Goal: Task Accomplishment & Management: Manage account settings

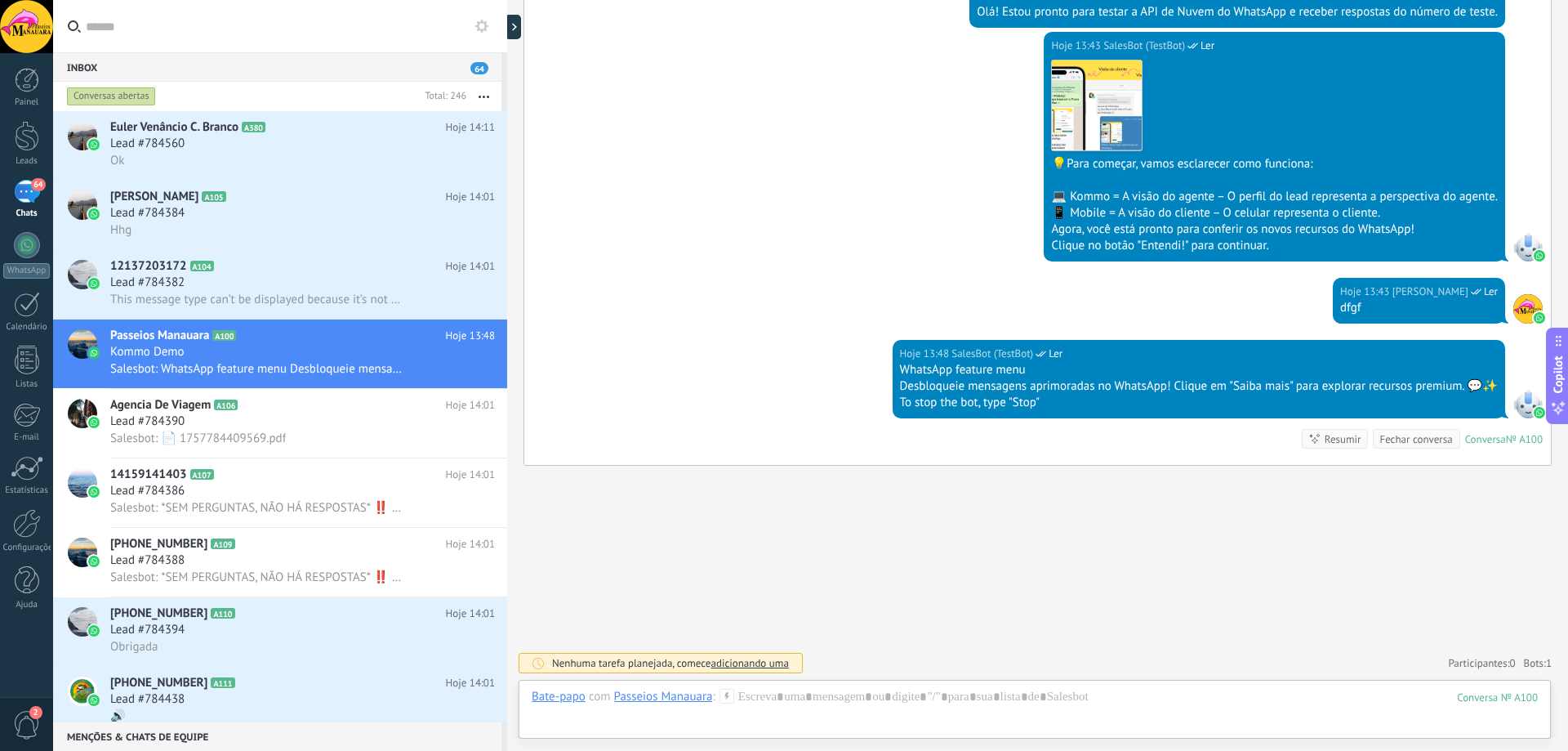
click at [27, 36] on div at bounding box center [27, 27] width 53 height 53
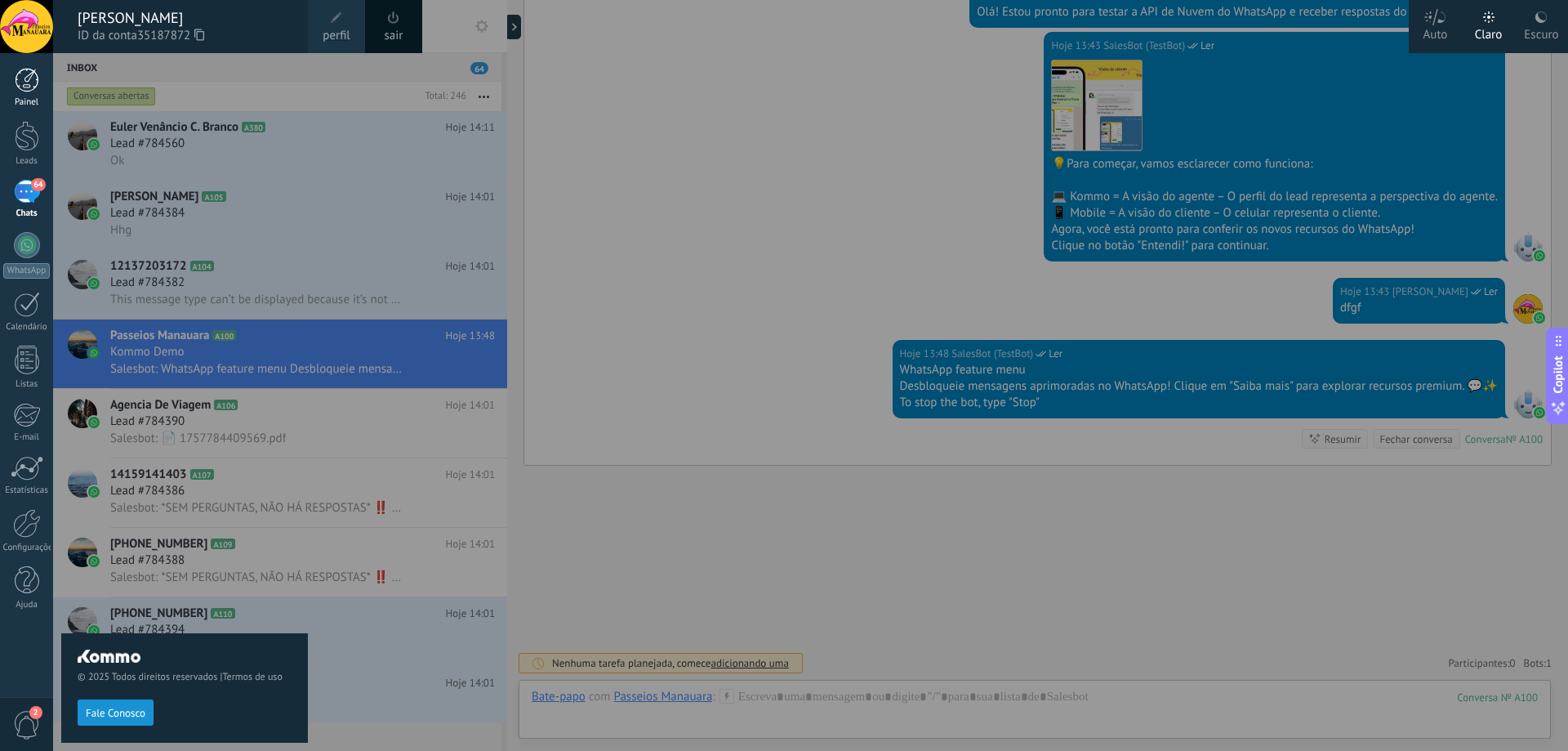
click at [28, 89] on div at bounding box center [27, 81] width 25 height 25
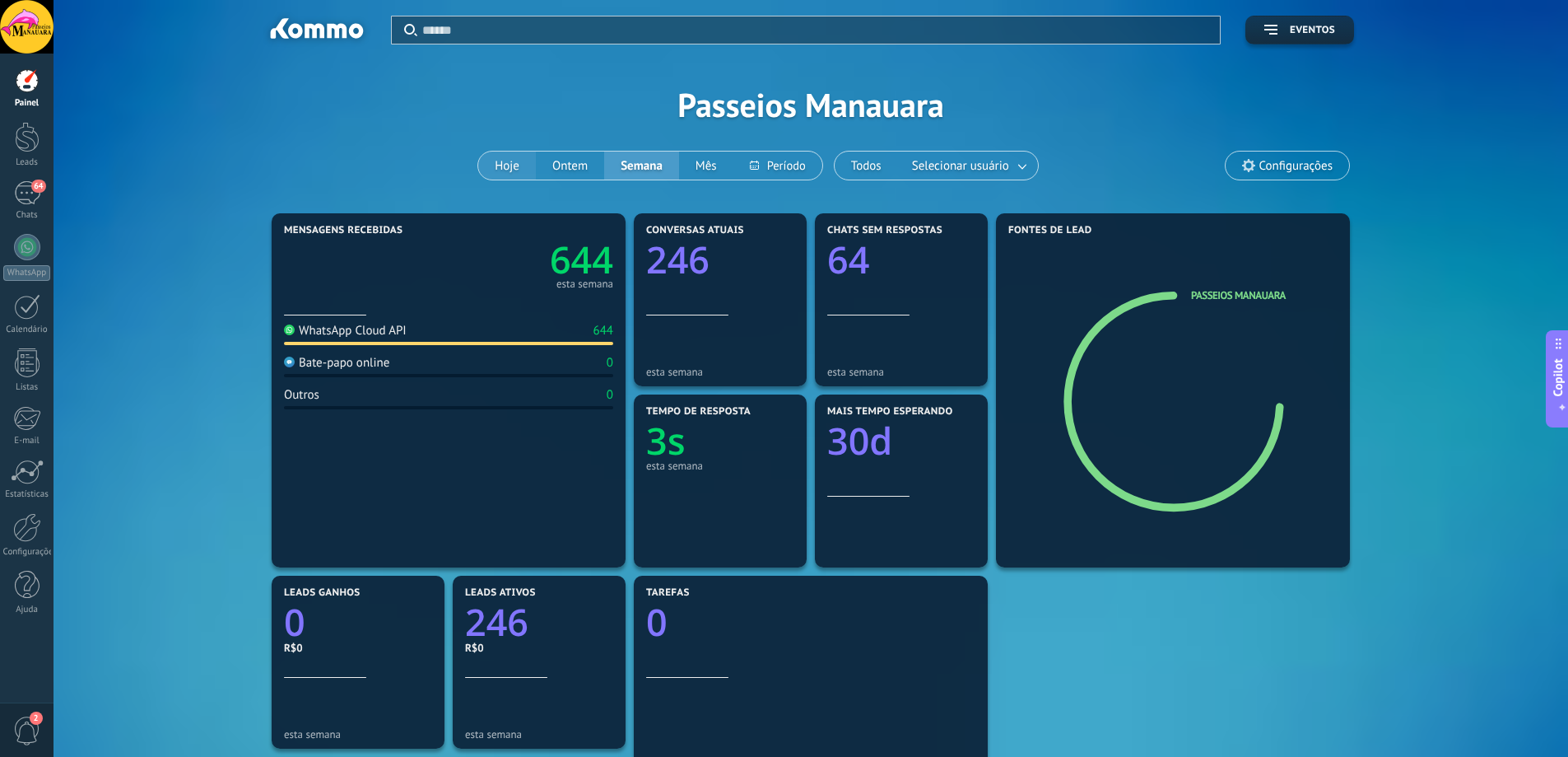
click at [515, 169] on button "Hoje" at bounding box center [507, 165] width 58 height 28
click at [563, 162] on button "Ontem" at bounding box center [569, 165] width 69 height 28
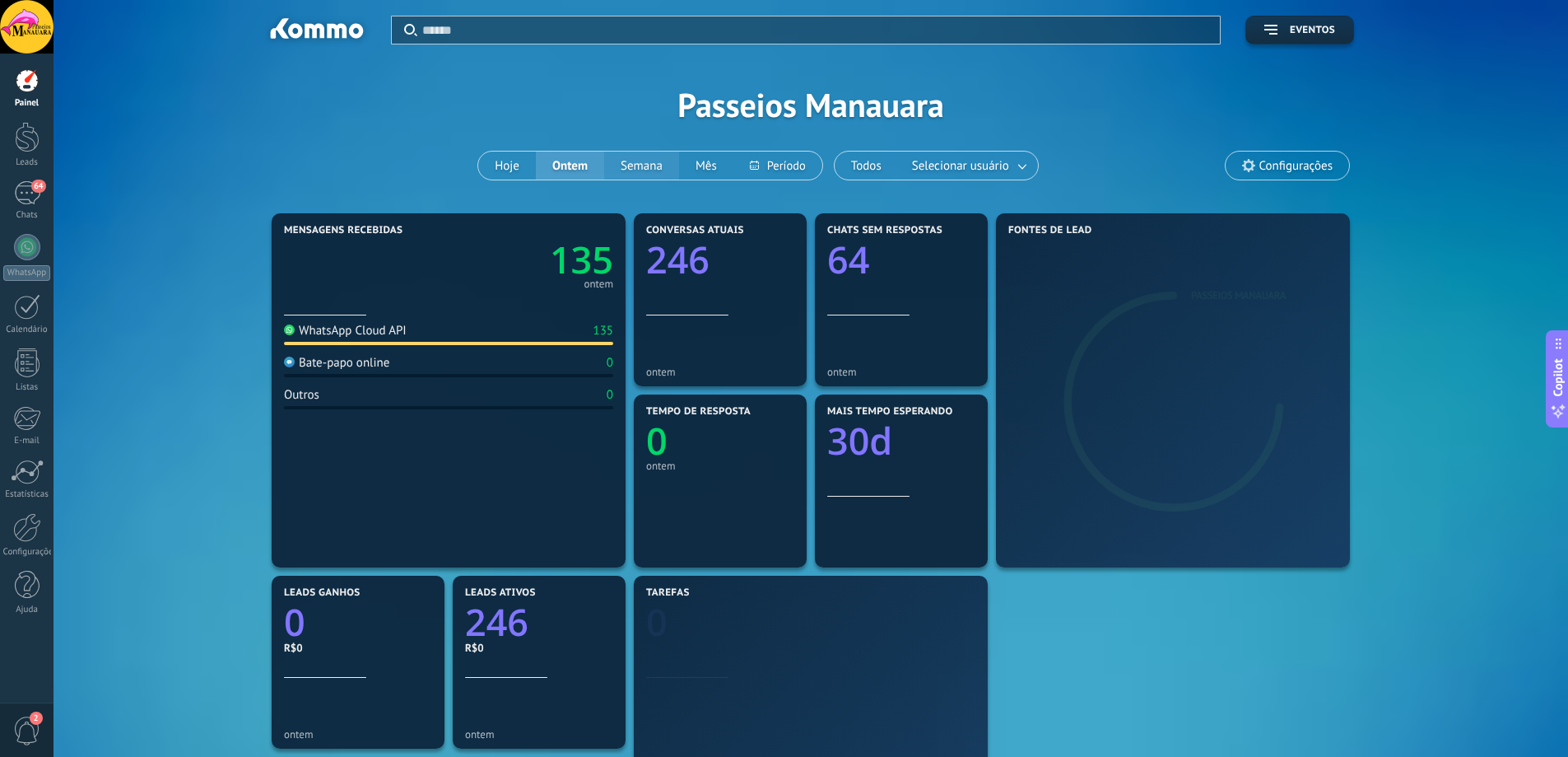
click at [635, 170] on button "Semana" at bounding box center [642, 165] width 75 height 28
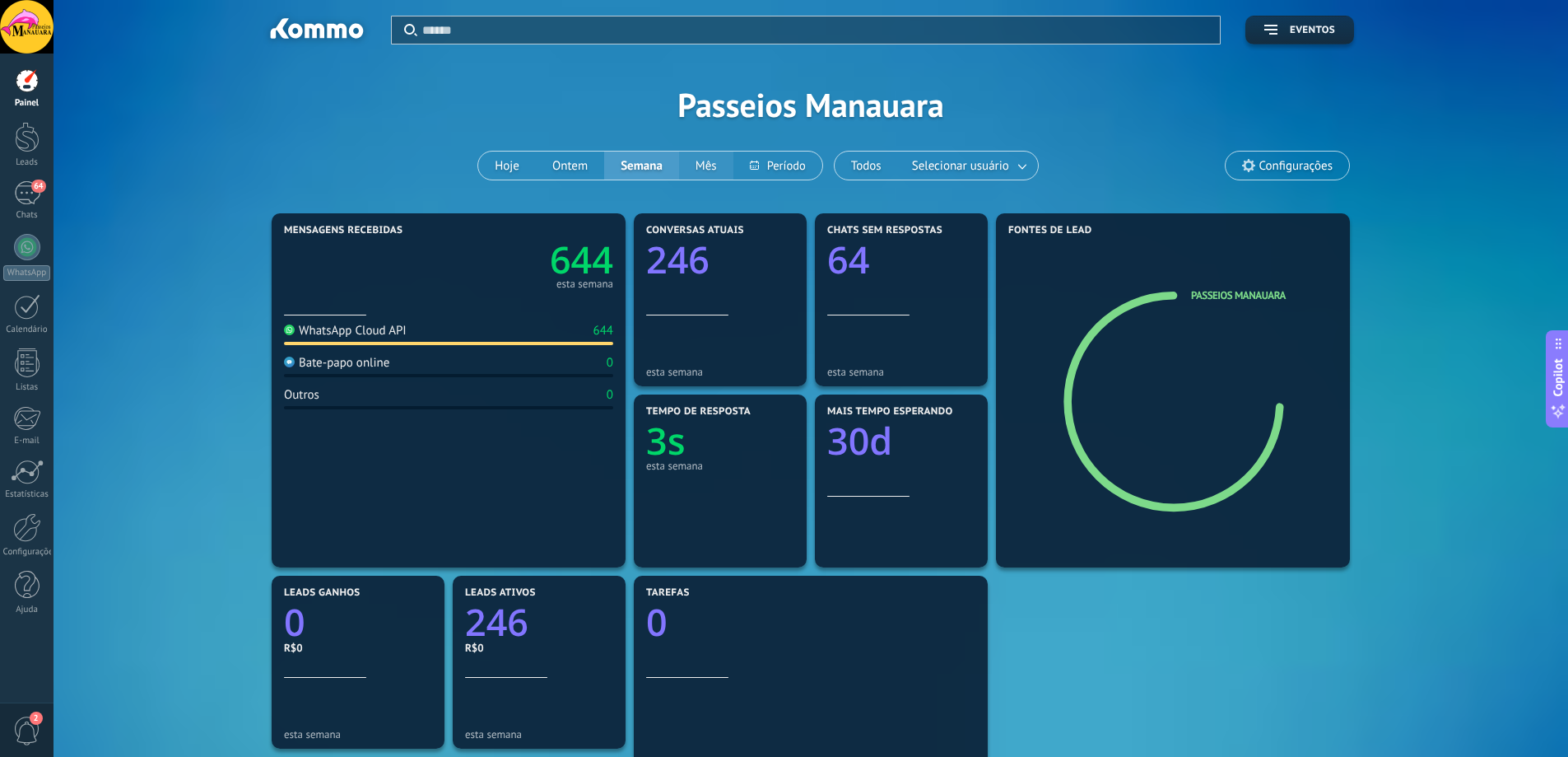
click at [706, 169] on button "Mês" at bounding box center [706, 165] width 54 height 28
click at [509, 173] on button "Hoje" at bounding box center [507, 165] width 58 height 28
click at [225, 242] on div "Mensagens recebidas 40 hoje WhatsApp Cloud API 40 Bate-papo online 0 Outros 0 C…" at bounding box center [811, 661] width 1465 height 906
click at [31, 139] on div at bounding box center [28, 137] width 25 height 30
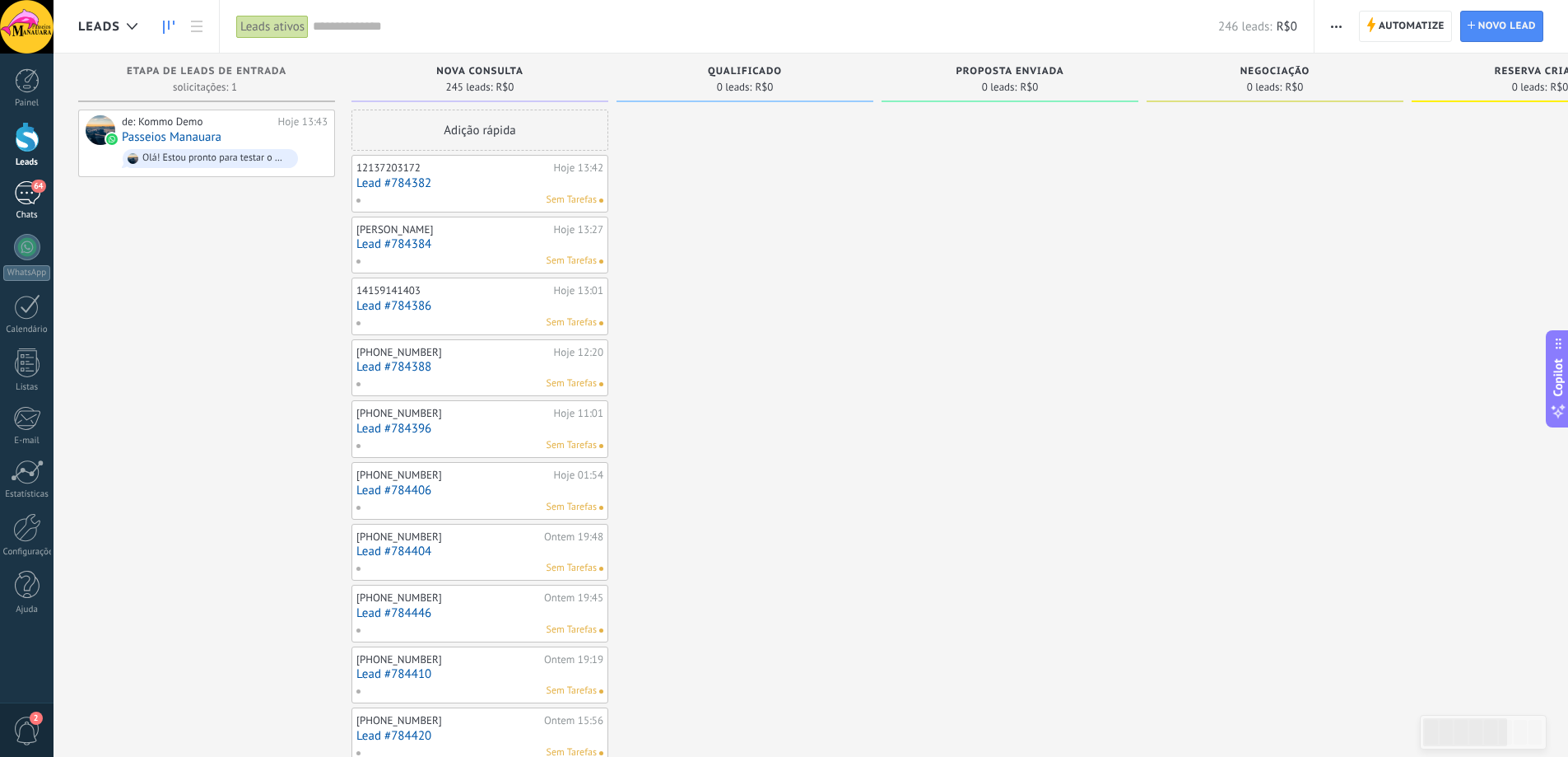
click at [31, 196] on div "64" at bounding box center [28, 193] width 27 height 24
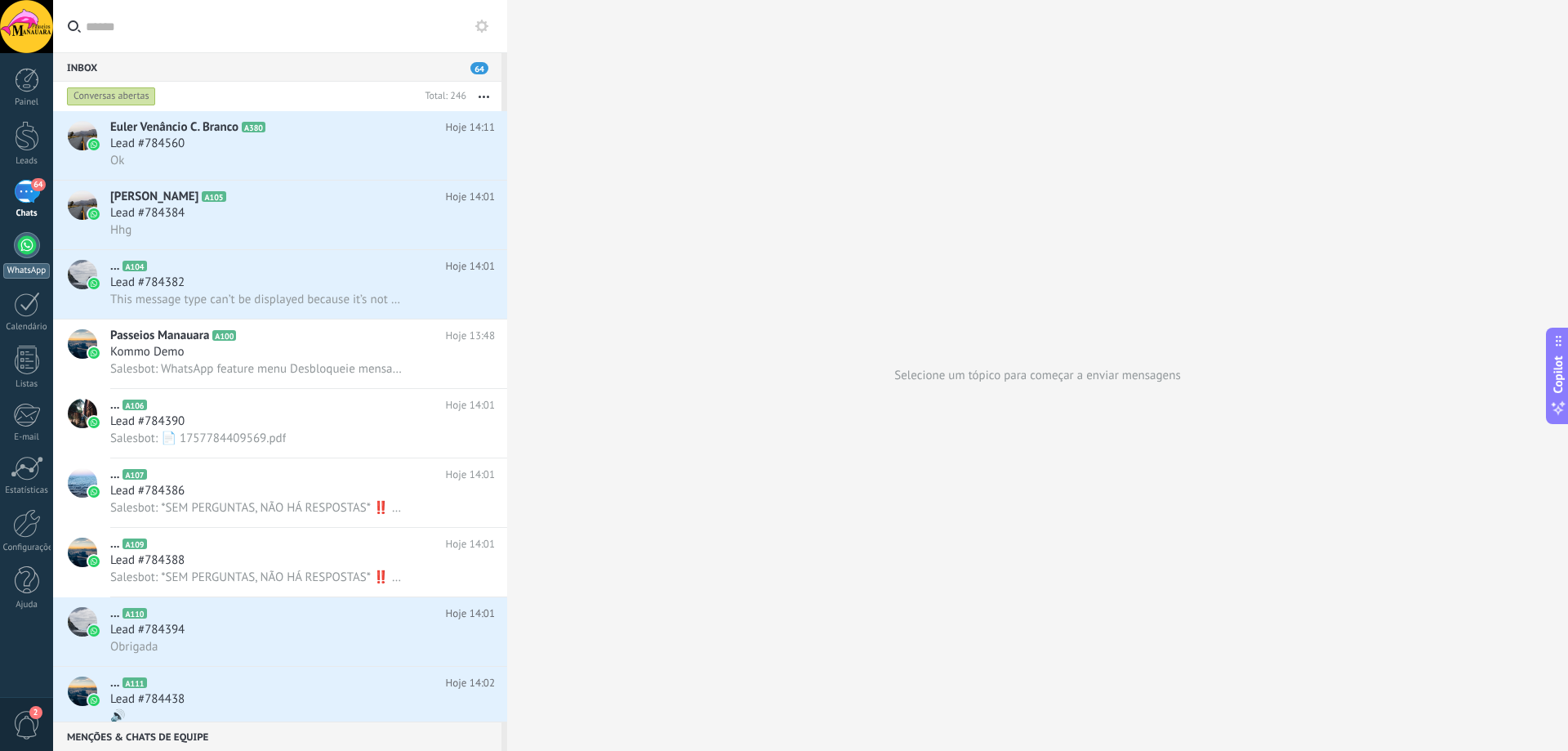
click at [33, 247] on div at bounding box center [27, 245] width 27 height 27
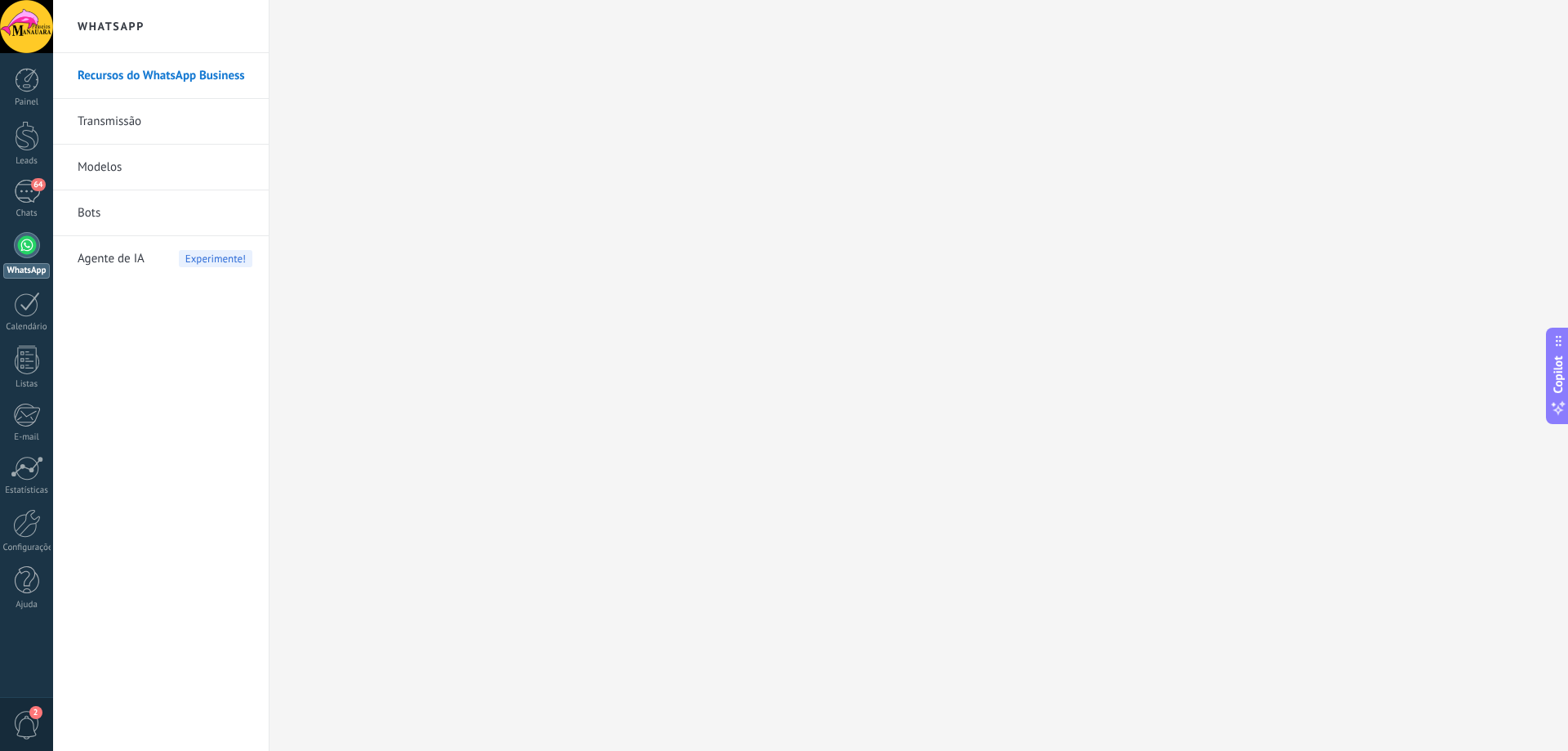
click at [111, 128] on link "Transmissão" at bounding box center [165, 122] width 174 height 46
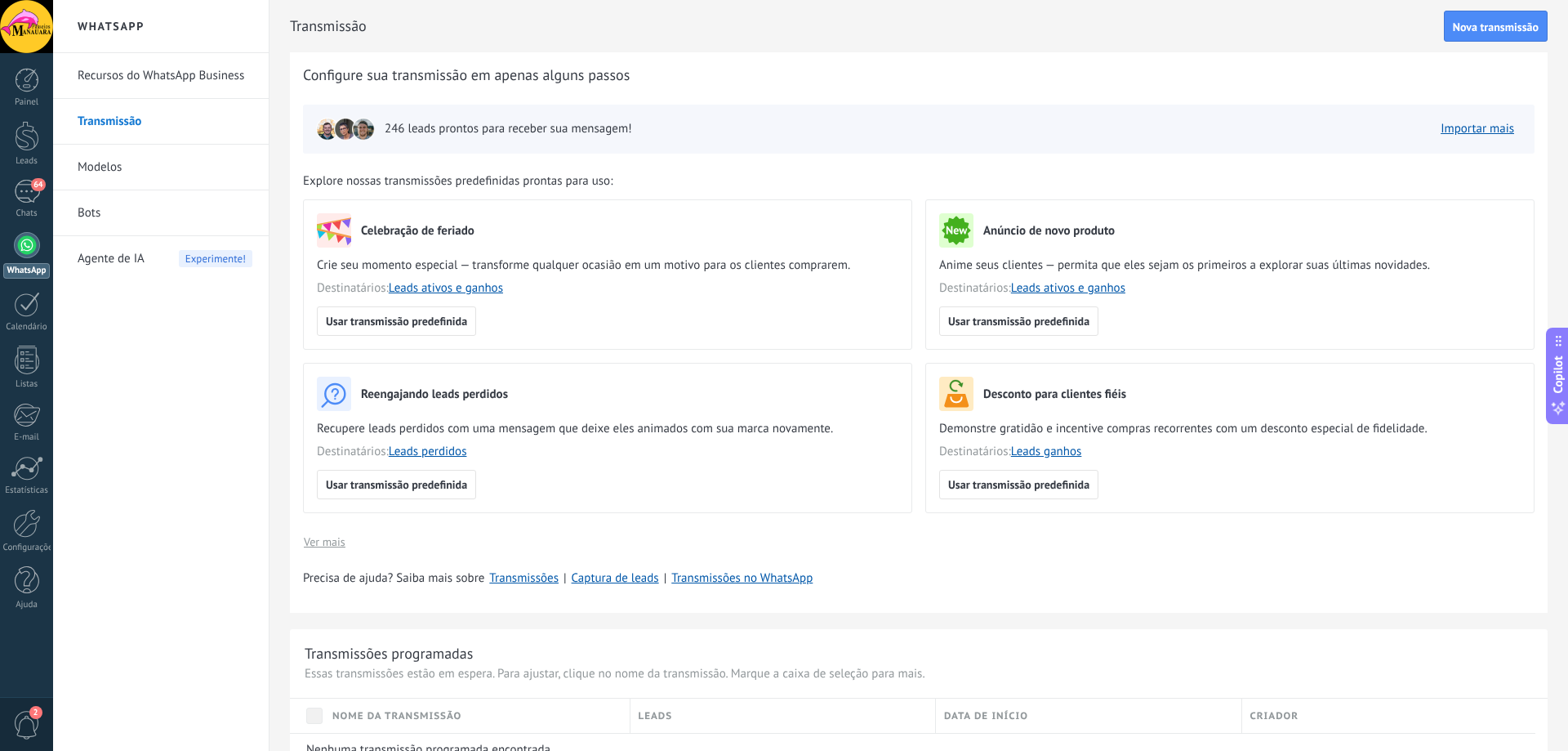
click at [24, 250] on div at bounding box center [27, 245] width 27 height 27
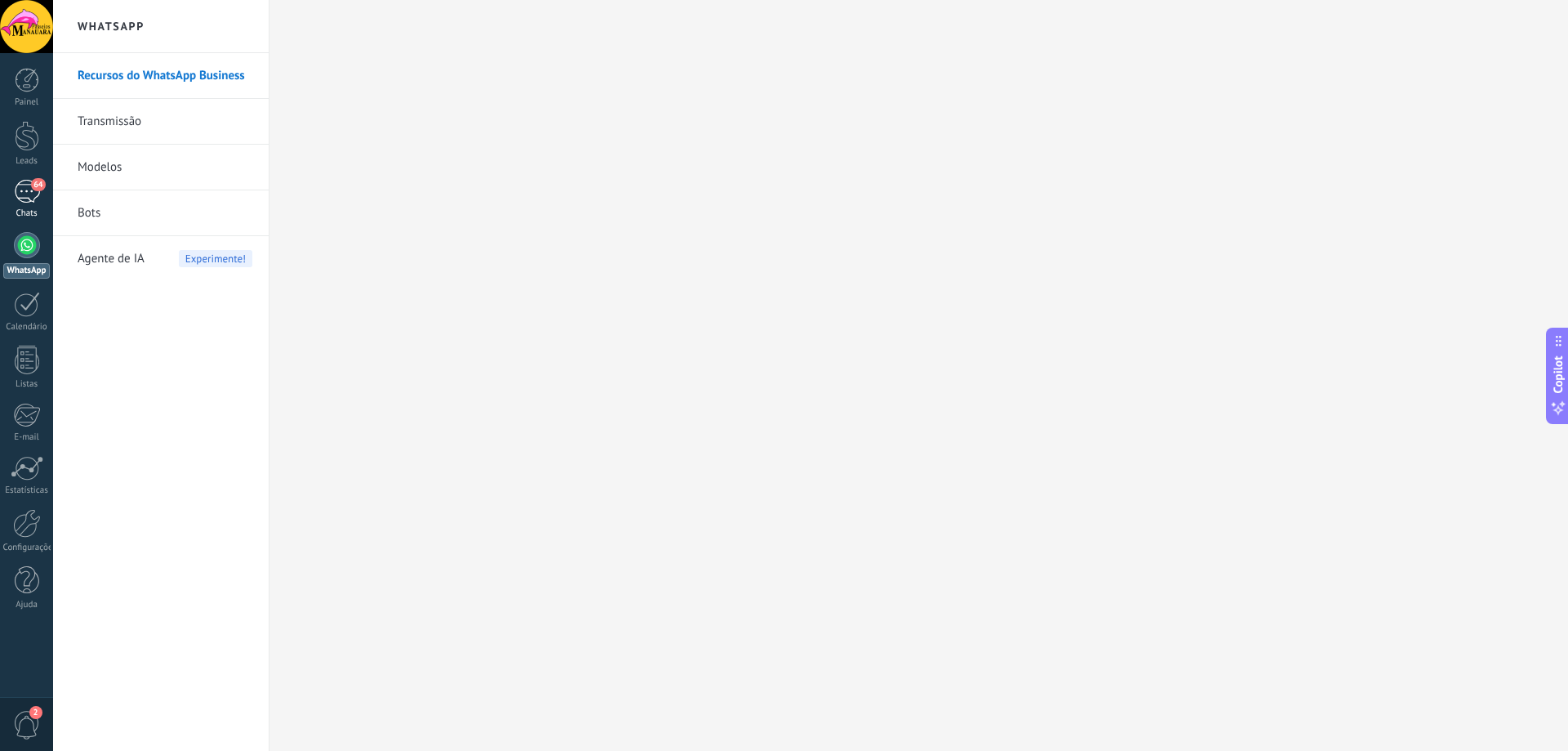
click at [35, 193] on div "64" at bounding box center [27, 191] width 27 height 24
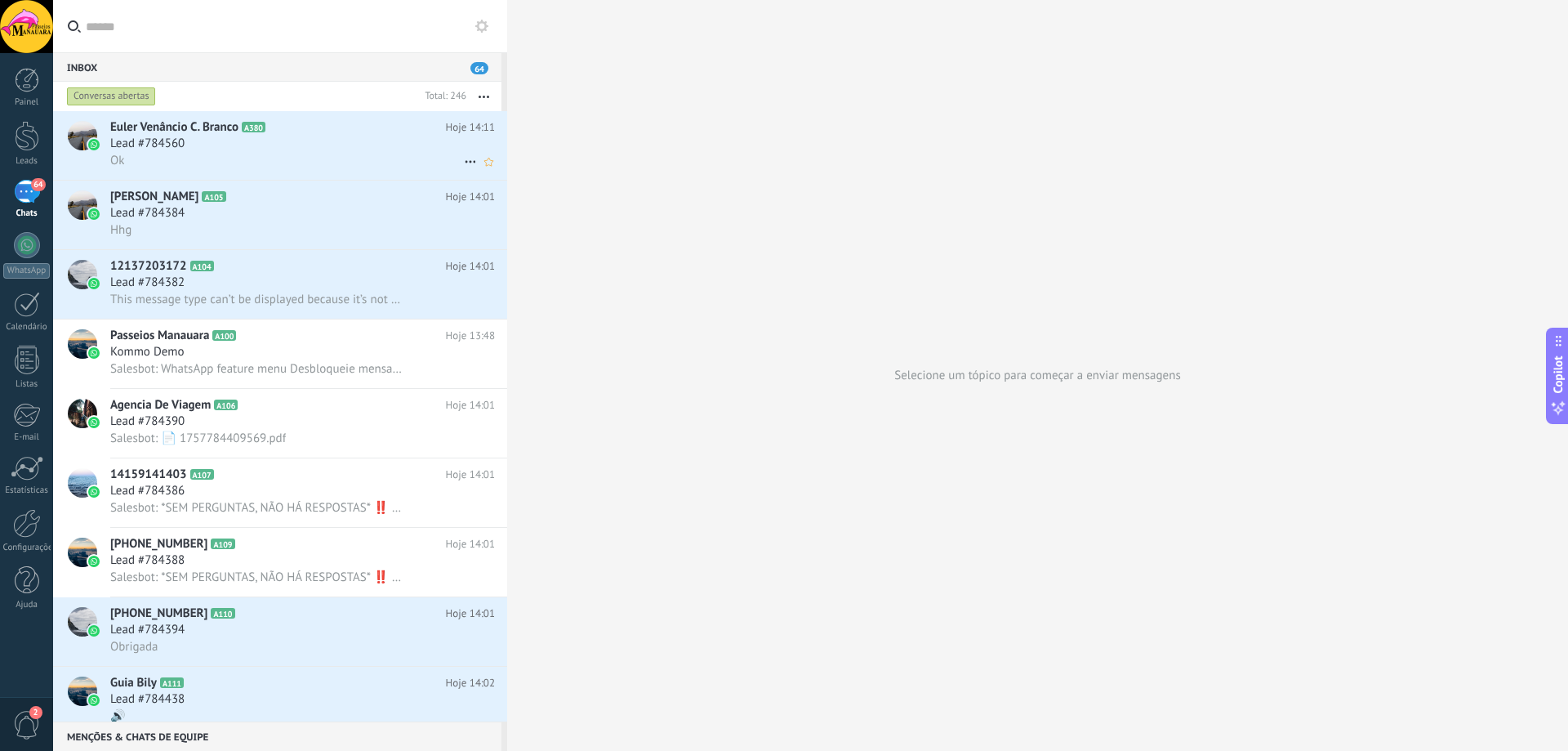
click at [159, 142] on span "Lead #784560" at bounding box center [148, 143] width 74 height 16
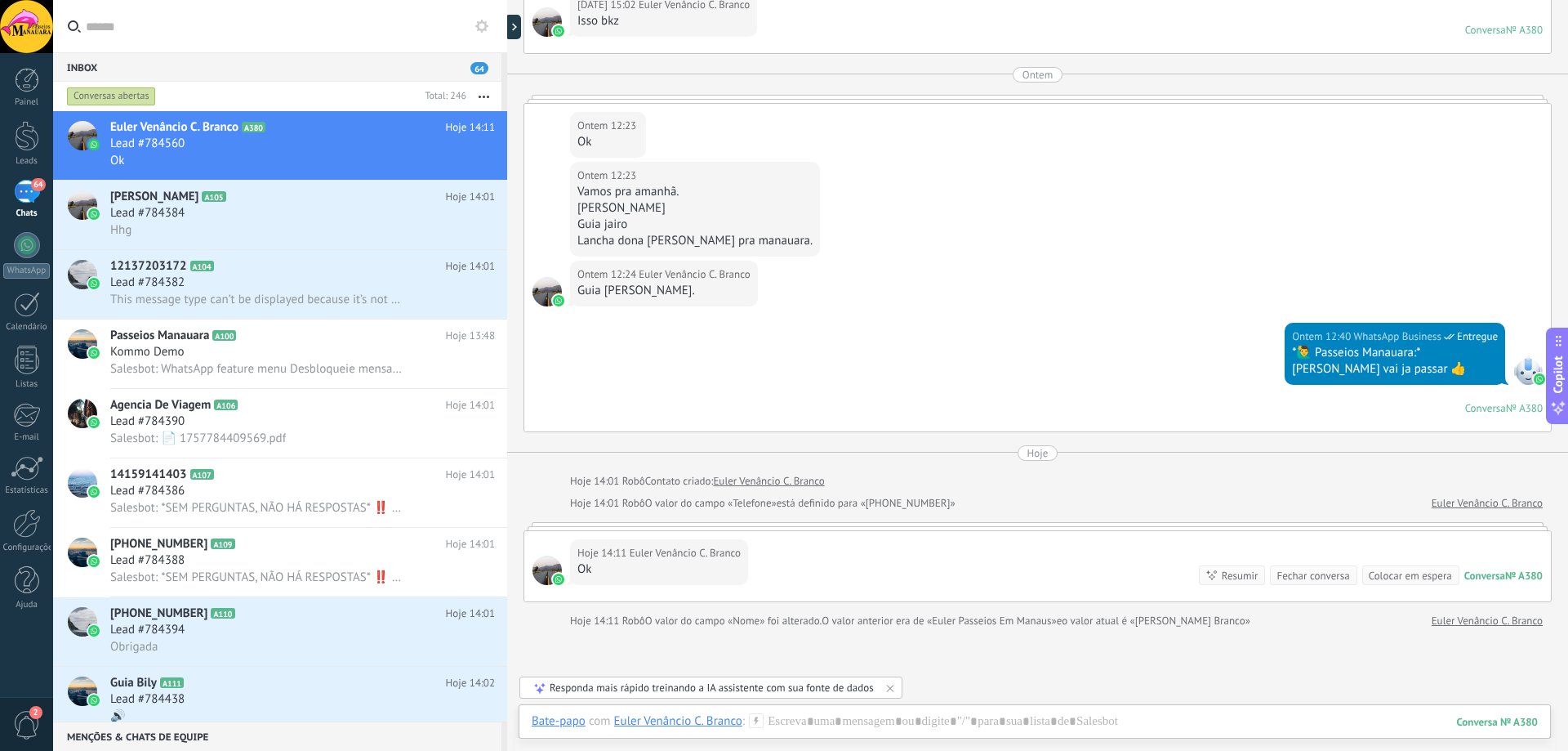
scroll to position [4412, 0]
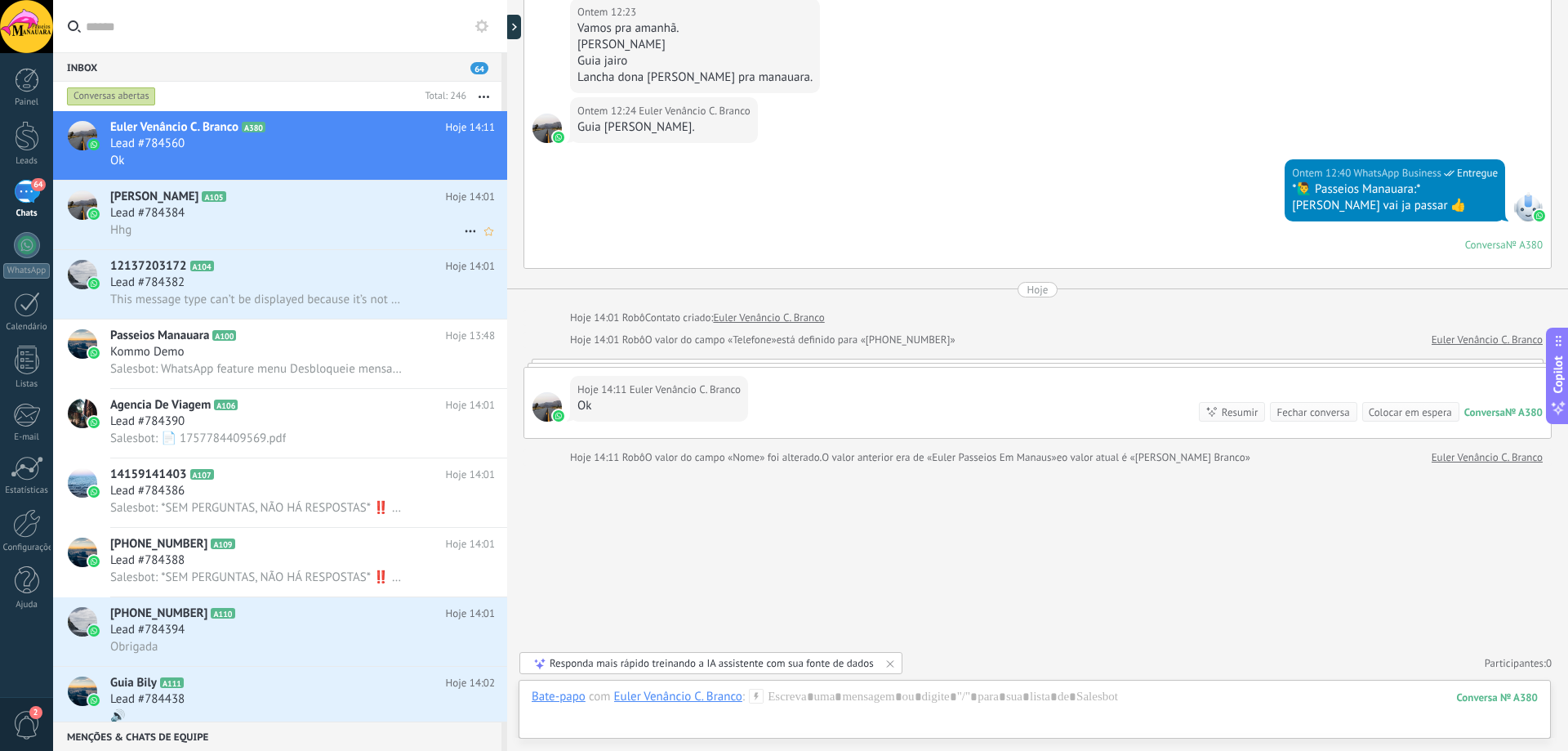
click at [186, 206] on h3 "Lead #784384" at bounding box center [151, 213] width 82 height 16
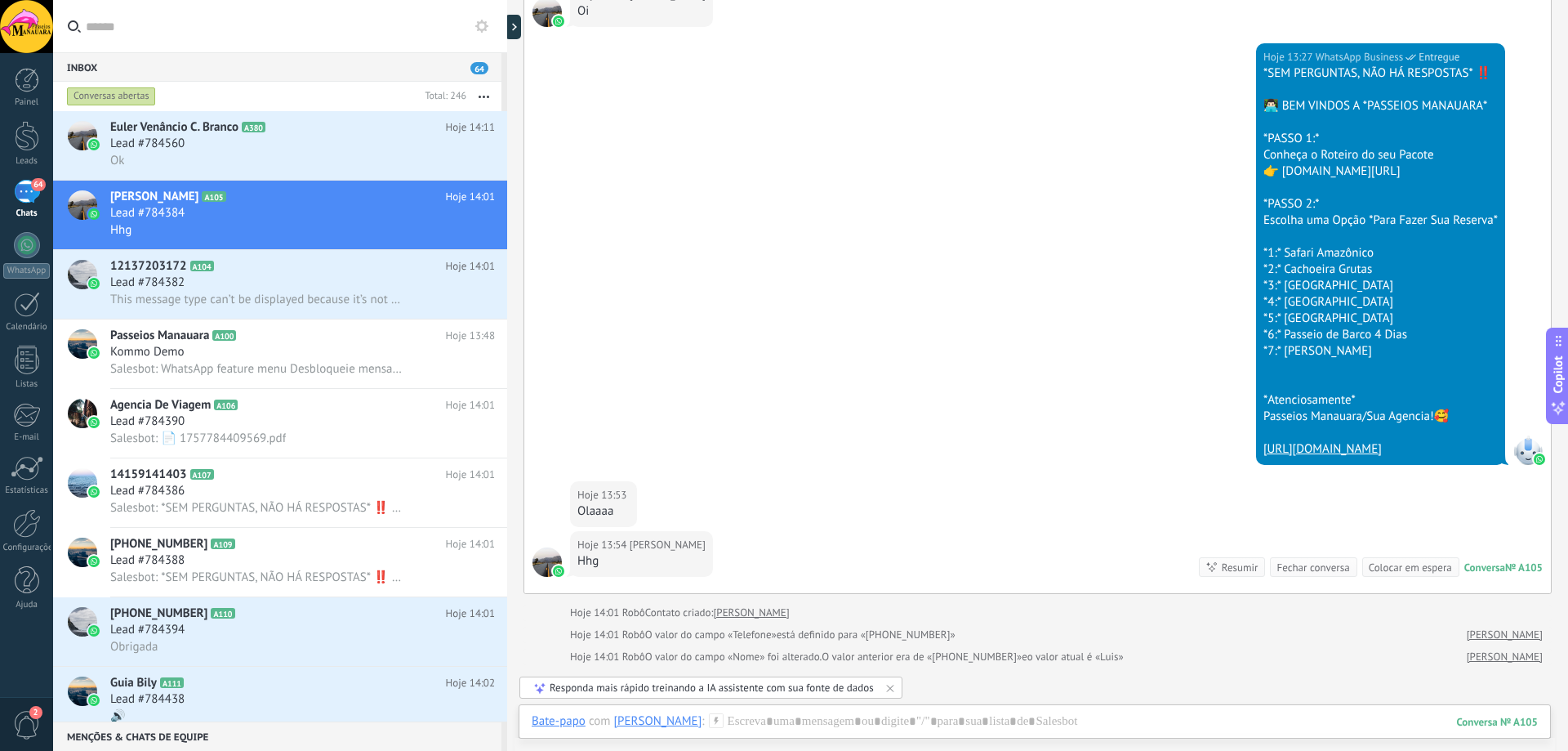
scroll to position [93, 0]
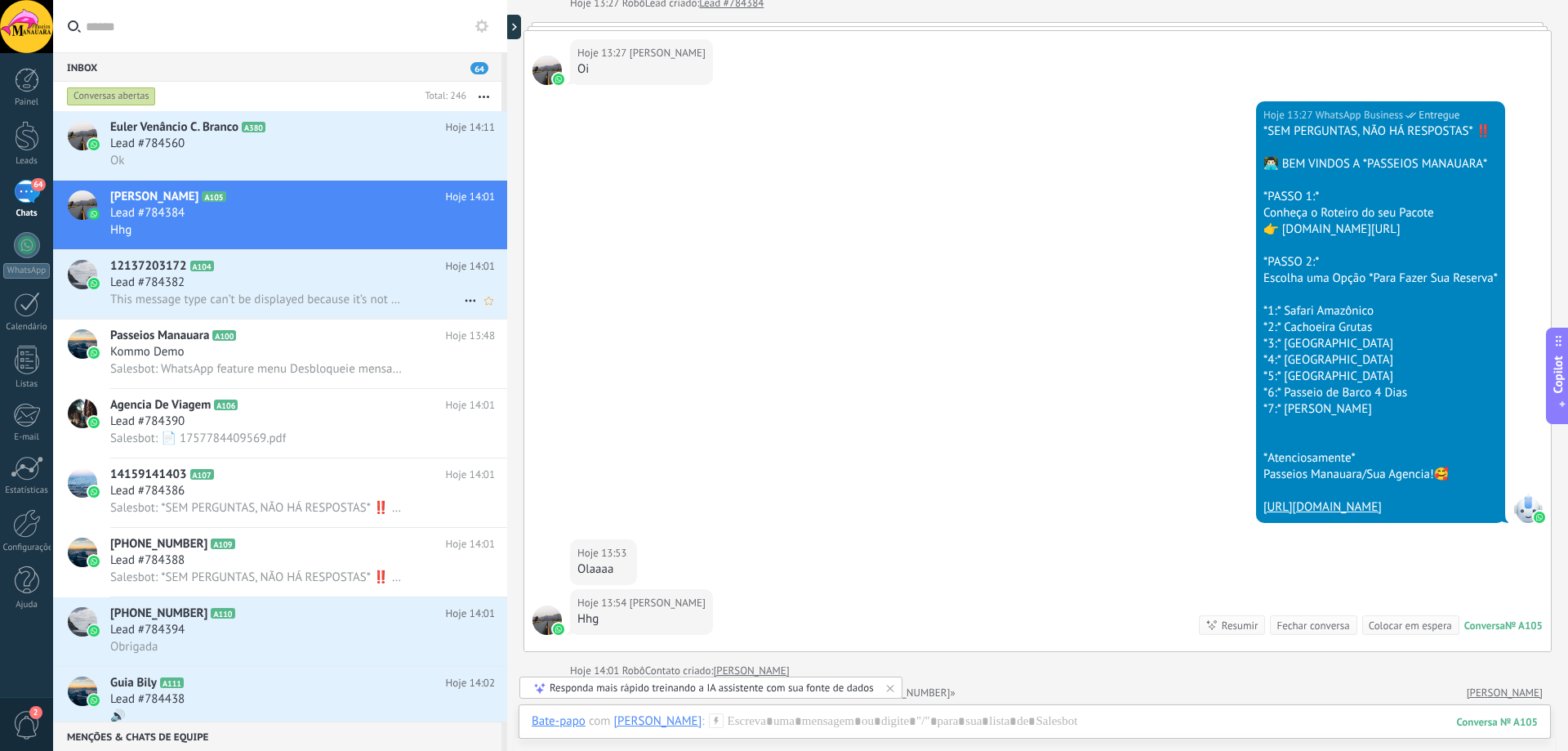
click at [151, 282] on span "Lead #784382" at bounding box center [148, 283] width 74 height 16
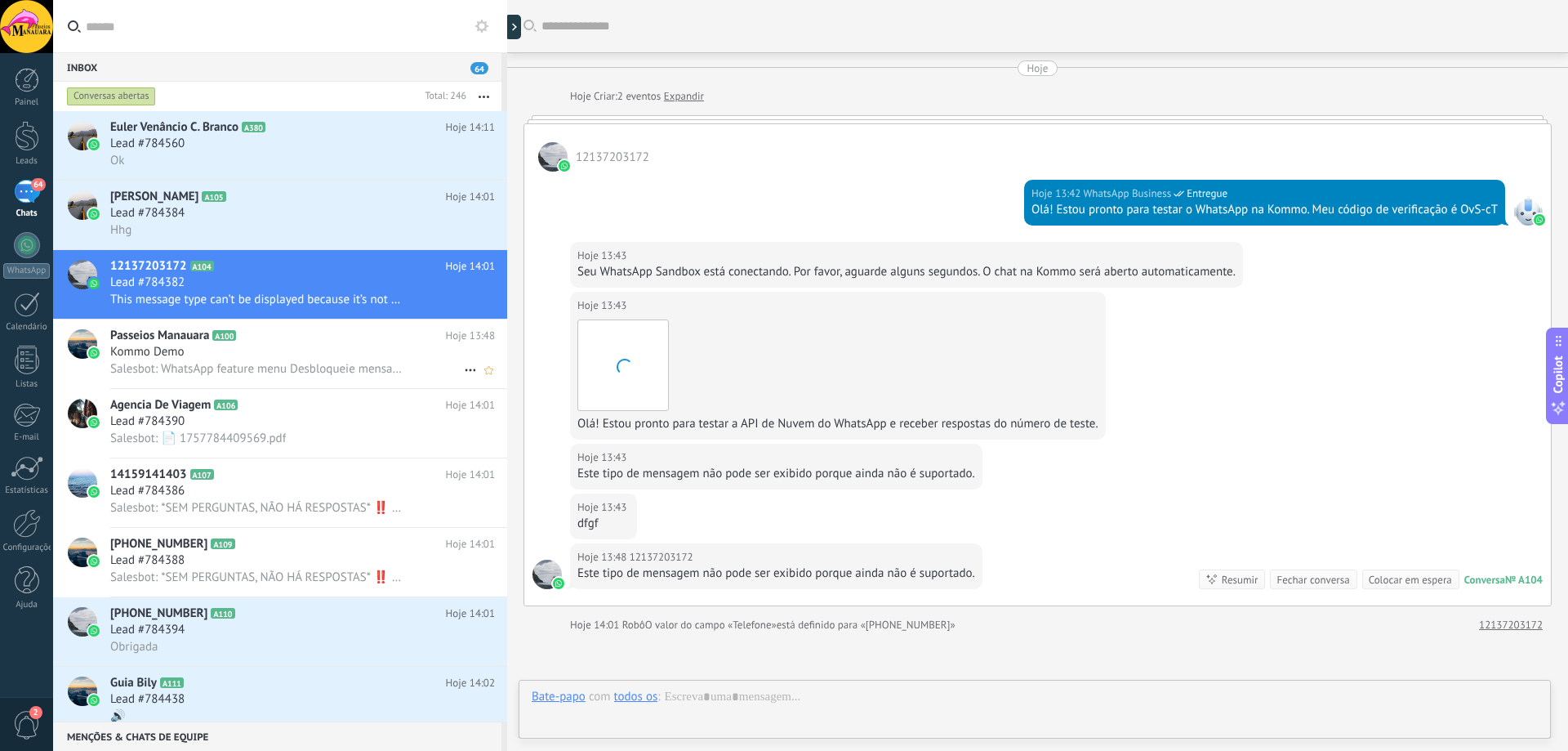
scroll to position [167, 0]
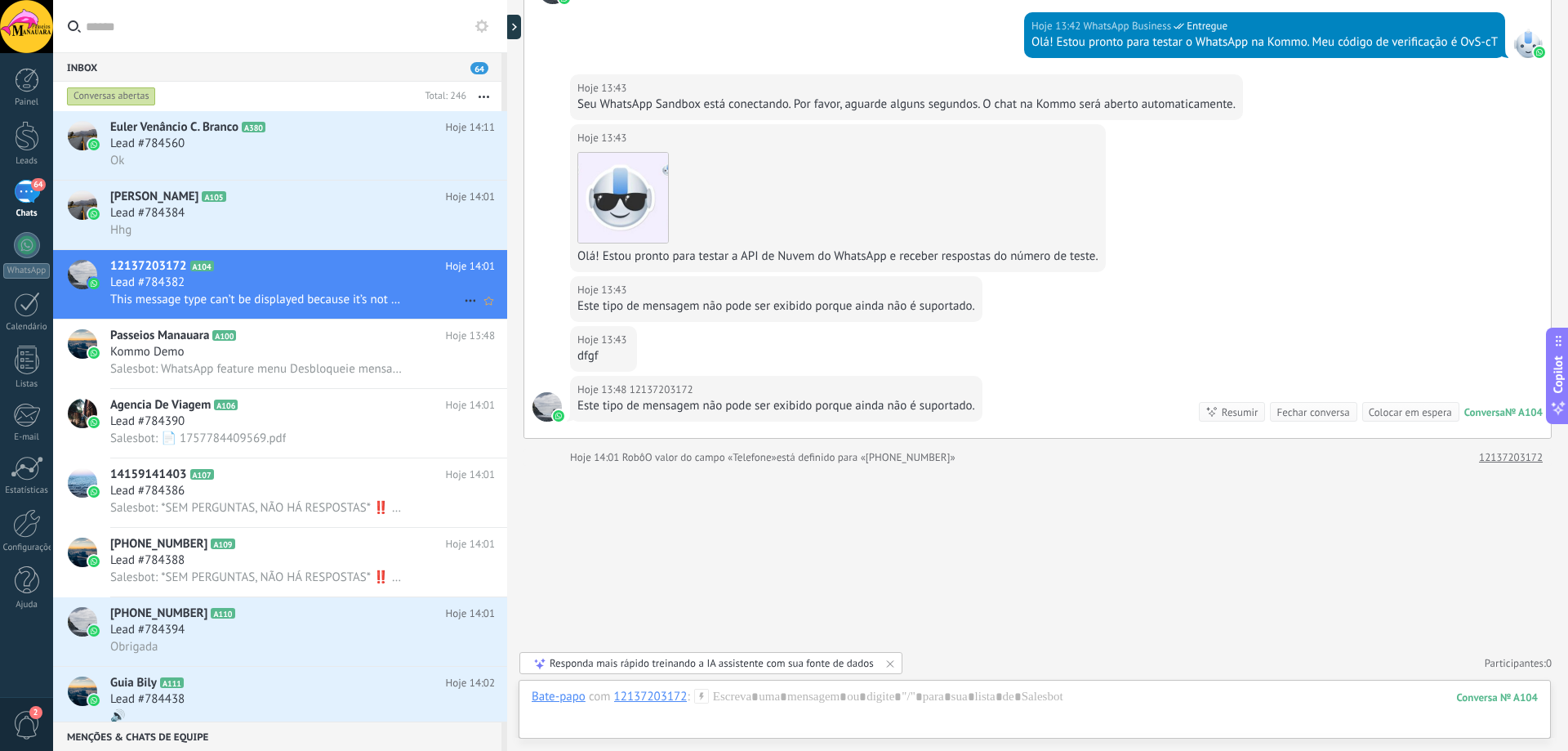
drag, startPoint x: 230, startPoint y: 280, endPoint x: 321, endPoint y: 263, distance: 92.6
click at [321, 263] on h2 "12137203172 A104" at bounding box center [278, 266] width 336 height 16
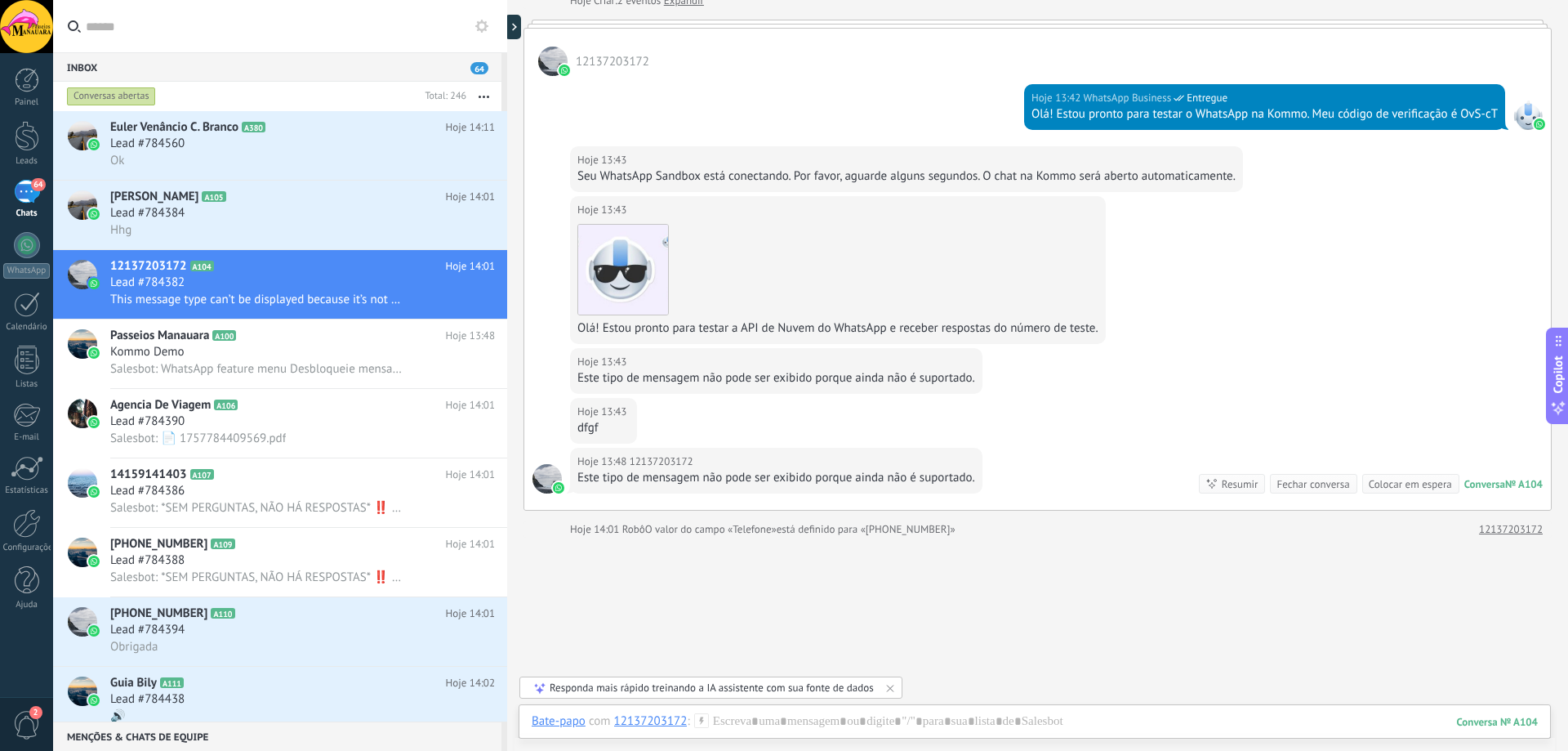
scroll to position [0, 0]
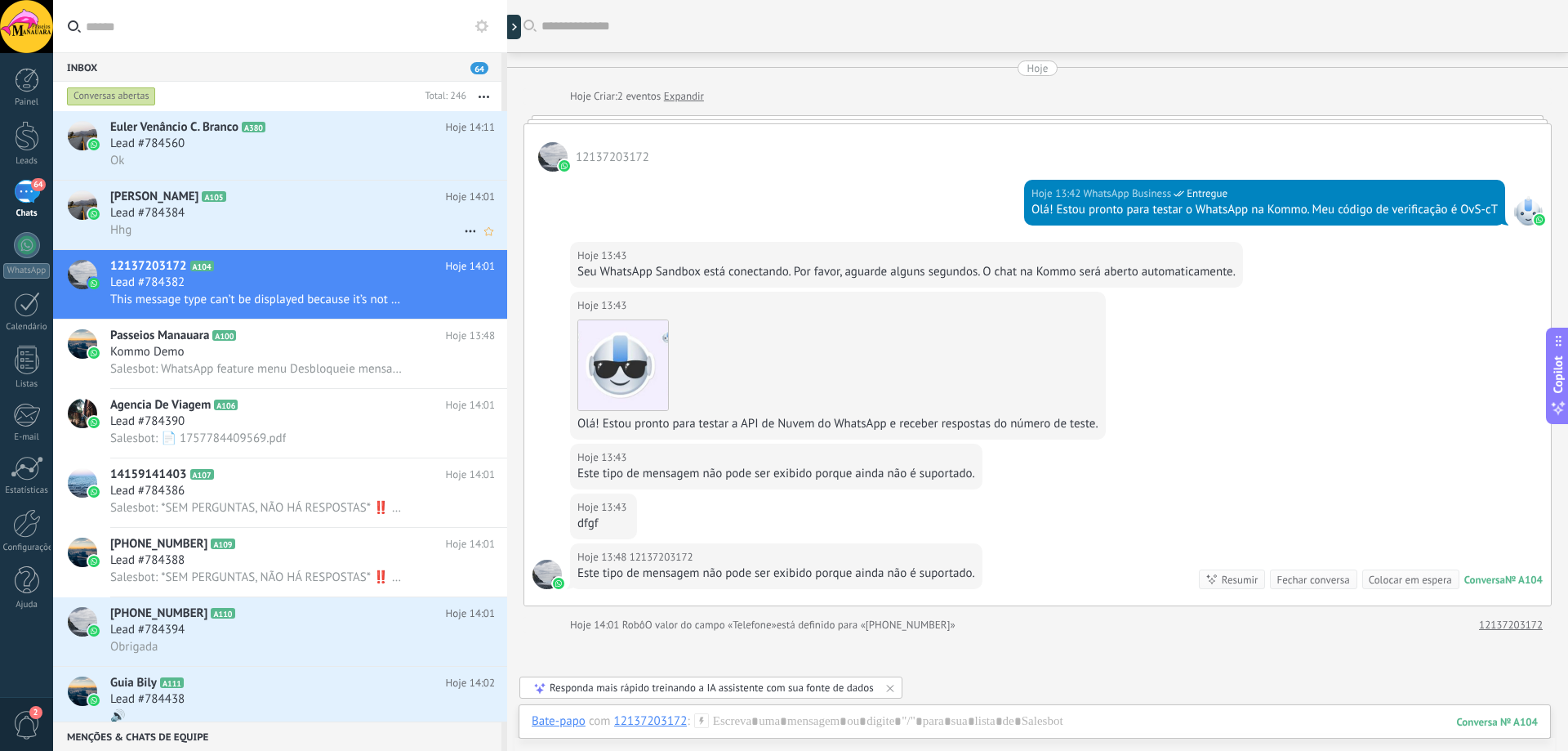
click at [244, 226] on div "Hhg" at bounding box center [303, 229] width 384 height 17
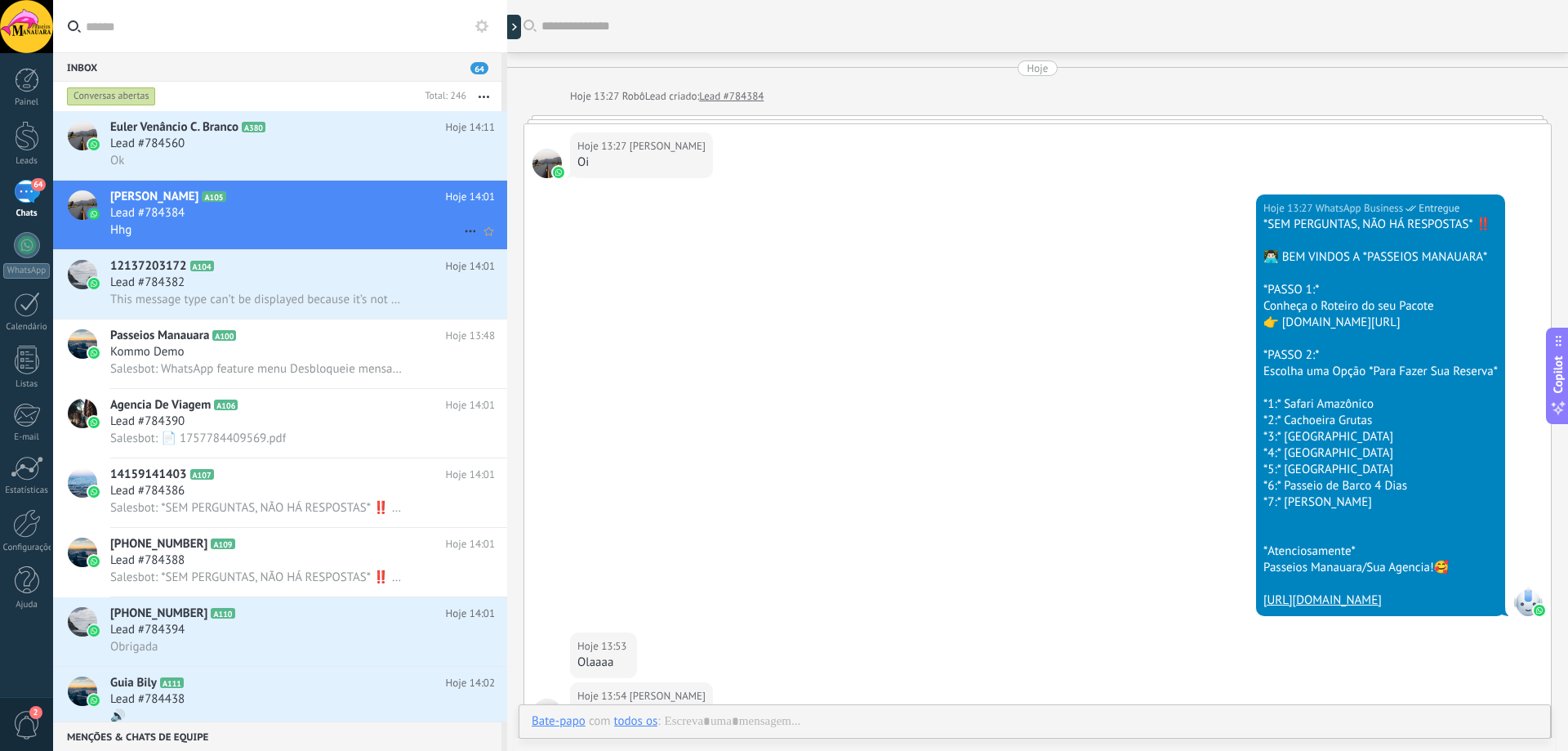
scroll to position [338, 0]
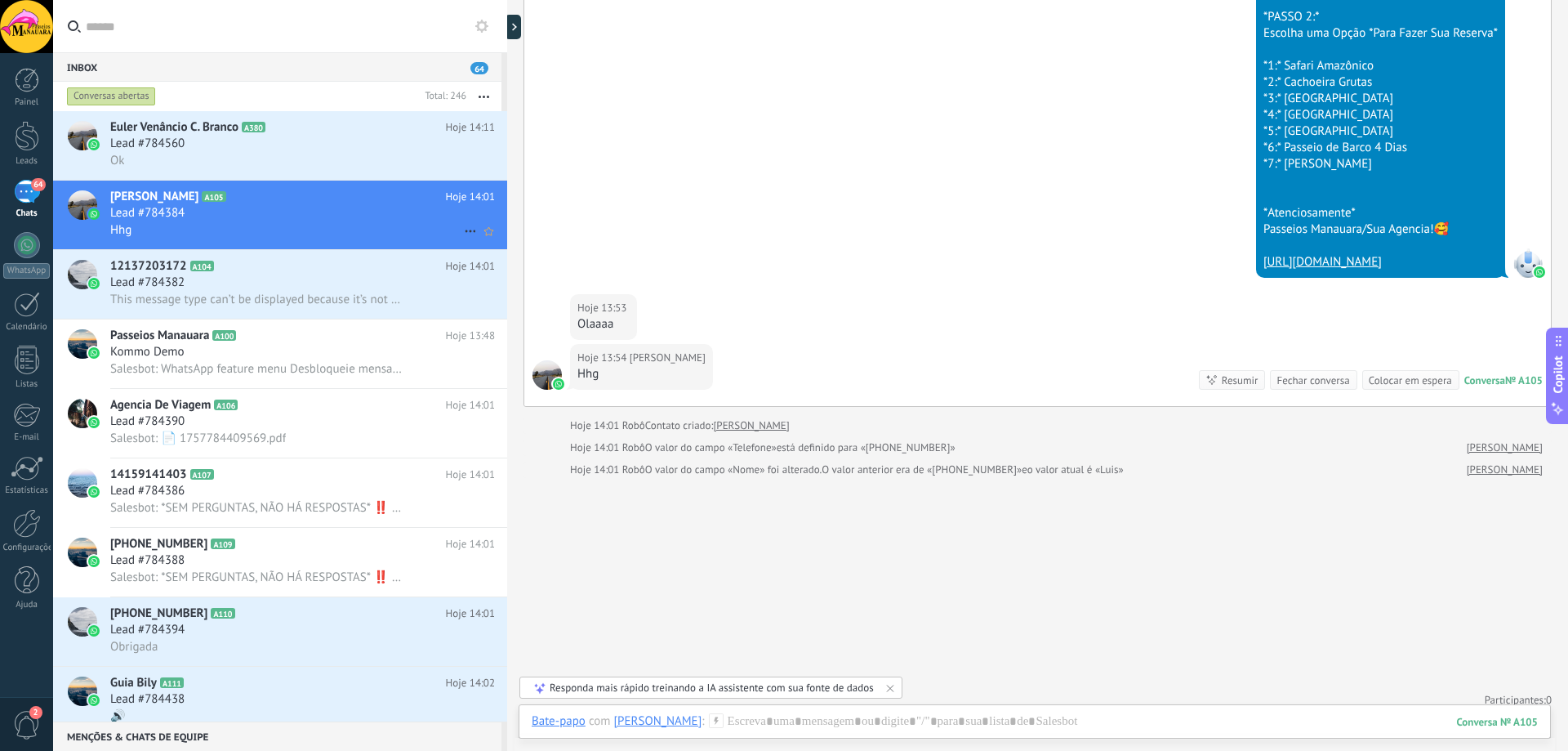
click at [466, 232] on use at bounding box center [470, 231] width 11 height 3
click at [352, 283] on div at bounding box center [784, 376] width 1568 height 751
click at [343, 286] on div "Lead #784382" at bounding box center [303, 283] width 384 height 16
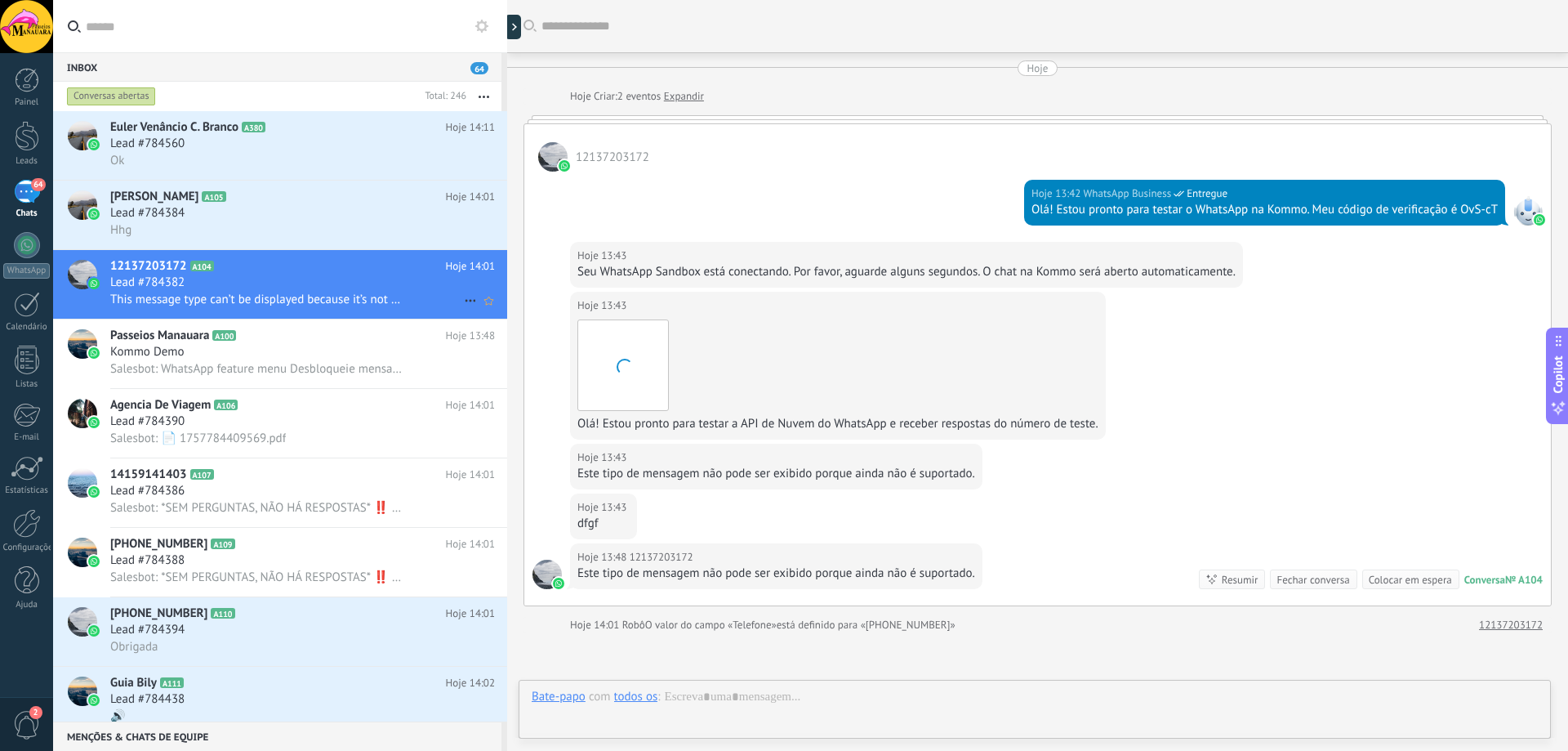
scroll to position [167, 0]
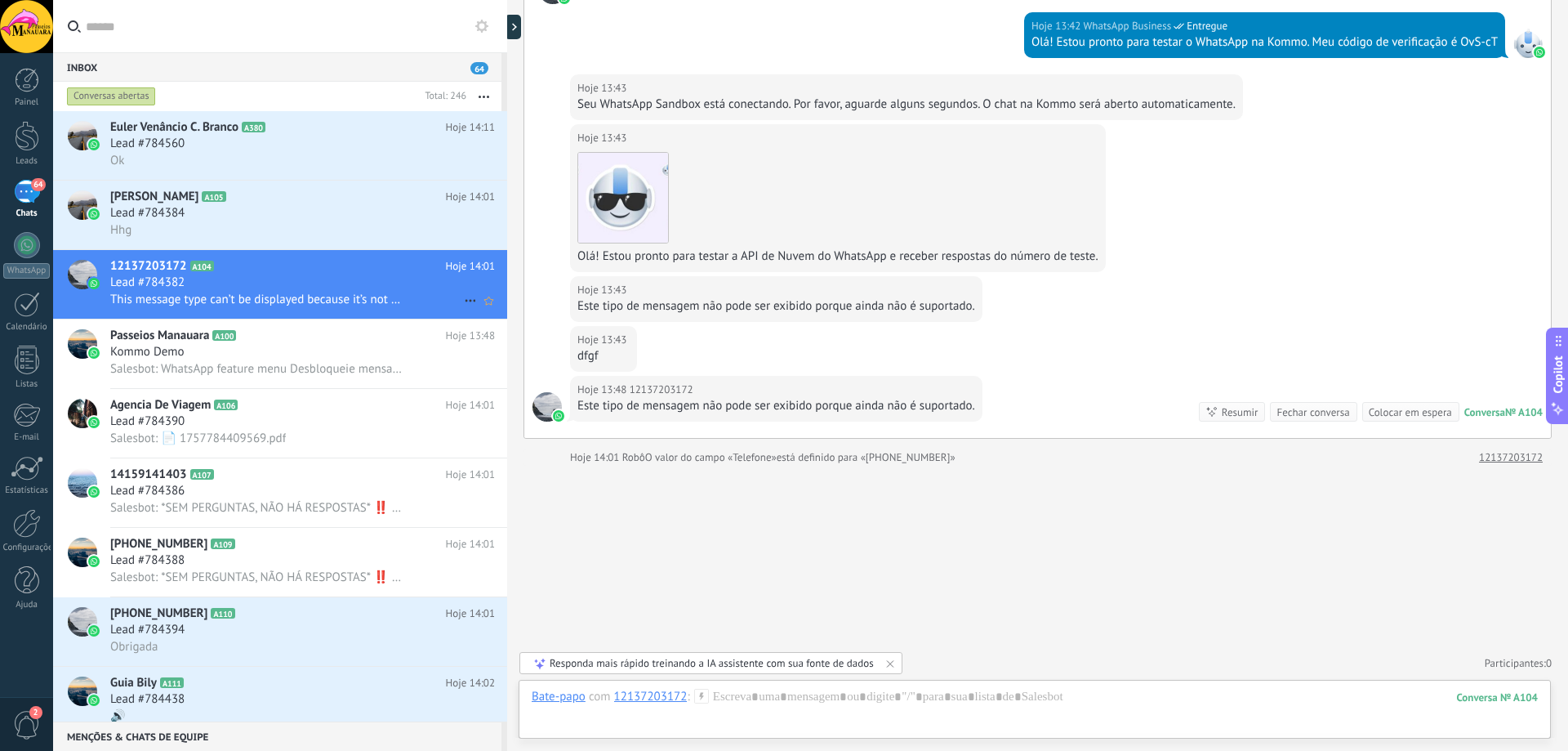
click at [463, 298] on icon at bounding box center [470, 300] width 19 height 19
click at [509, 340] on span "Conversa fechada" at bounding box center [533, 341] width 91 height 33
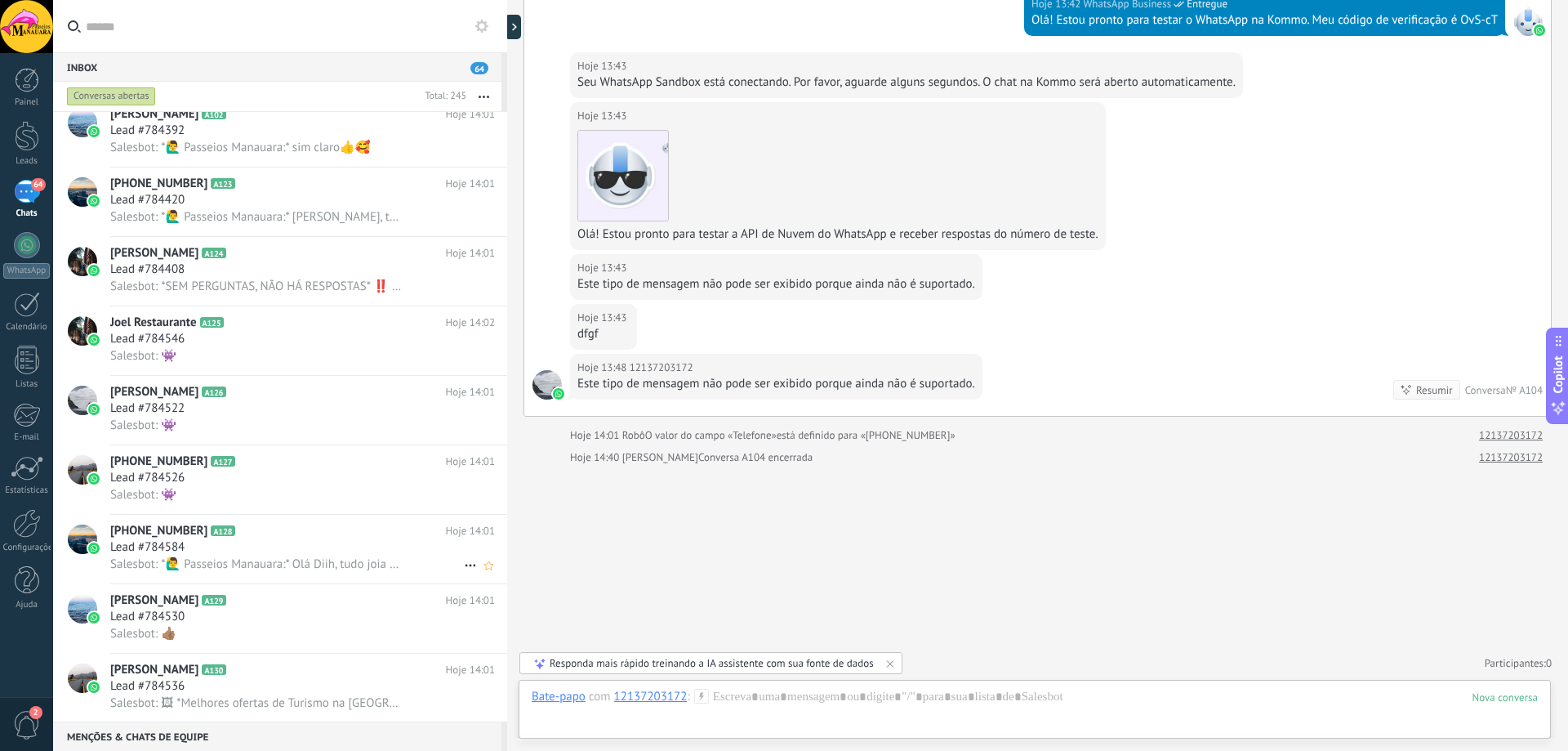
scroll to position [1509, 0]
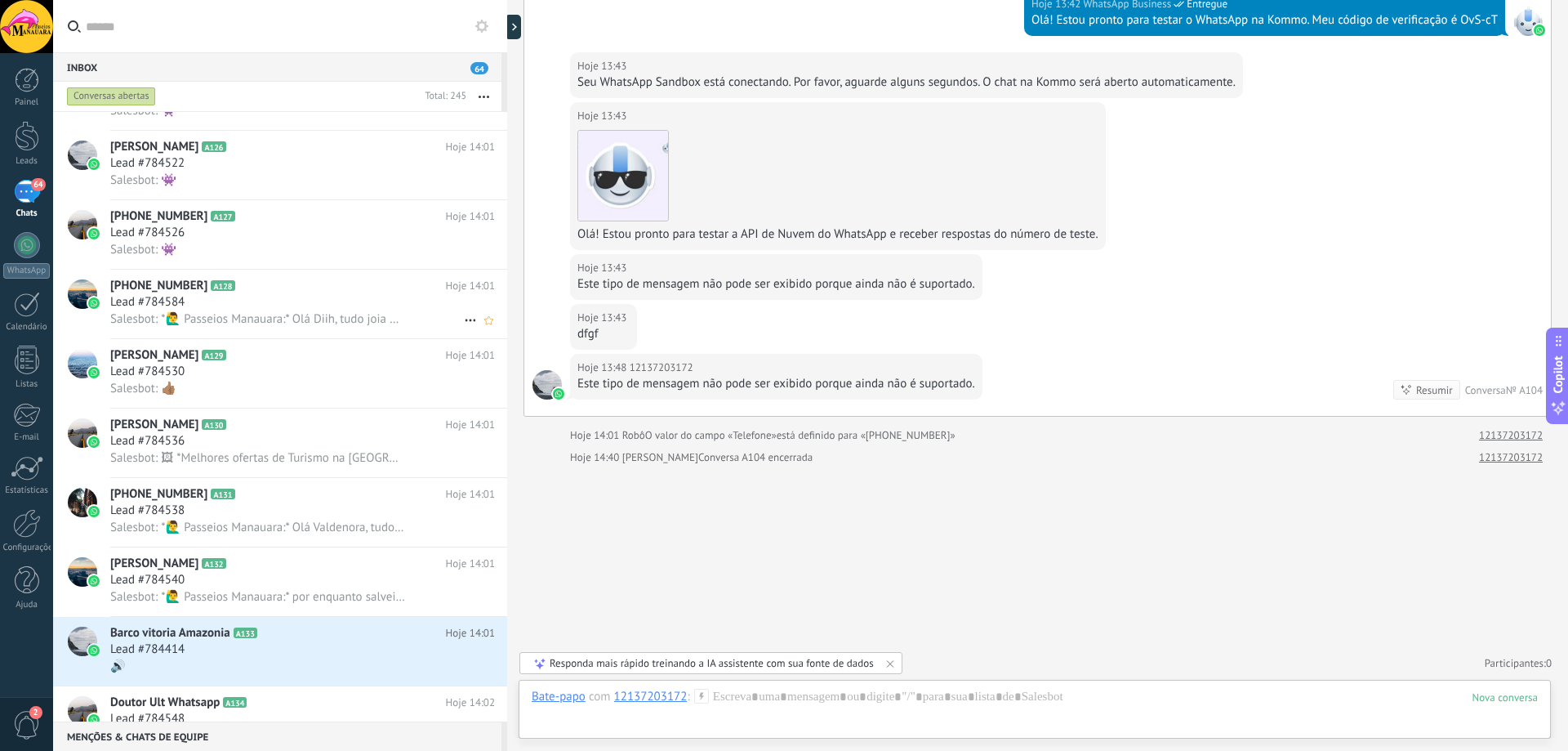
click at [265, 316] on span "Salesbot: *🙋‍♂️ Passeios Manauara:* Olá Diih, tudo joia 🥰 Para garantir sua vag…" at bounding box center [258, 319] width 295 height 16
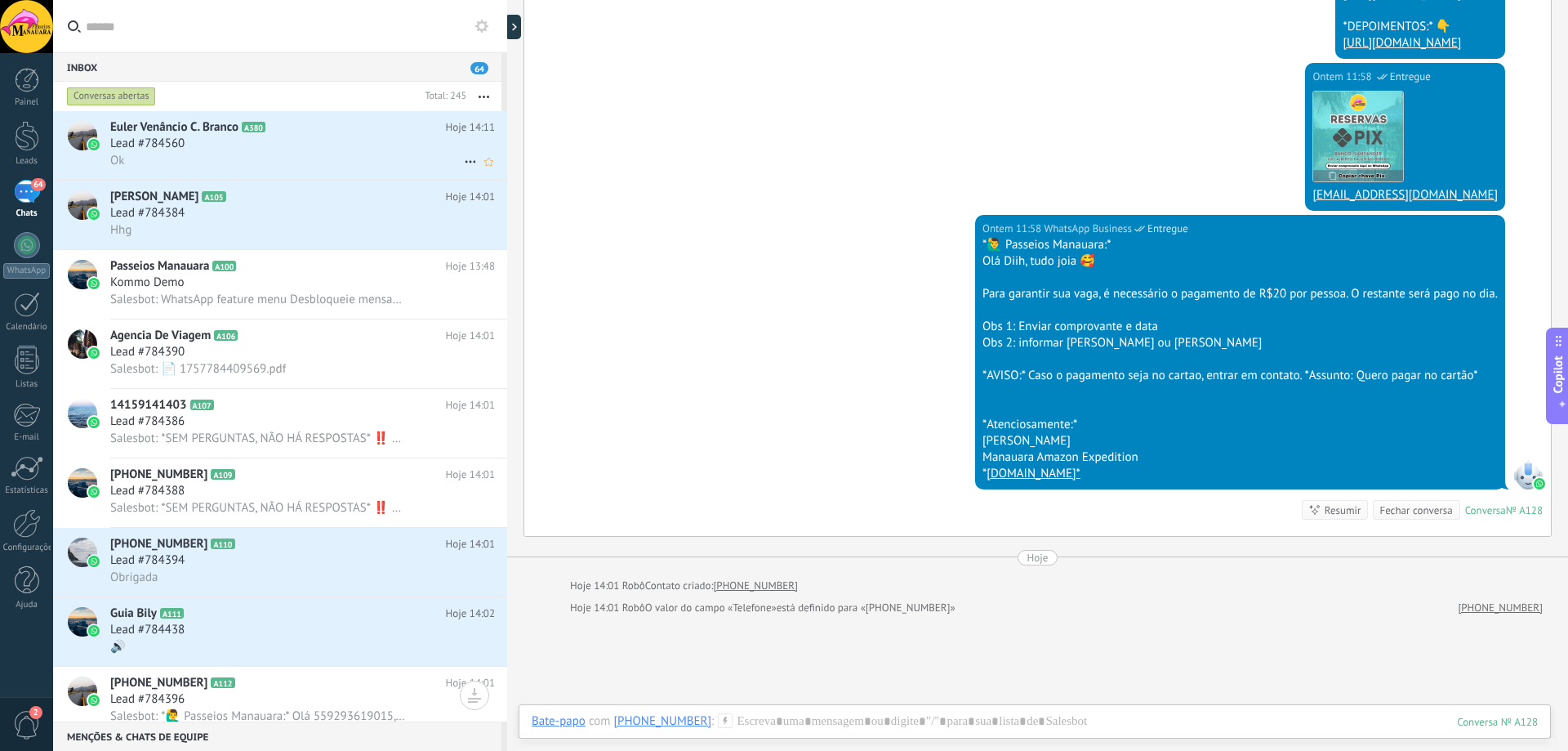
click at [196, 143] on div "Lead #784560" at bounding box center [303, 143] width 384 height 16
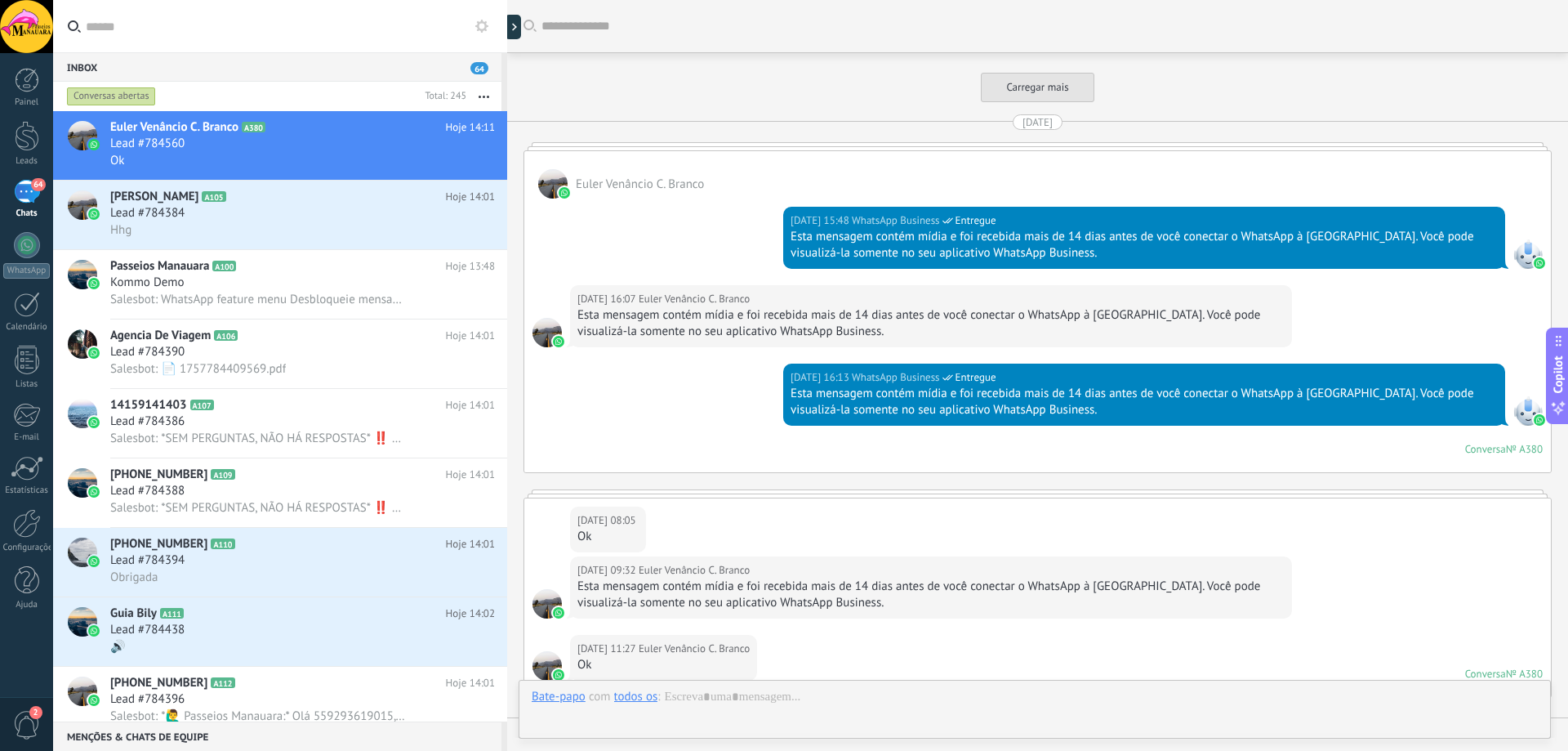
scroll to position [4412, 0]
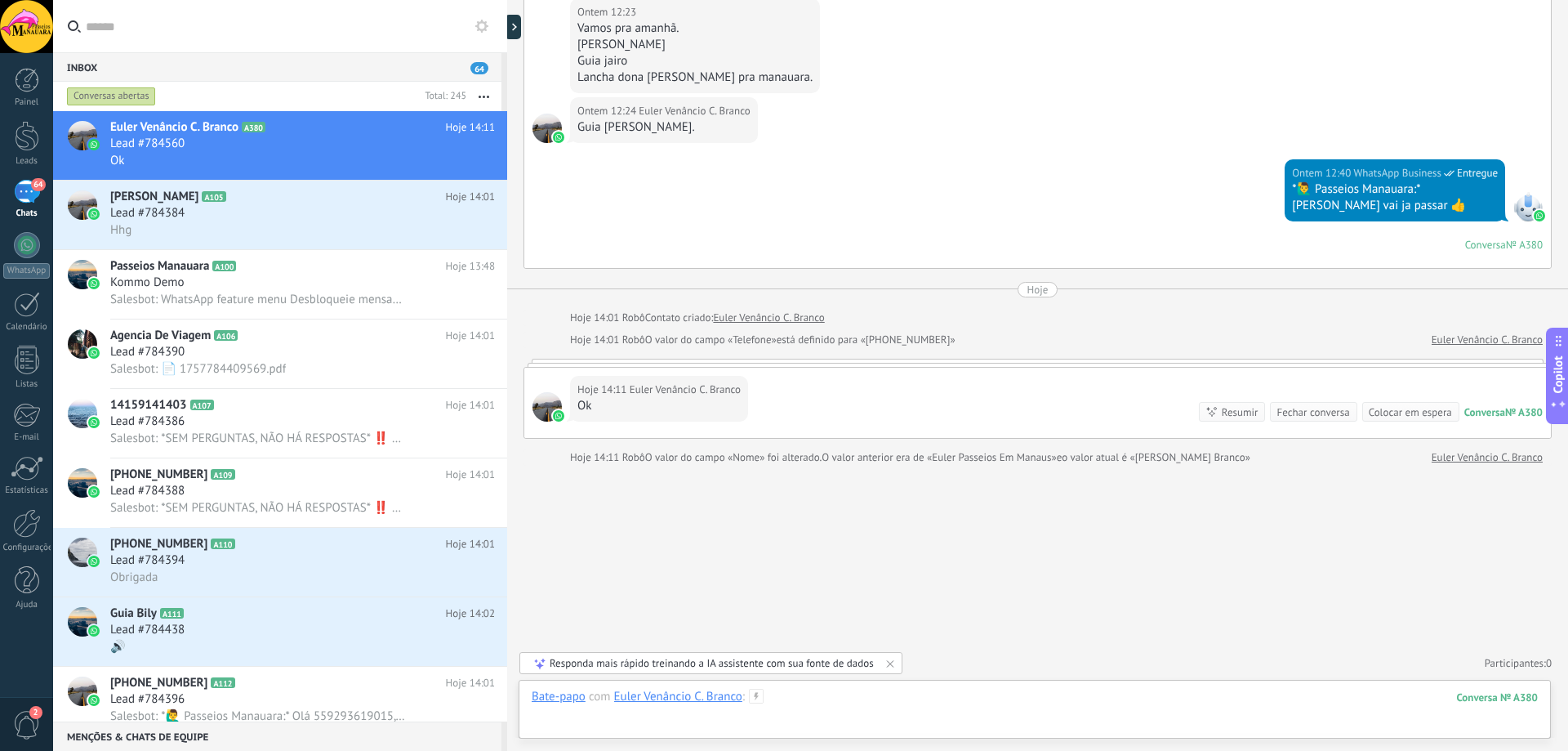
click at [977, 699] on div at bounding box center [1034, 713] width 1006 height 49
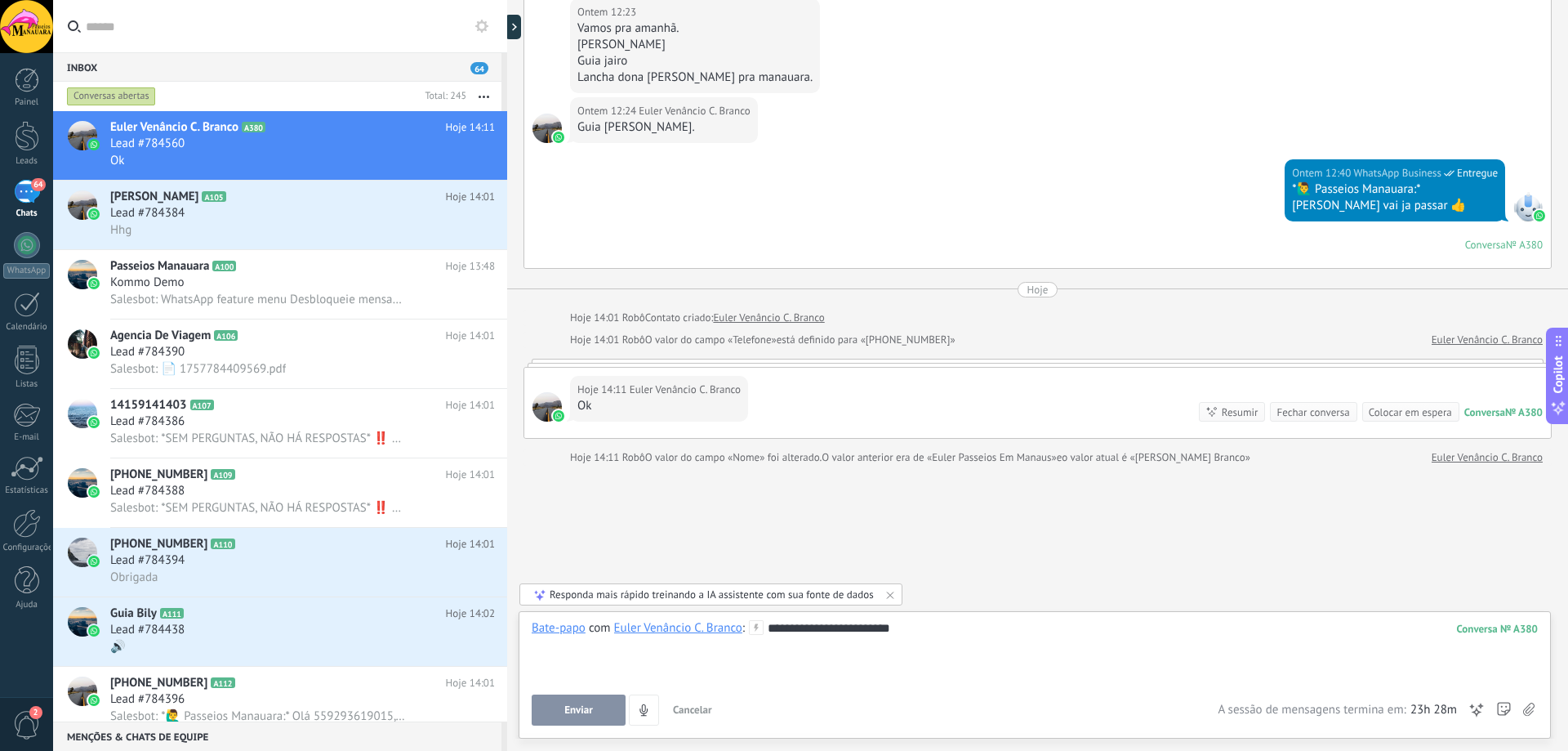
click at [593, 710] on button "Enviar" at bounding box center [578, 709] width 94 height 31
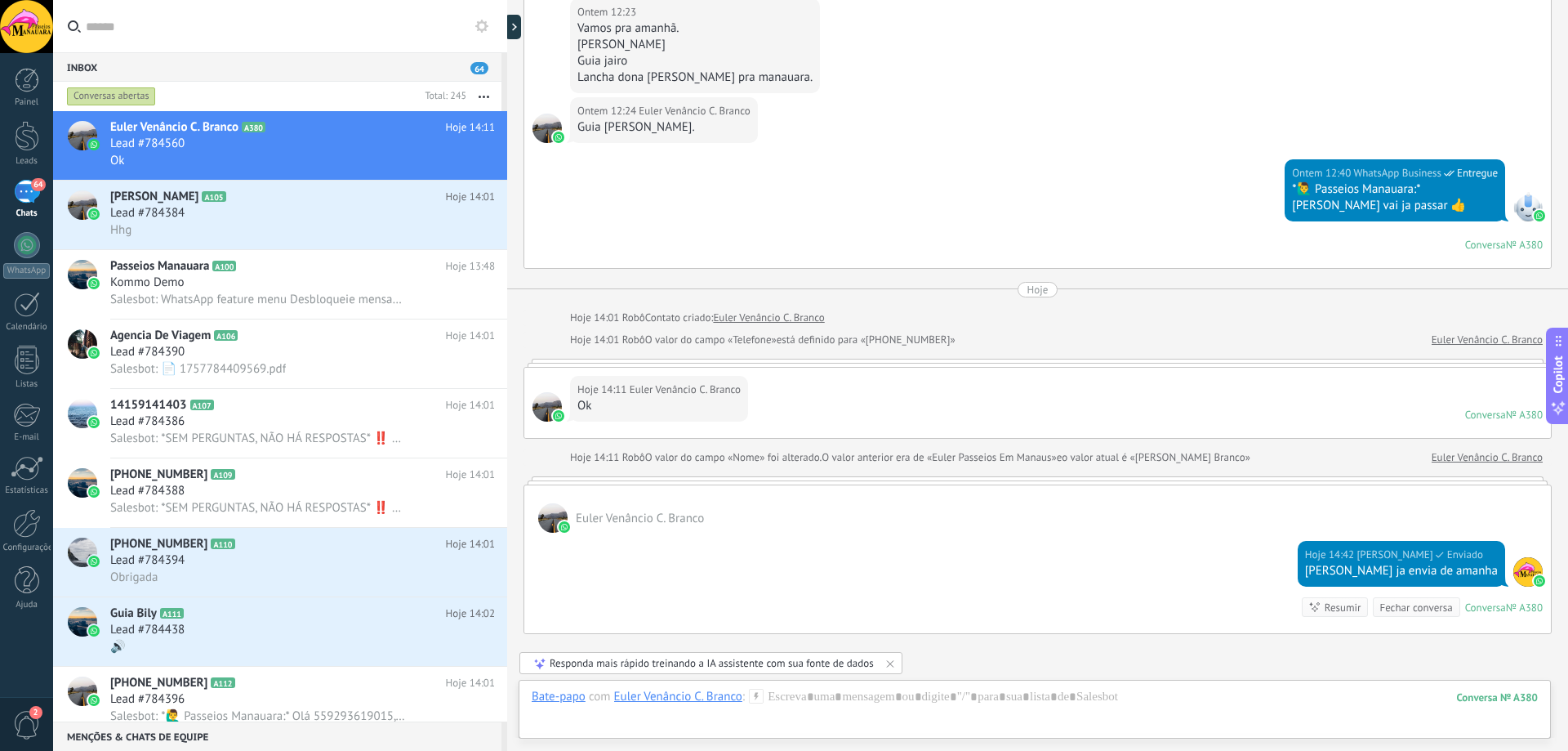
scroll to position [4401, 0]
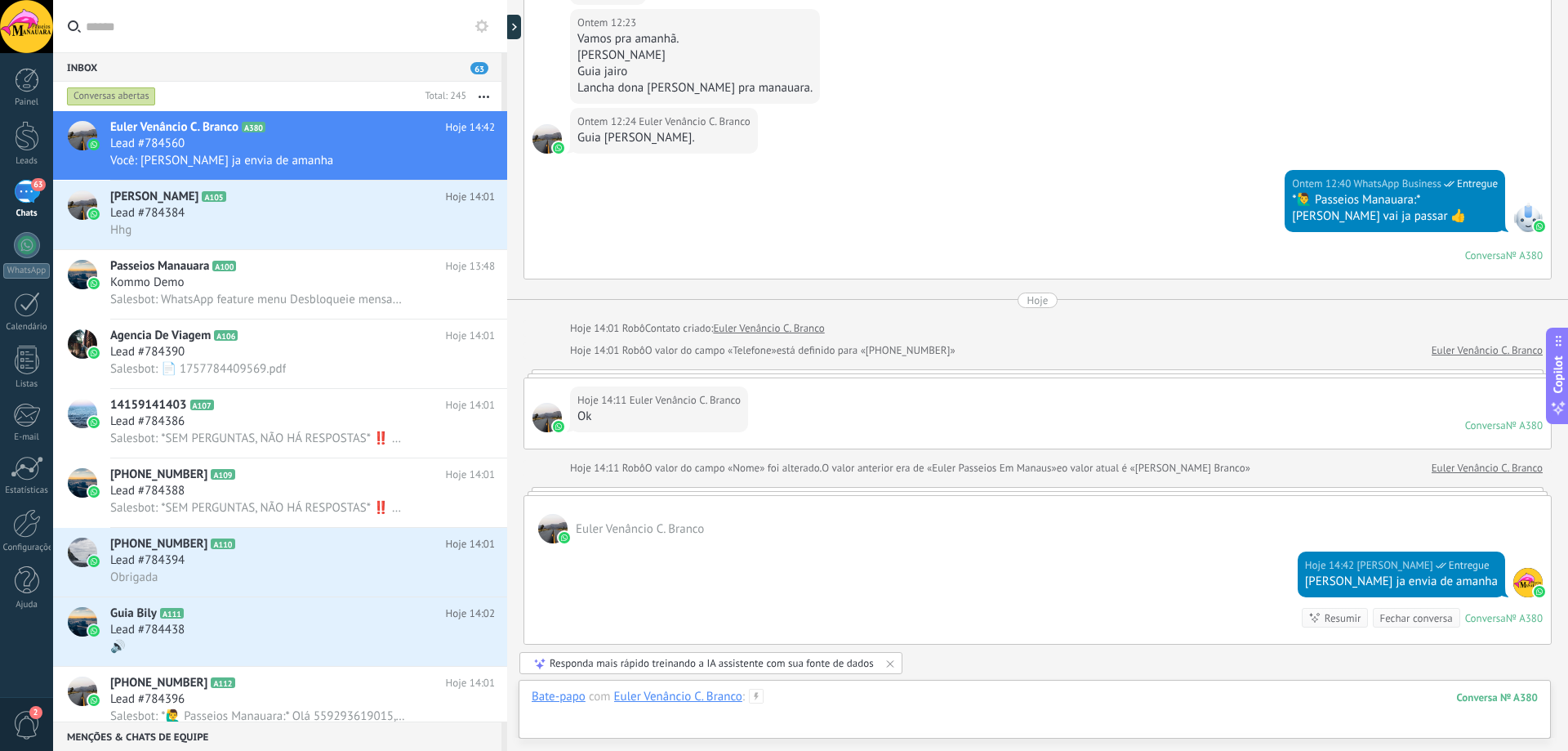
click at [908, 693] on div at bounding box center [1034, 713] width 1006 height 49
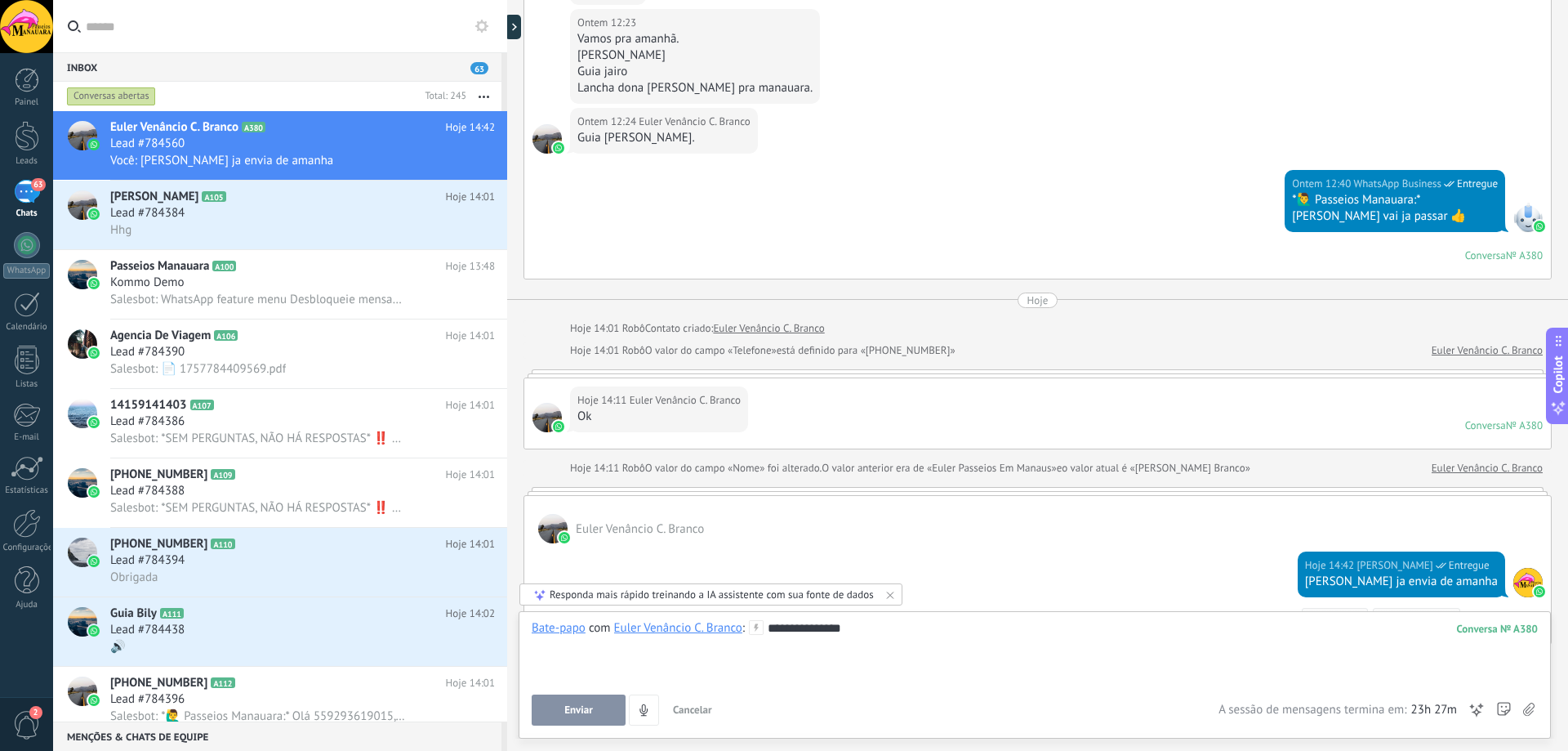
click at [573, 709] on span "Enviar" at bounding box center [578, 709] width 28 height 12
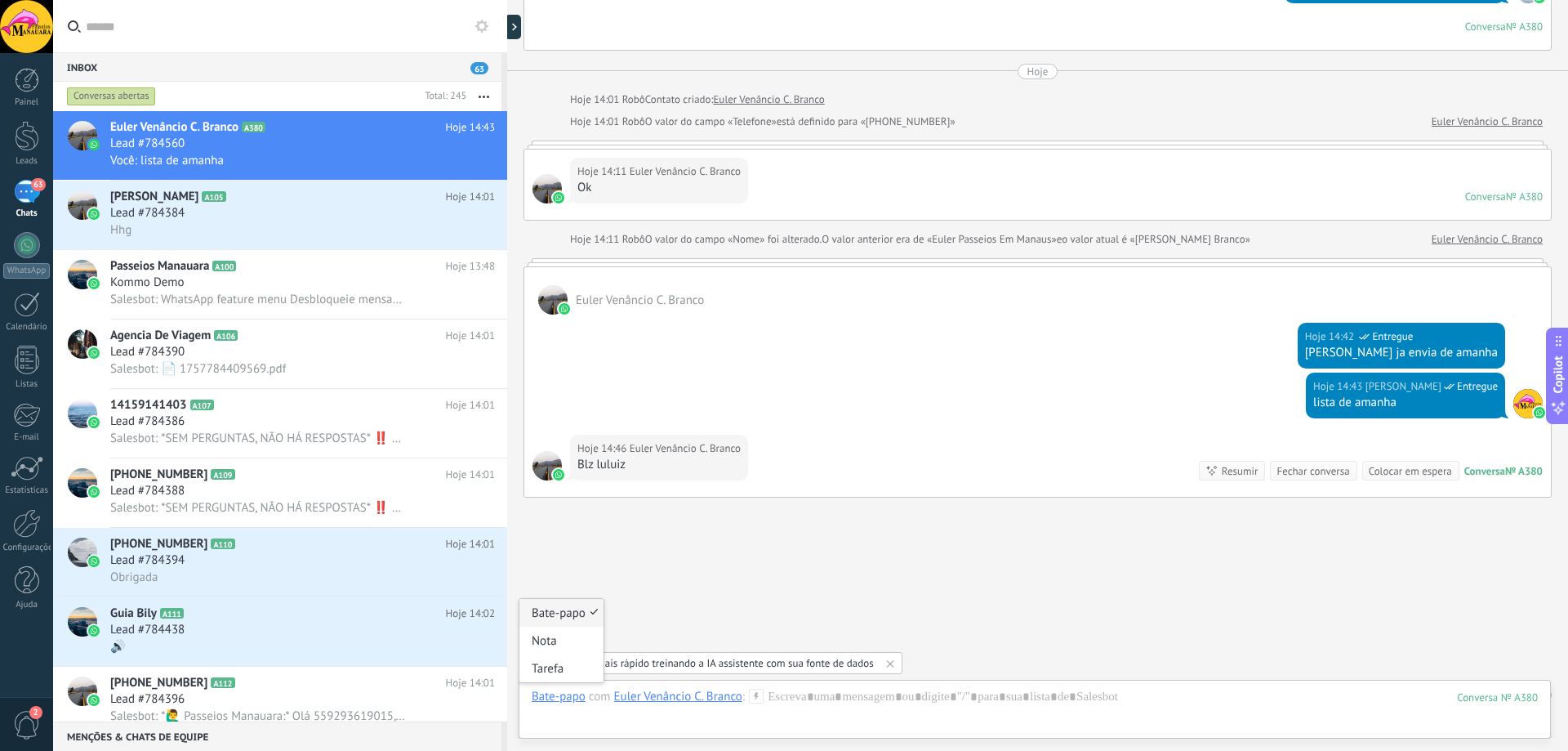
scroll to position [4663, 0]
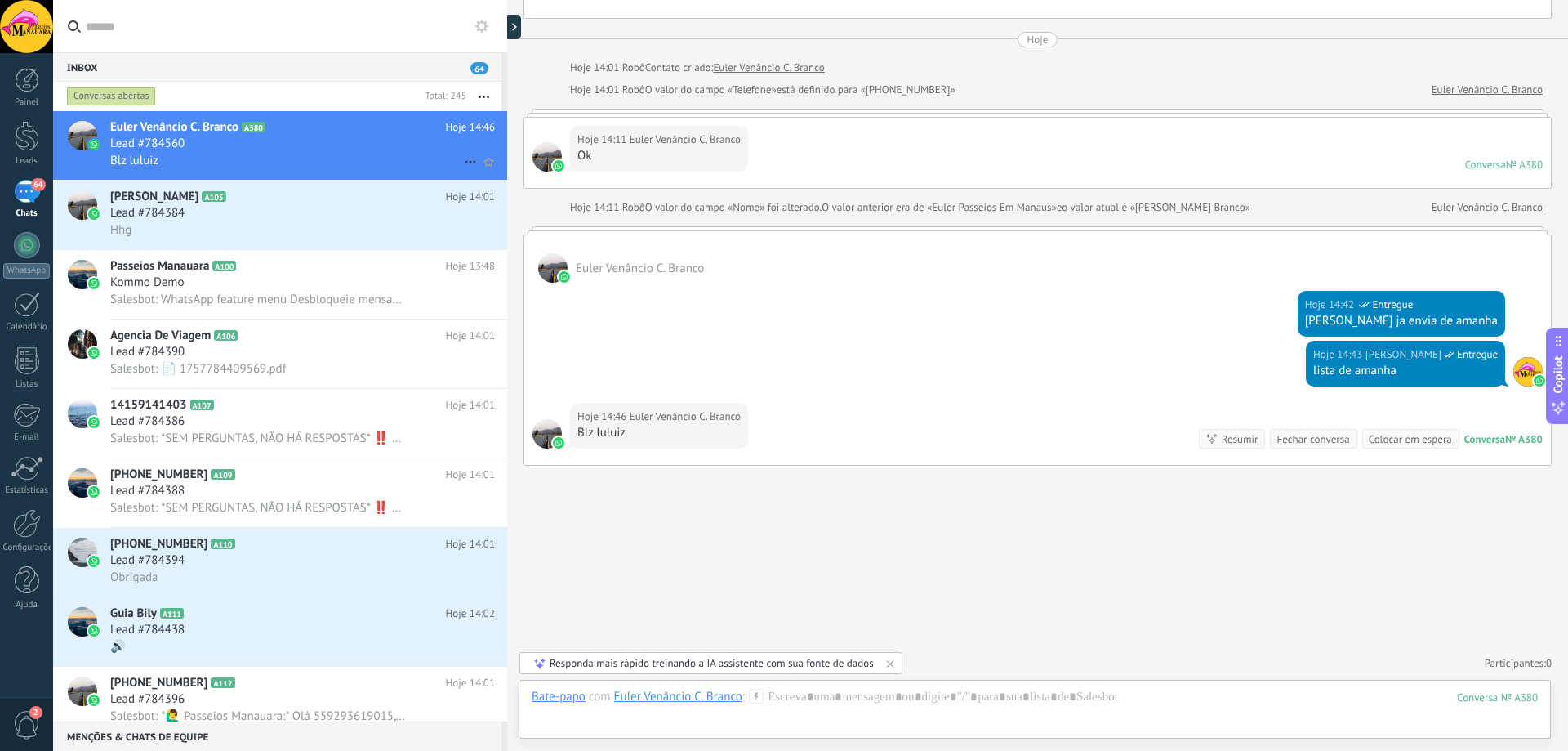
click at [339, 160] on div "Blz luluiz" at bounding box center [303, 160] width 384 height 17
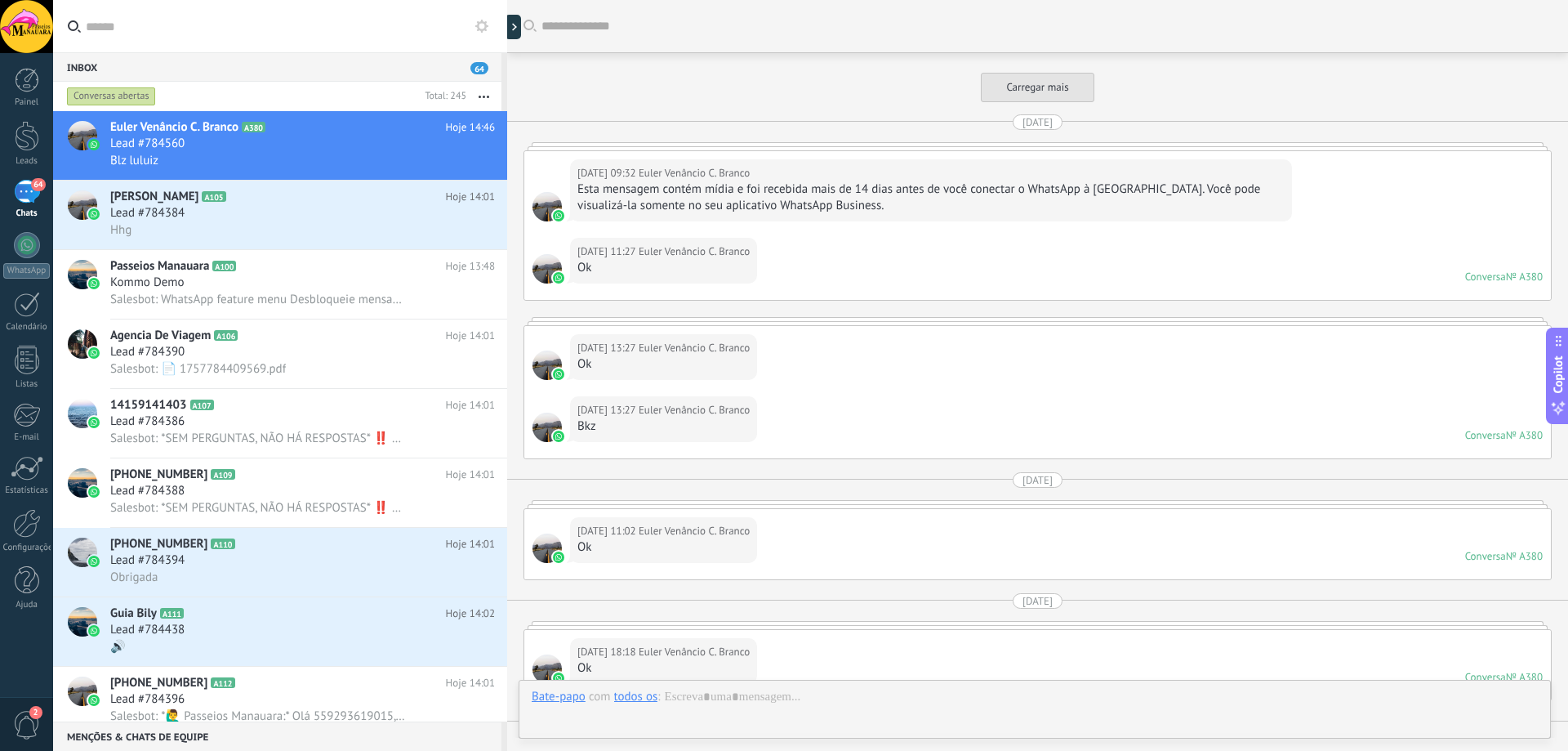
scroll to position [4241, 0]
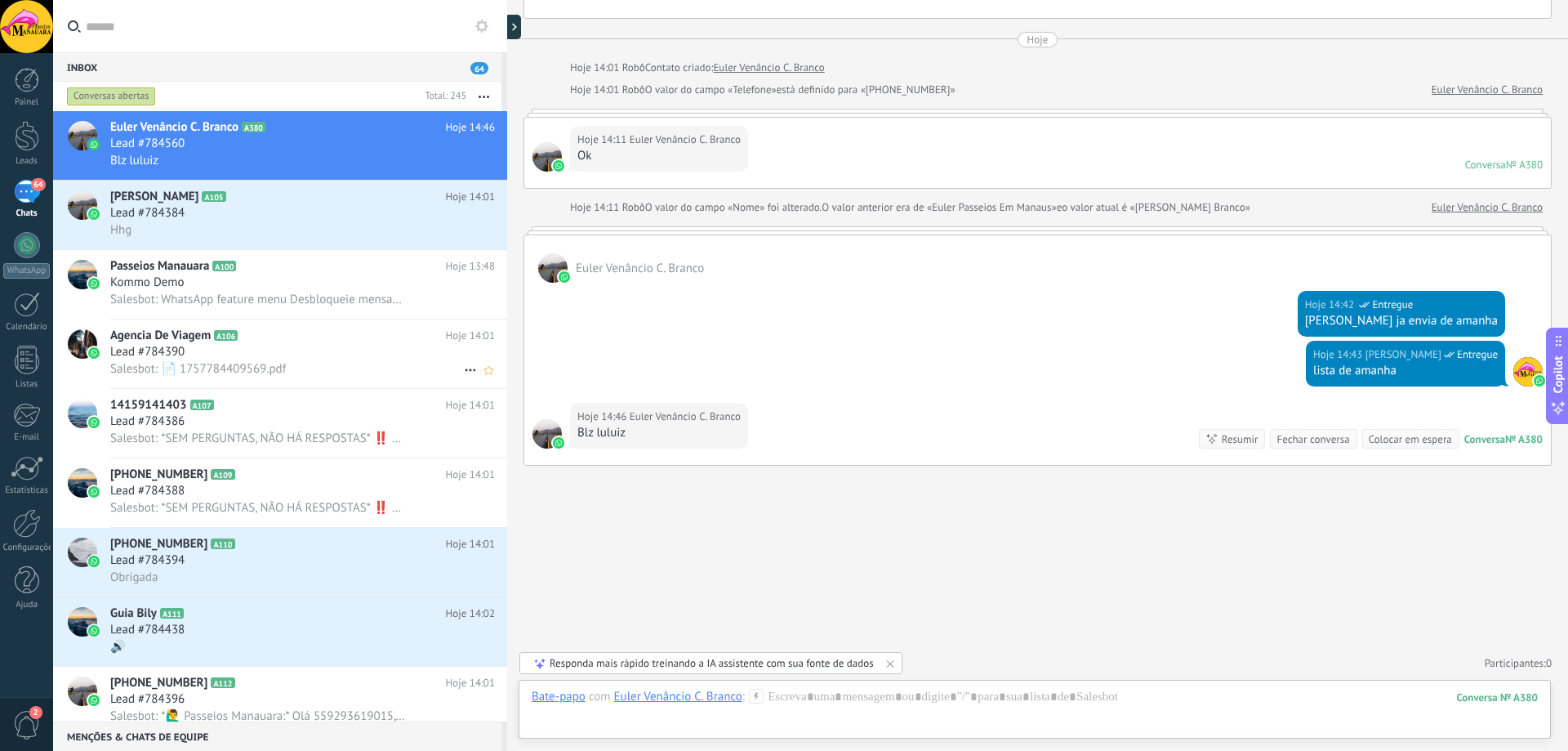
click at [162, 355] on span "Lead #784390" at bounding box center [148, 352] width 74 height 16
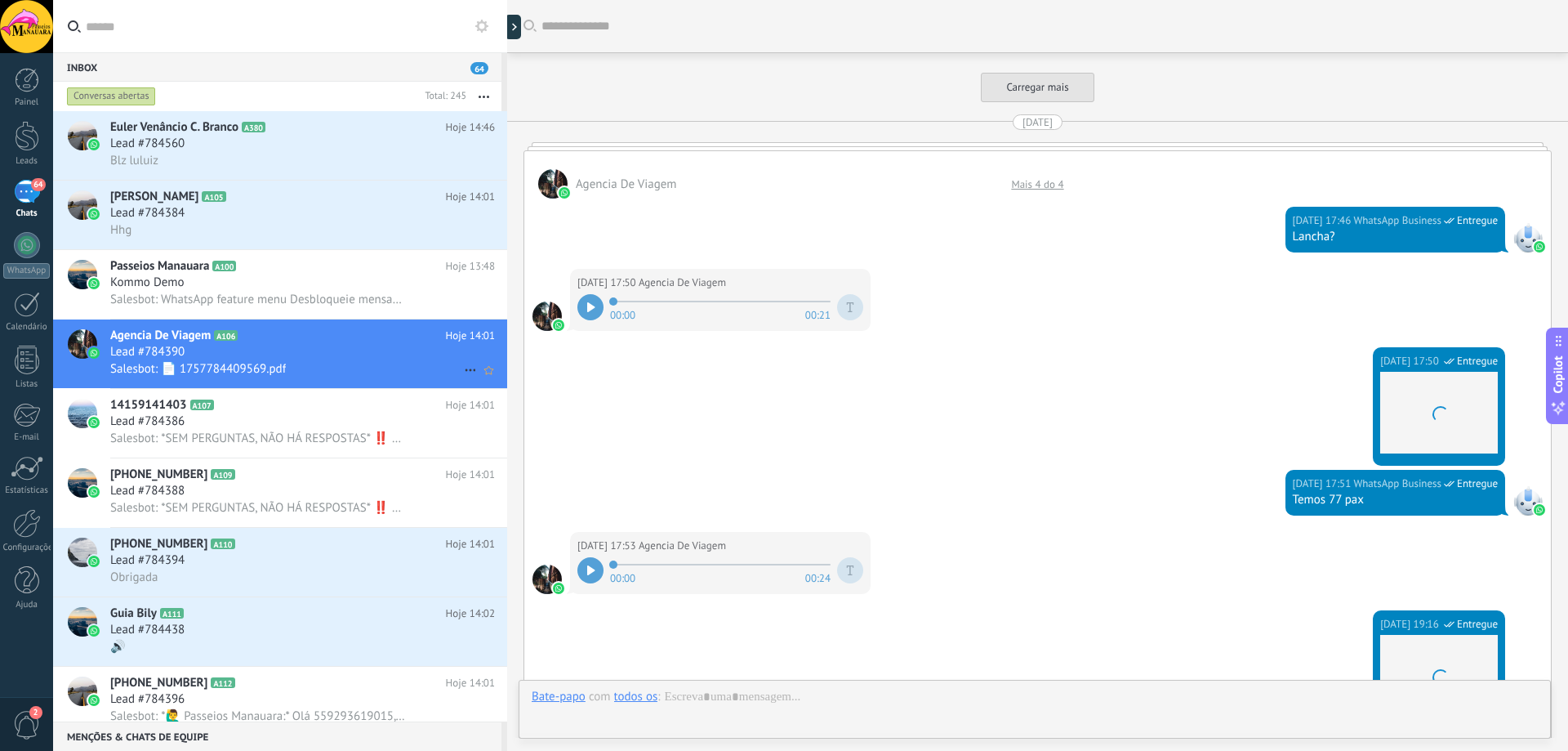
scroll to position [4931, 0]
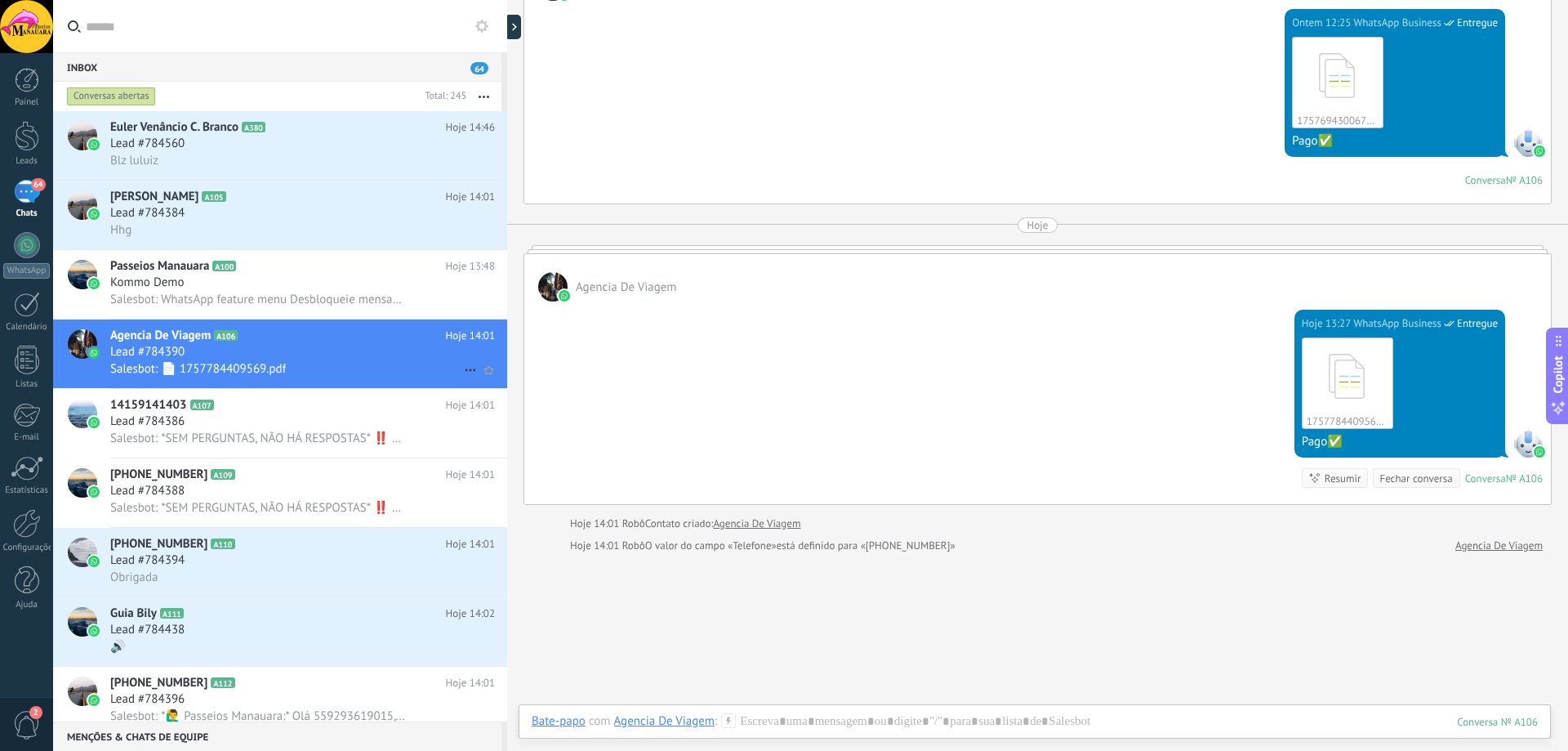
click at [210, 356] on div "Lead #784390" at bounding box center [303, 352] width 384 height 16
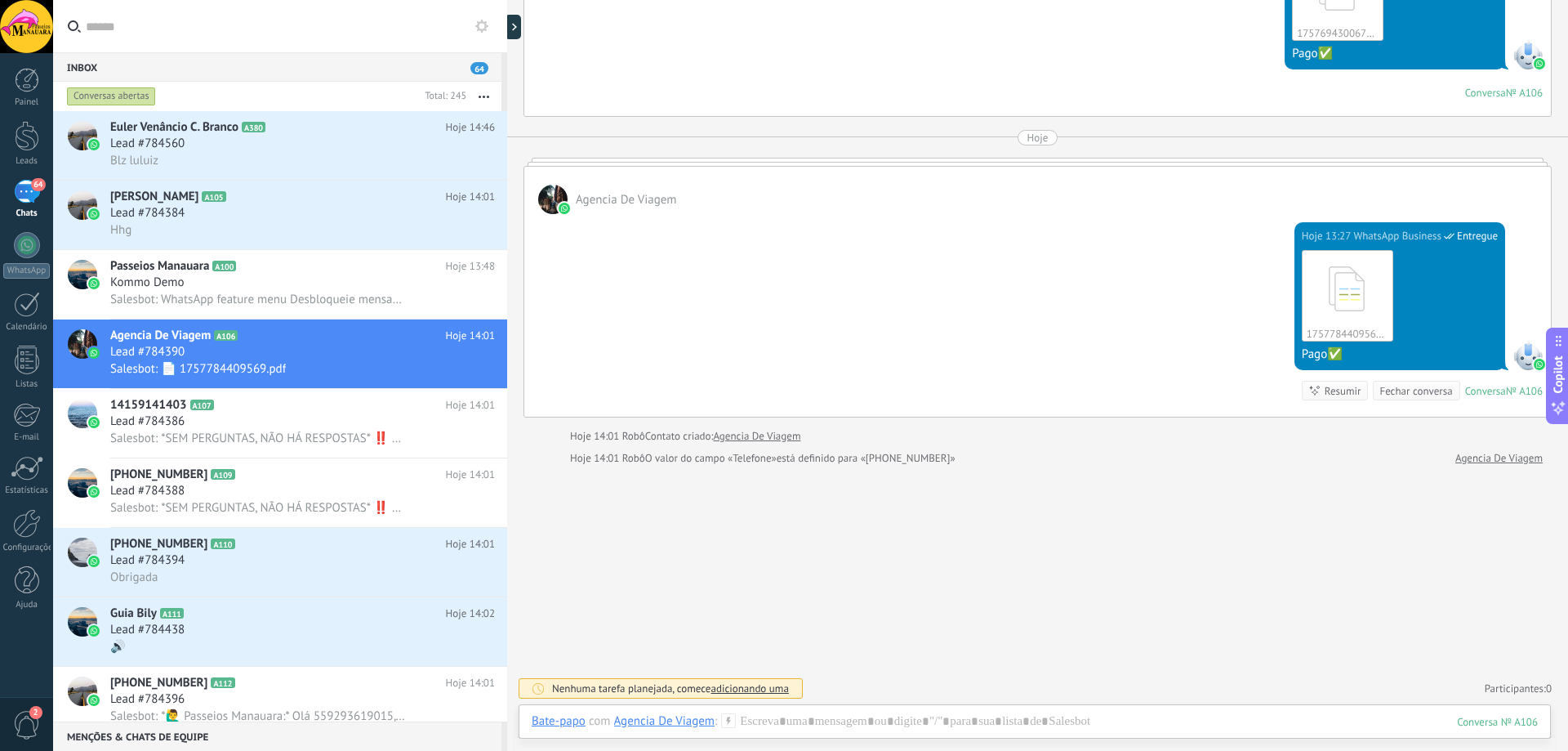
scroll to position [5020, 0]
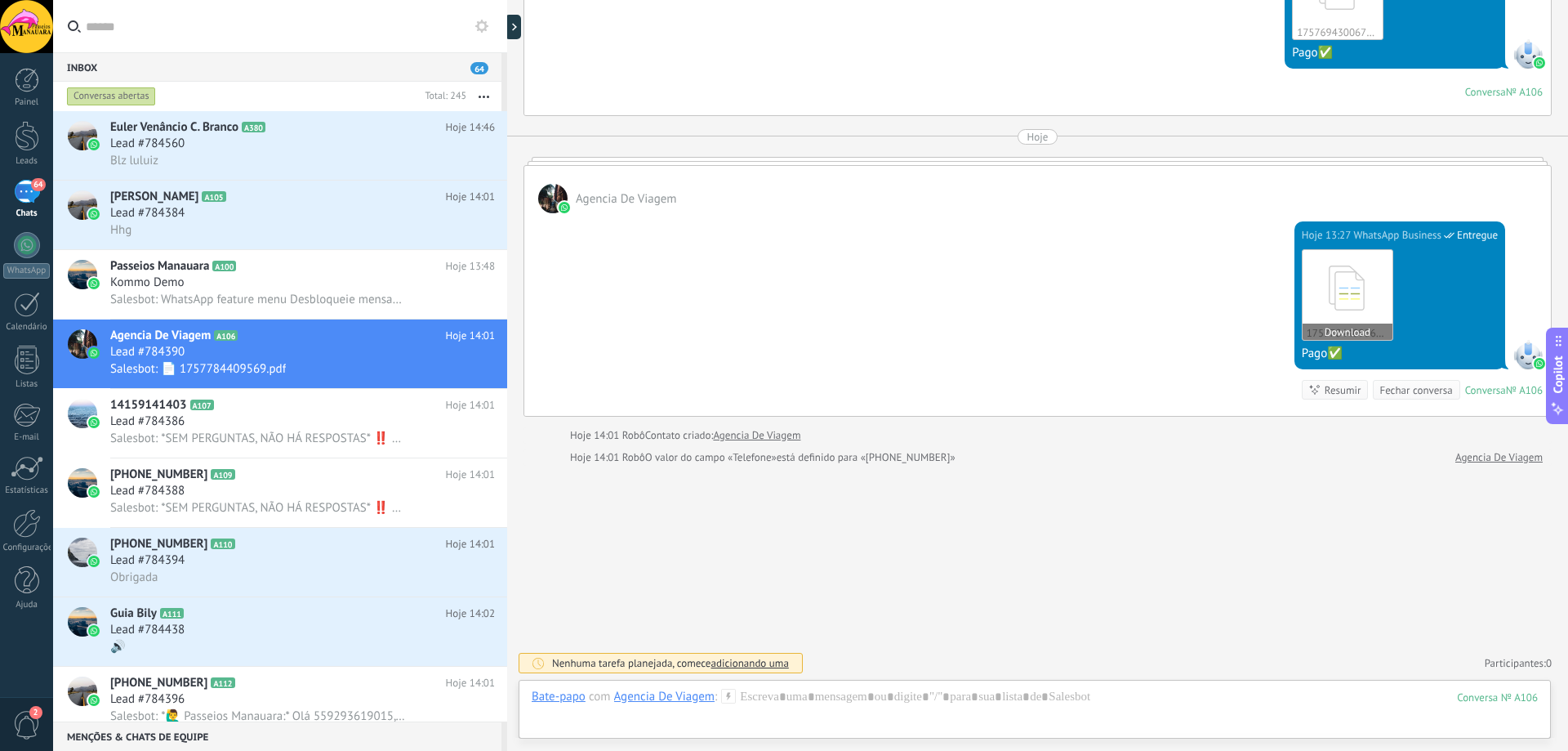
click at [1318, 302] on icon at bounding box center [1348, 288] width 64 height 68
click at [727, 699] on icon at bounding box center [728, 696] width 15 height 15
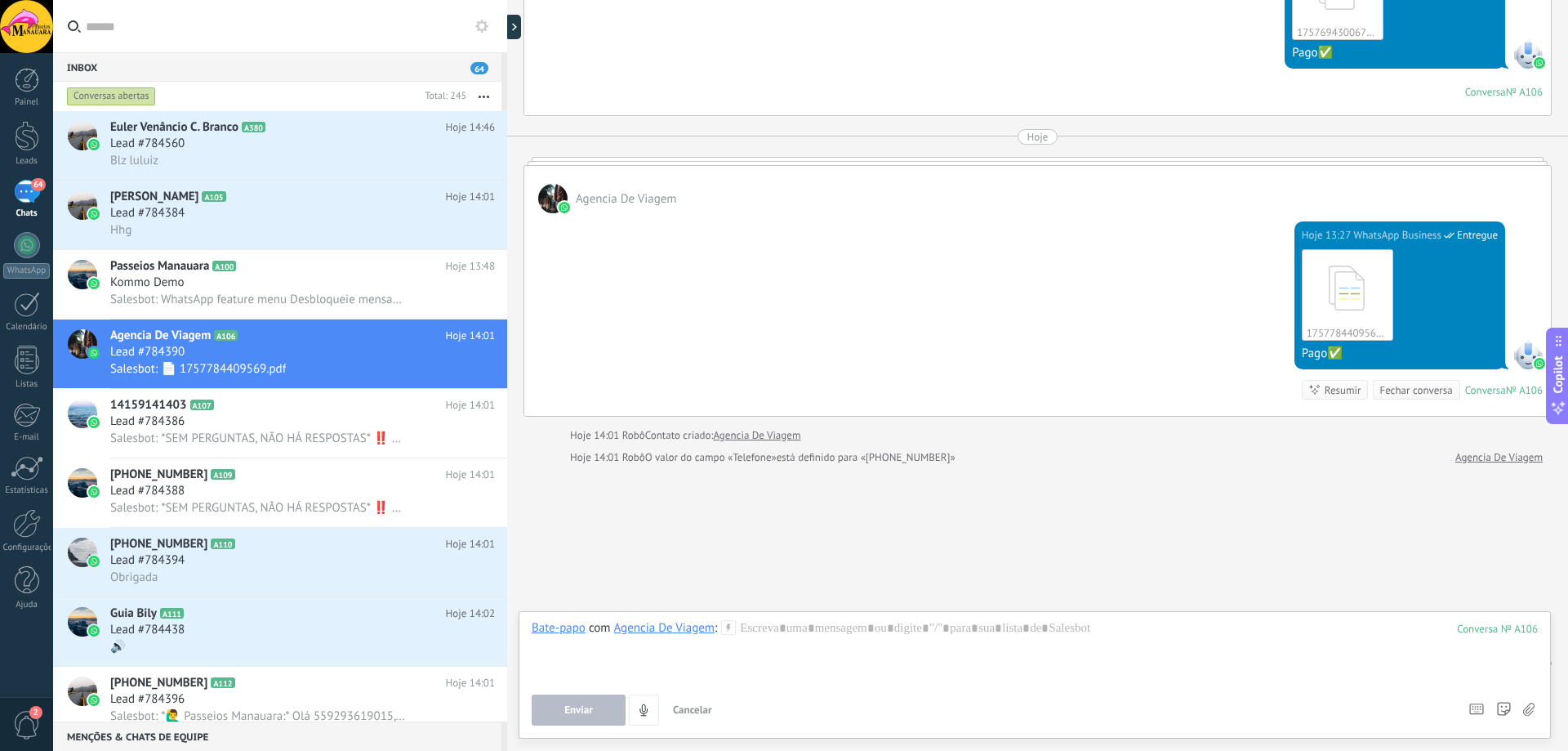
click at [481, 27] on icon at bounding box center [482, 26] width 13 height 13
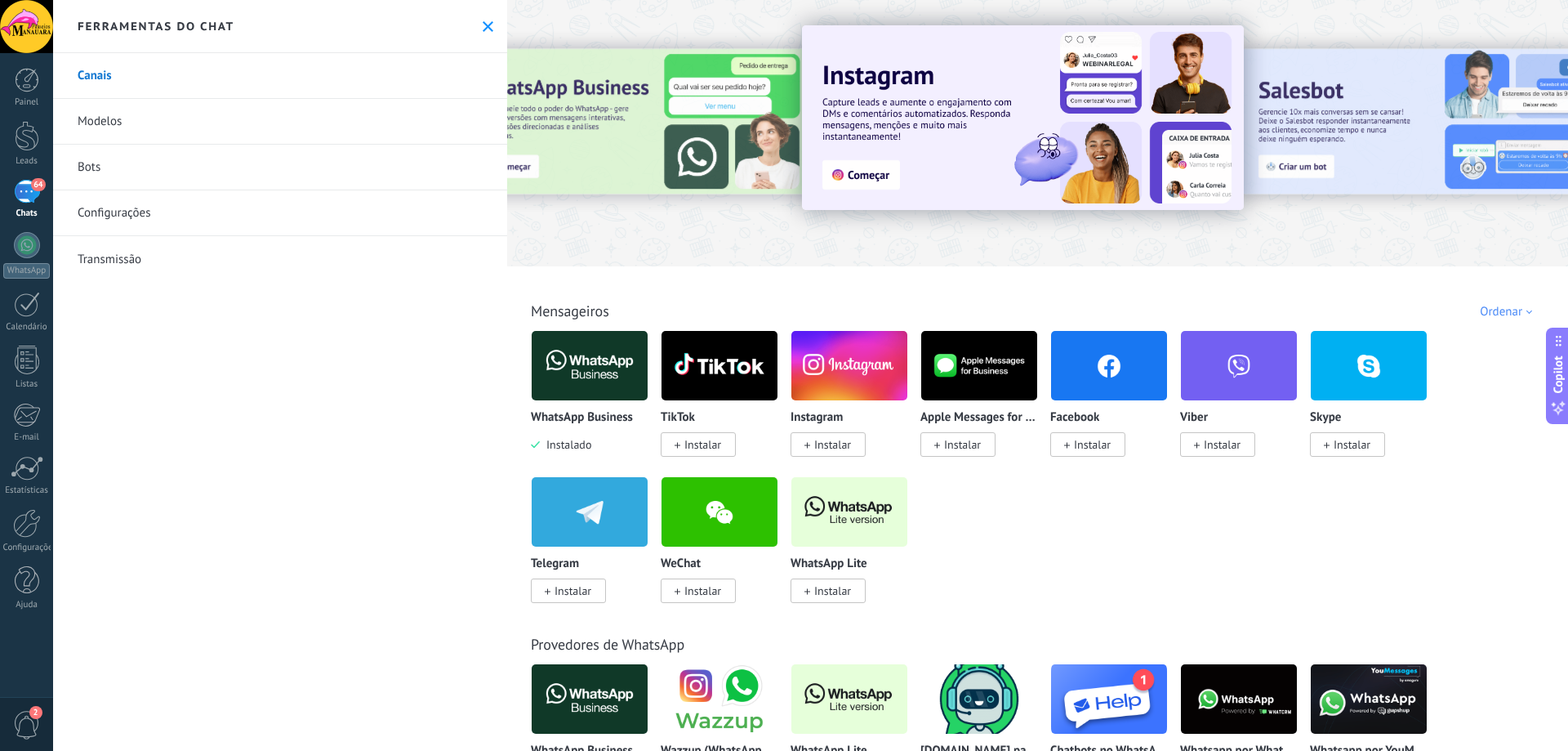
click at [483, 27] on use at bounding box center [488, 27] width 11 height 11
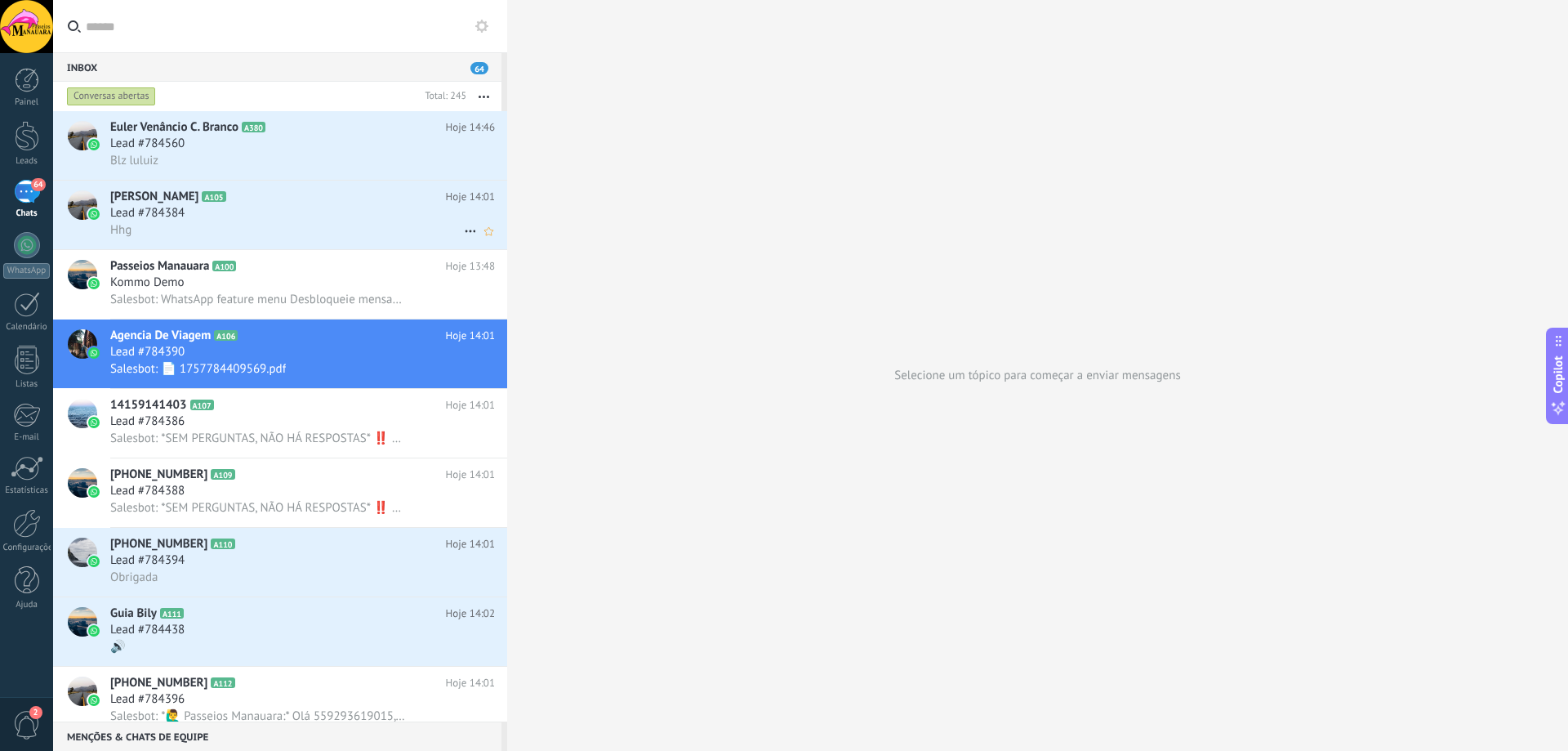
click at [343, 226] on div "Hhg" at bounding box center [303, 229] width 384 height 17
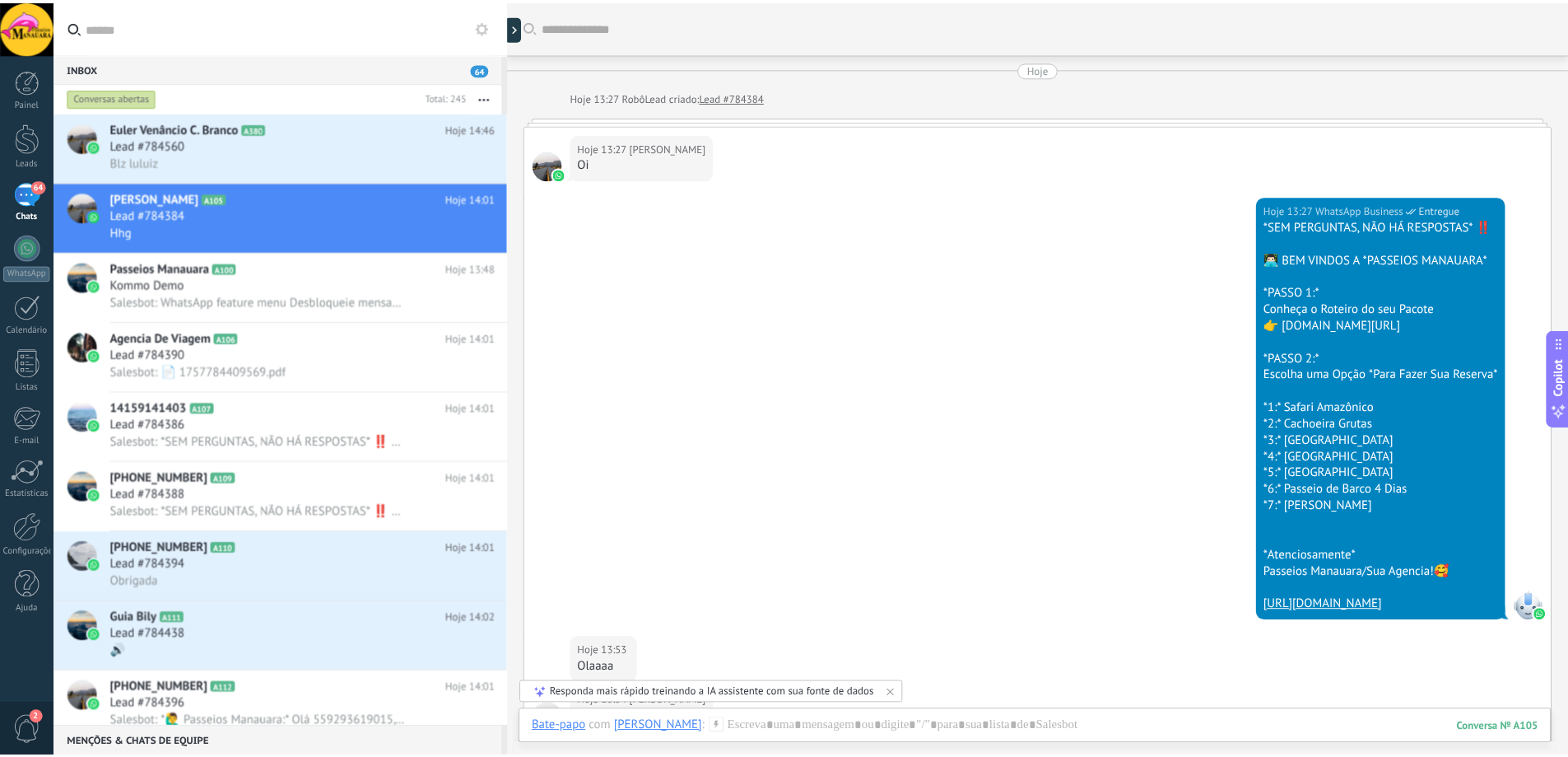
scroll to position [354, 0]
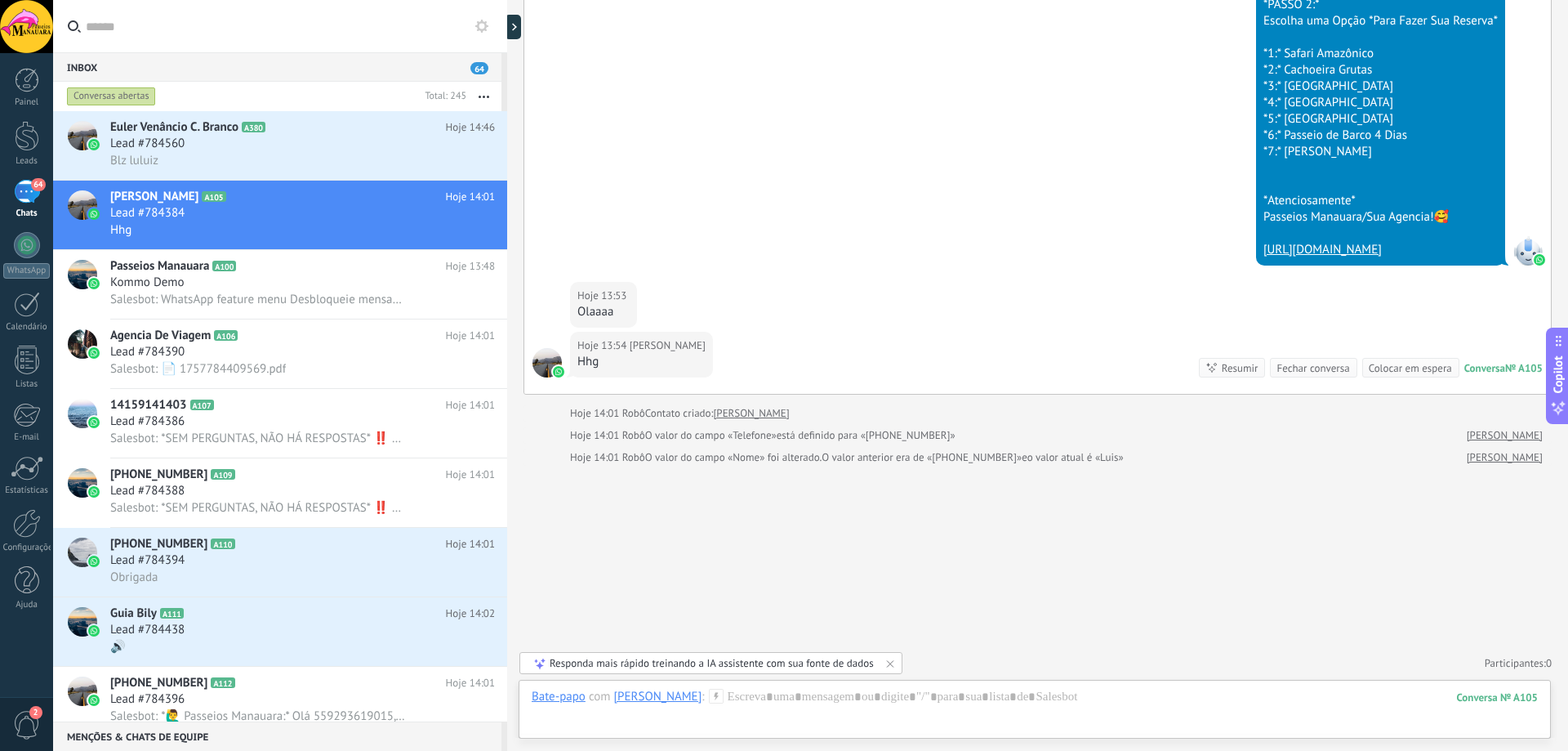
click at [711, 662] on div "Responda mais rápido treinando a IA assistente com sua fonte de dados" at bounding box center [712, 663] width 324 height 14
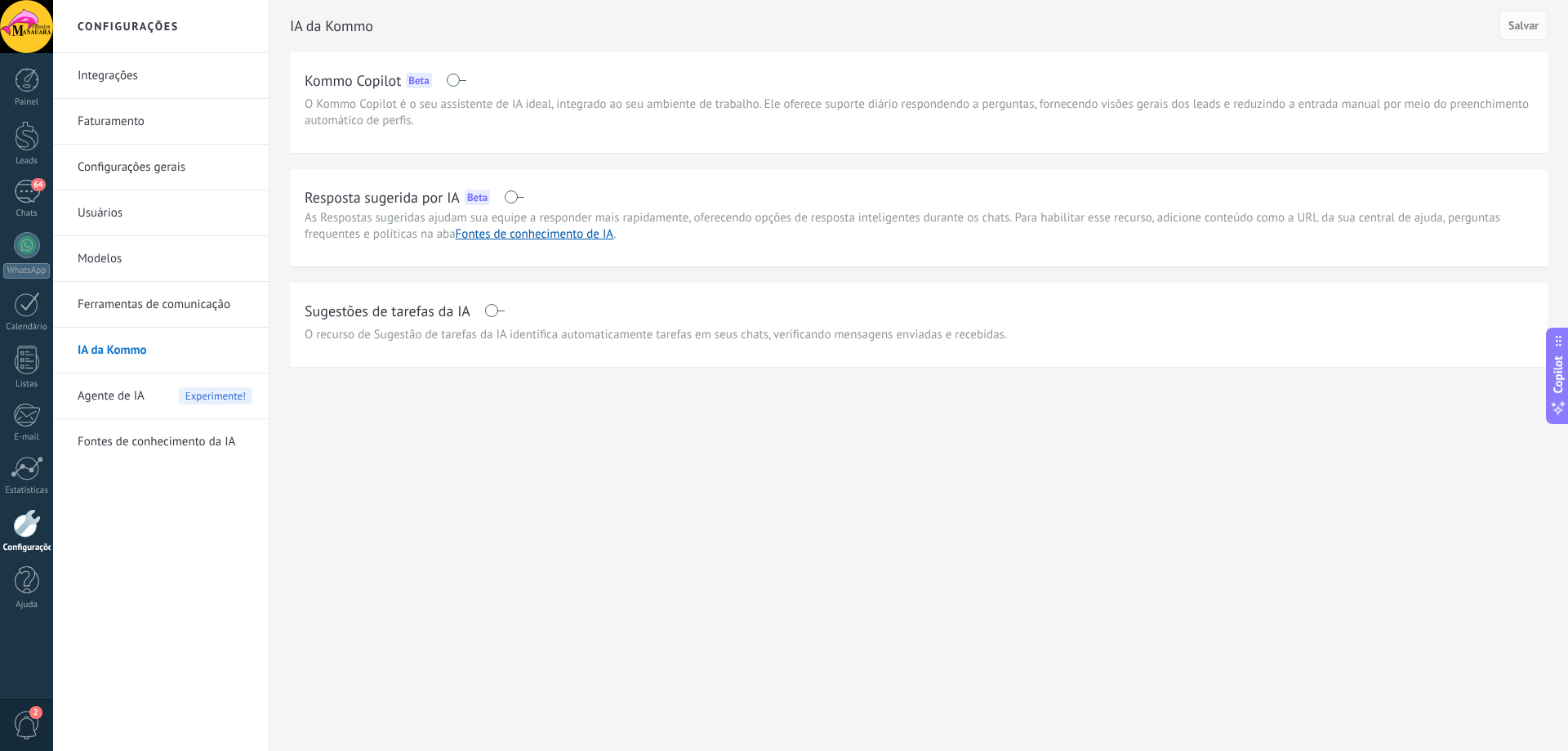
click at [105, 261] on link "Modelos" at bounding box center [165, 259] width 174 height 46
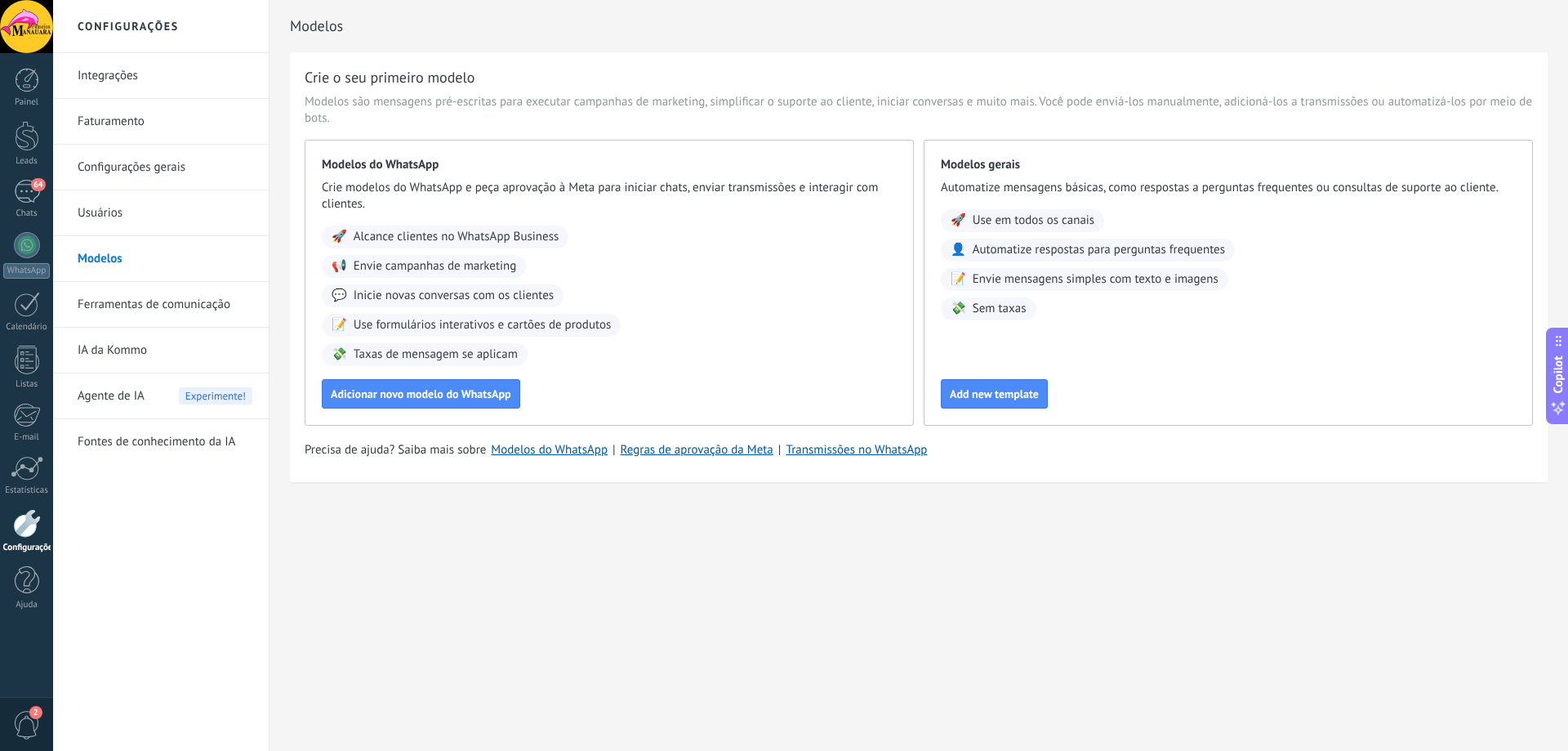
click at [1141, 252] on span "Automatize respostas para perguntas frequentes" at bounding box center [1098, 250] width 252 height 16
click at [28, 241] on div at bounding box center [27, 245] width 27 height 27
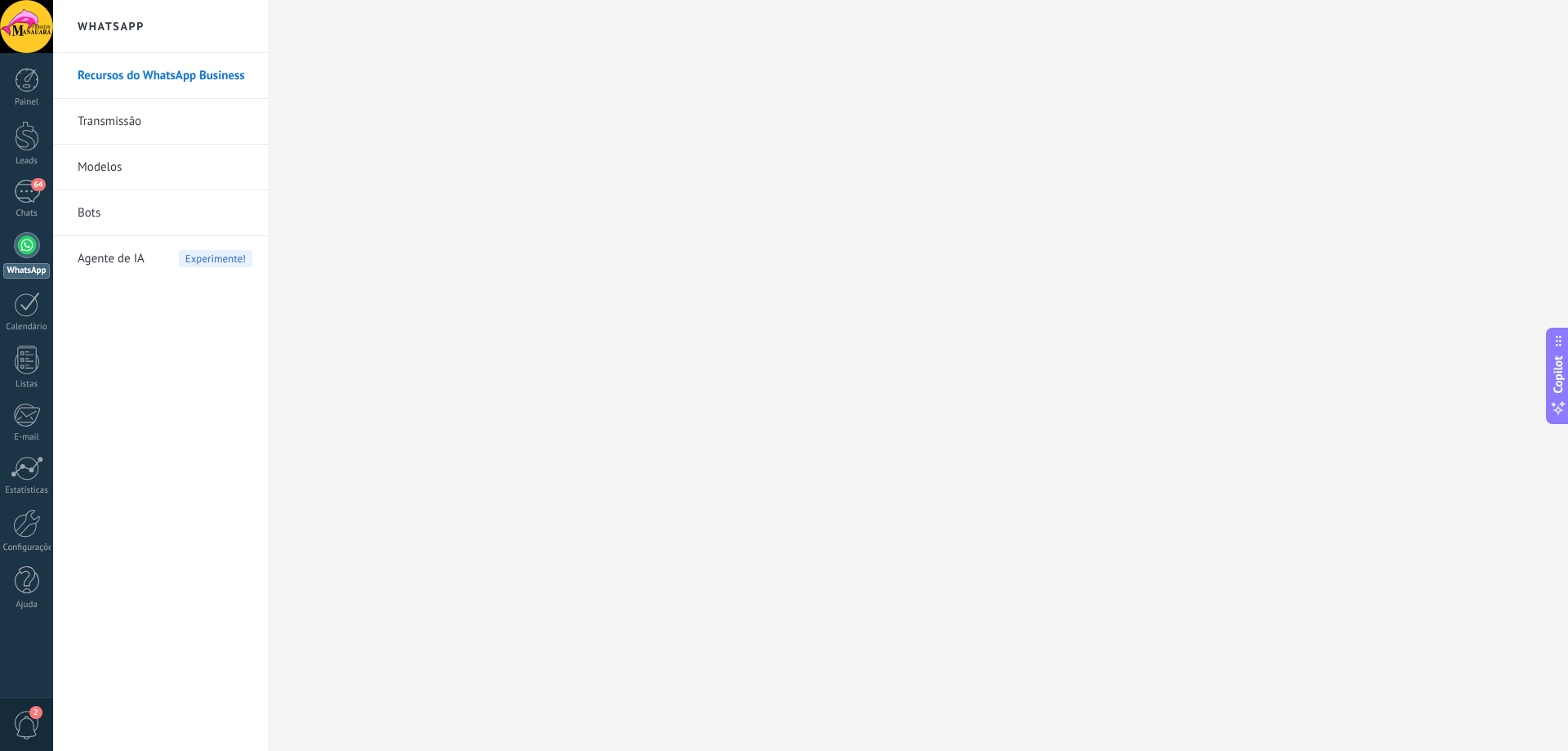
click at [114, 170] on link "Modelos" at bounding box center [165, 167] width 174 height 46
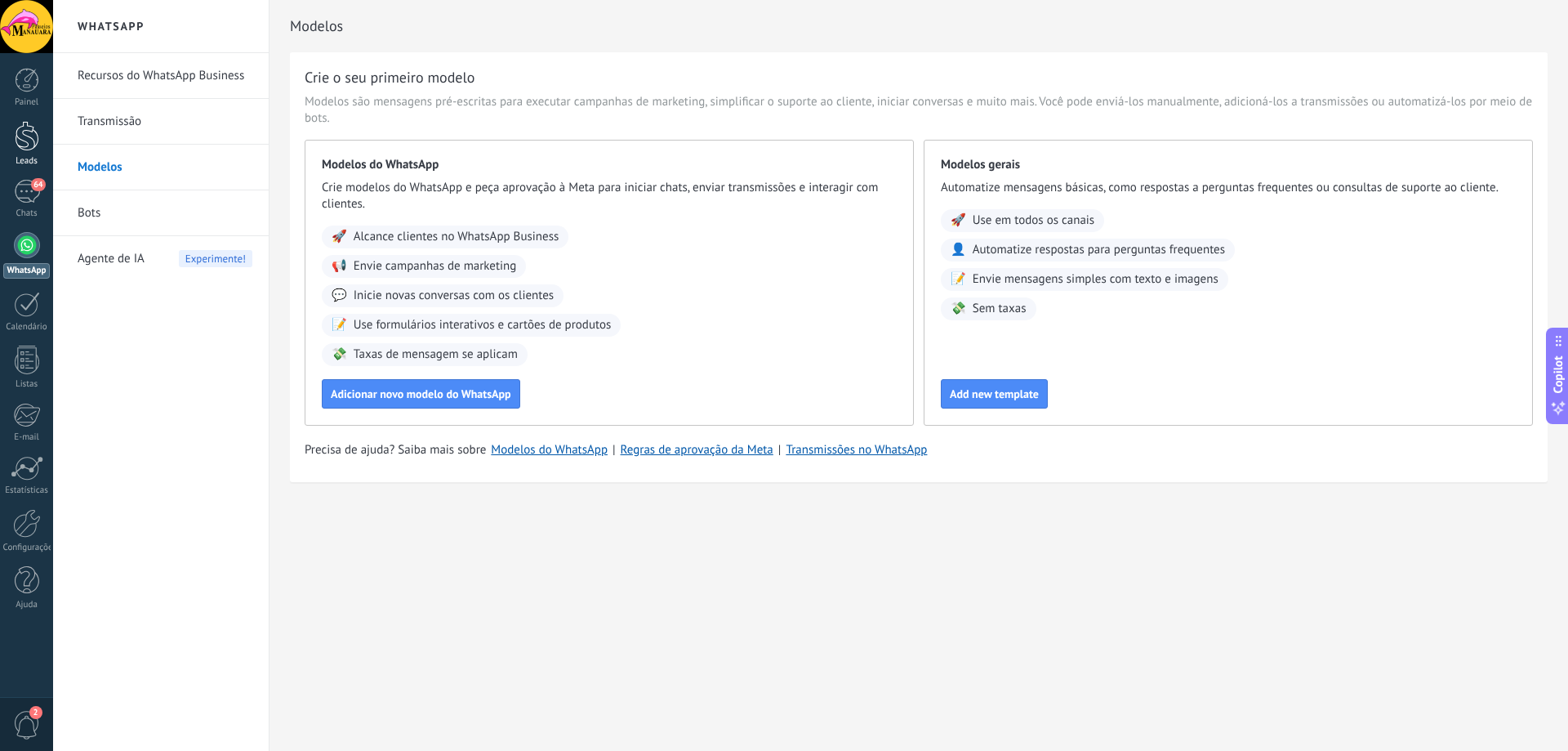
click at [30, 136] on div at bounding box center [27, 136] width 25 height 30
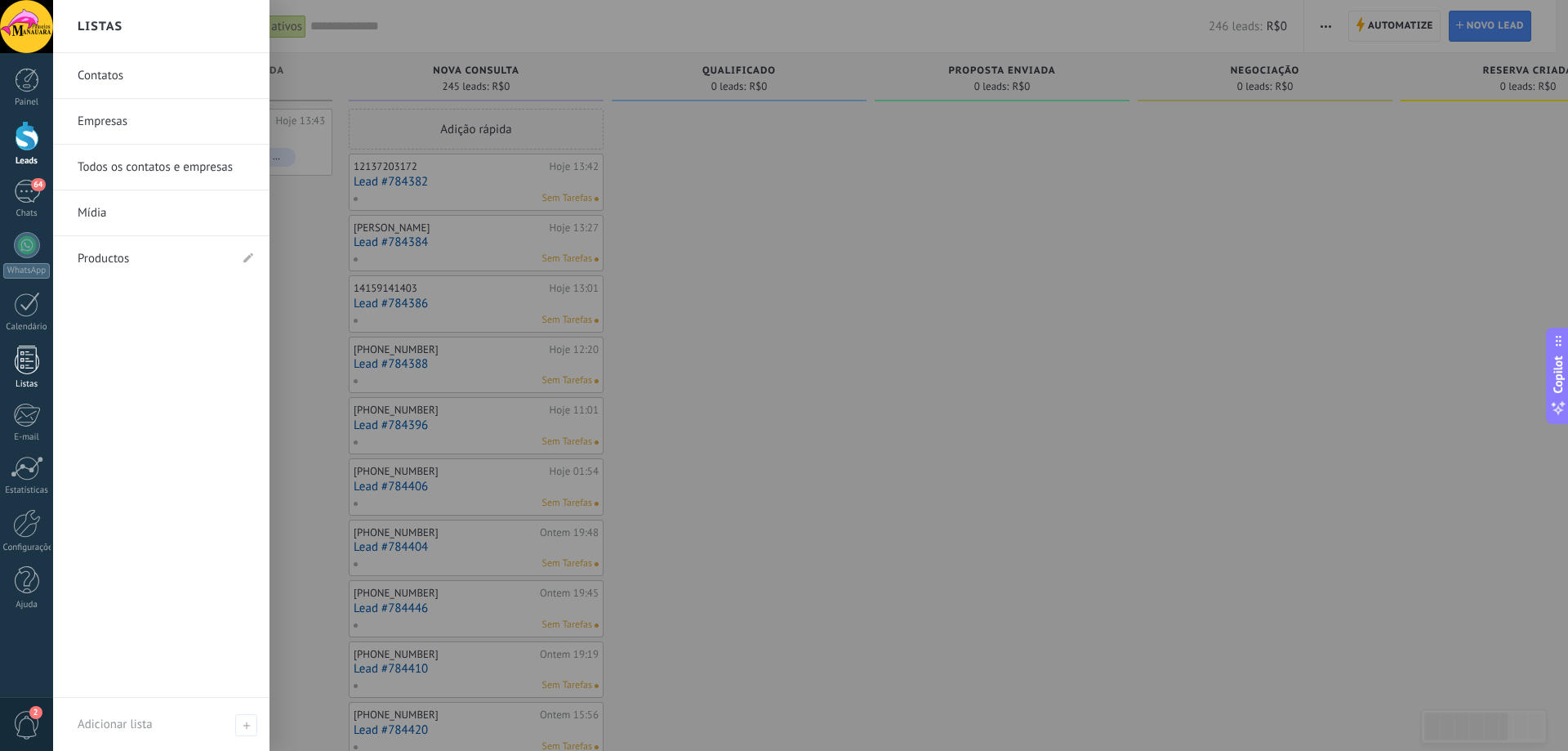
click at [31, 354] on div at bounding box center [27, 360] width 25 height 28
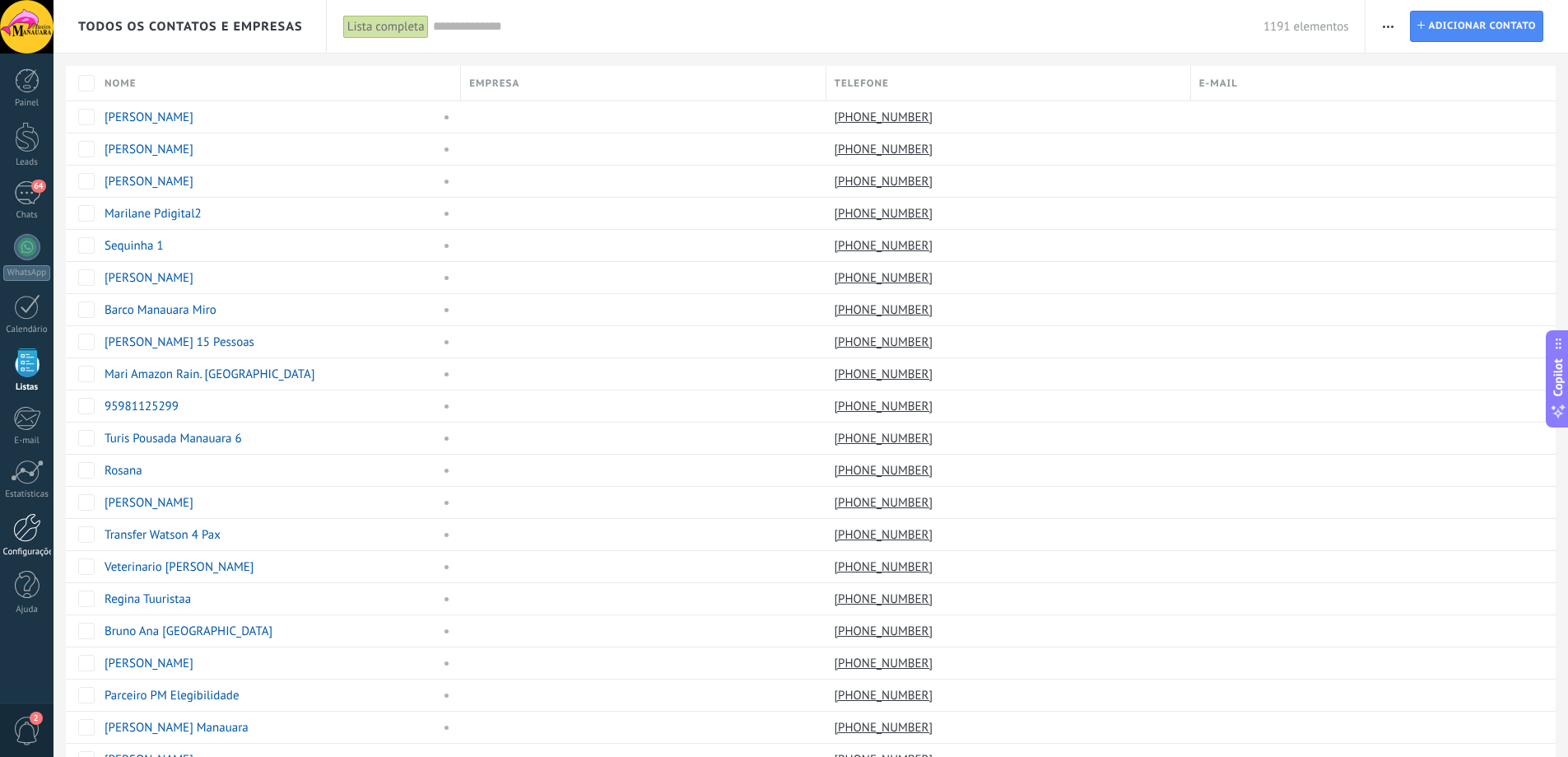
click at [27, 528] on div at bounding box center [27, 528] width 28 height 29
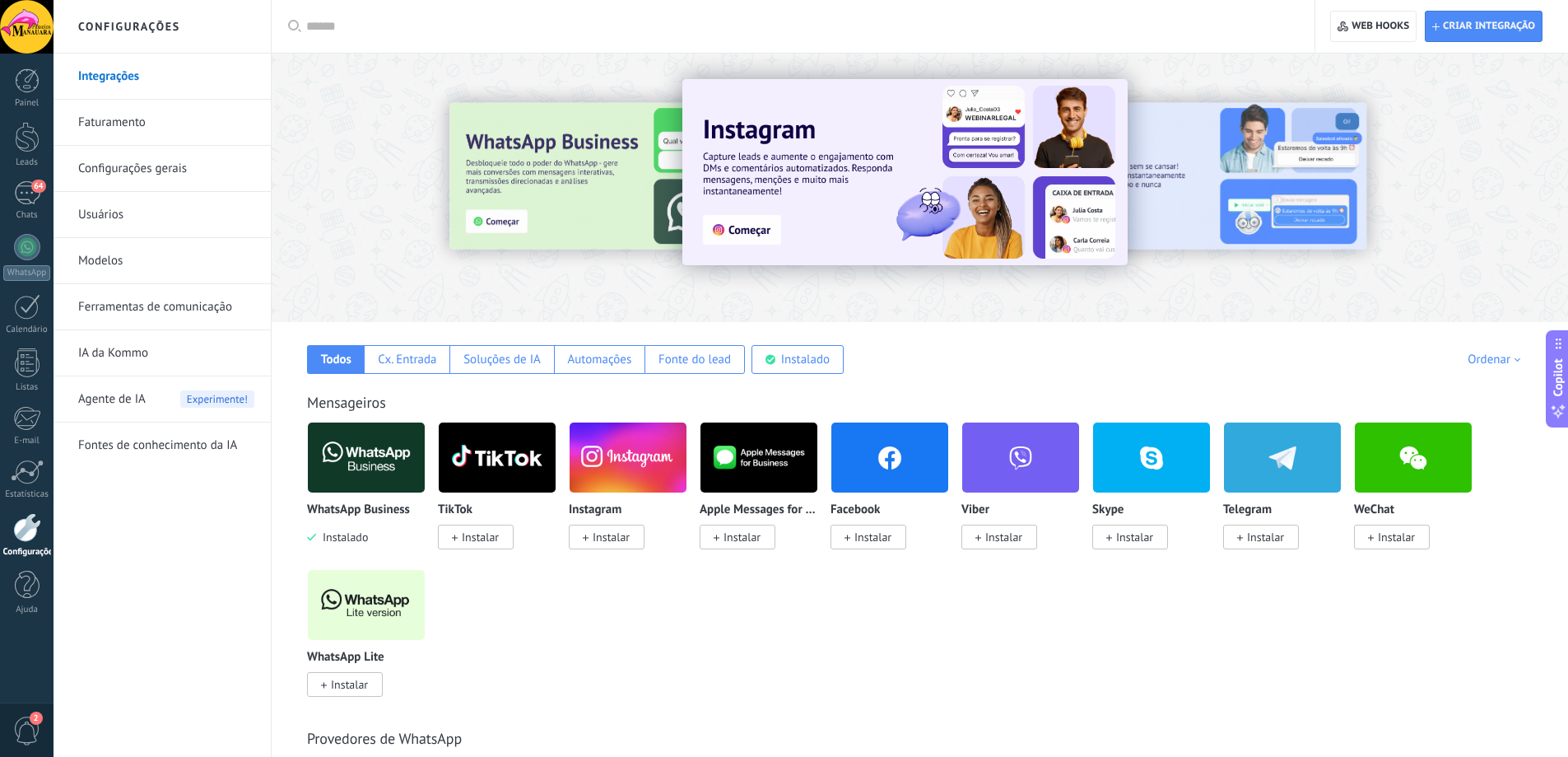
click at [131, 123] on link "Faturamento" at bounding box center [166, 123] width 176 height 46
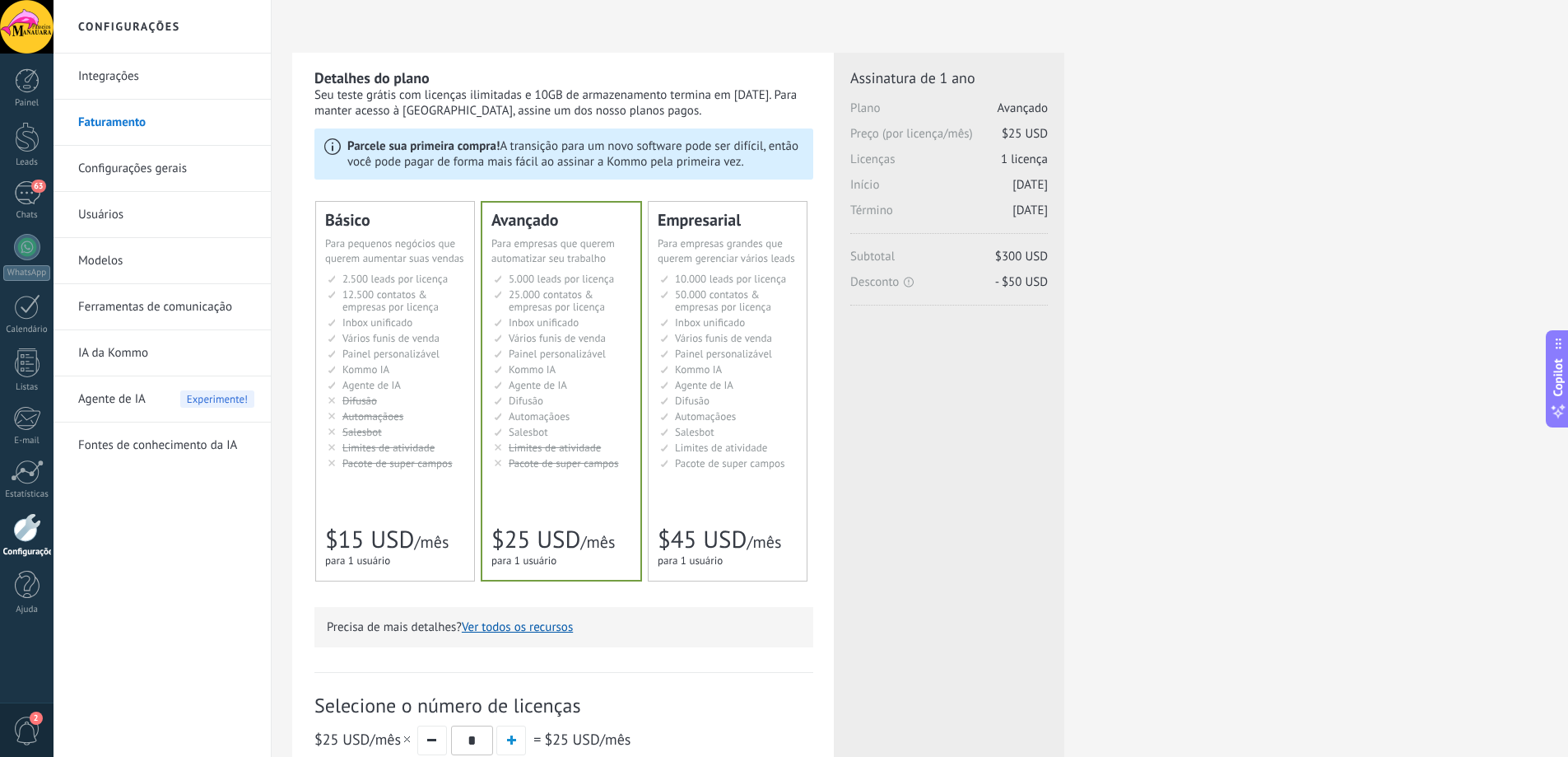
click at [415, 444] on span "Limites de atividade" at bounding box center [388, 447] width 92 height 14
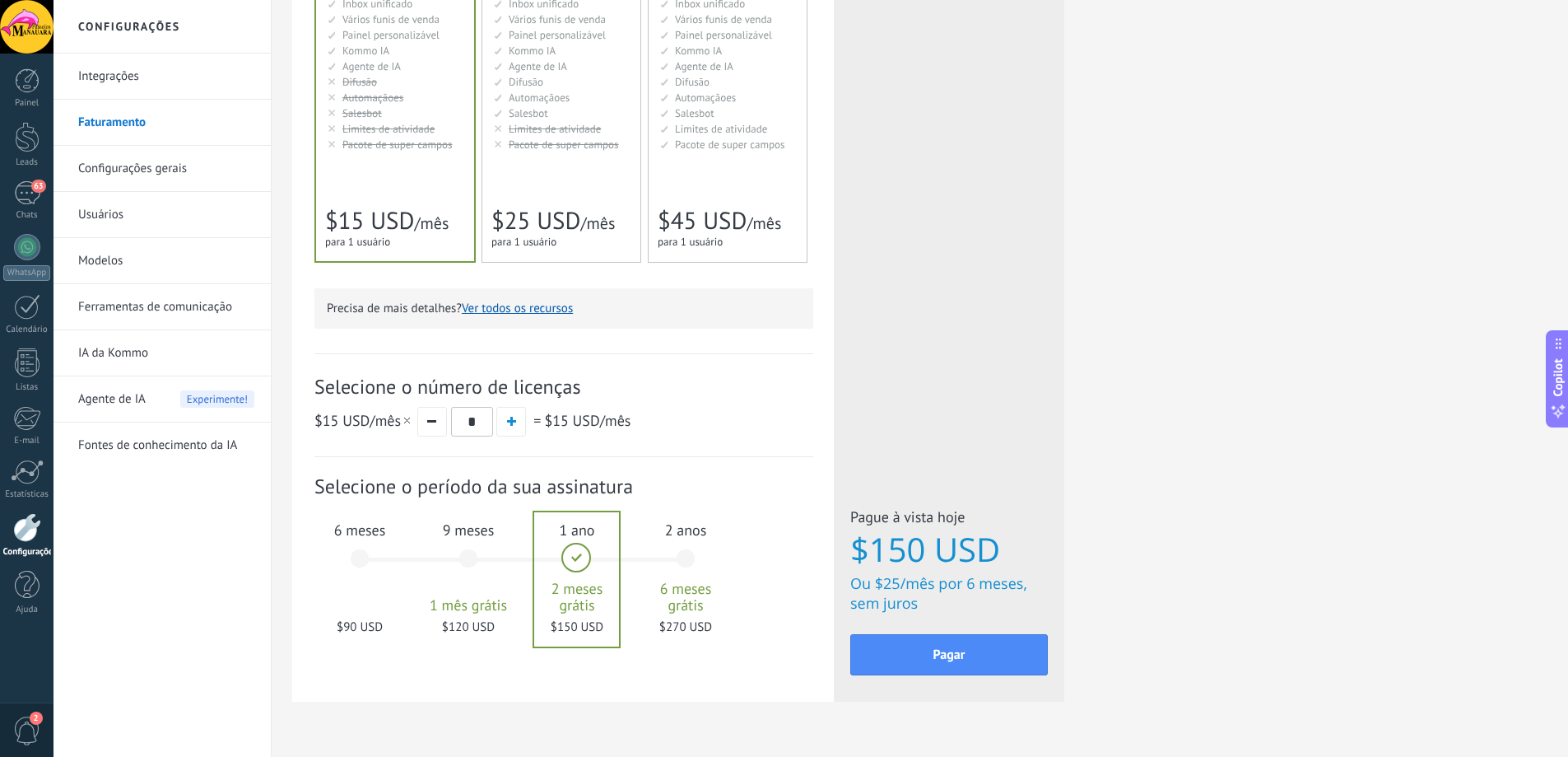
scroll to position [329, 0]
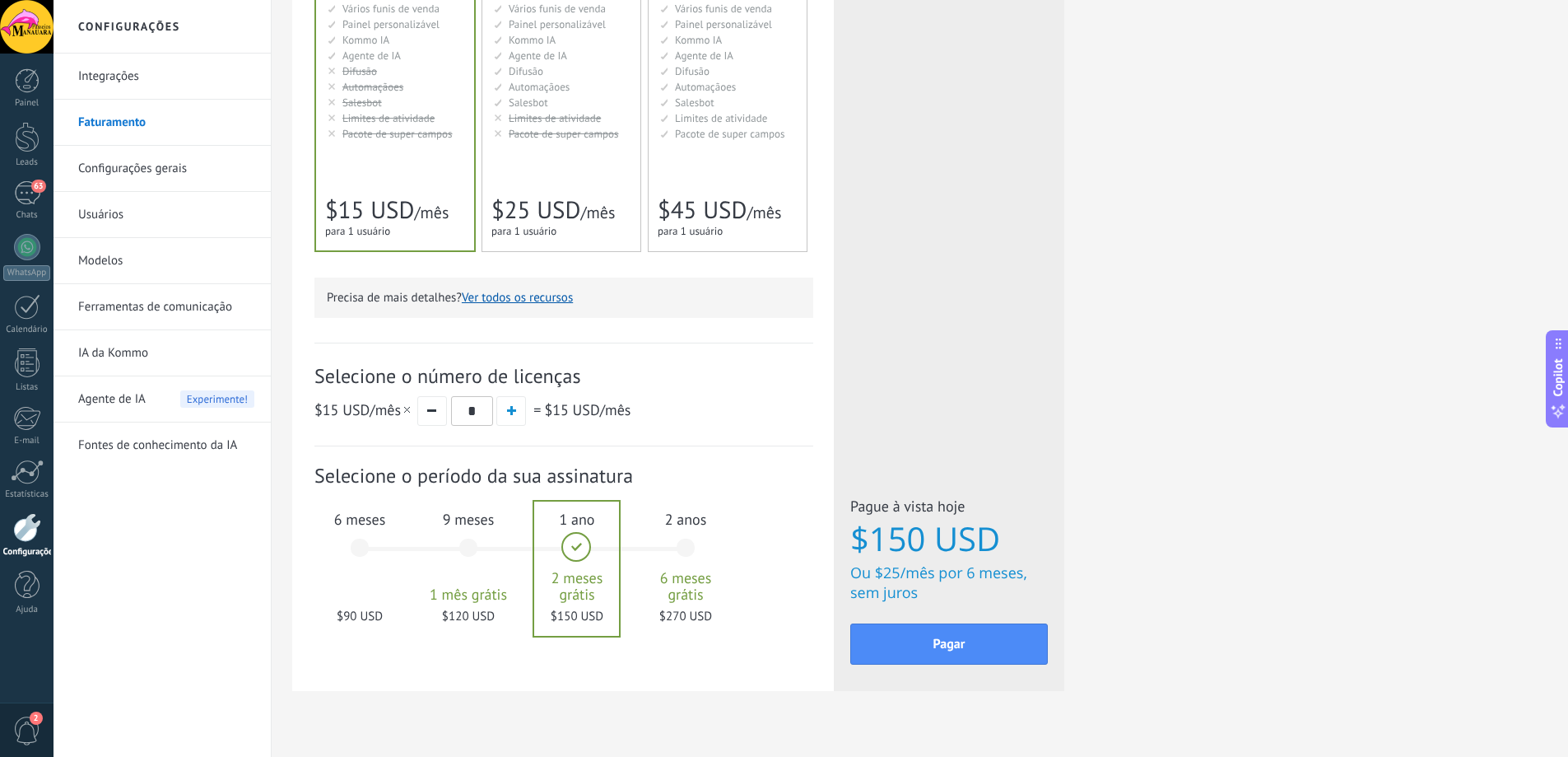
click at [363, 550] on div "6 meses $90 USD" at bounding box center [360, 555] width 89 height 116
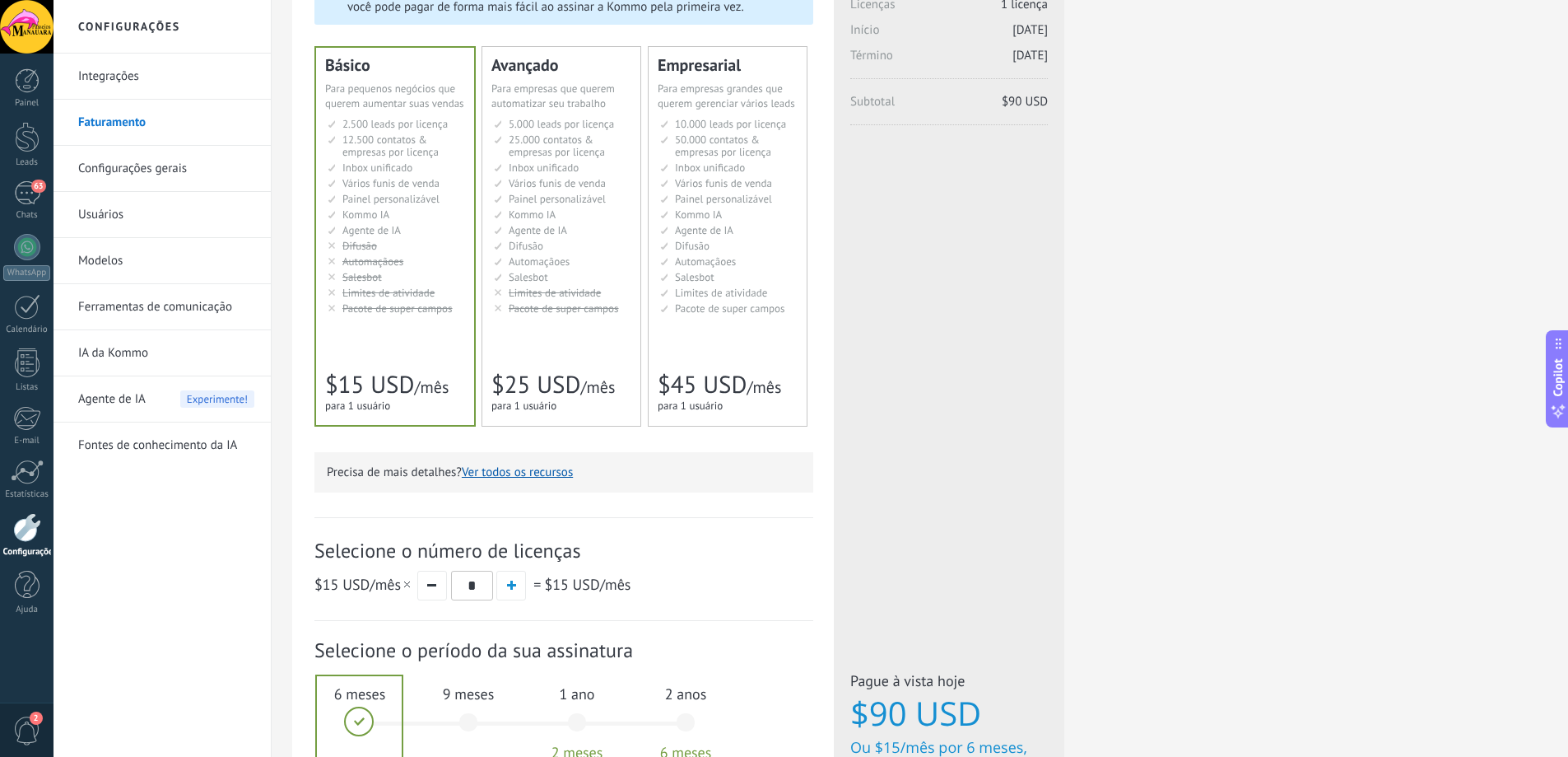
scroll to position [0, 0]
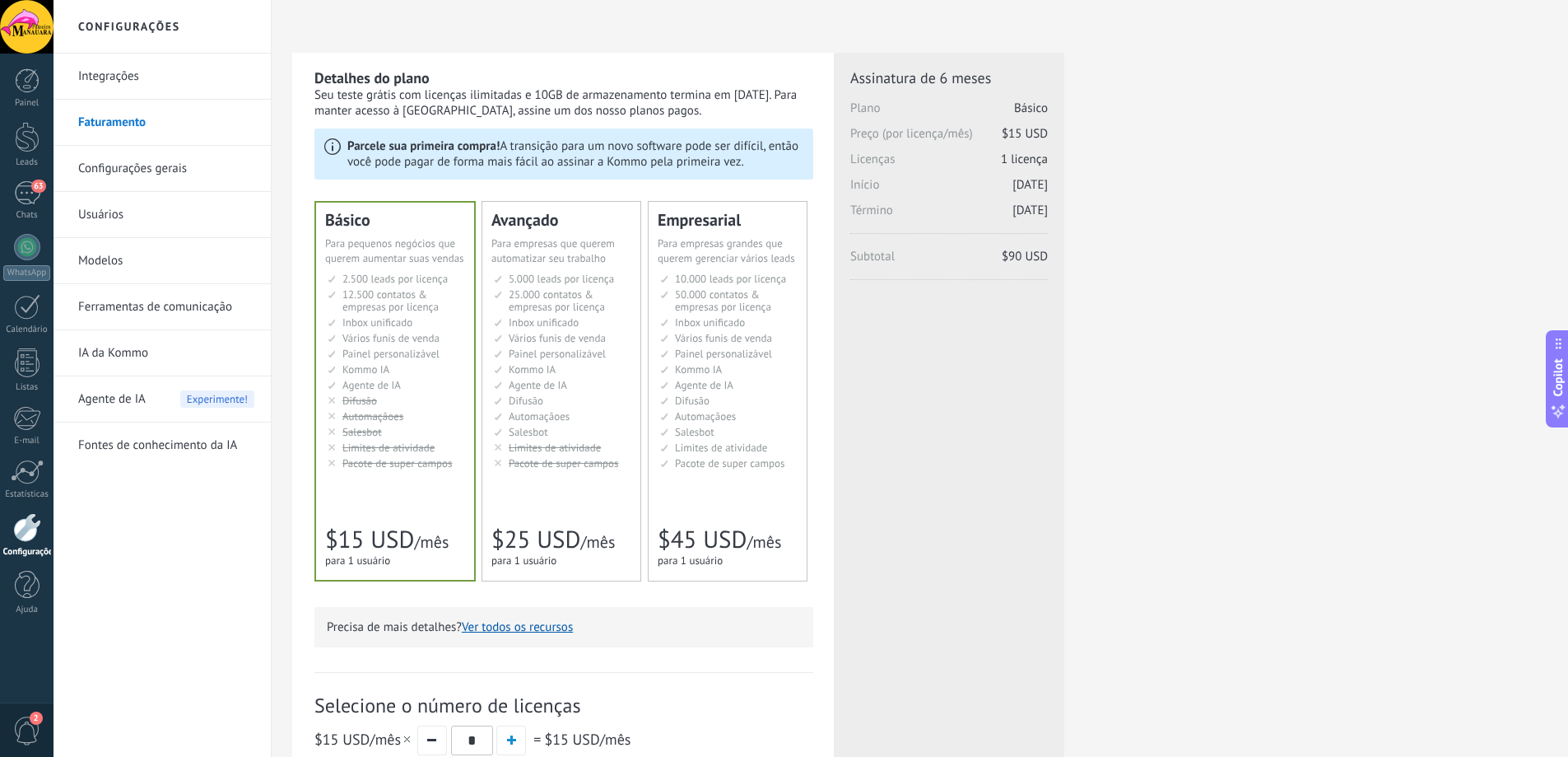
click at [533, 347] on span "Painel personalizável" at bounding box center [557, 354] width 97 height 14
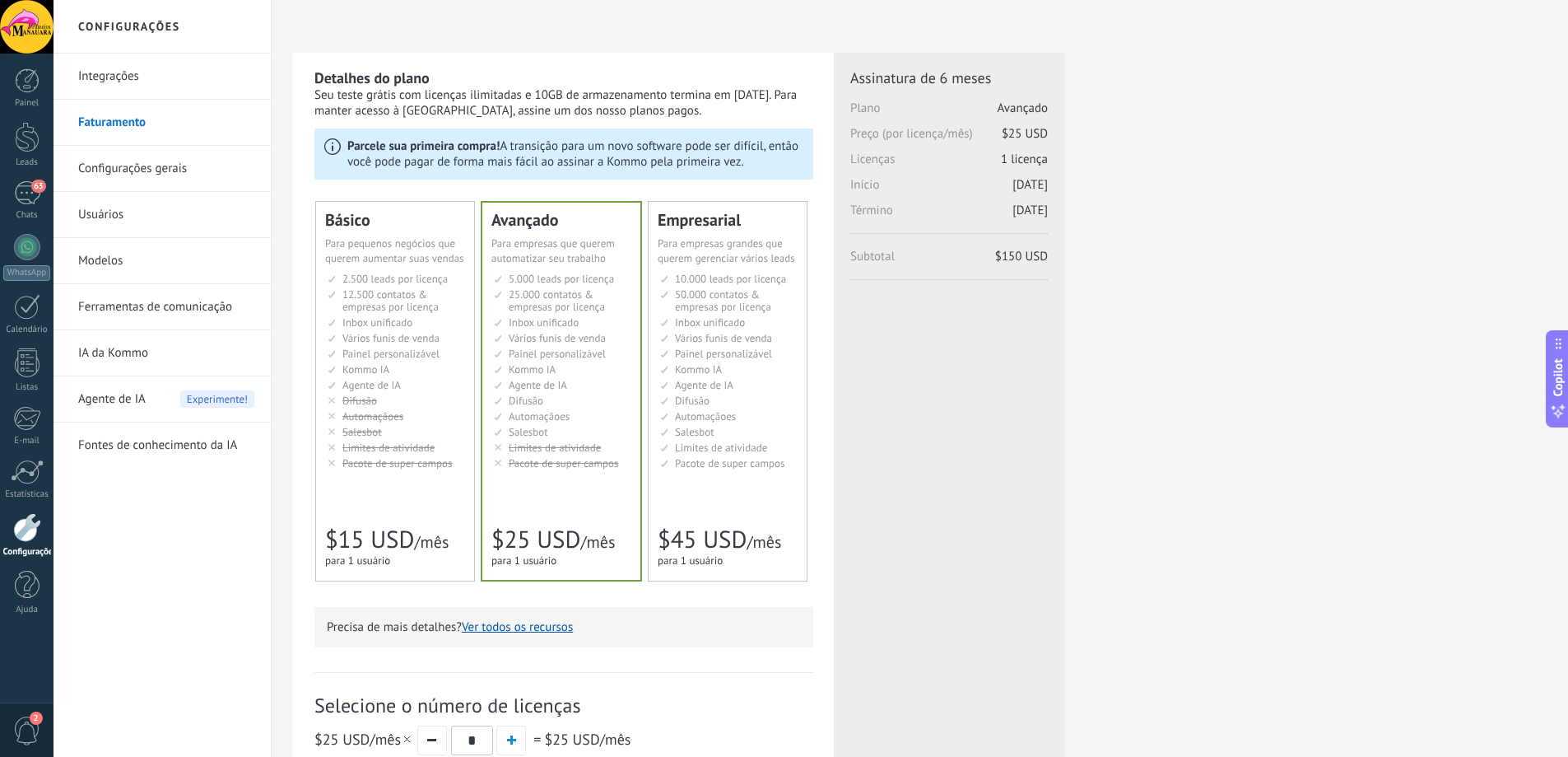
click at [131, 175] on link "Configurações gerais" at bounding box center [166, 169] width 176 height 46
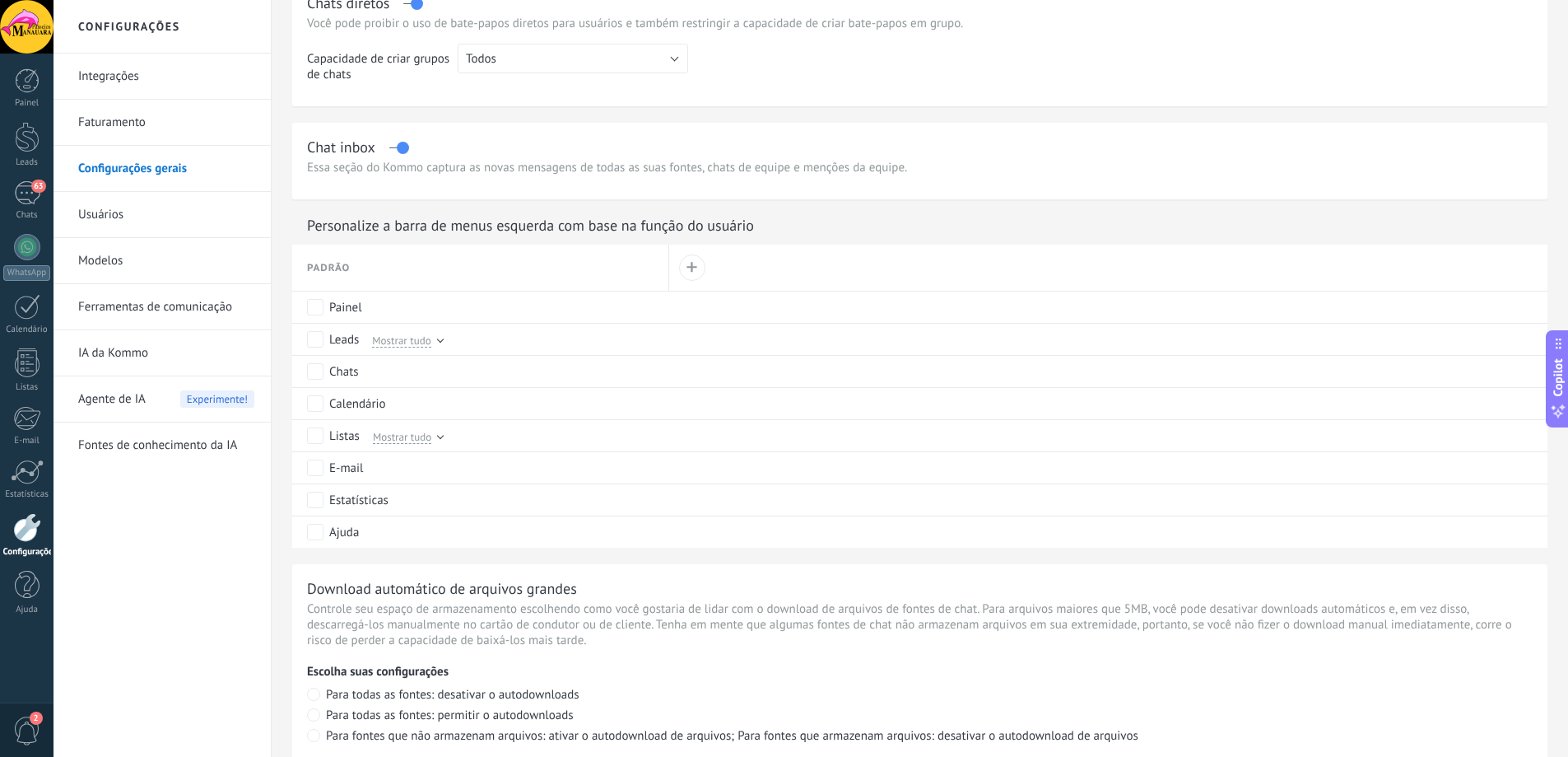
scroll to position [577, 0]
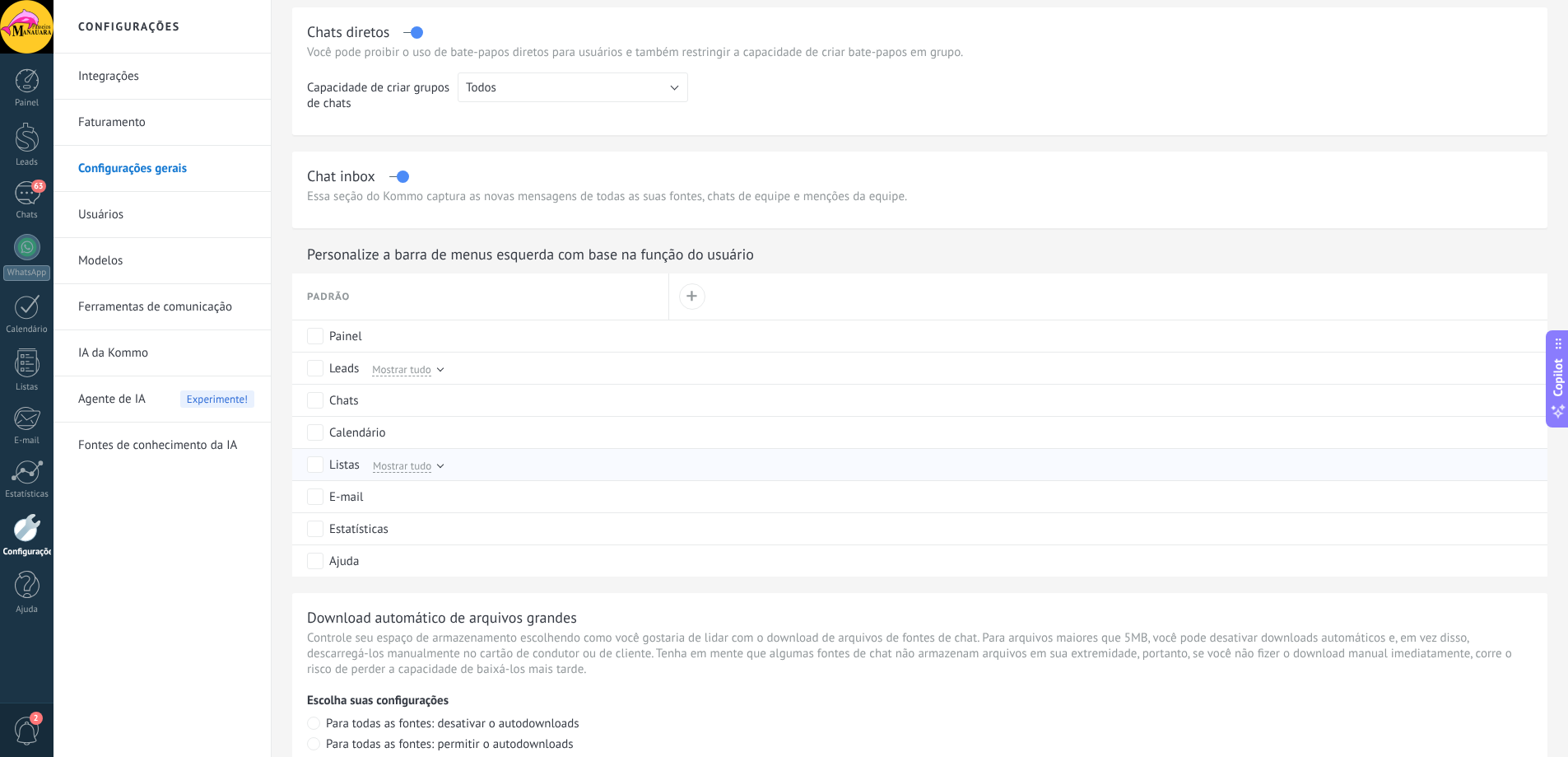
click at [437, 464] on div at bounding box center [440, 463] width 6 height 6
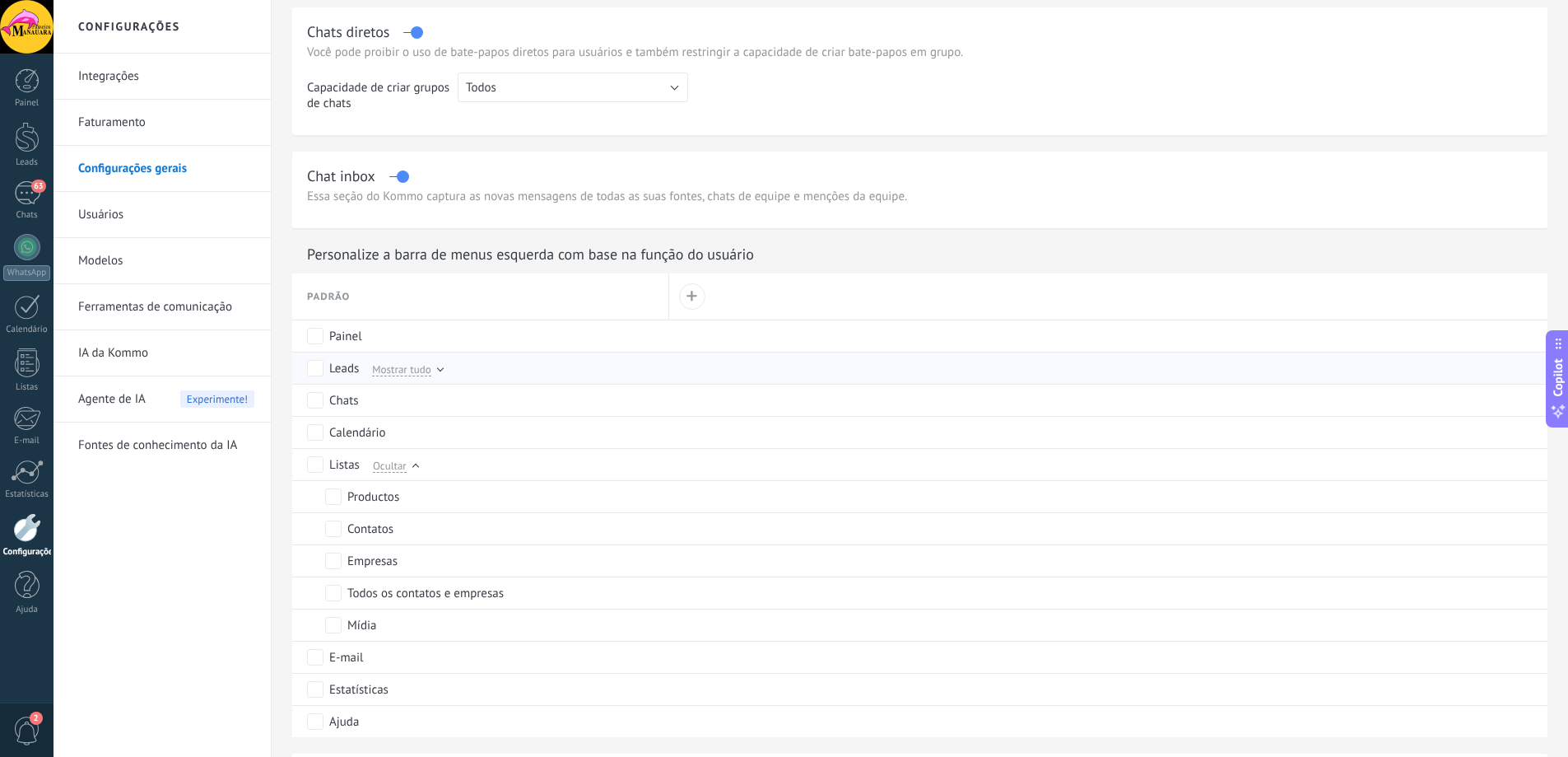
click at [435, 371] on div "Mostrar tudo" at bounding box center [403, 368] width 78 height 15
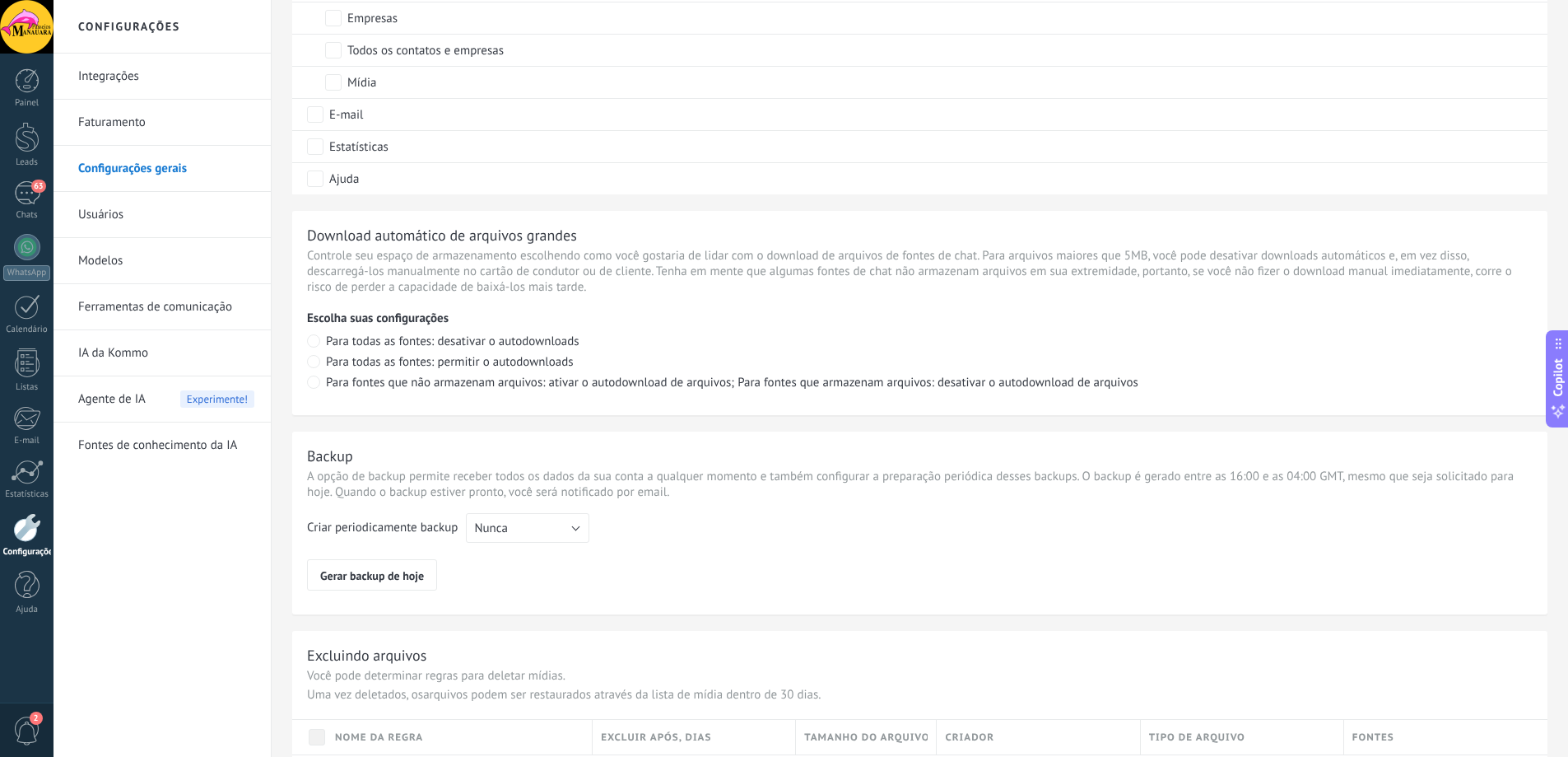
scroll to position [1235, 0]
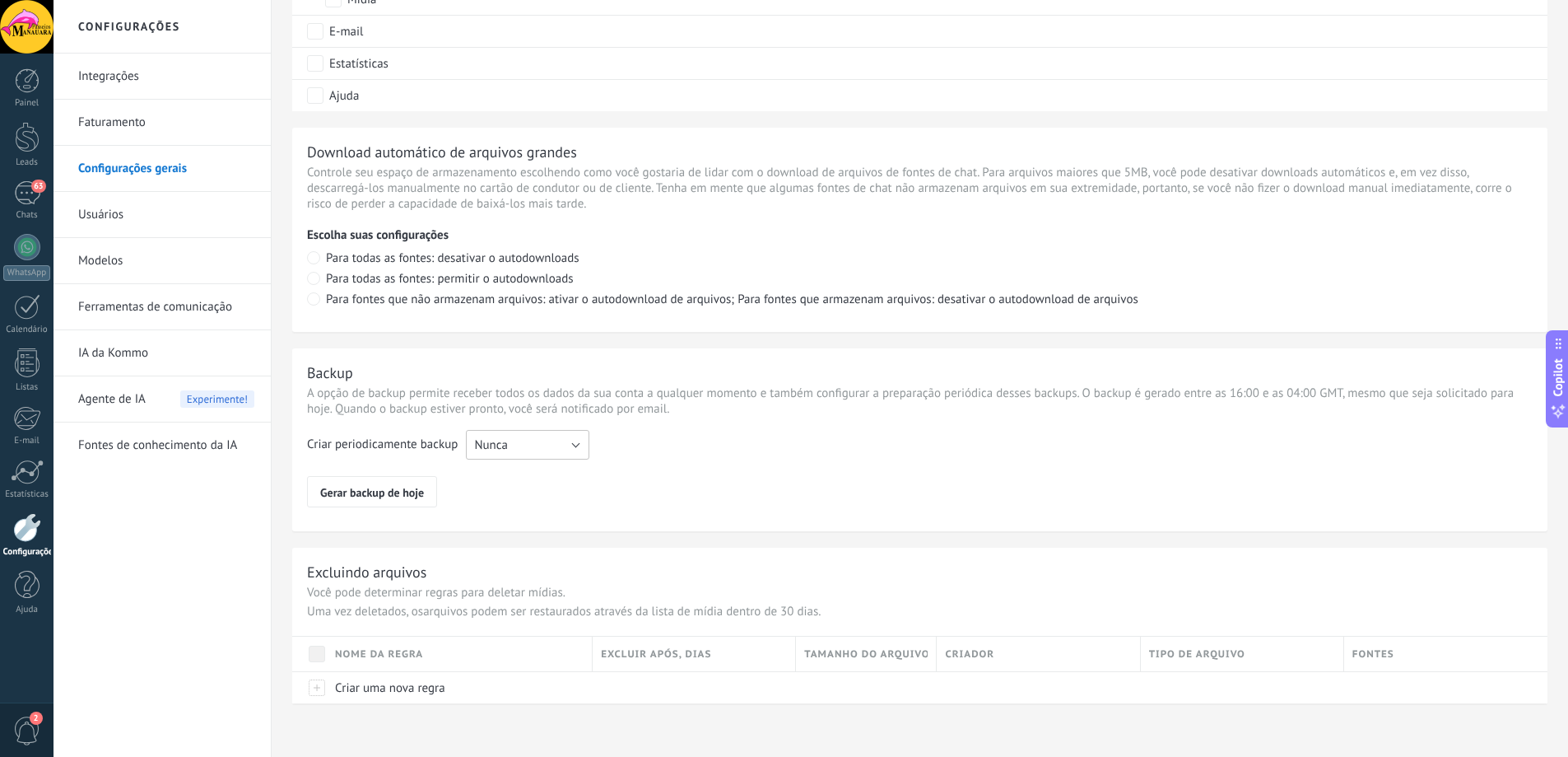
click at [564, 445] on button "Nunca" at bounding box center [527, 444] width 123 height 29
click at [640, 470] on div "Criar periodicamente backup Nunca Semanal Mensal Nunca Gerar backup de hoje" at bounding box center [919, 468] width 1225 height 78
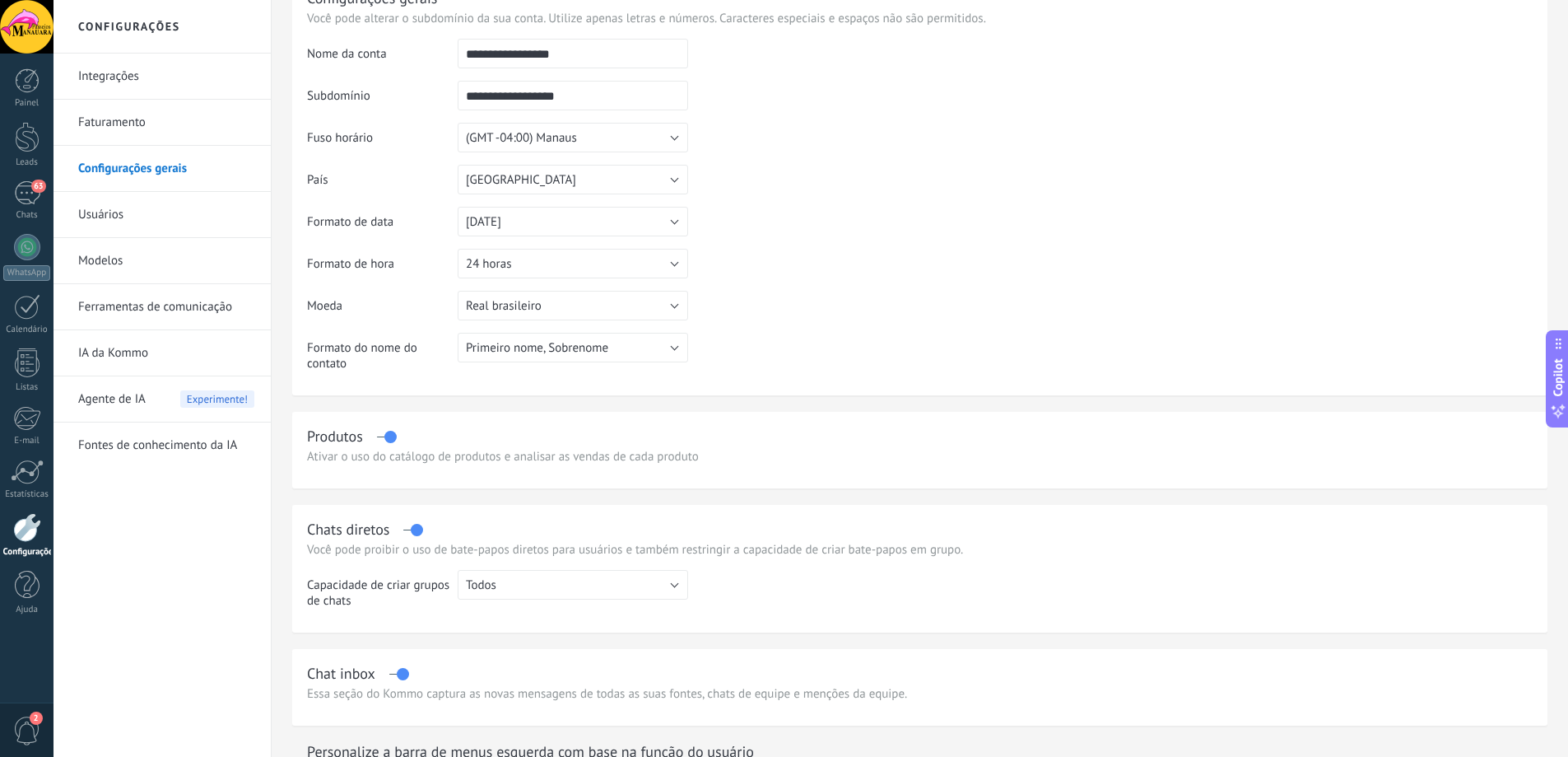
scroll to position [0, 0]
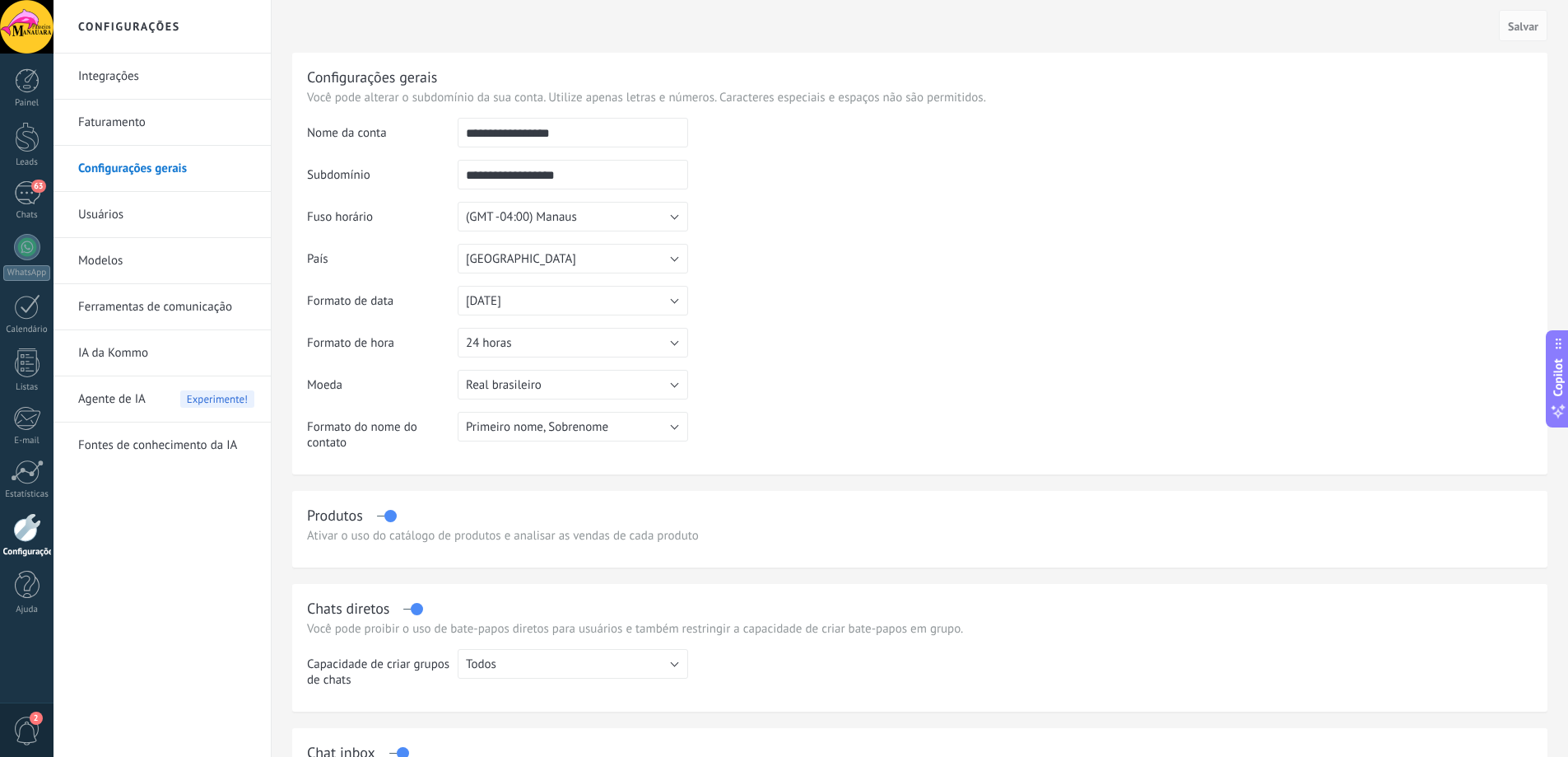
click at [104, 221] on link "Usuários" at bounding box center [166, 215] width 176 height 46
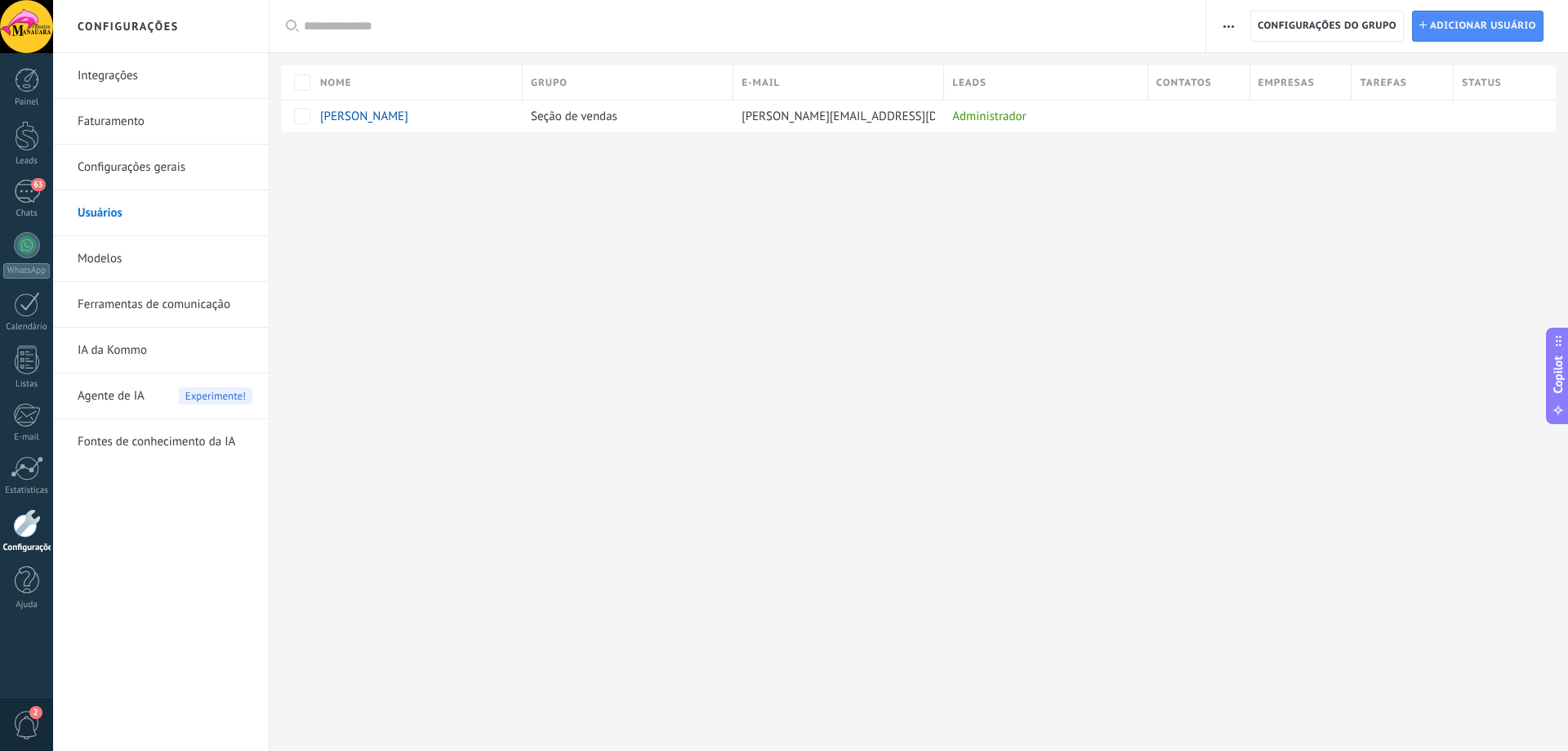
click at [1088, 211] on div "Configurações Integrações Faturamento Configurações gerais Usuários Modelos Fer…" at bounding box center [810, 376] width 1515 height 751
click at [98, 258] on link "Modelos" at bounding box center [165, 259] width 174 height 46
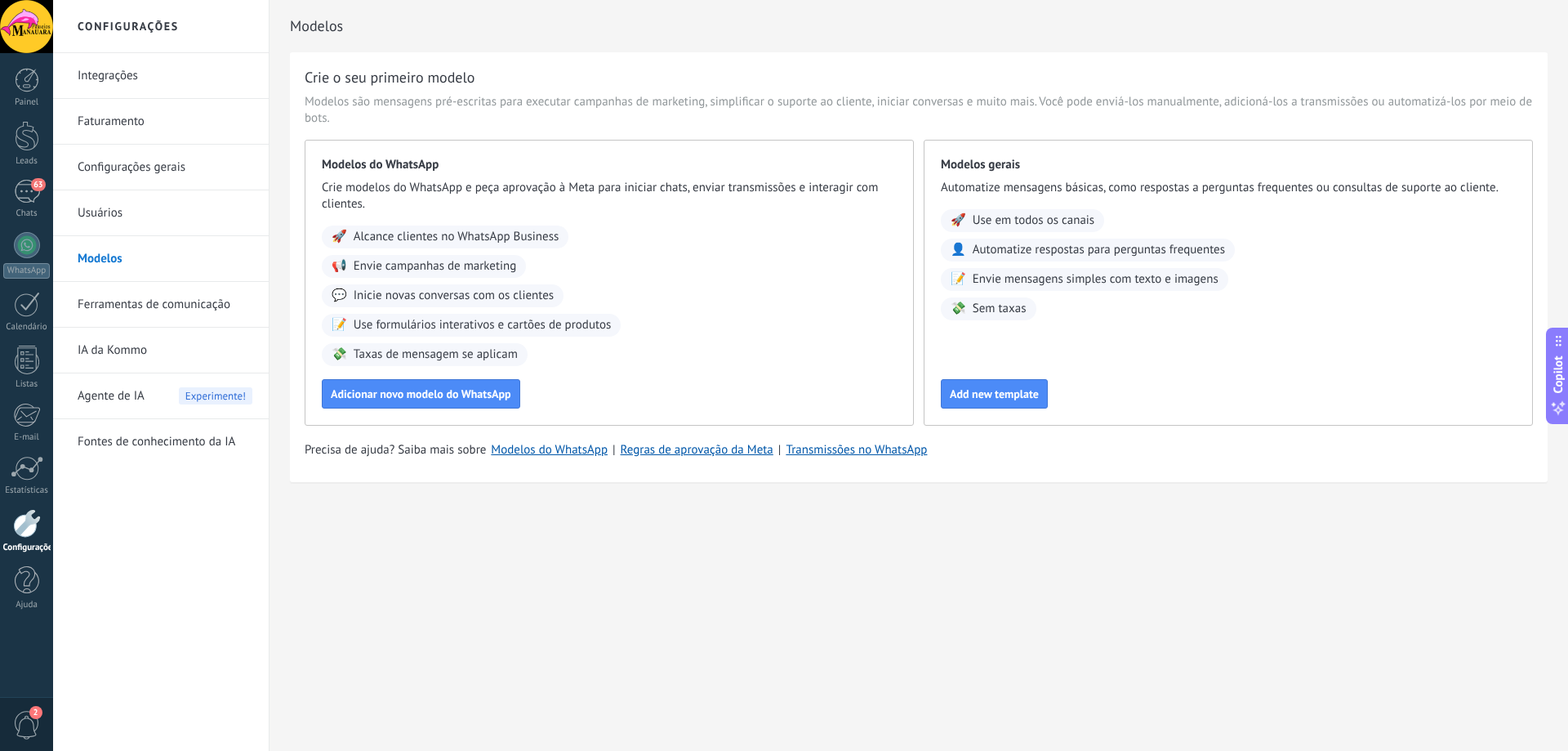
click at [144, 309] on link "Ferramentas de comunicação" at bounding box center [165, 305] width 174 height 46
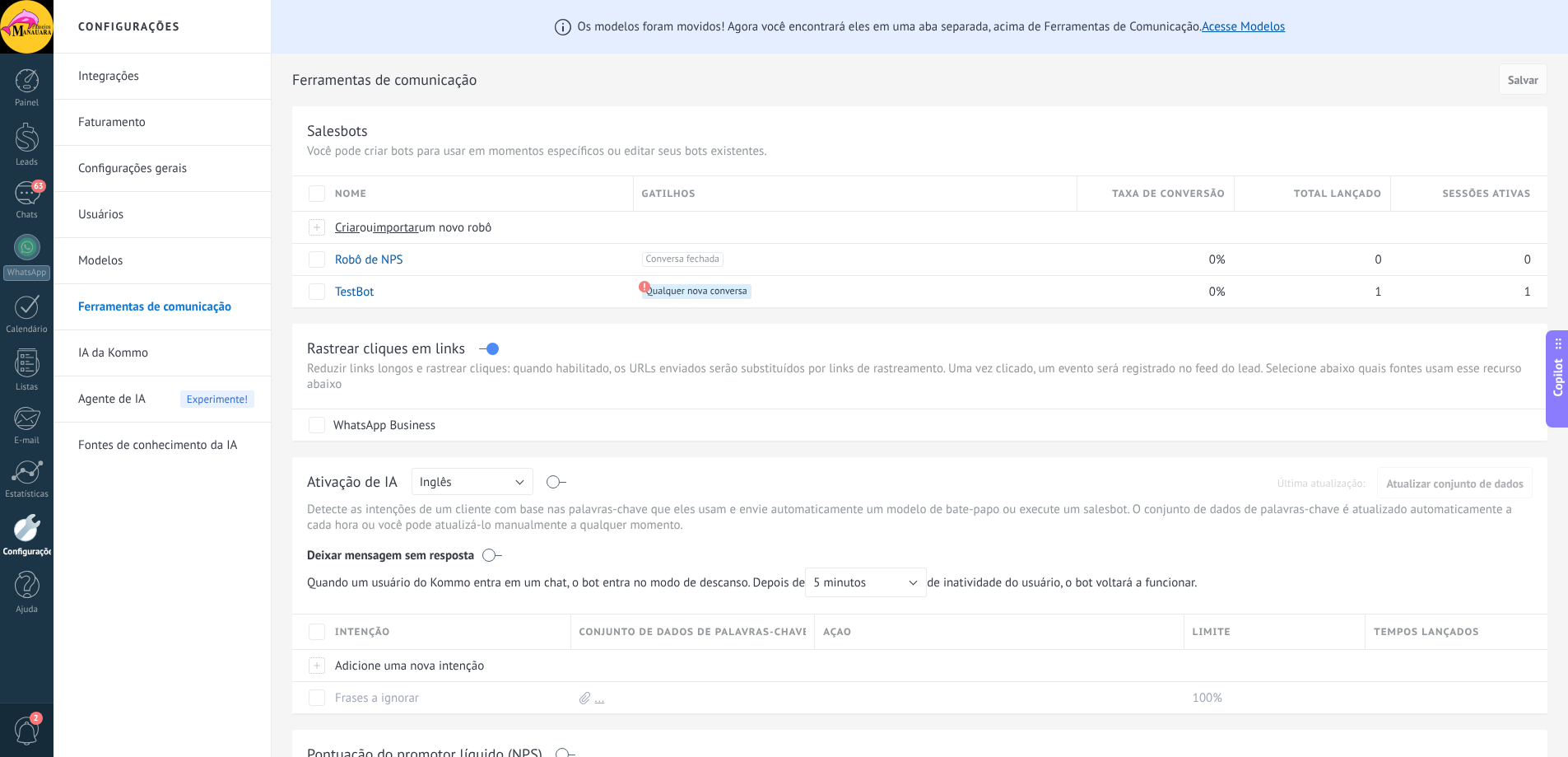
click at [132, 448] on link "Fontes de conhecimento da IA" at bounding box center [166, 445] width 176 height 46
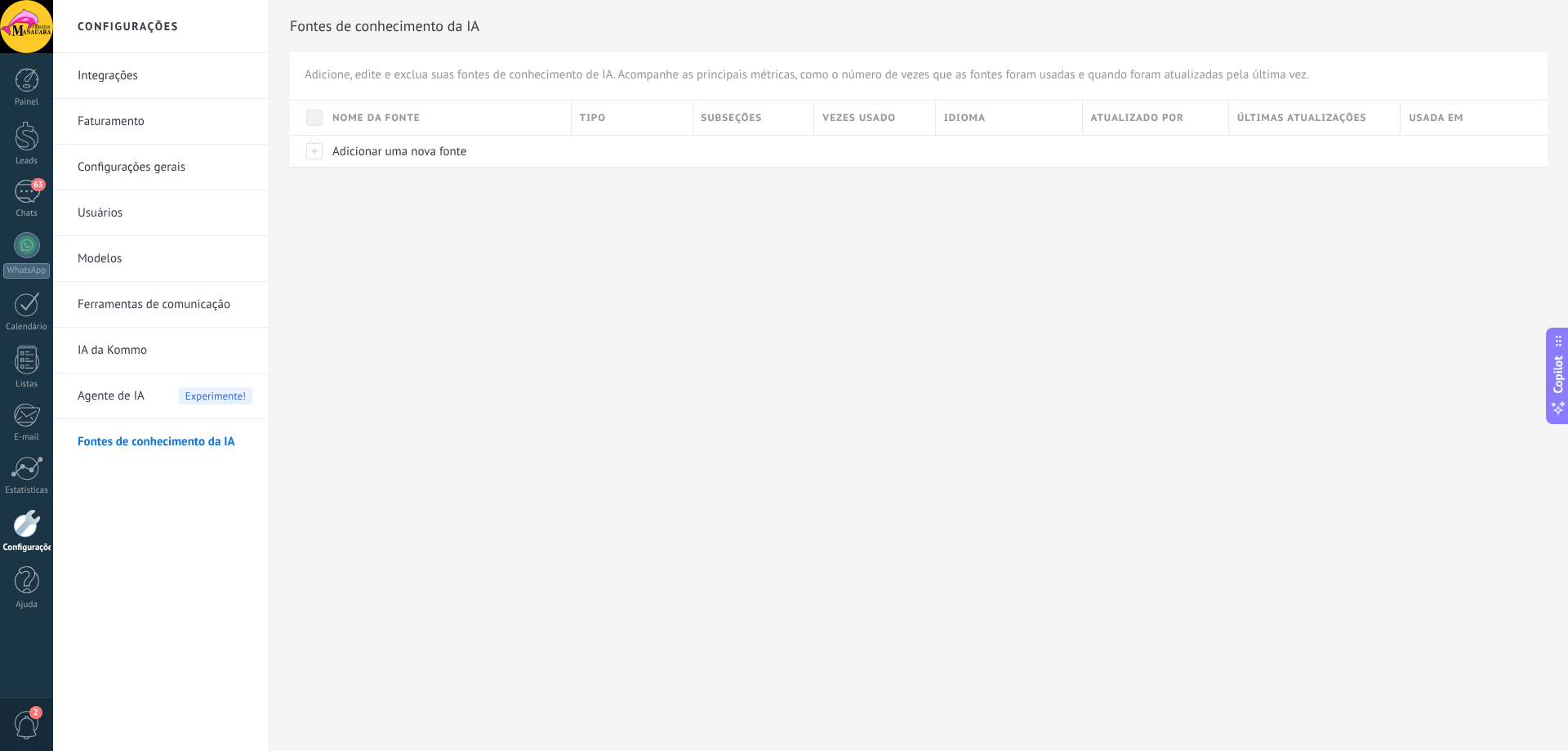
click at [112, 358] on link "IA da Kommo" at bounding box center [165, 351] width 174 height 46
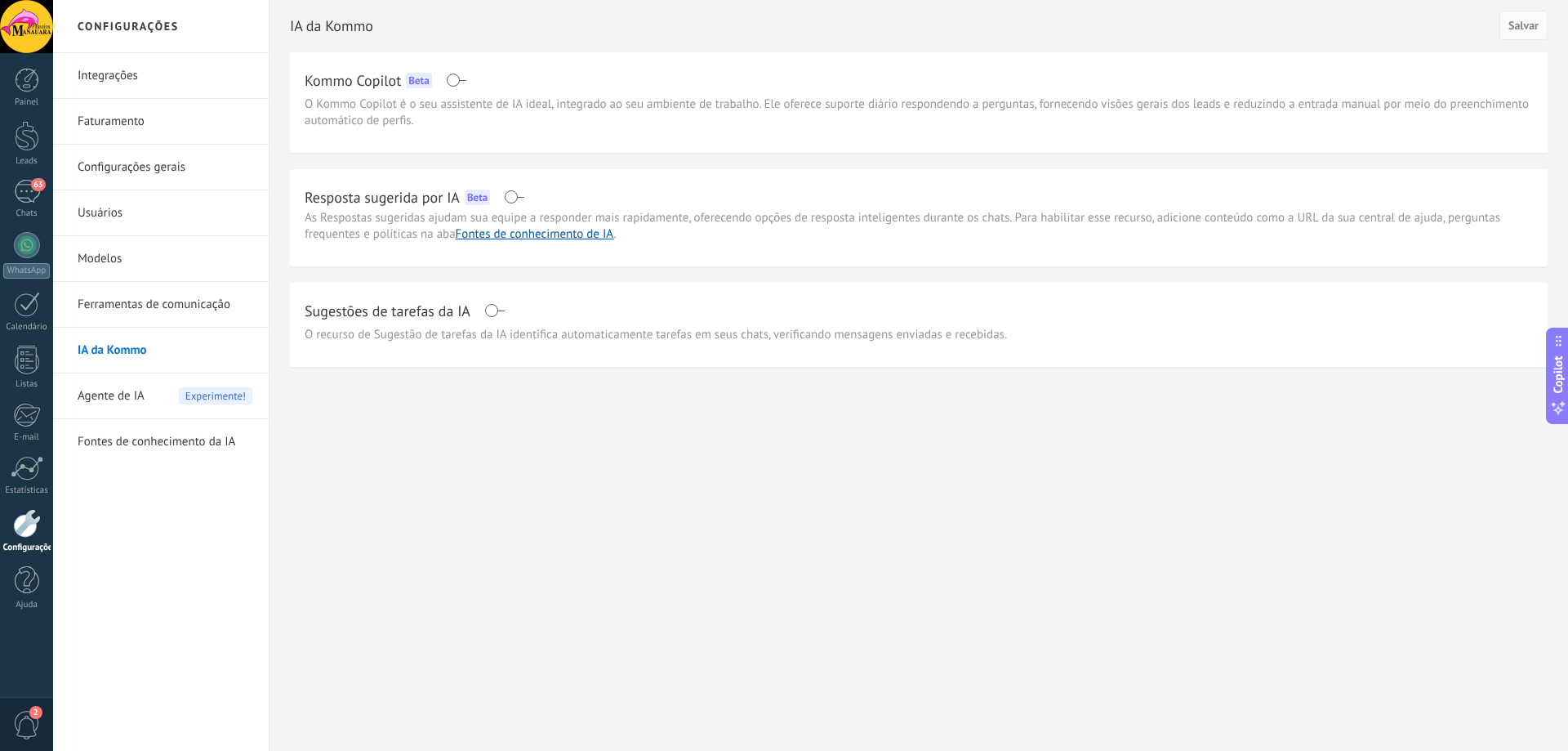
click at [143, 307] on link "Ferramentas de comunicação" at bounding box center [165, 305] width 174 height 46
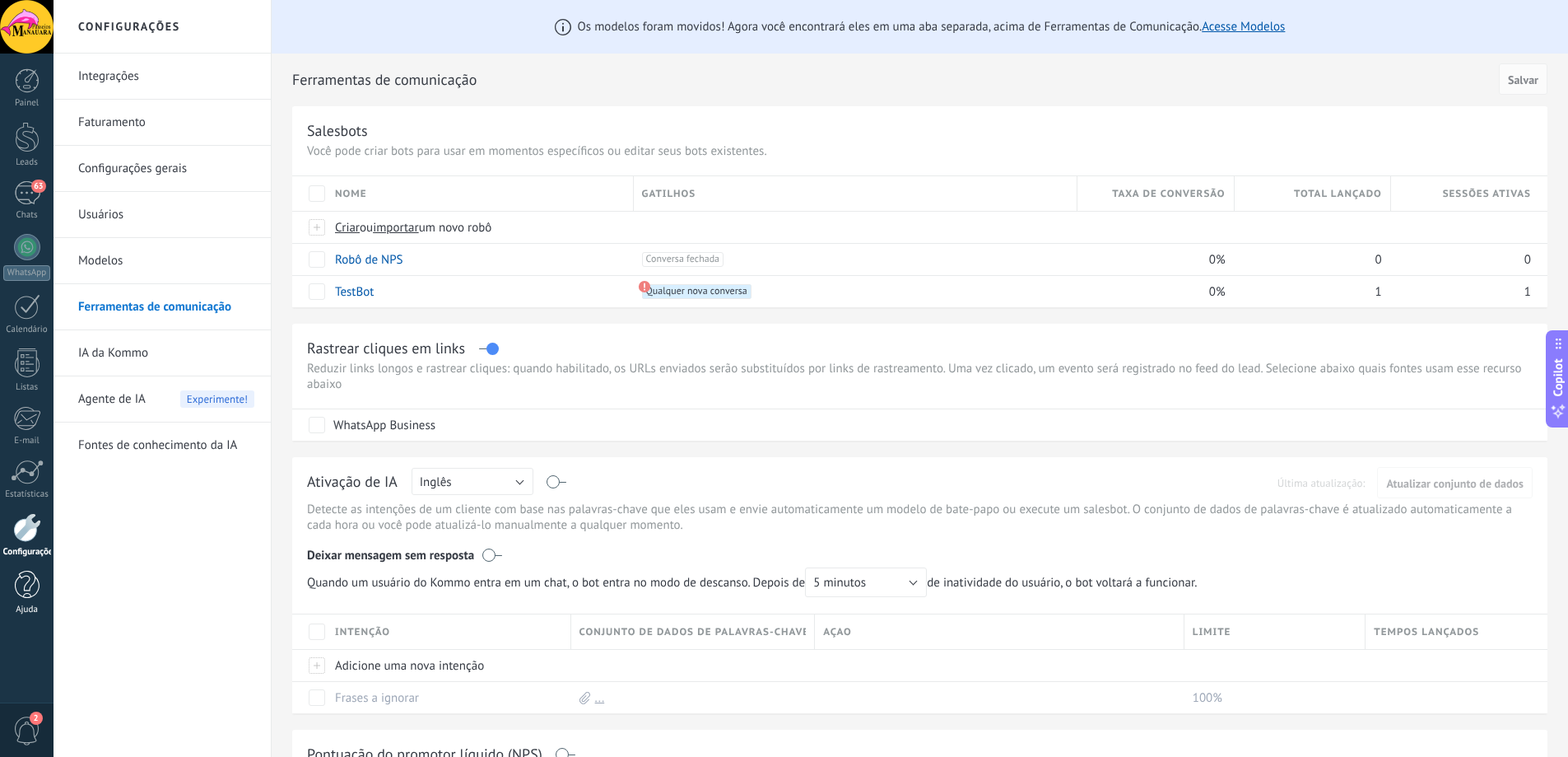
click at [30, 595] on div at bounding box center [28, 585] width 25 height 29
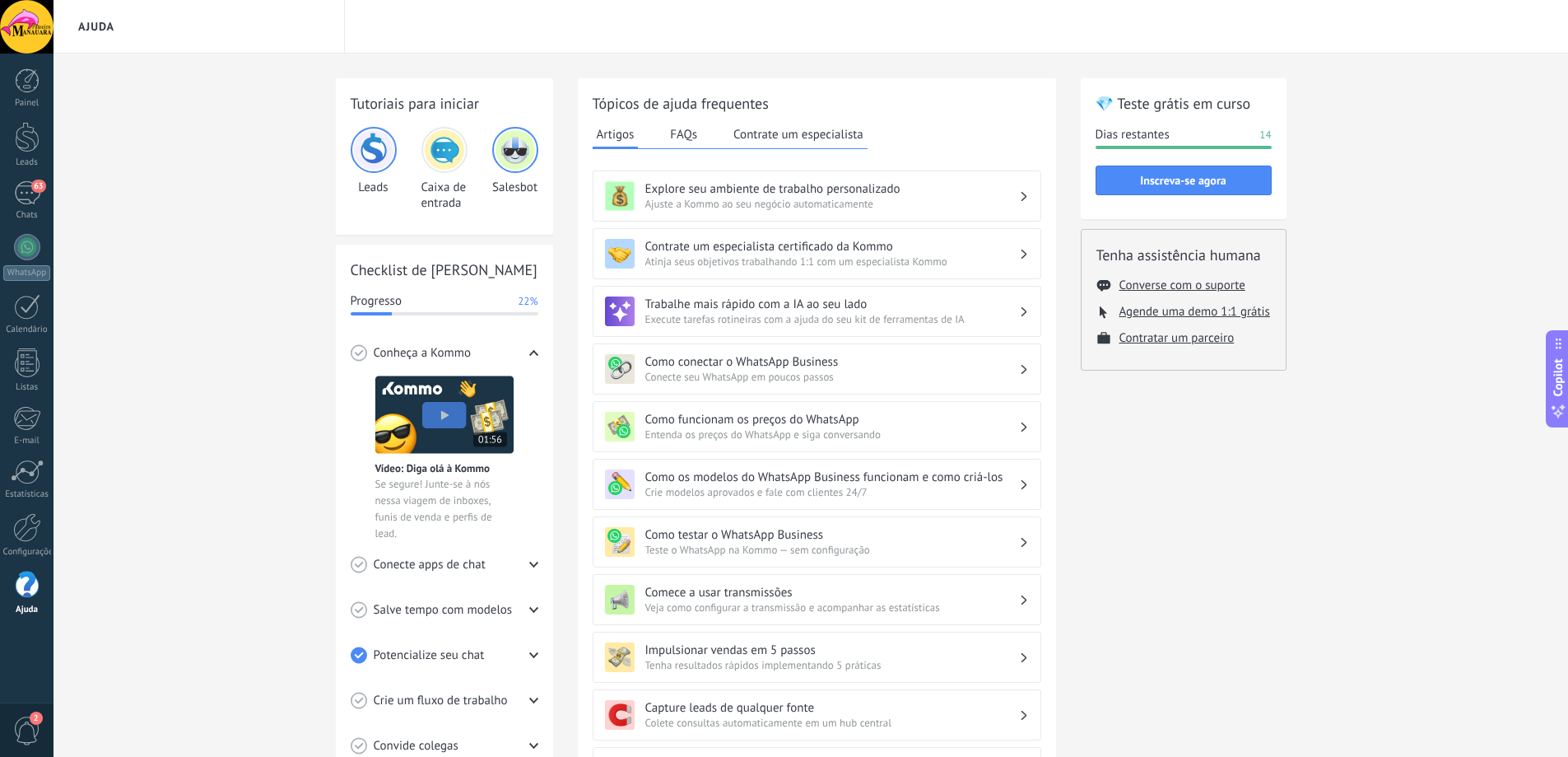
click at [309, 232] on div "Tutoriais para iniciar Leads Caixa de entrada Salesbot Checklist de Início Rápi…" at bounding box center [810, 565] width 1514 height 1023
click at [511, 159] on img at bounding box center [515, 150] width 39 height 39
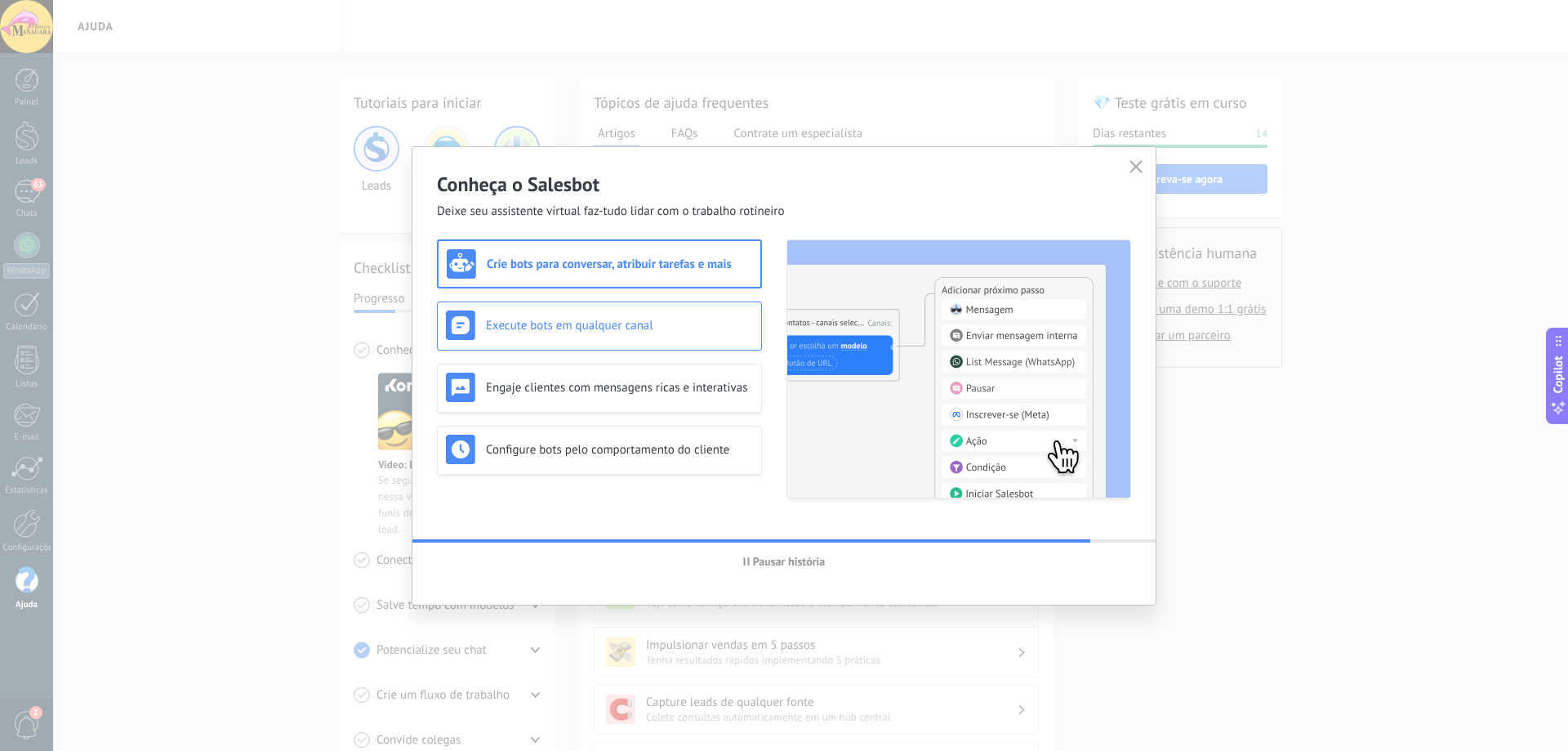
click at [549, 332] on h3 "Execute bots em qualquer canal" at bounding box center [620, 326] width 267 height 16
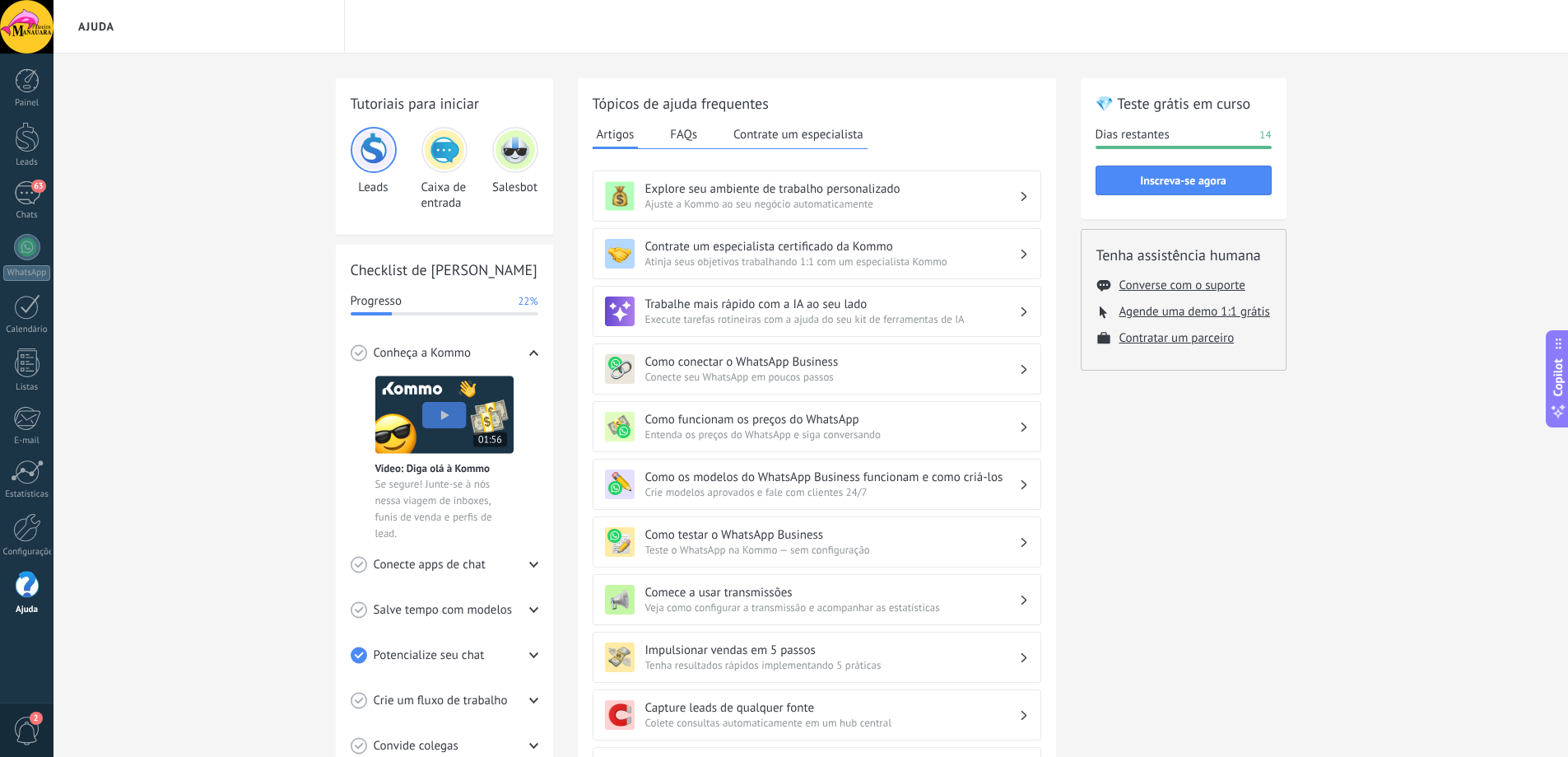
click at [444, 154] on img at bounding box center [444, 150] width 39 height 39
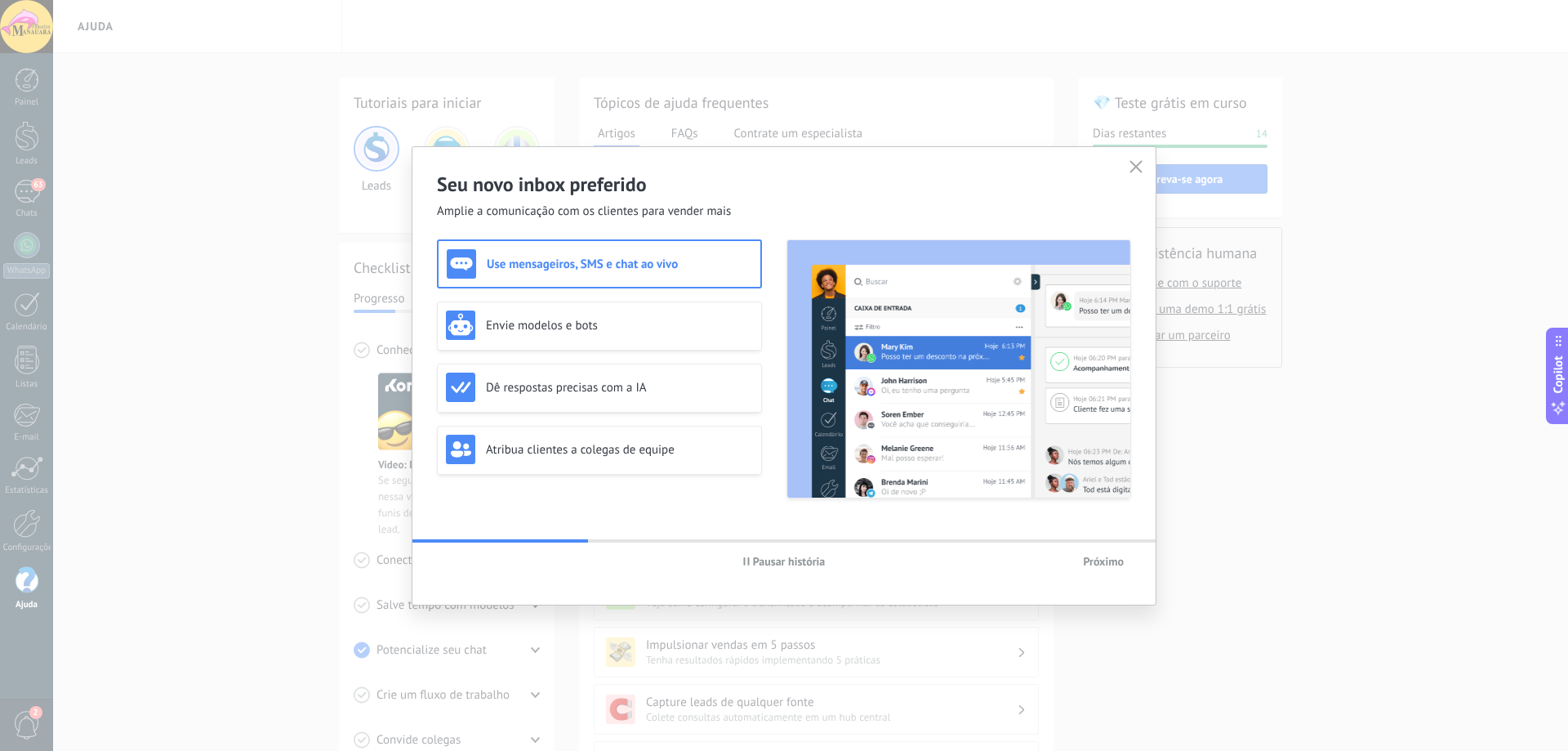
click at [331, 296] on div "Seu novo inbox preferido Amplie a comunicação com os clientes para vender mais …" at bounding box center [784, 376] width 1568 height 751
click at [297, 275] on div "Seu novo inbox preferido Amplie a comunicação com os clientes para vender mais …" at bounding box center [784, 376] width 1568 height 751
click at [1130, 167] on icon "button" at bounding box center [1136, 166] width 13 height 13
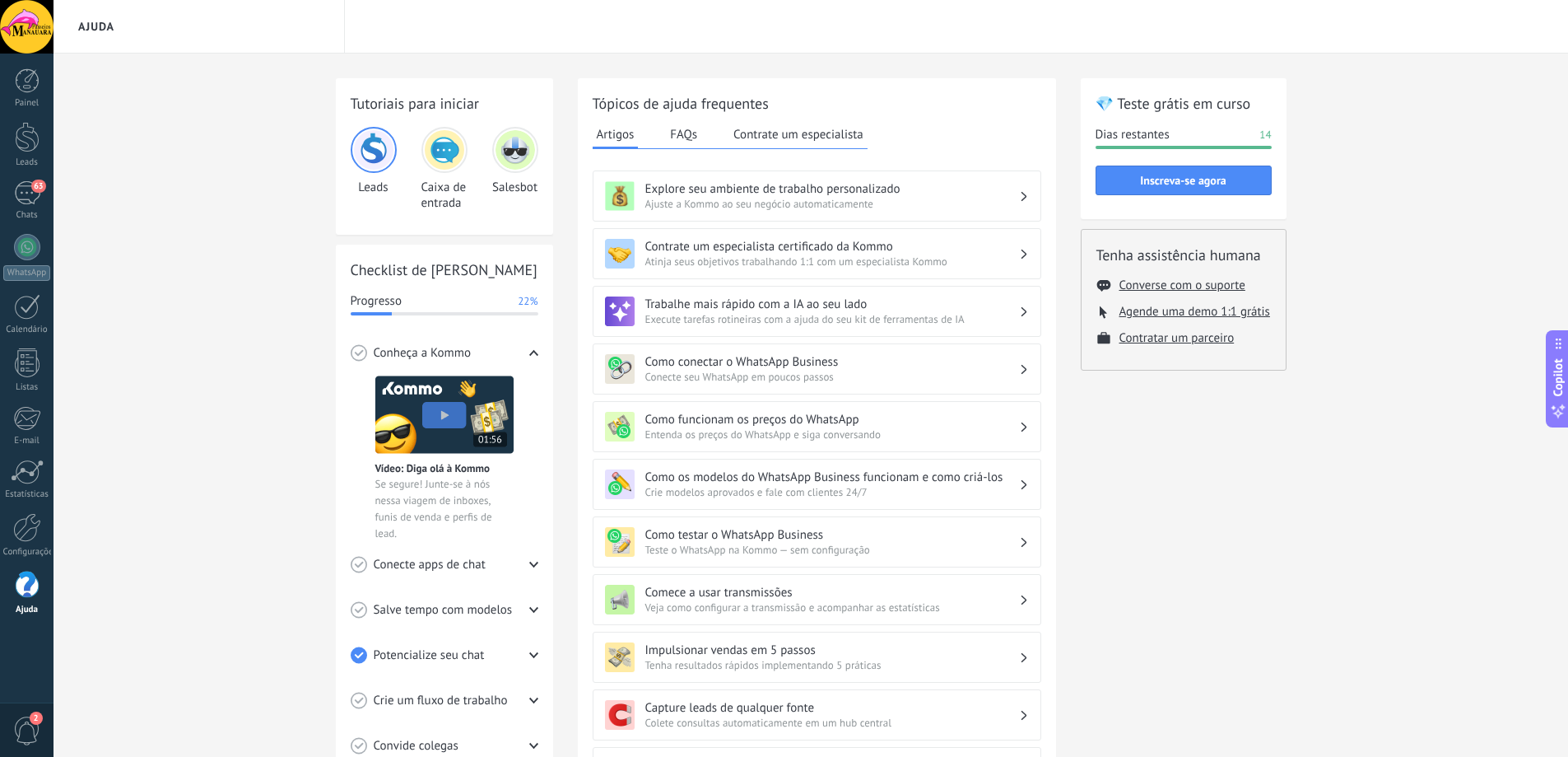
drag, startPoint x: 301, startPoint y: 277, endPoint x: 278, endPoint y: 271, distance: 23.8
click at [300, 277] on div "Tutoriais para iniciar Leads Caixa de entrada Salesbot Checklist de Início Rápi…" at bounding box center [810, 565] width 1514 height 1023
click at [20, 484] on link "Estatísticas" at bounding box center [27, 479] width 54 height 40
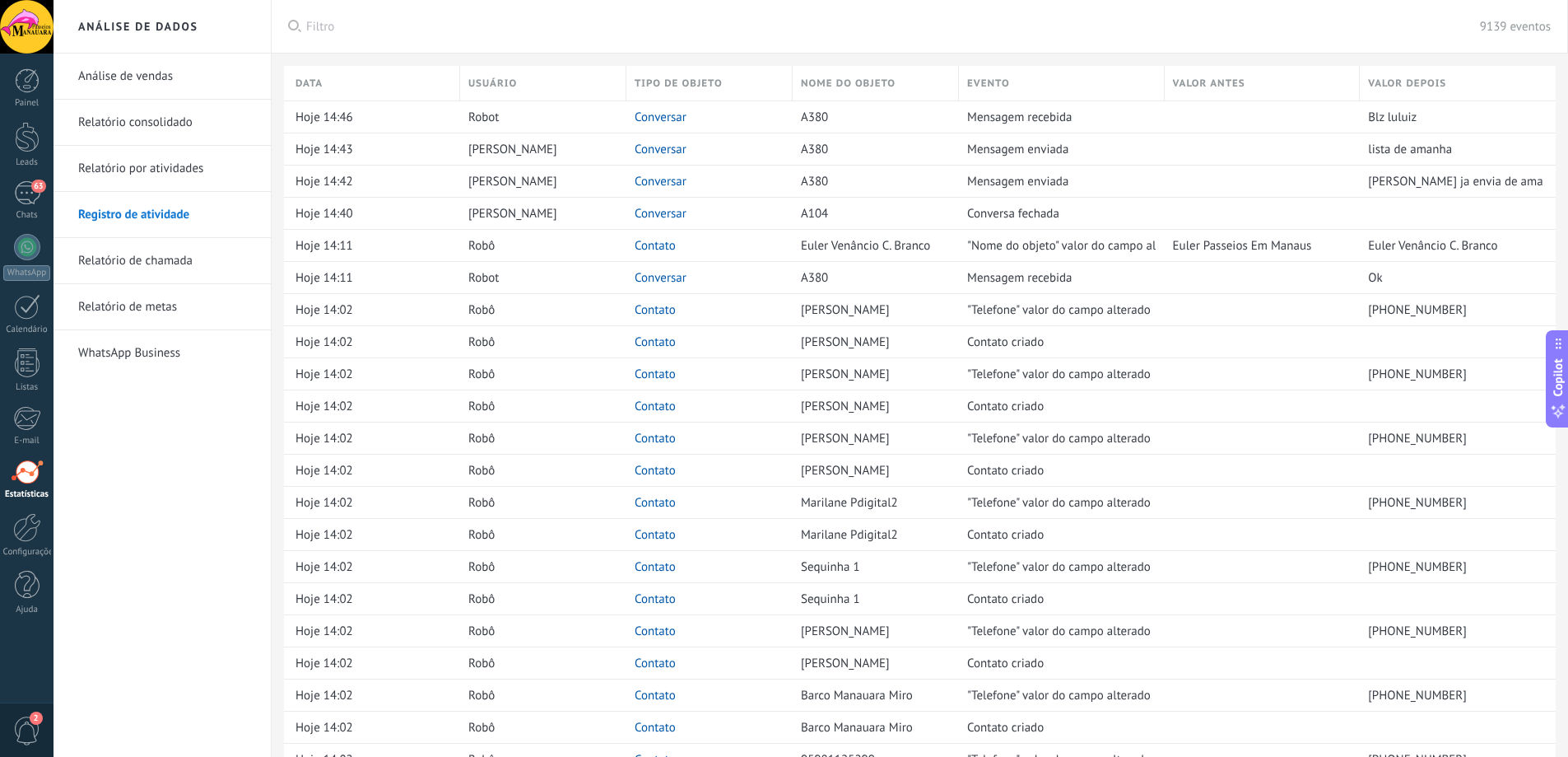
click at [141, 354] on link "WhatsApp Business" at bounding box center [166, 354] width 176 height 46
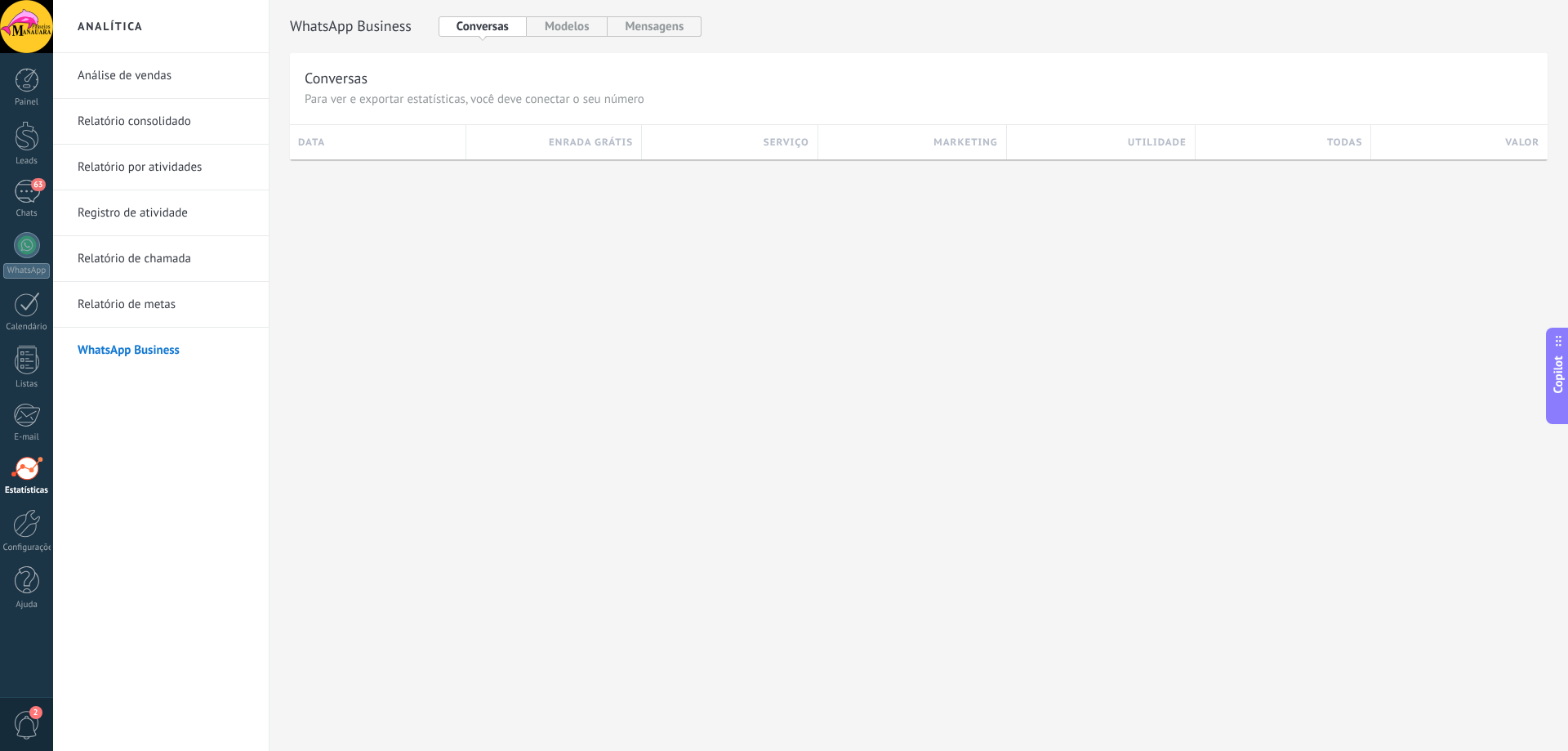
click at [153, 300] on link "Relatório de metas" at bounding box center [165, 305] width 174 height 46
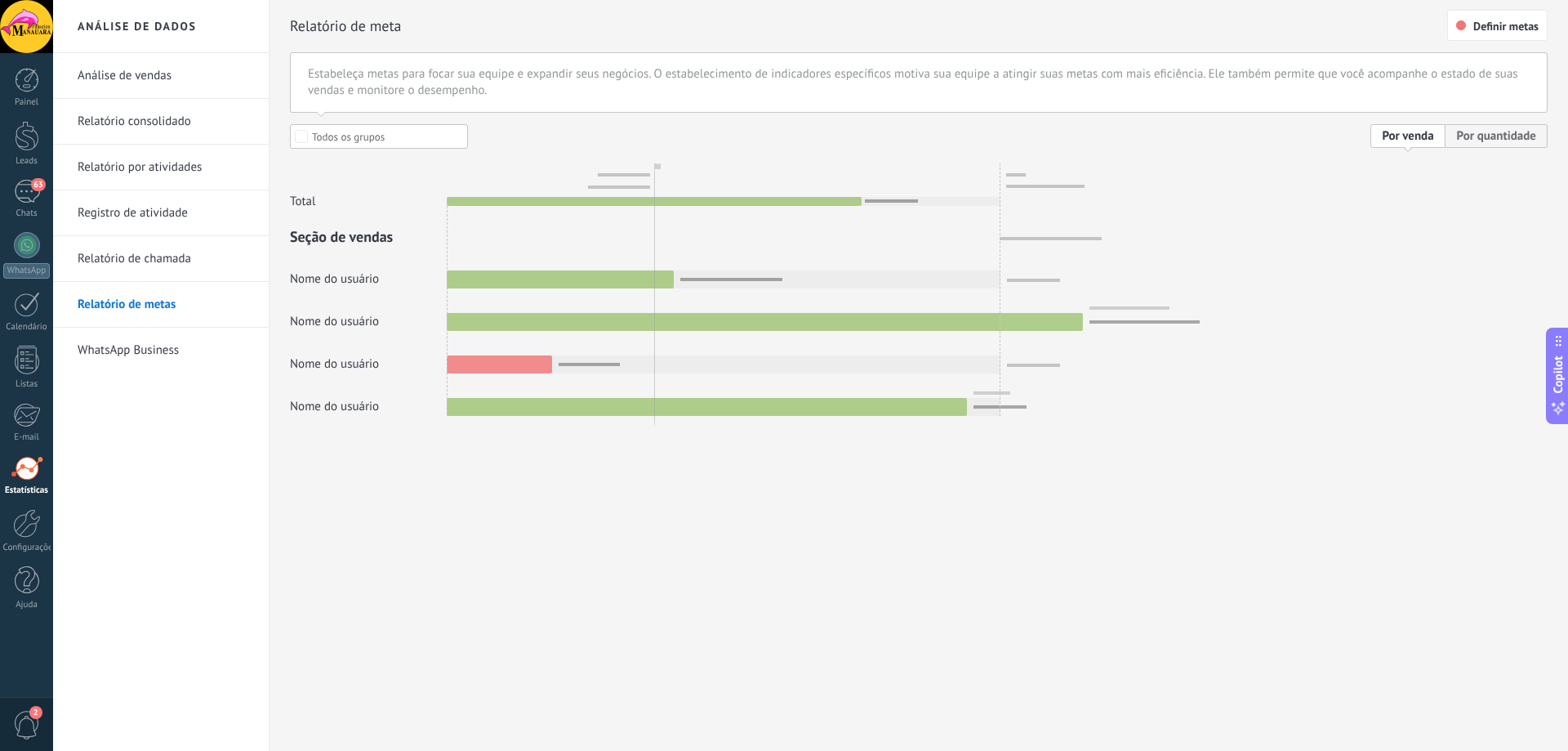
click at [143, 261] on link "Relatório de chamada" at bounding box center [165, 259] width 174 height 46
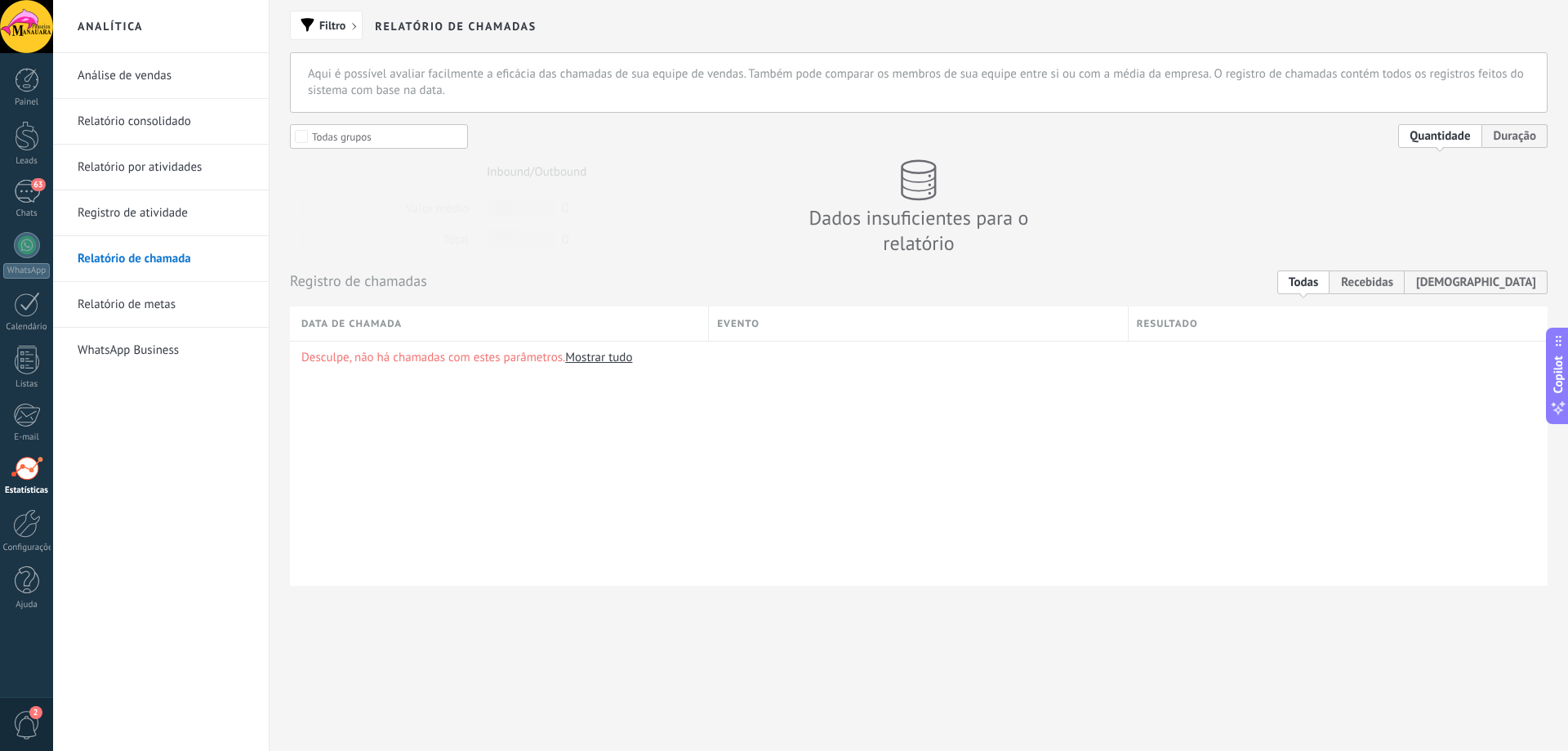
click at [144, 217] on link "Registro de atividade" at bounding box center [165, 213] width 174 height 46
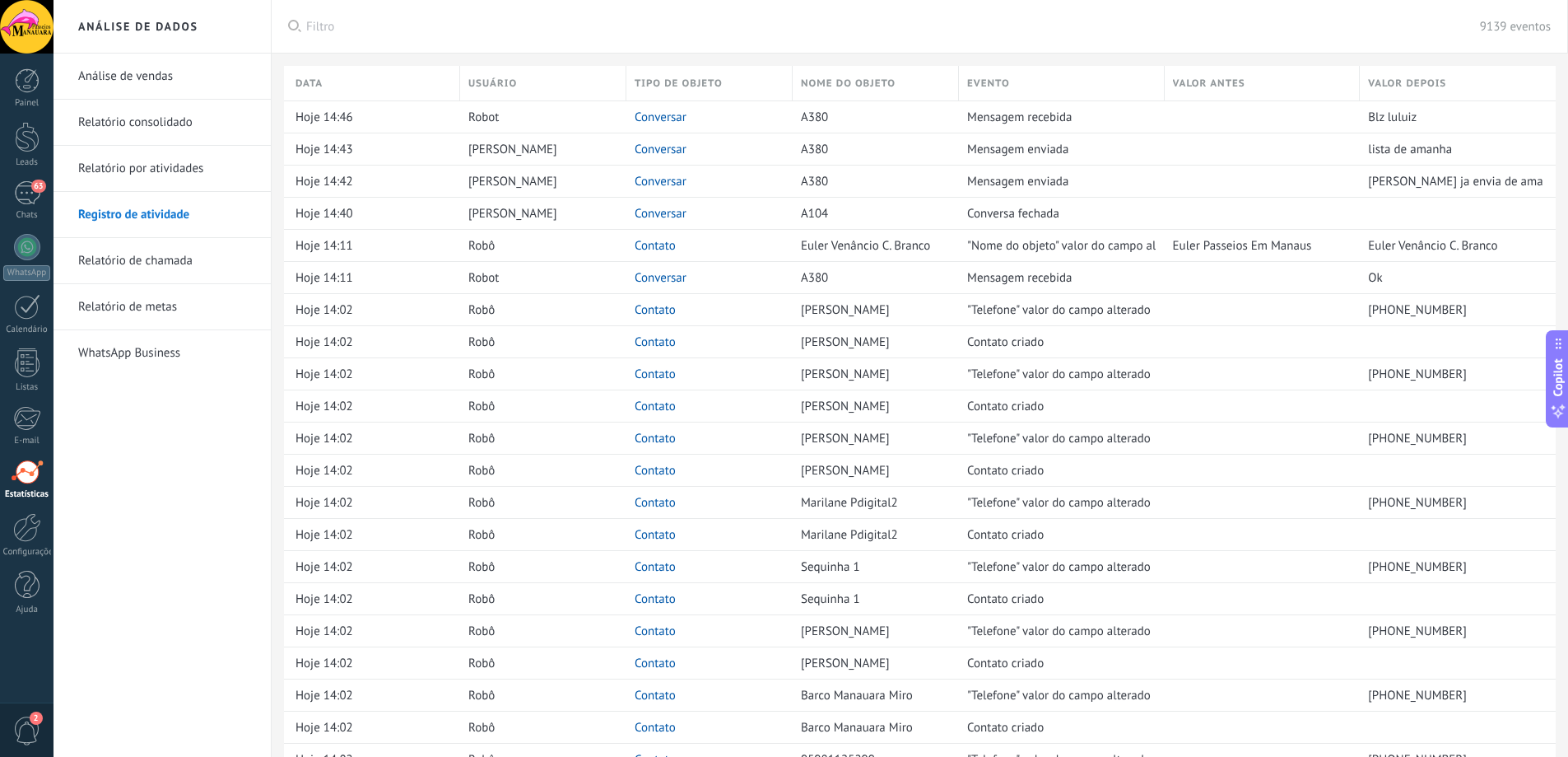
click at [162, 173] on link "Relatório por atividades" at bounding box center [166, 169] width 176 height 46
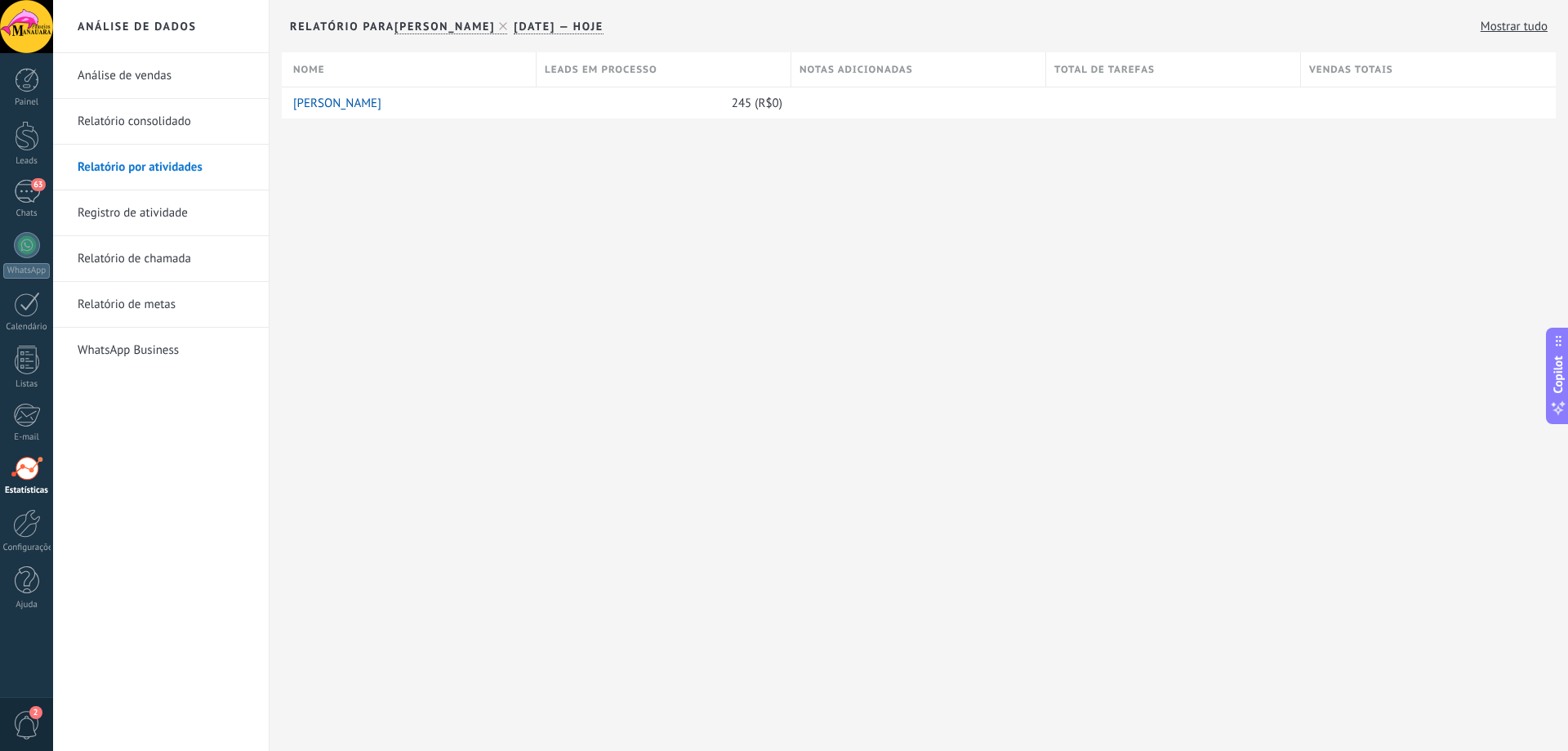
click at [134, 127] on link "Relatório consolidado" at bounding box center [165, 122] width 174 height 46
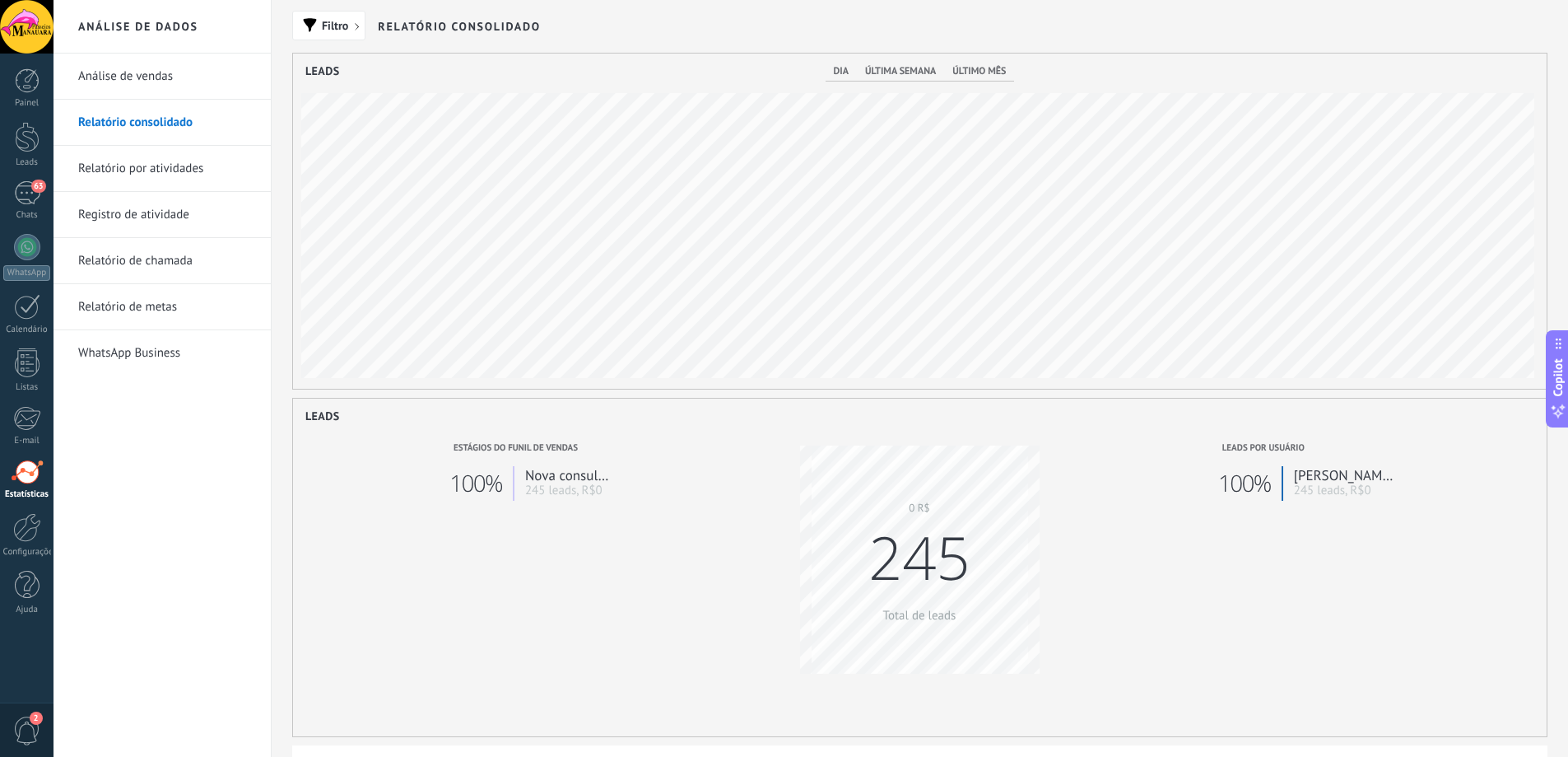
scroll to position [335, 1254]
click at [578, 485] on link "245 leads, R$0" at bounding box center [563, 490] width 78 height 16
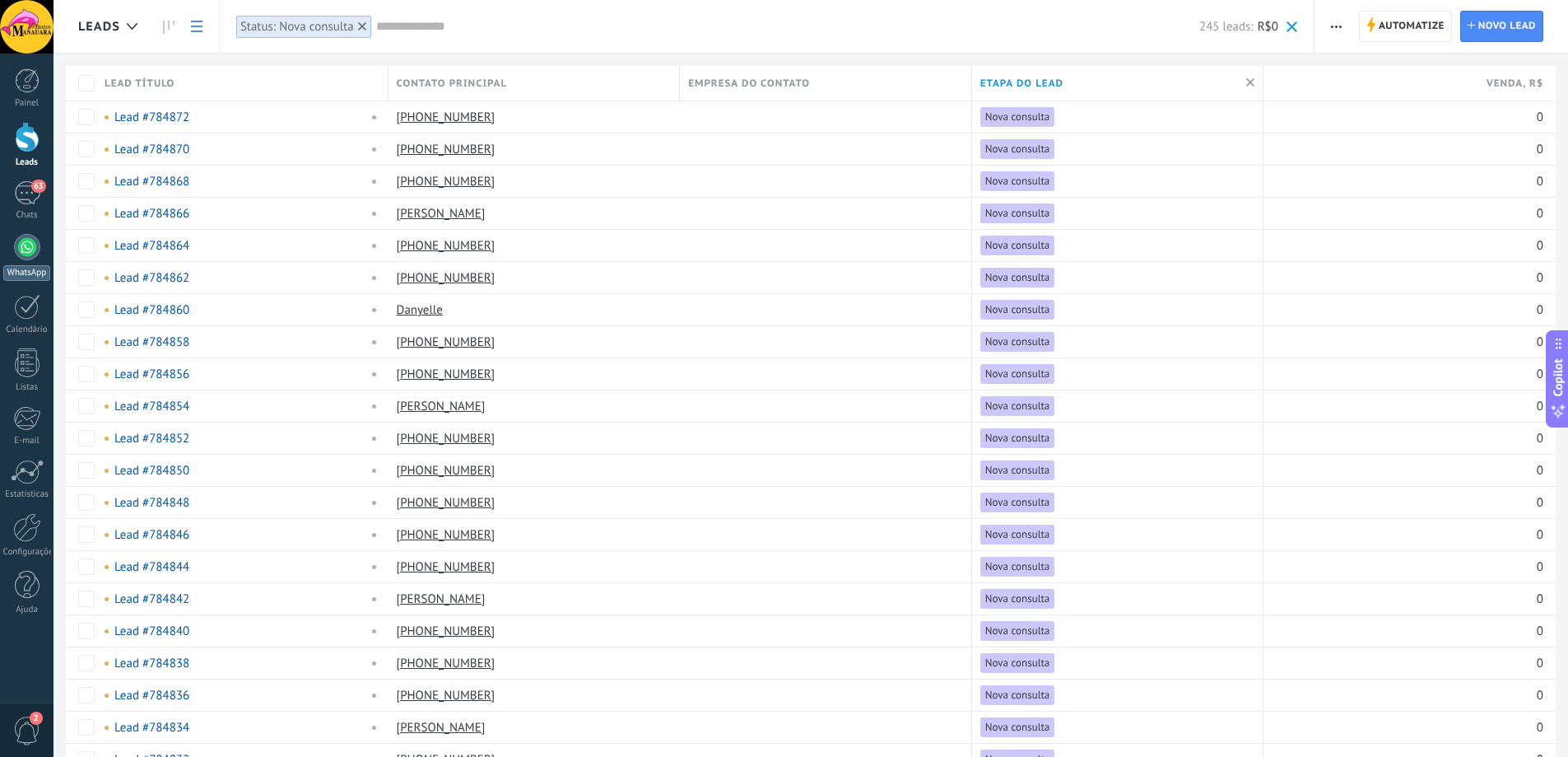
click at [29, 245] on div at bounding box center [28, 247] width 27 height 27
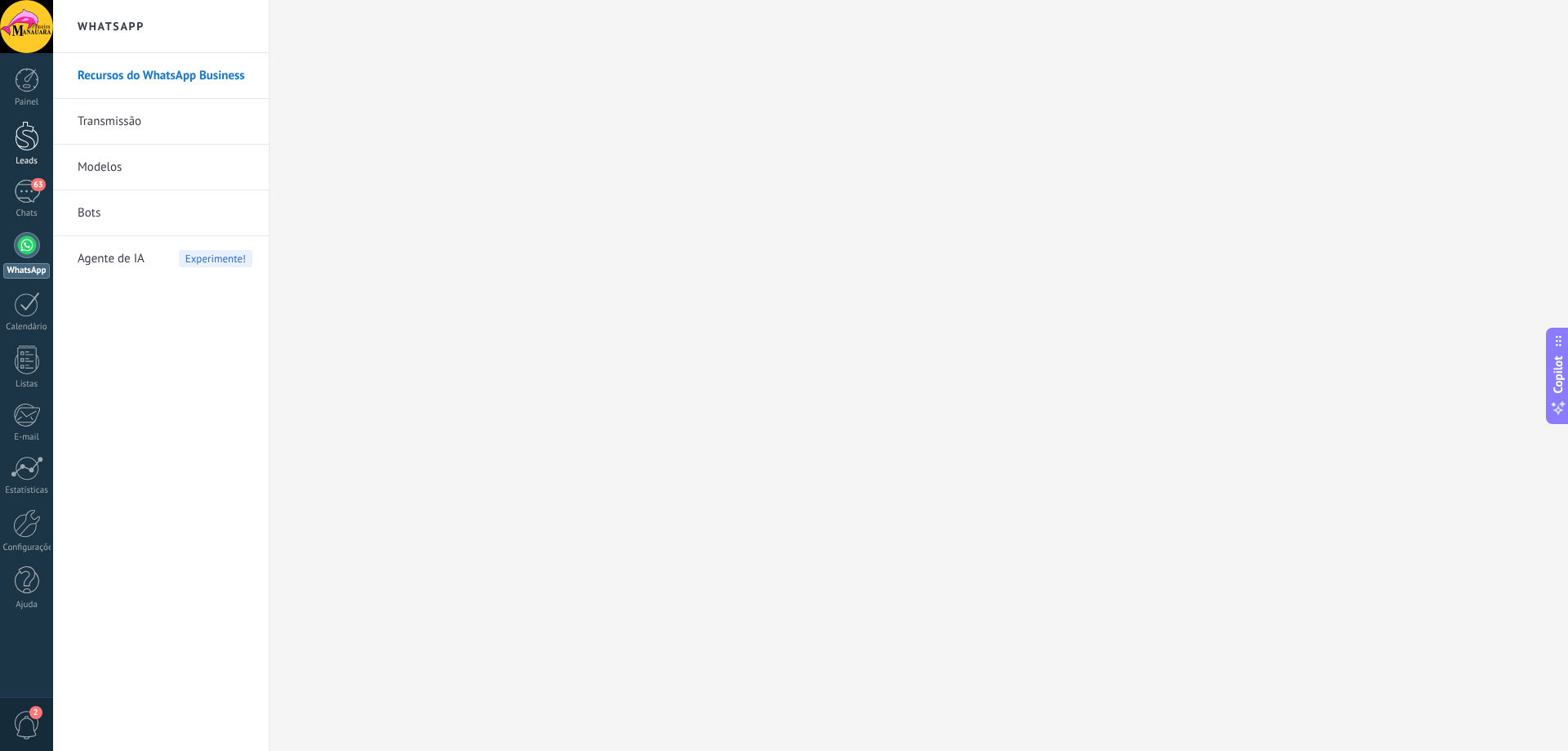
click at [22, 140] on div at bounding box center [27, 136] width 25 height 30
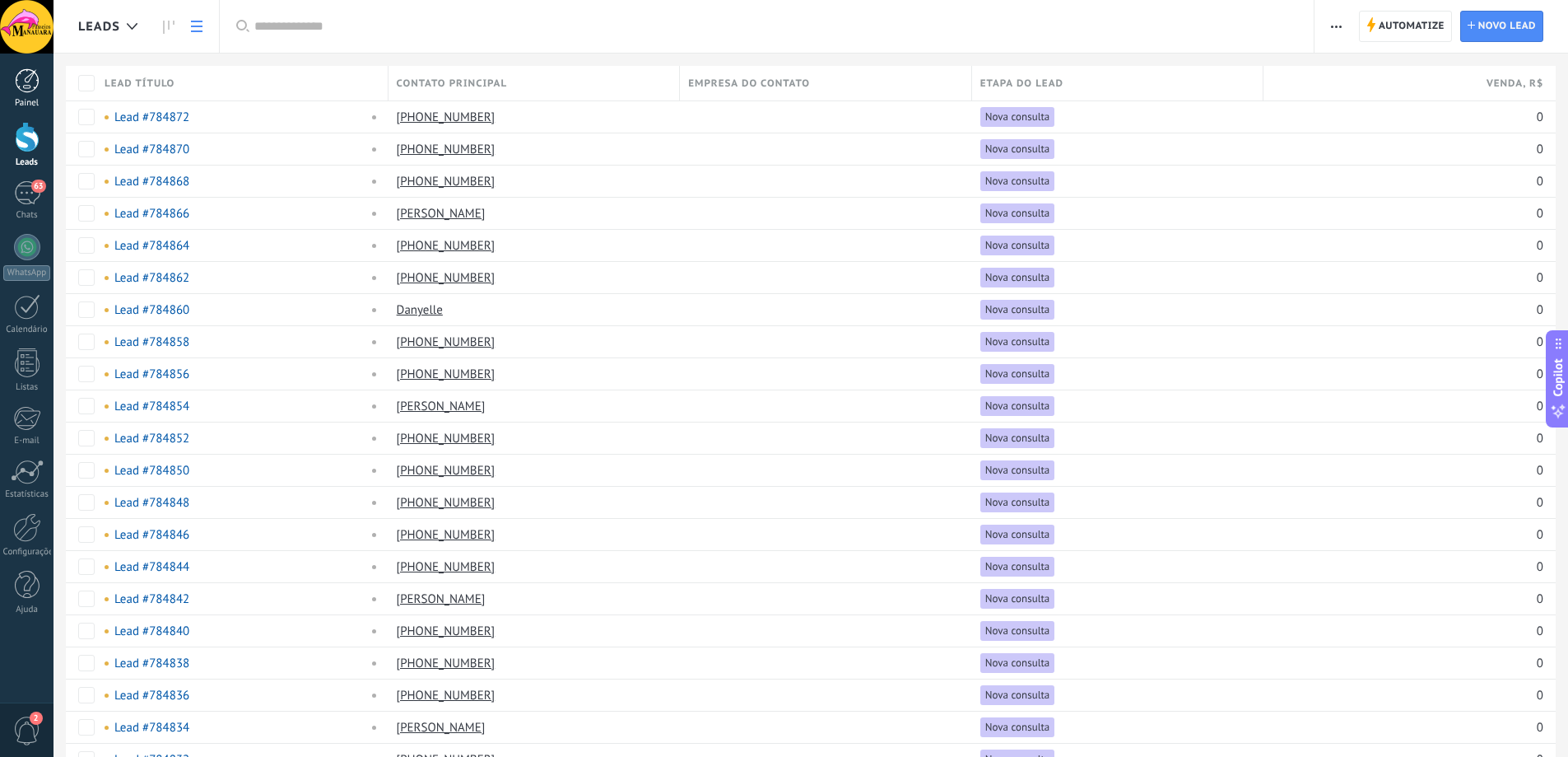
click at [29, 77] on div at bounding box center [28, 81] width 25 height 25
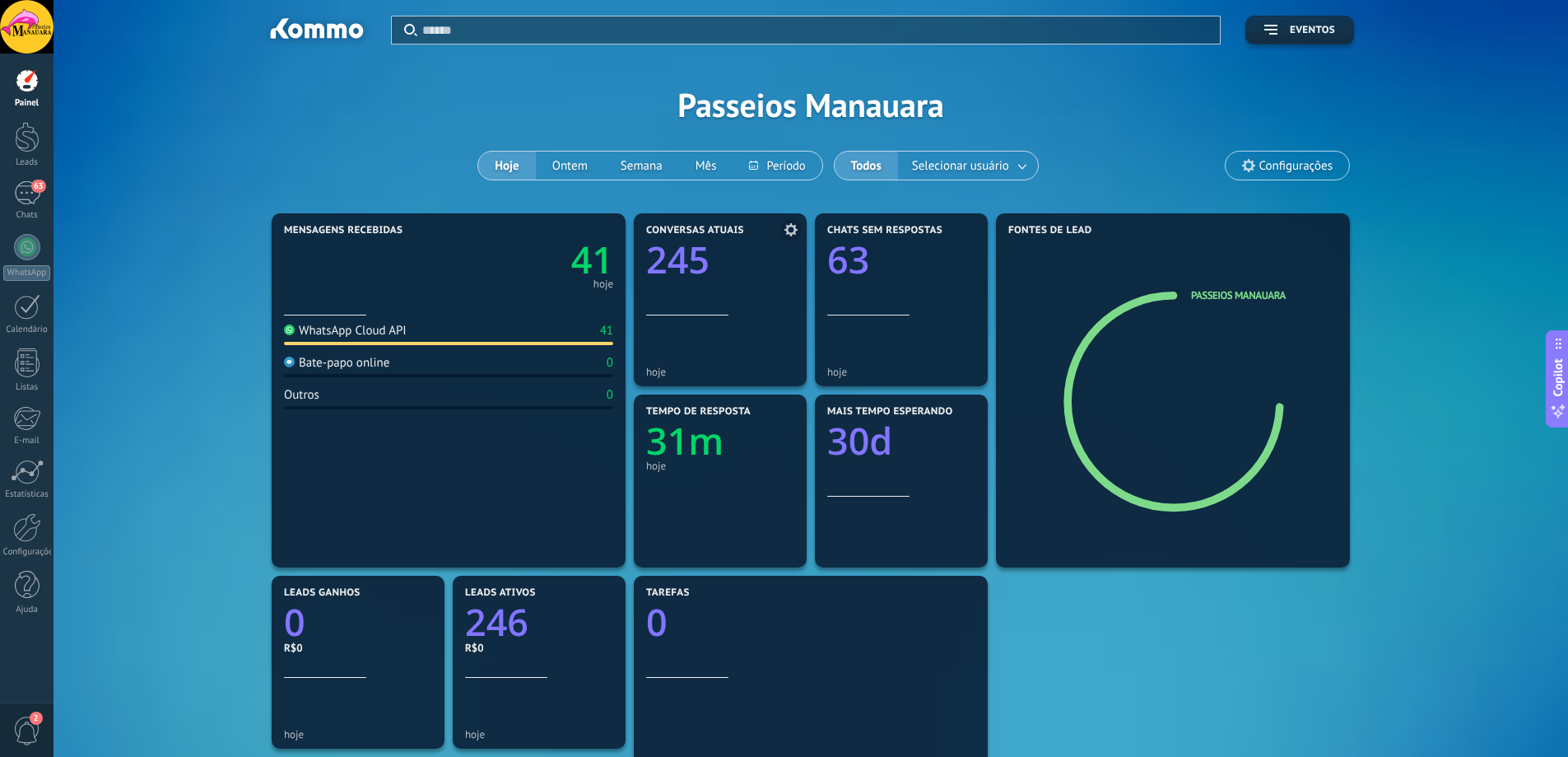
click at [788, 230] on use at bounding box center [791, 229] width 13 height 13
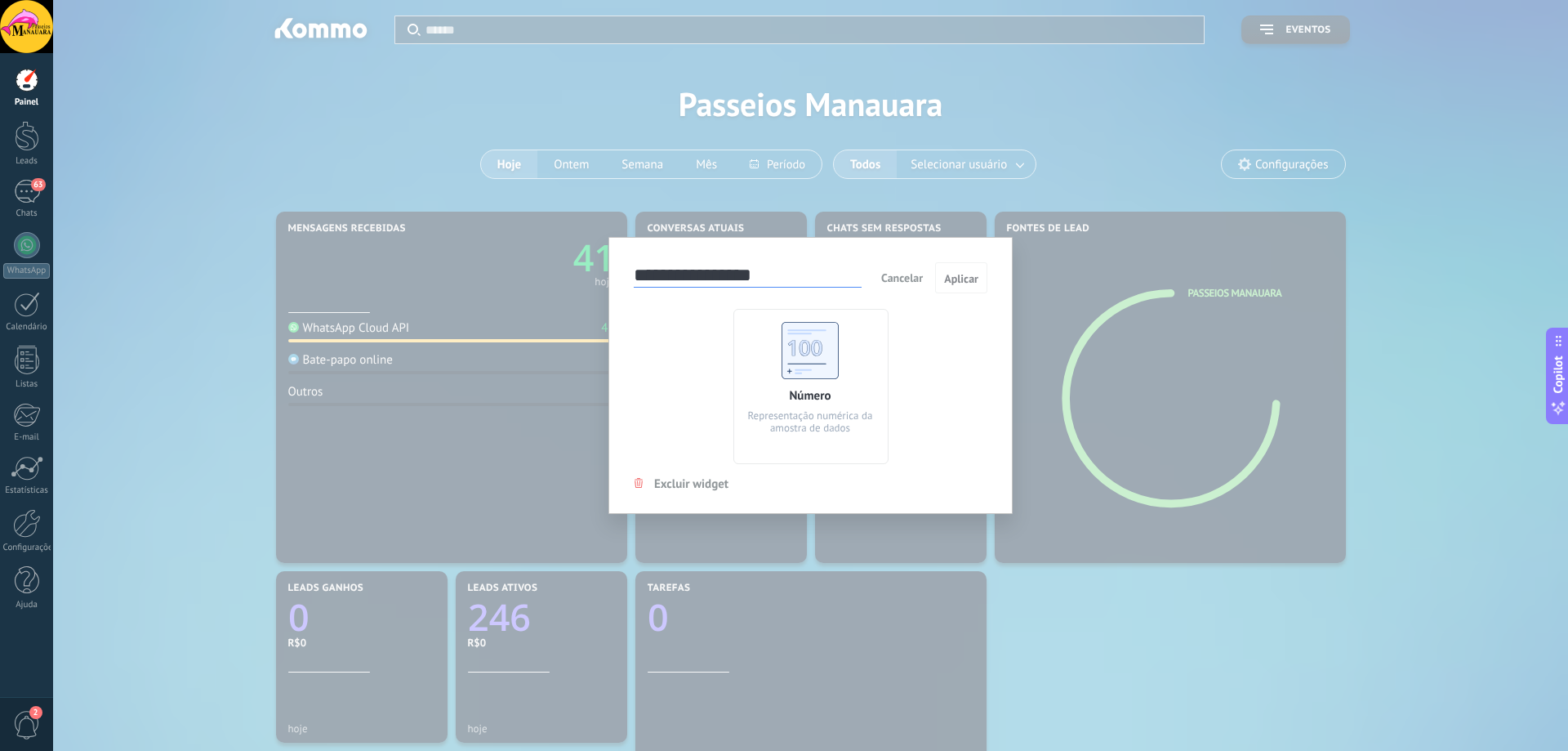
click at [979, 187] on div "**********" at bounding box center [810, 376] width 1515 height 751
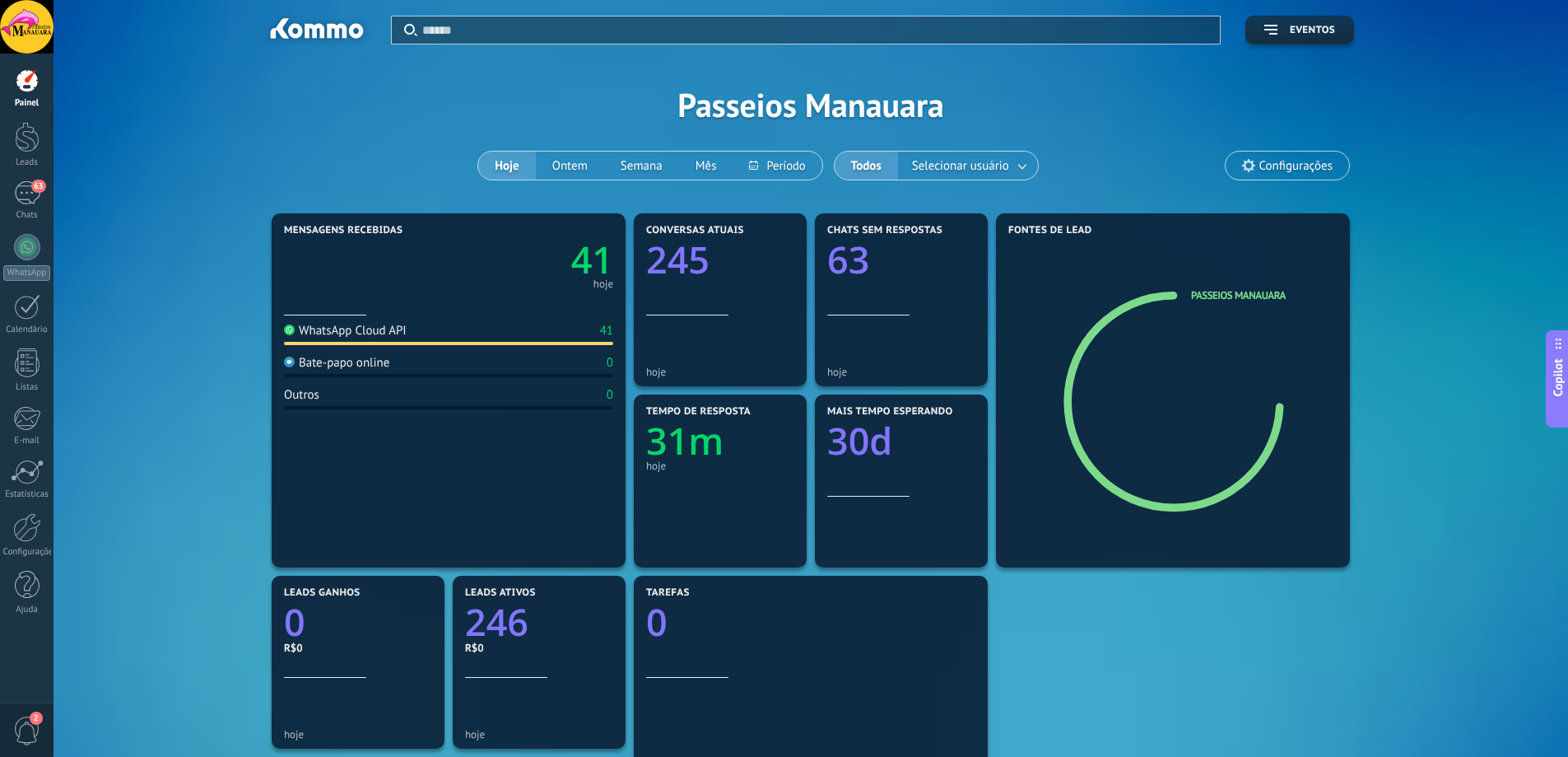
click at [203, 308] on div "Mensagens recebidas 41 hoje WhatsApp Cloud API 41 Bate-papo online 0 Outros 0 C…" at bounding box center [811, 661] width 1465 height 906
click at [1288, 163] on span "Configurações" at bounding box center [1296, 166] width 73 height 14
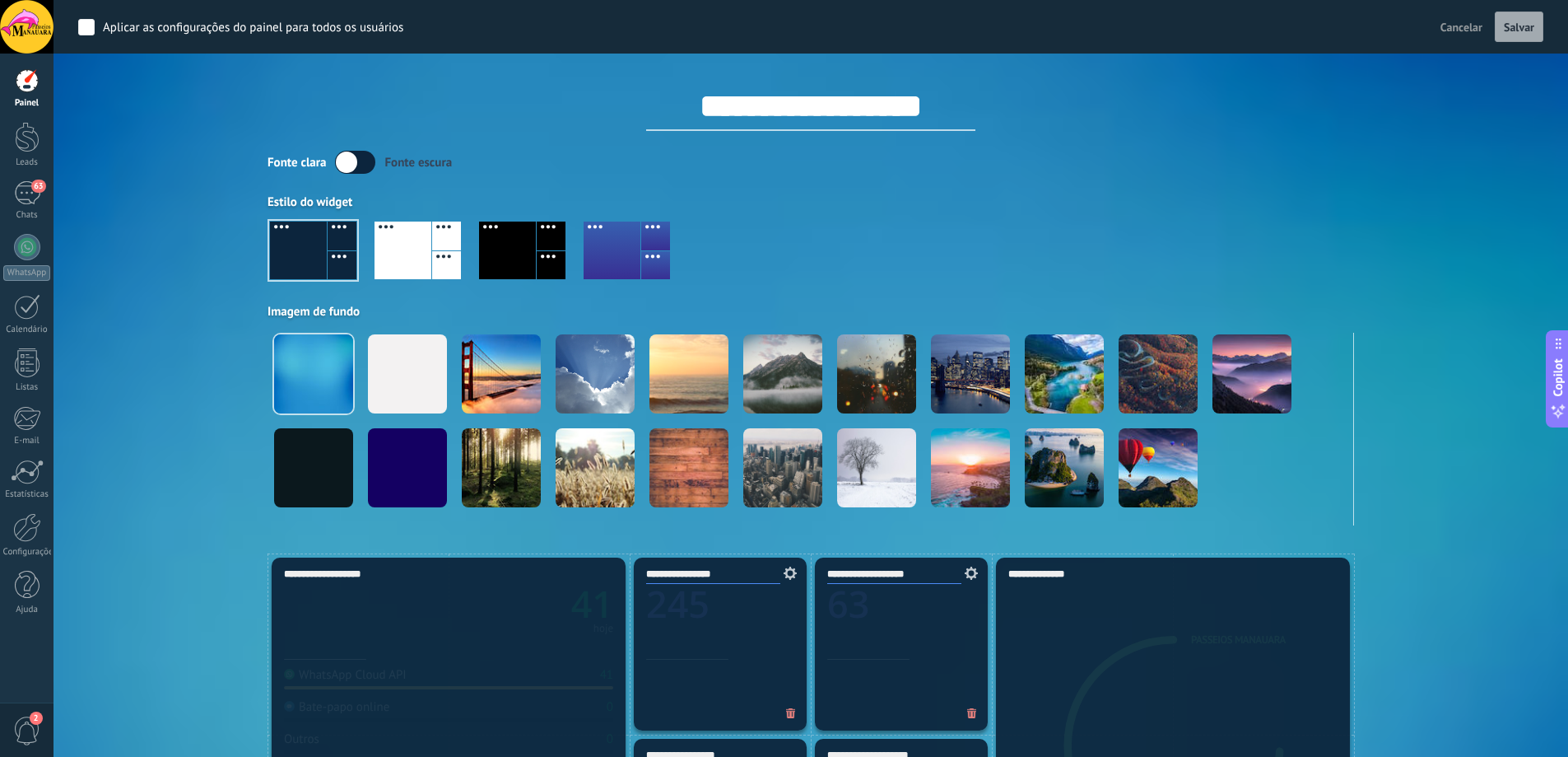
click at [1288, 163] on div "Fonte clara Fonte escura" at bounding box center [810, 162] width 1086 height 23
click at [1441, 99] on div "Aplicar Eventos Passeios Manauara Hoje Ontem Semana Mês Todos Selecionar usuári…" at bounding box center [811, 277] width 1465 height 553
click at [1456, 20] on span "Cancelar" at bounding box center [1461, 27] width 42 height 15
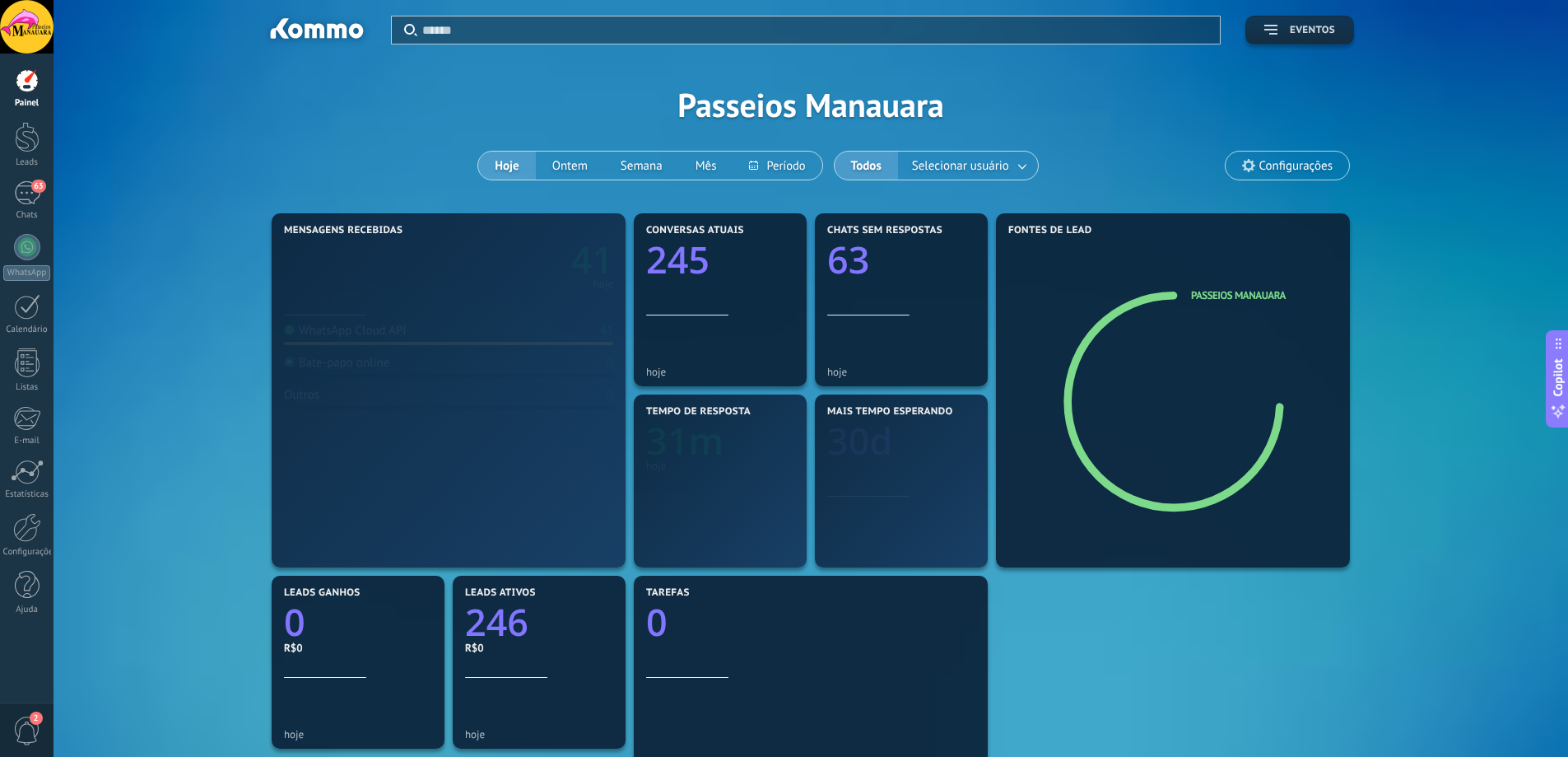
click at [1319, 30] on span "Eventos" at bounding box center [1312, 30] width 46 height 12
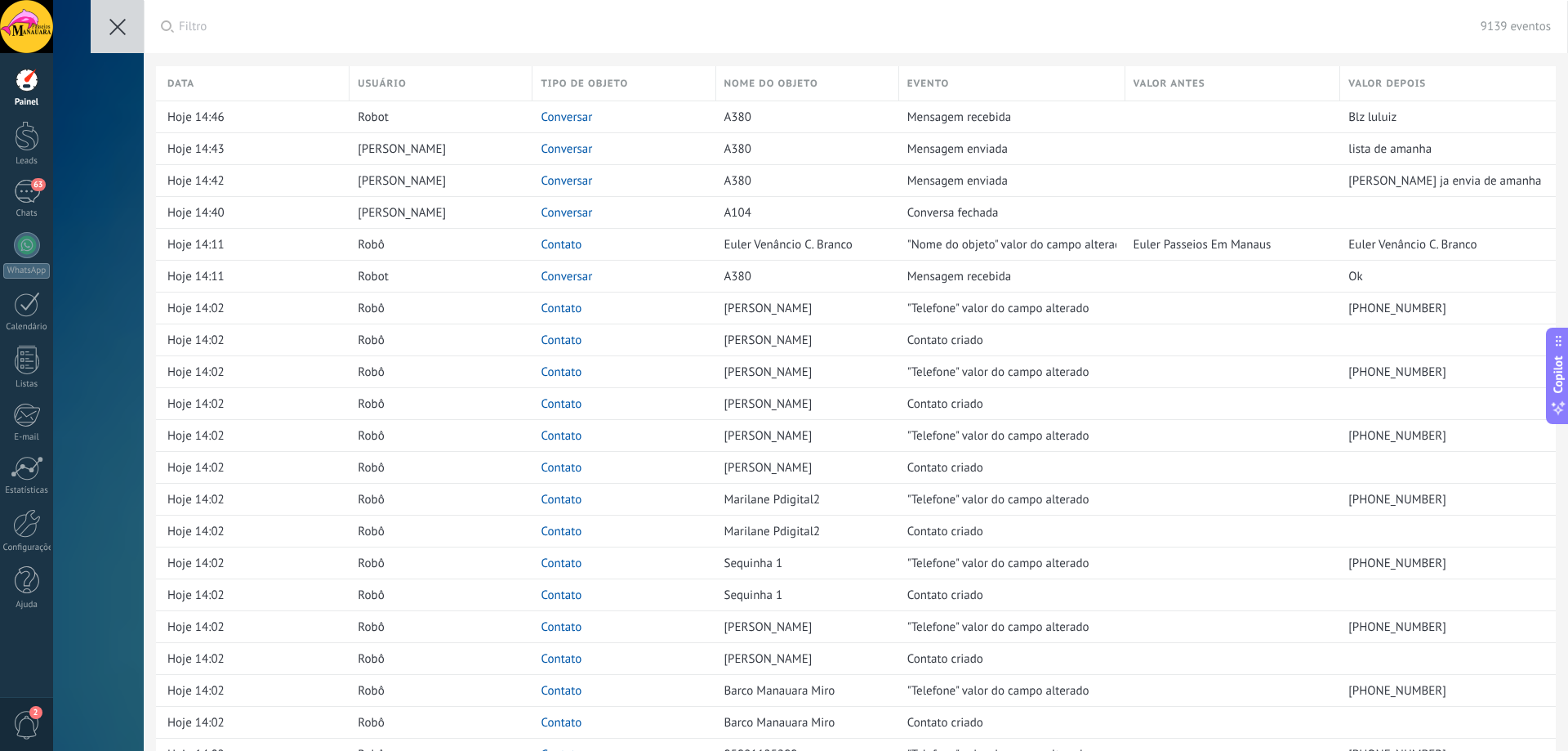
click at [117, 37] on button at bounding box center [117, 27] width 53 height 53
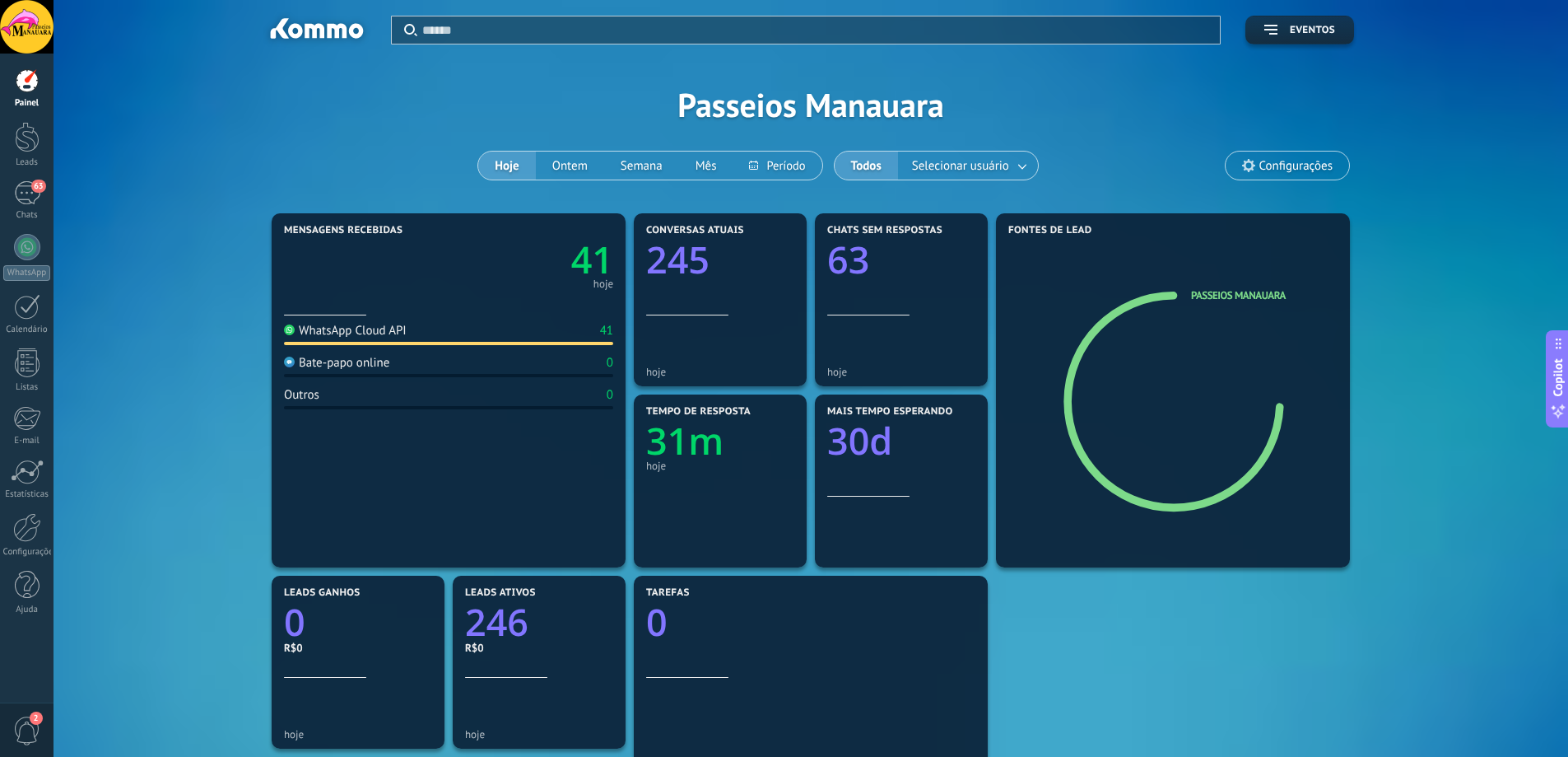
click at [68, 139] on div "**********" at bounding box center [810, 582] width 1514 height 1165
click at [27, 255] on div at bounding box center [28, 247] width 27 height 27
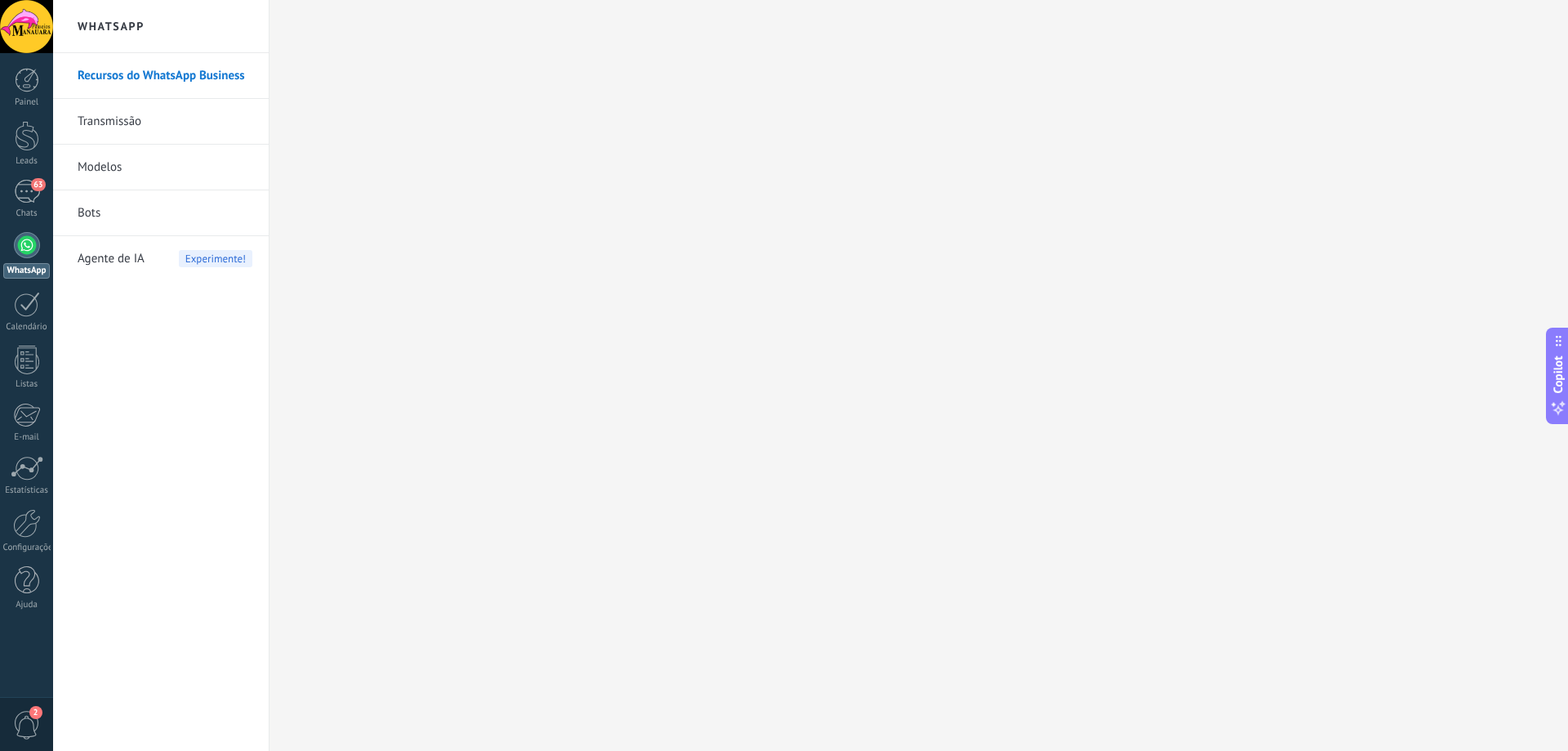
click at [83, 213] on link "Bots" at bounding box center [165, 213] width 174 height 46
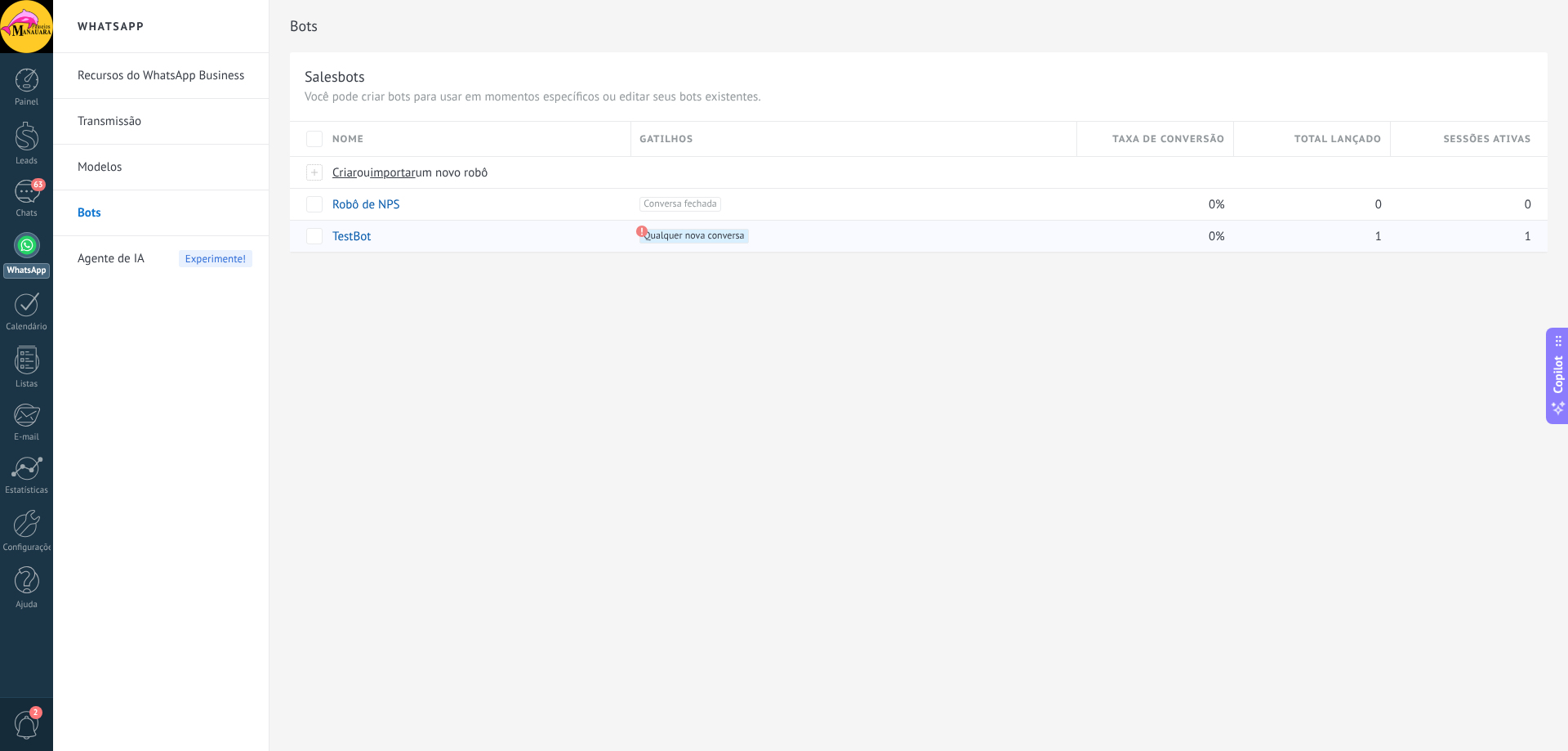
click at [353, 236] on link "TestBot" at bounding box center [351, 236] width 38 height 16
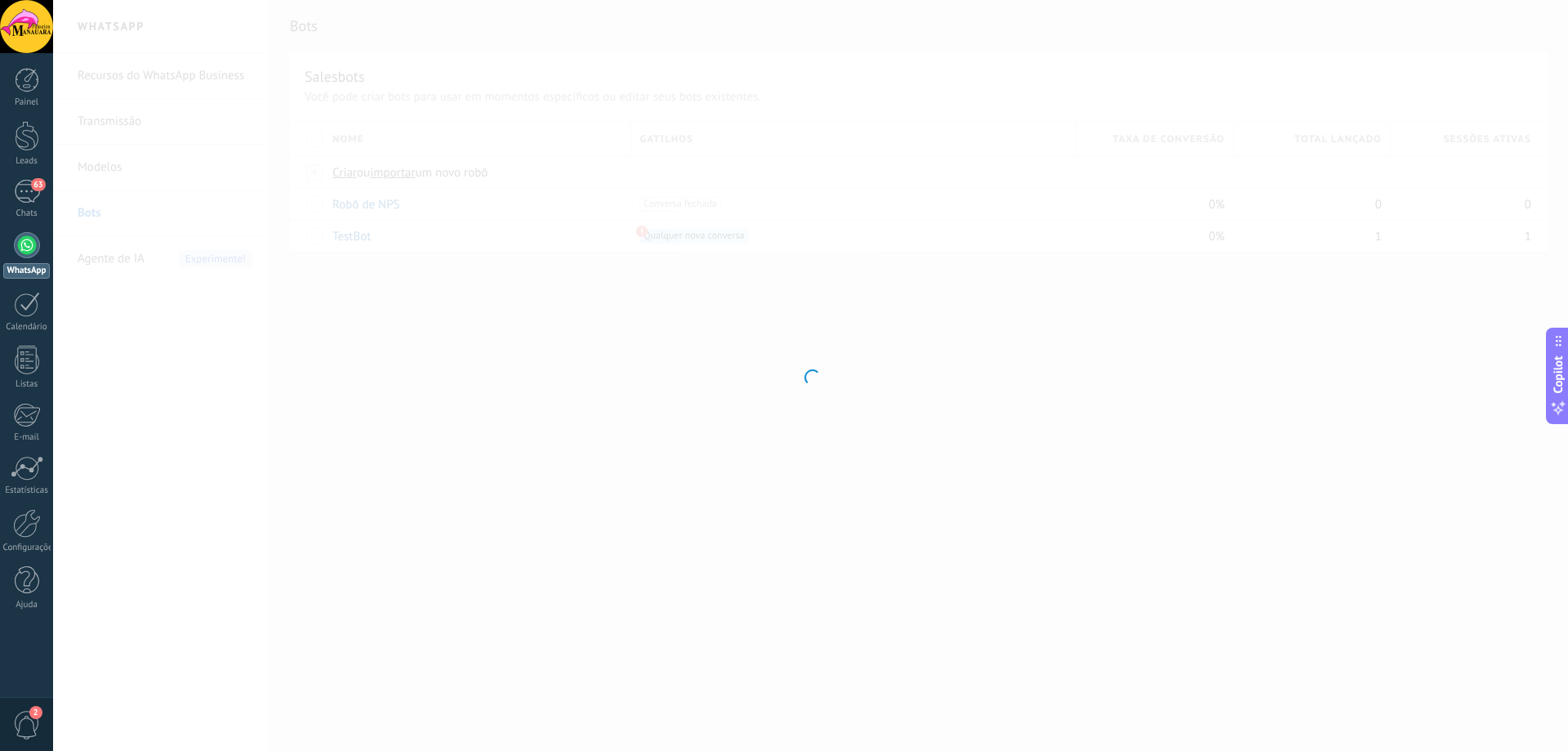
type input "*******"
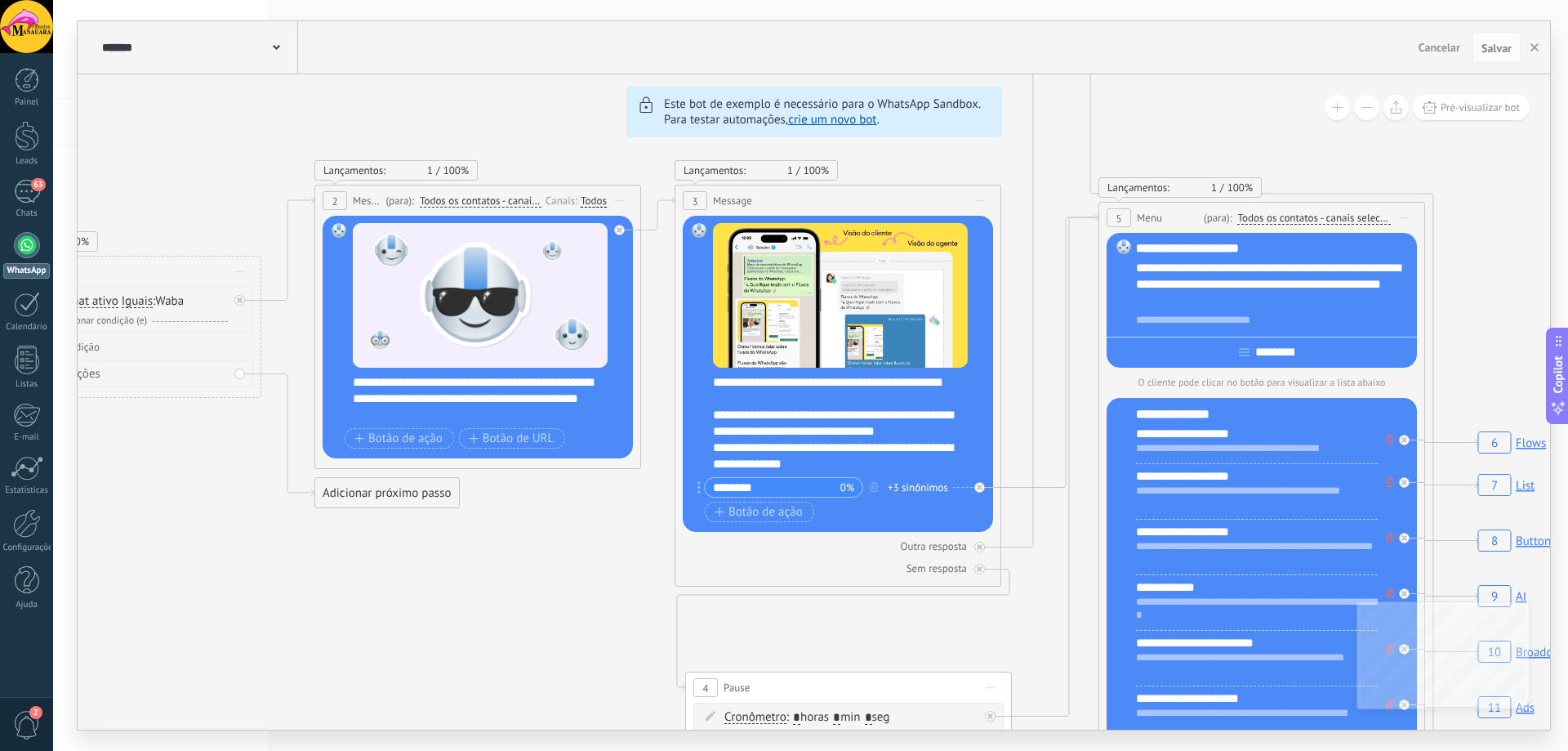
drag, startPoint x: 205, startPoint y: 497, endPoint x: 226, endPoint y: 455, distance: 47.0
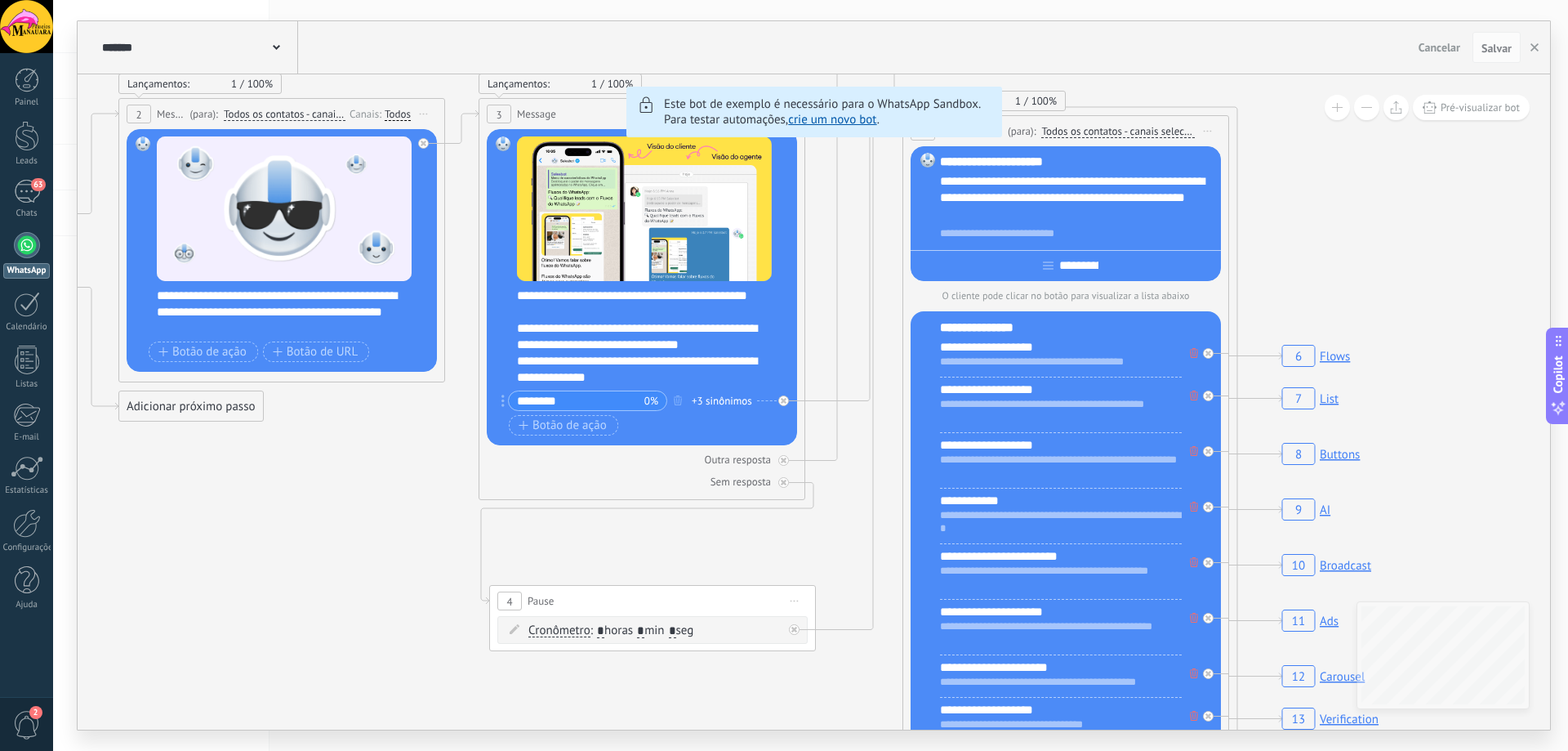
drag, startPoint x: 568, startPoint y: 590, endPoint x: 374, endPoint y: 503, distance: 212.6
click at [1333, 360] on rect at bounding box center [1316, 356] width 78 height 31
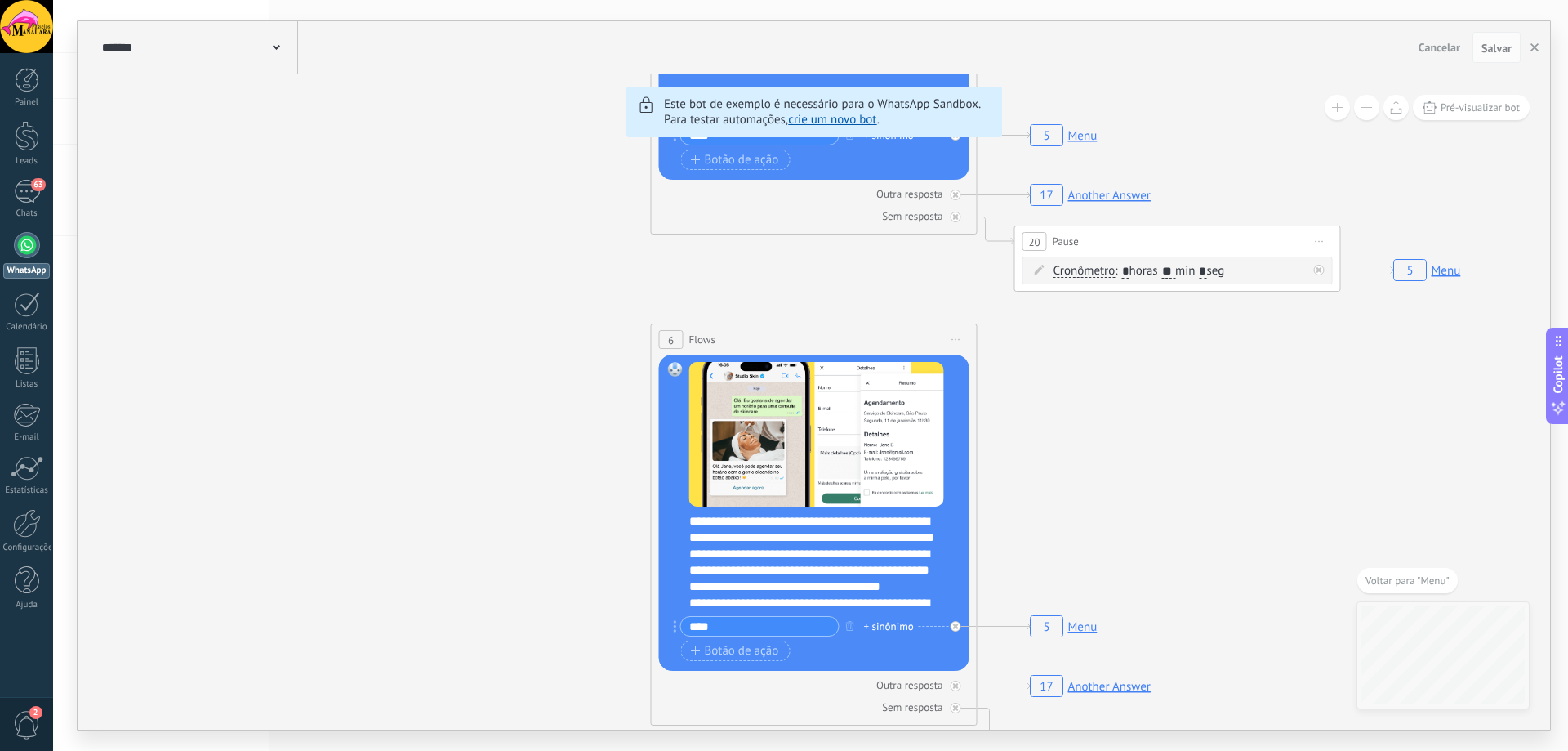
click at [1051, 626] on rect at bounding box center [1063, 626] width 77 height 31
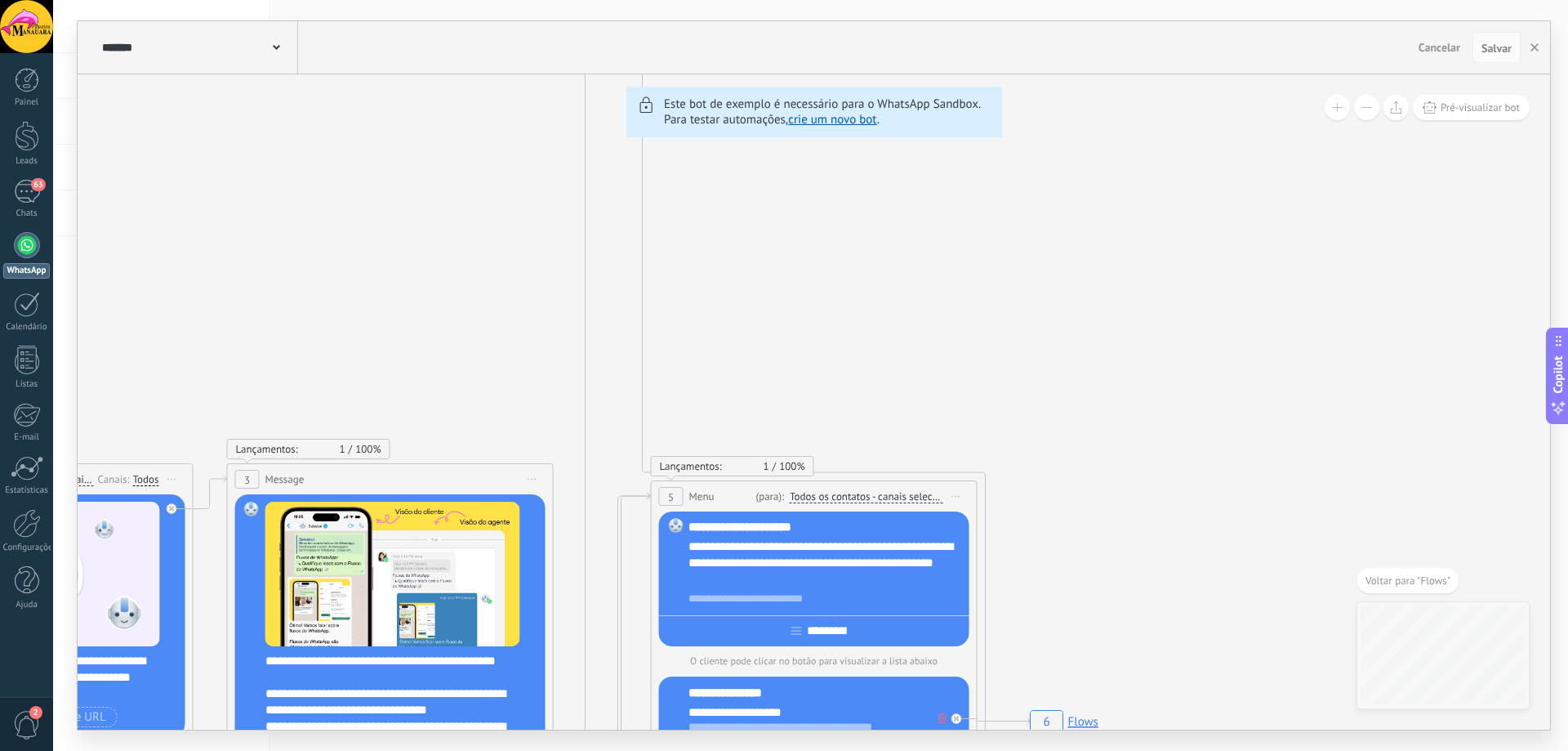
click at [23, 240] on div at bounding box center [27, 245] width 27 height 27
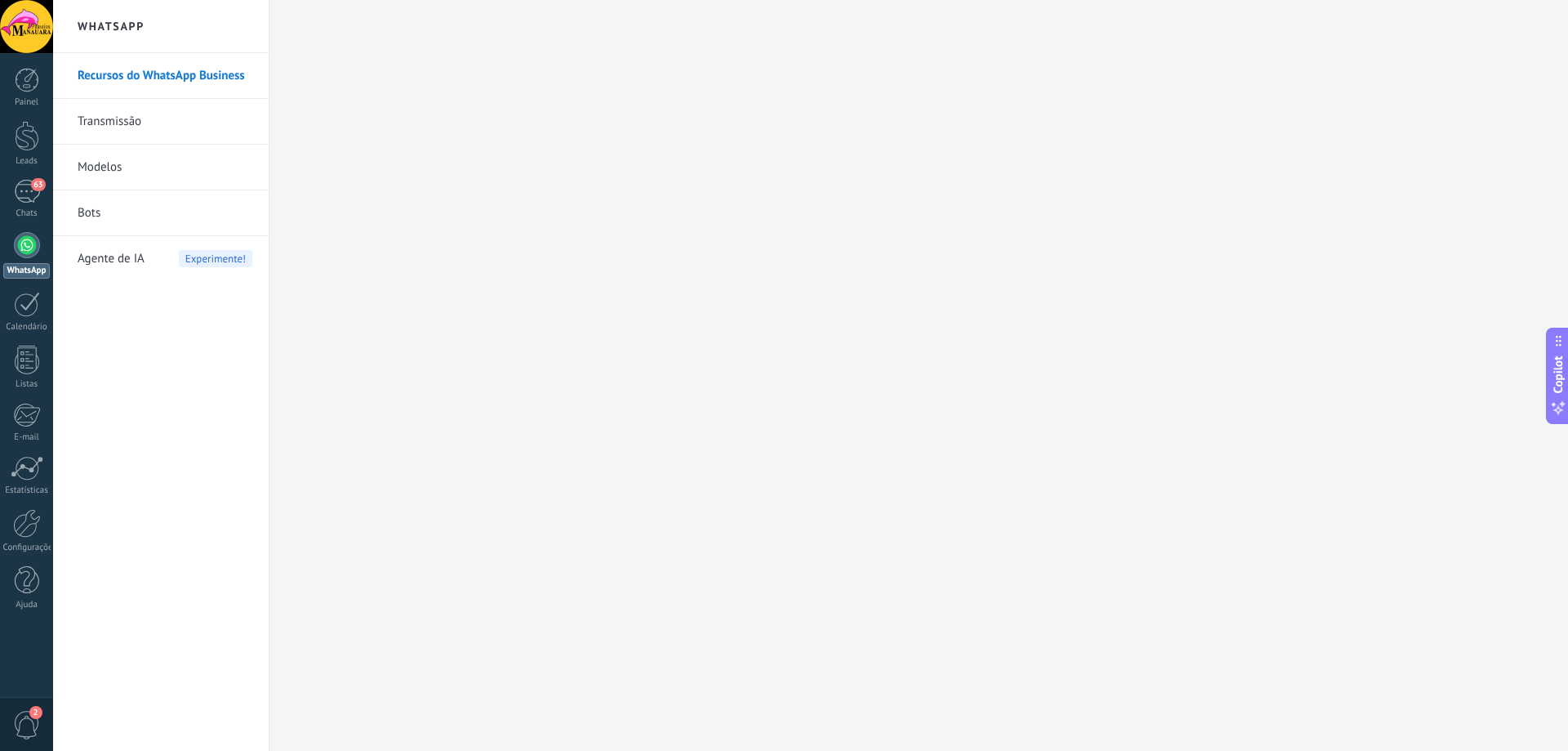
click at [99, 170] on link "Modelos" at bounding box center [165, 167] width 174 height 46
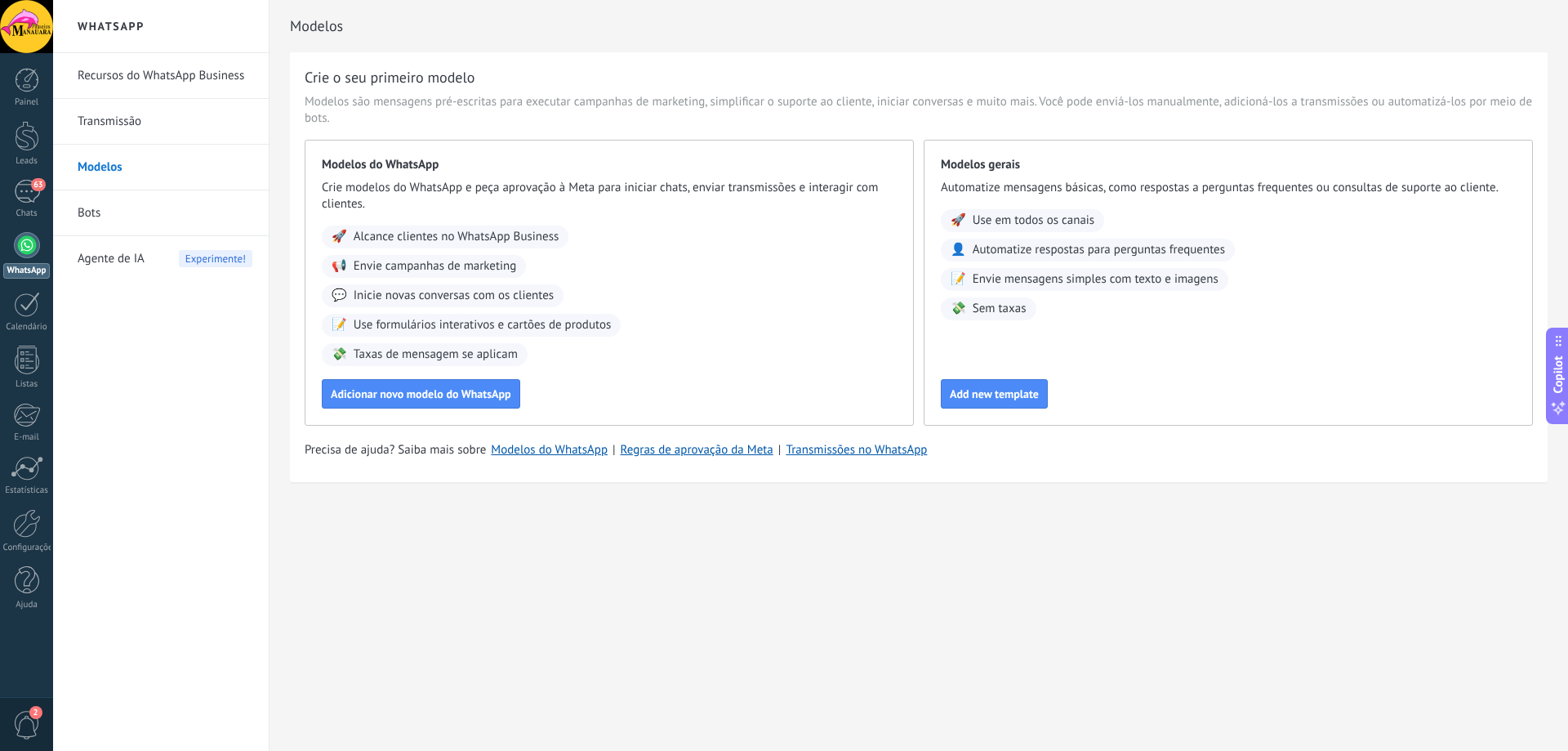
click at [501, 297] on span "Inicie novas conversas com os clientes" at bounding box center [453, 296] width 200 height 16
click at [447, 398] on span "Adicionar novo modelo do WhatsApp" at bounding box center [421, 393] width 181 height 12
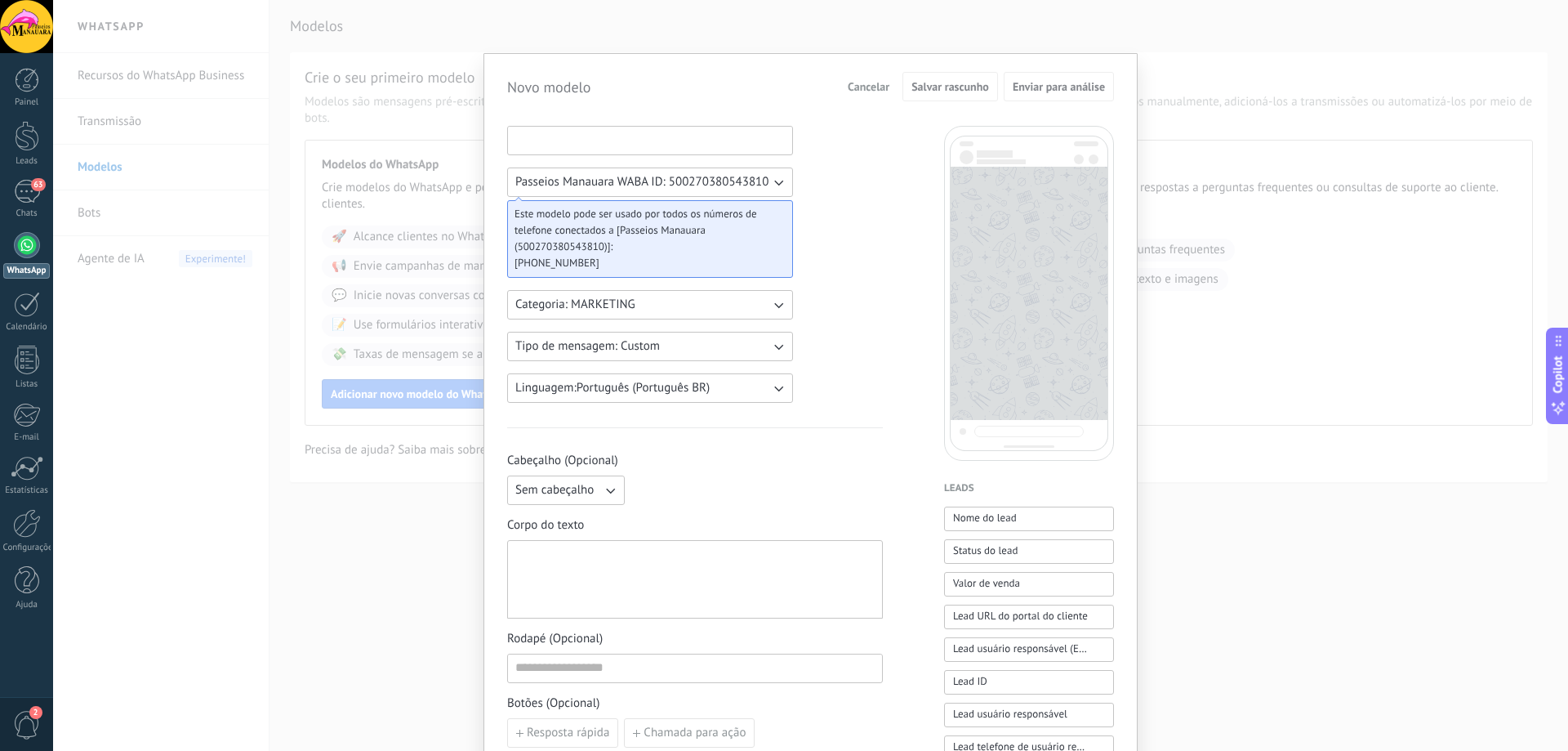
click at [712, 142] on input at bounding box center [650, 140] width 284 height 27
click at [770, 182] on icon "button" at bounding box center [778, 182] width 16 height 16
click at [769, 182] on li "Passeios Manauara WABA ID: 500270380543810" at bounding box center [645, 182] width 295 height 27
click at [773, 180] on icon "button" at bounding box center [778, 182] width 16 height 16
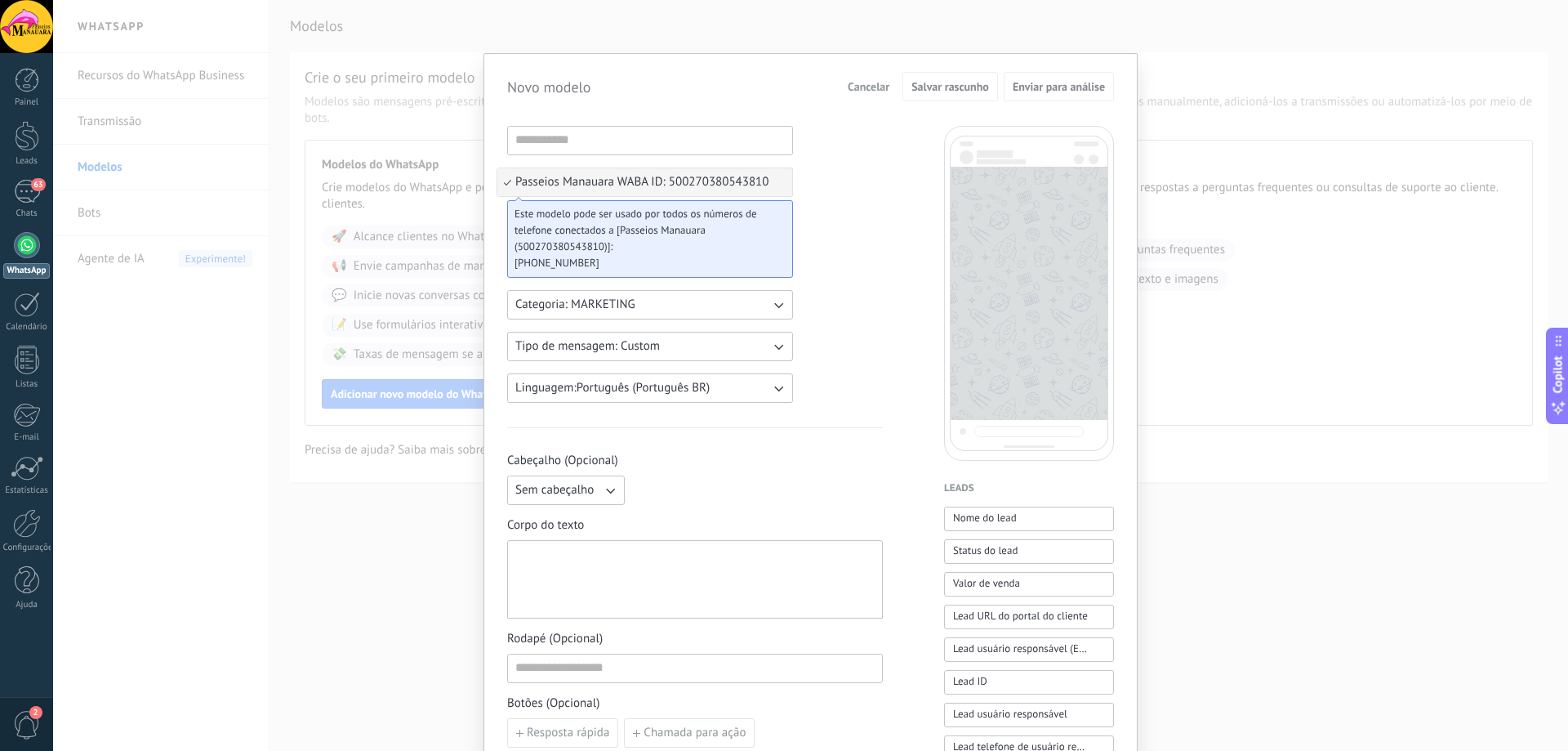
click at [773, 180] on li "Passeios Manauara WABA ID: 500270380543810" at bounding box center [645, 182] width 295 height 27
click at [605, 228] on span "Este modelo pode ser usado por todos os números de telefone conectados a [Passe…" at bounding box center [643, 229] width 258 height 49
click at [660, 227] on span "Este modelo pode ser usado por todos os números de telefone conectados a [Passe…" at bounding box center [643, 229] width 258 height 49
click at [676, 306] on button "Categoria: MARKETING" at bounding box center [650, 304] width 286 height 29
click at [670, 297] on li "UTILITY" at bounding box center [645, 304] width 295 height 27
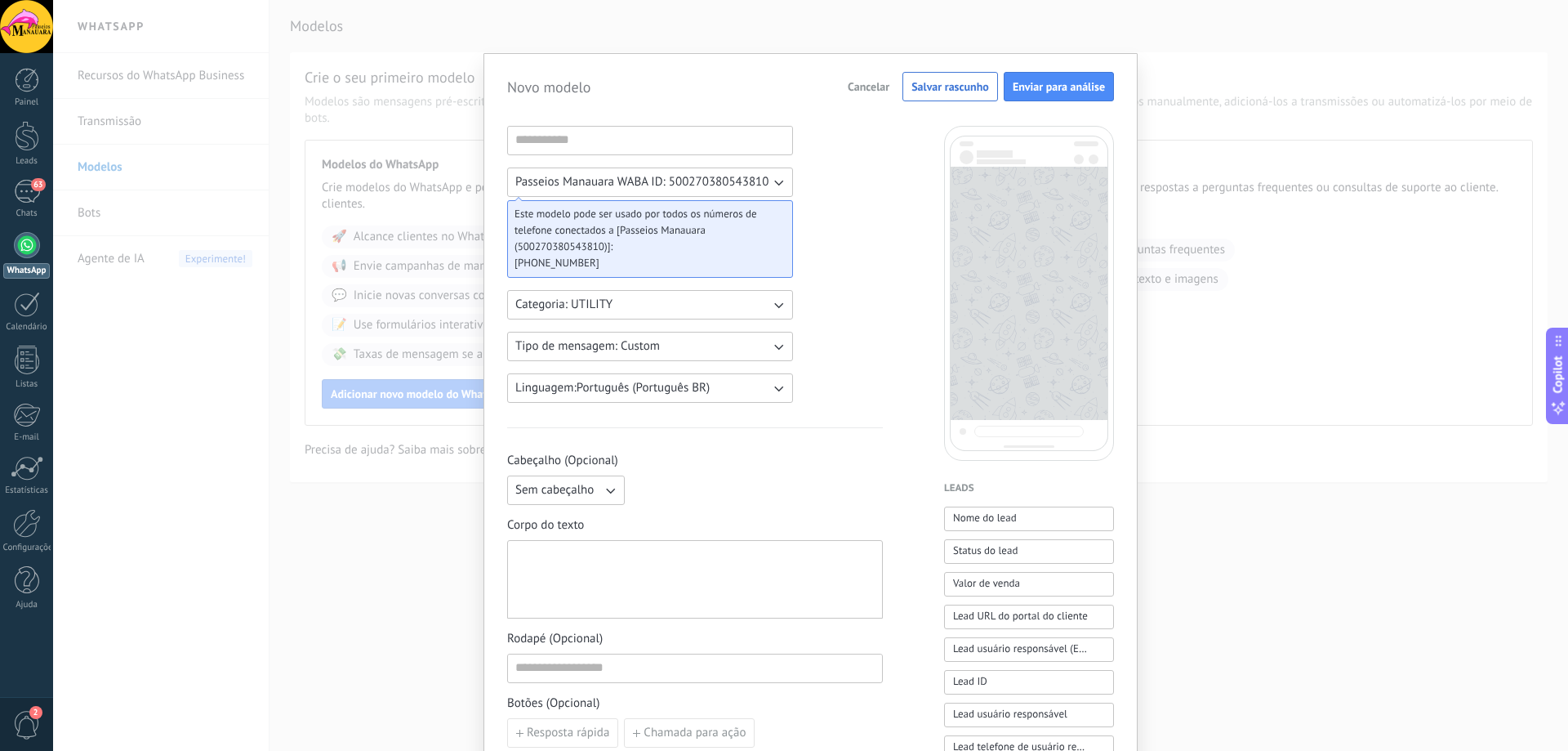
click at [760, 342] on button "Tipo de mensagem: Custom" at bounding box center [650, 345] width 286 height 29
click at [760, 342] on li "Custom" at bounding box center [645, 345] width 295 height 27
click at [760, 342] on button "Tipo de mensagem: Custom" at bounding box center [650, 345] width 286 height 29
click at [672, 374] on li "Flows" at bounding box center [645, 374] width 295 height 27
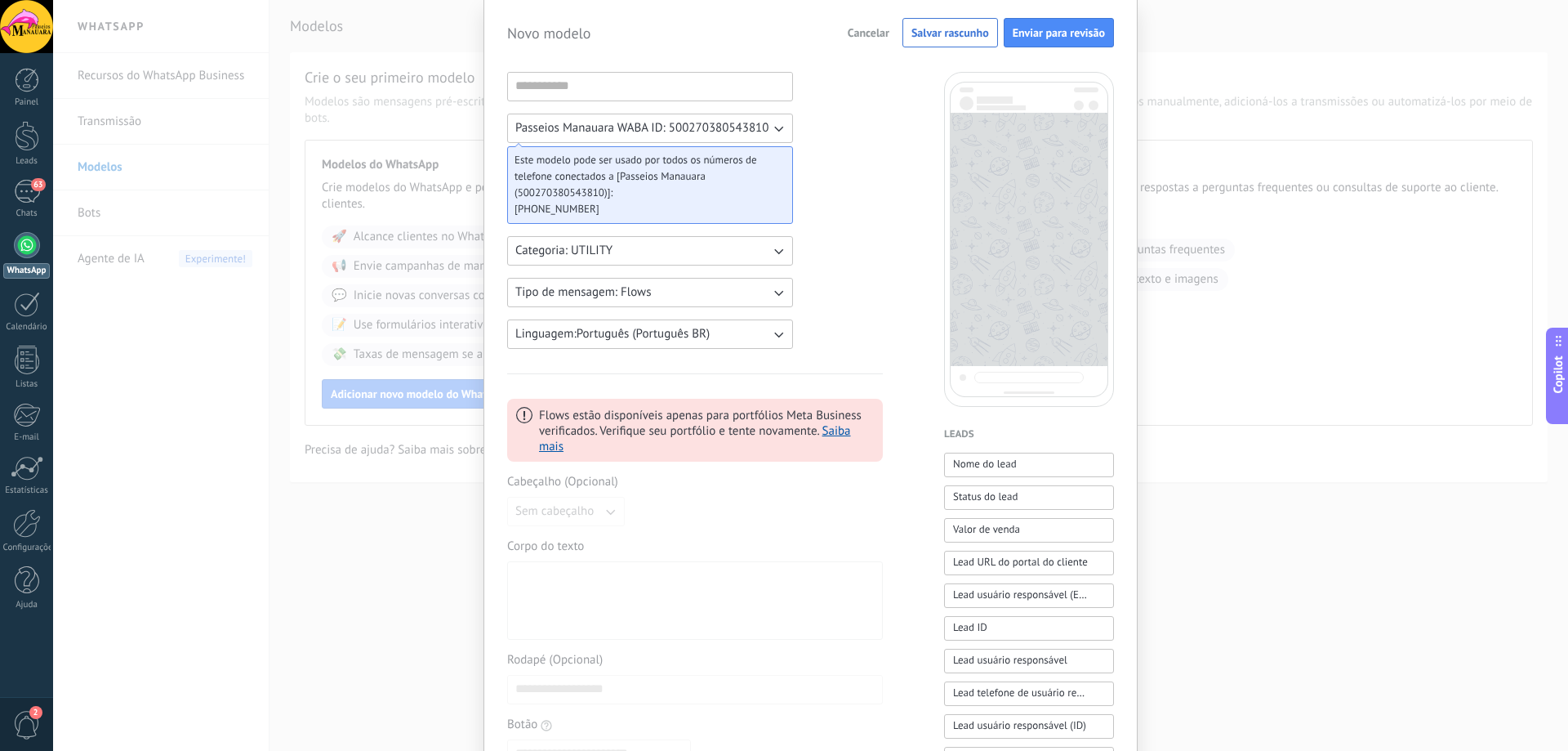
scroll to position [81, 0]
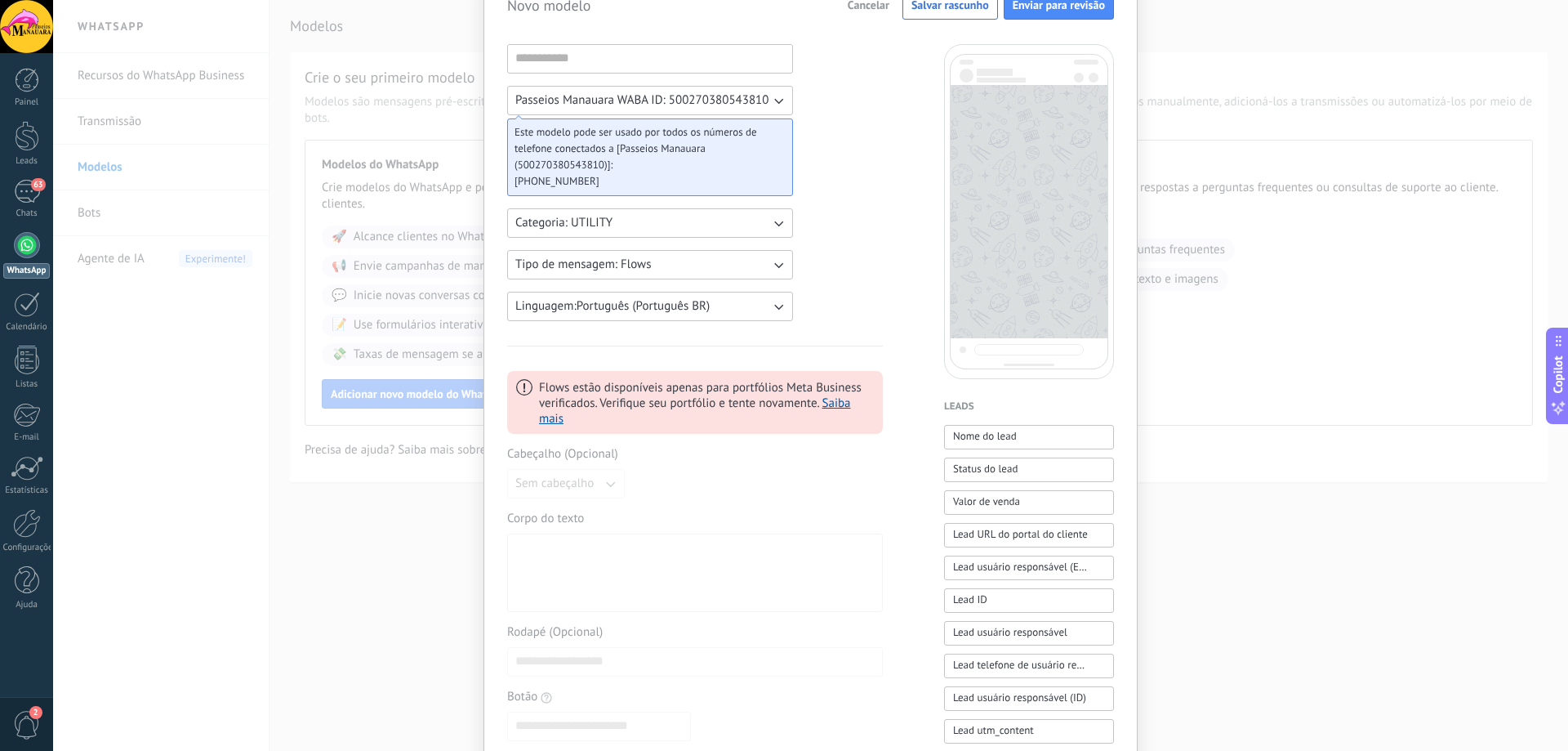
click at [614, 561] on div at bounding box center [695, 573] width 359 height 65
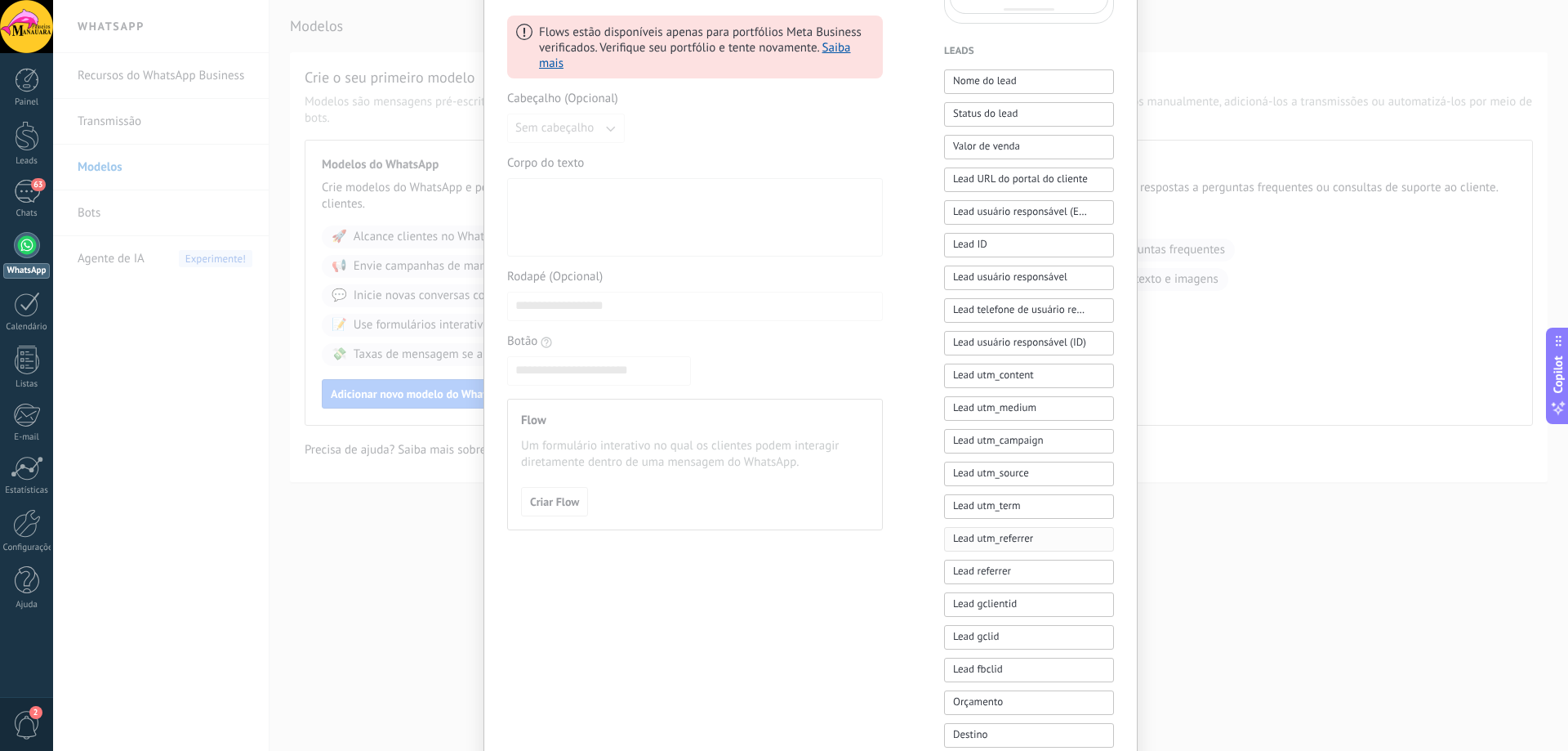
scroll to position [490, 0]
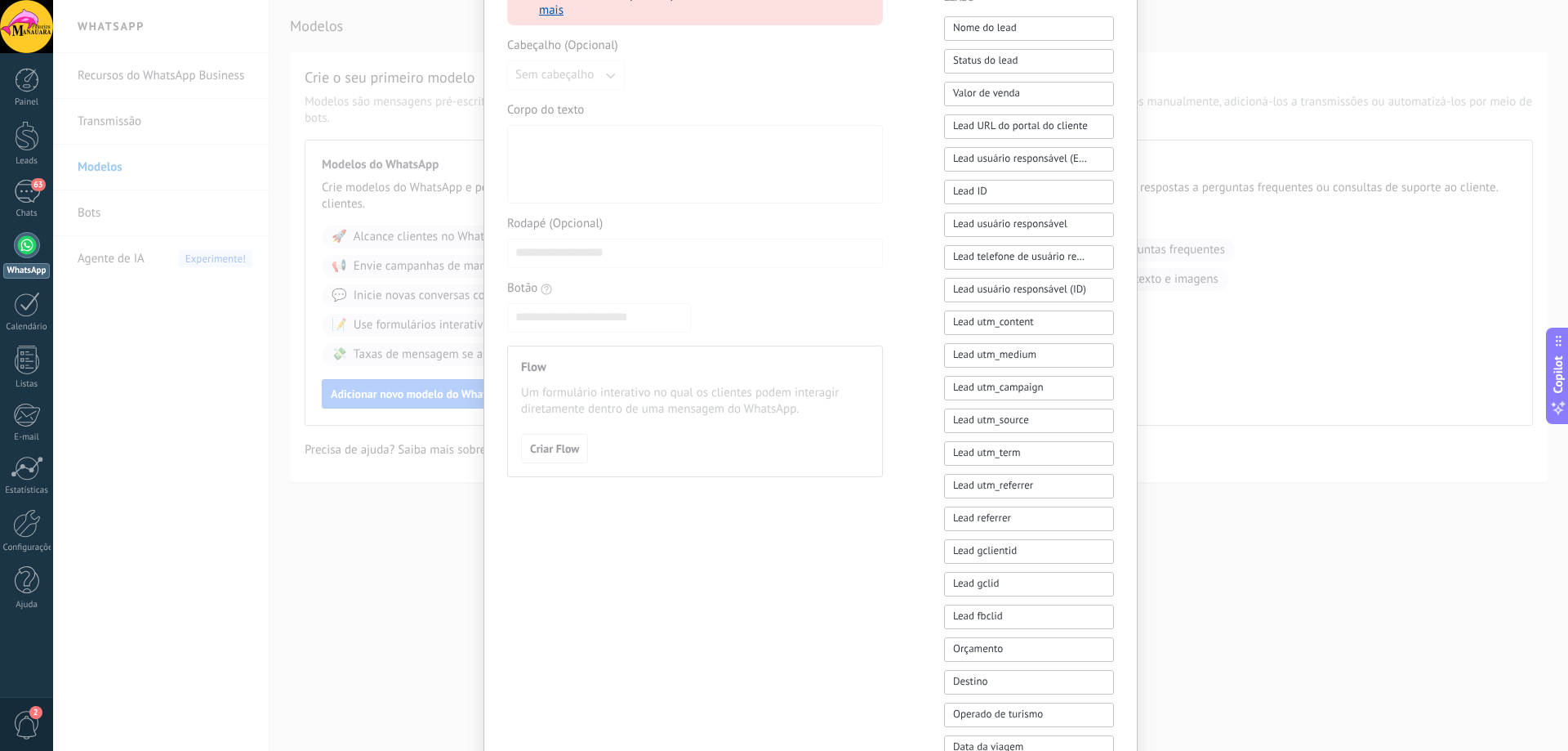
click at [240, 336] on div "Novo modelo Cancelar Salvar rascunho Enviar para revisão Passeios Manauara WABA…" at bounding box center [810, 376] width 1515 height 751
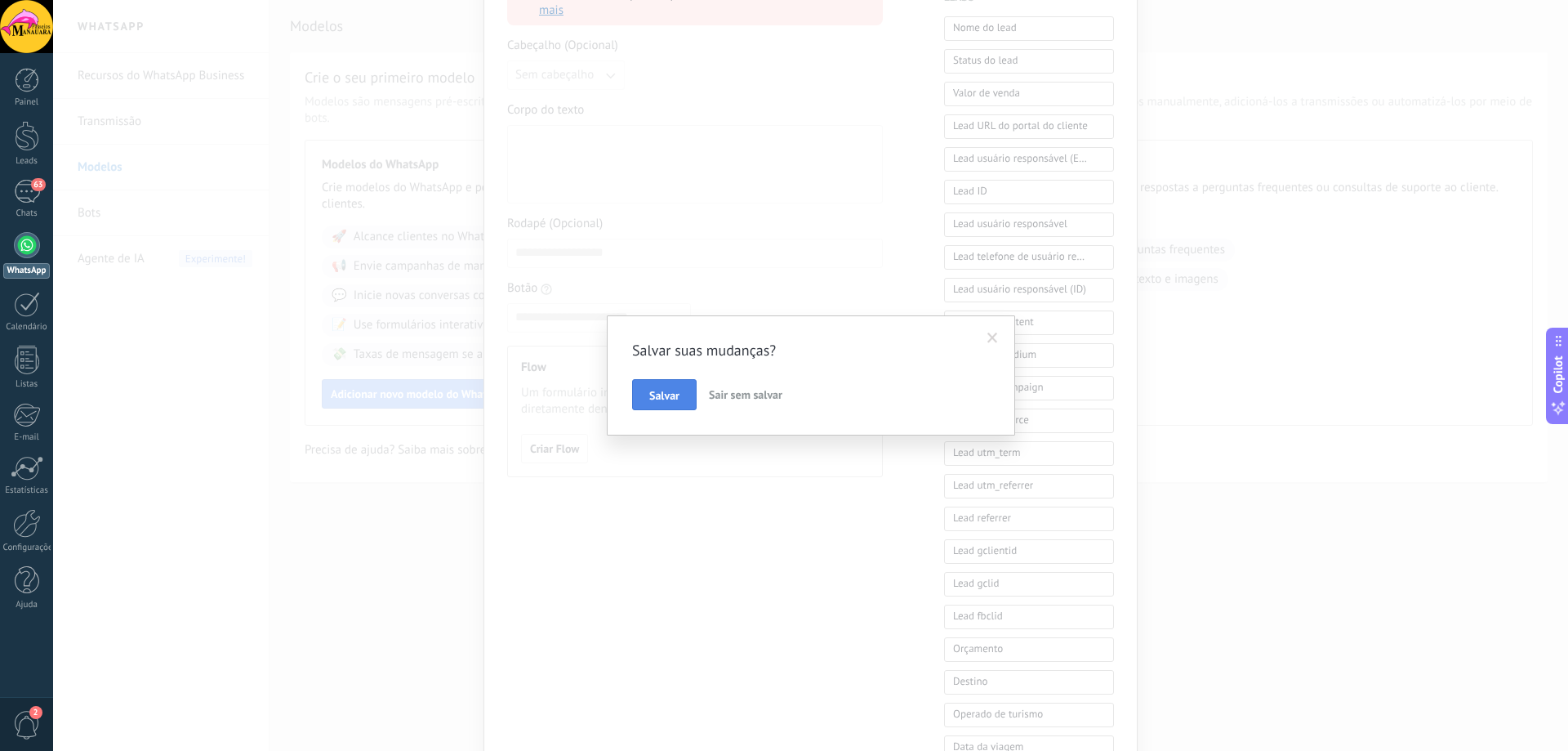
click at [668, 396] on span "Salvar" at bounding box center [664, 395] width 30 height 12
click at [201, 387] on div "Ops! Algo deu errado." at bounding box center [810, 376] width 1515 height 751
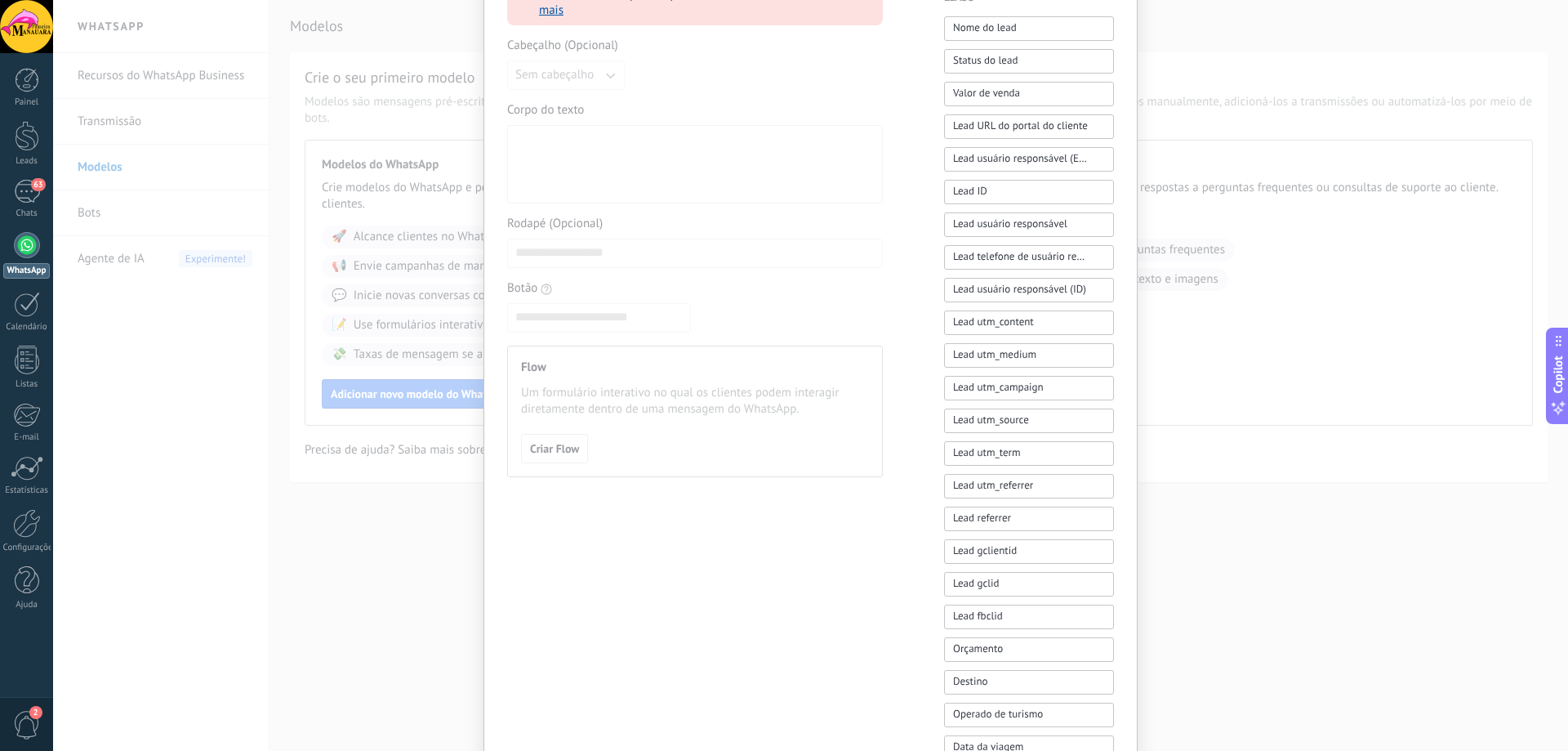
click at [116, 345] on div "Novo modelo Cancelar Salvar rascunho Enviar para revisão Passeios Manauara WABA…" at bounding box center [810, 376] width 1515 height 751
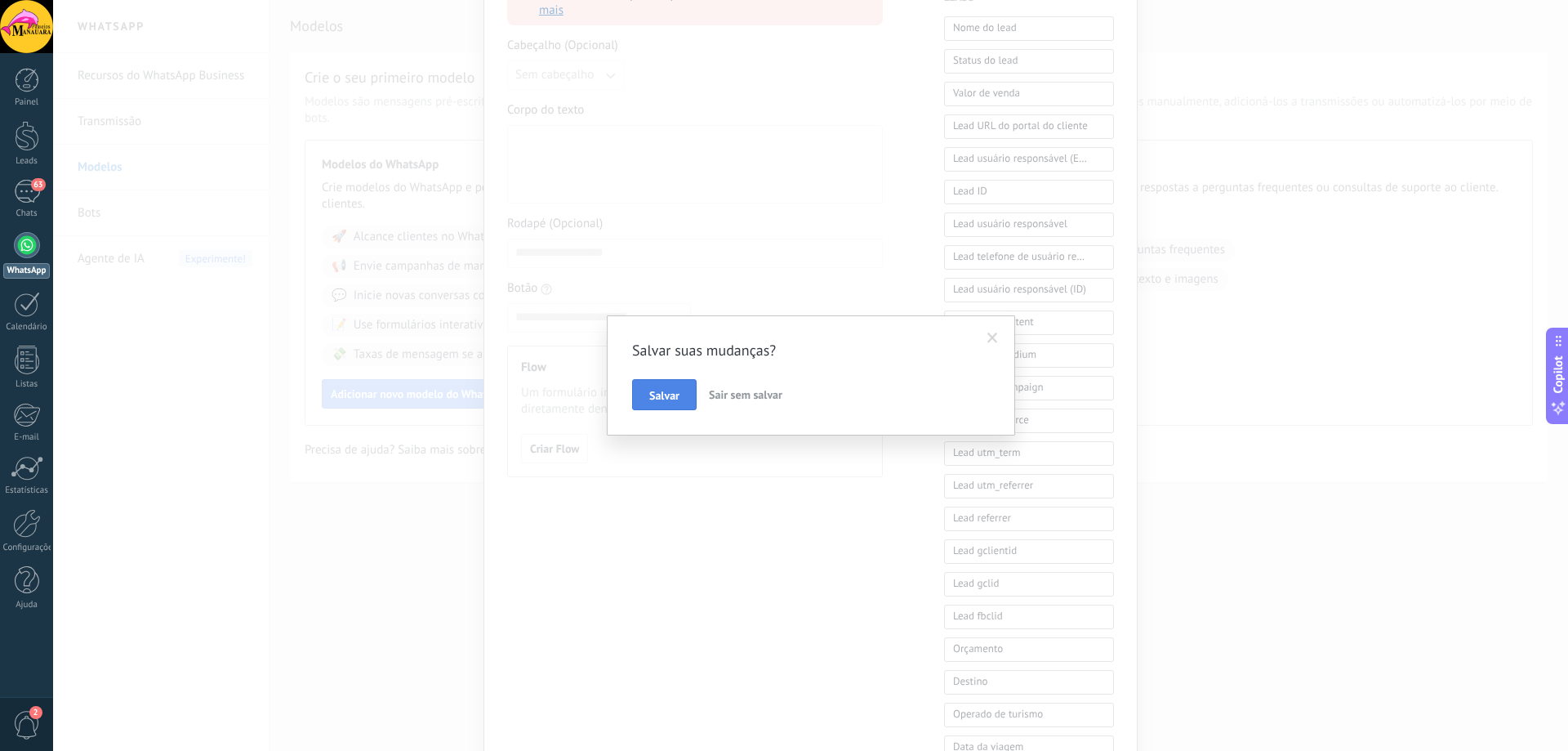
click at [648, 398] on button "Salvar" at bounding box center [664, 394] width 65 height 31
click at [24, 243] on div at bounding box center [27, 245] width 27 height 27
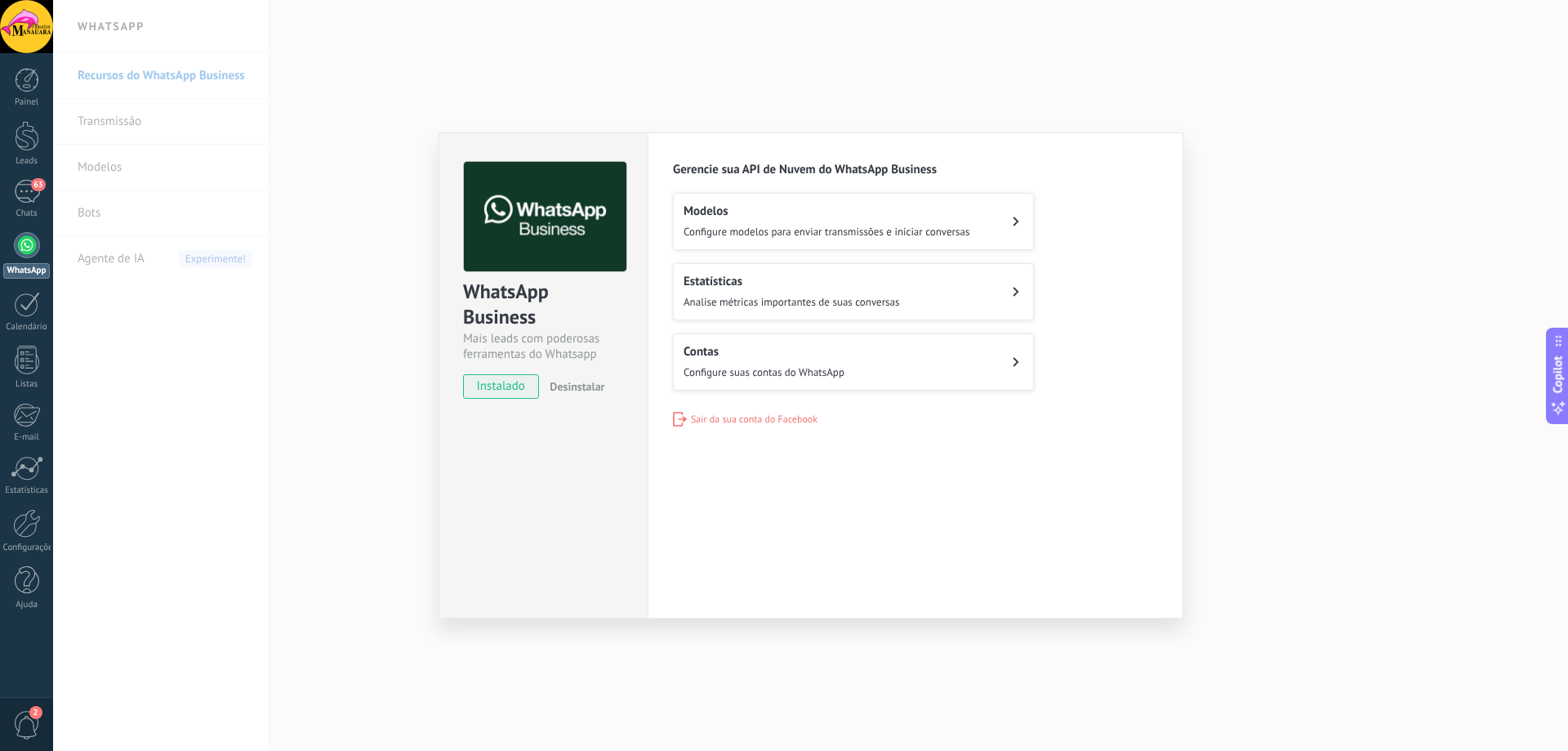
click at [336, 383] on div "WhatsApp Business Mais leads com poderosas ferramentas do Whatsapp instalado De…" at bounding box center [810, 376] width 1515 height 751
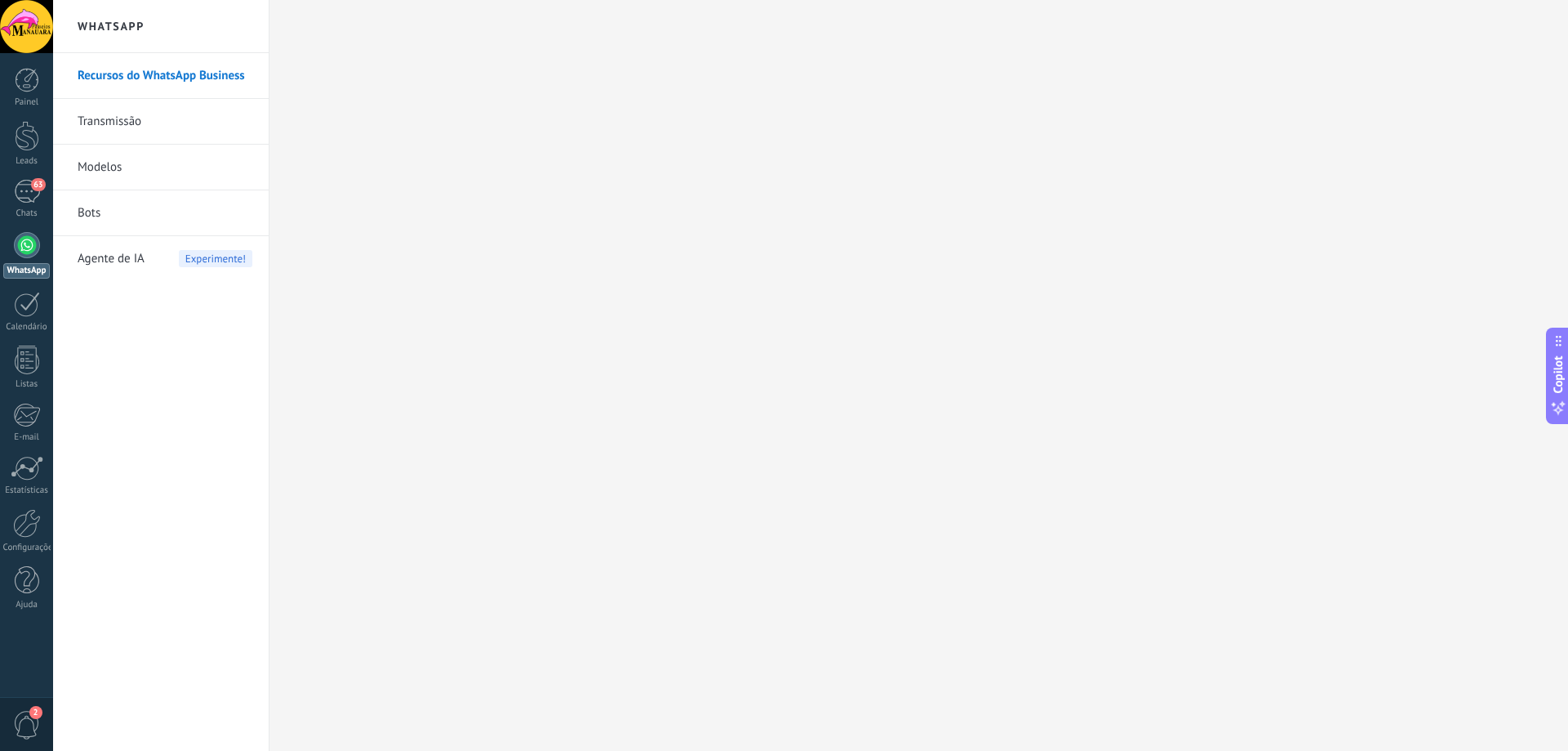
click at [27, 247] on div at bounding box center [27, 245] width 27 height 27
click at [131, 129] on link "Transmissão" at bounding box center [165, 122] width 174 height 46
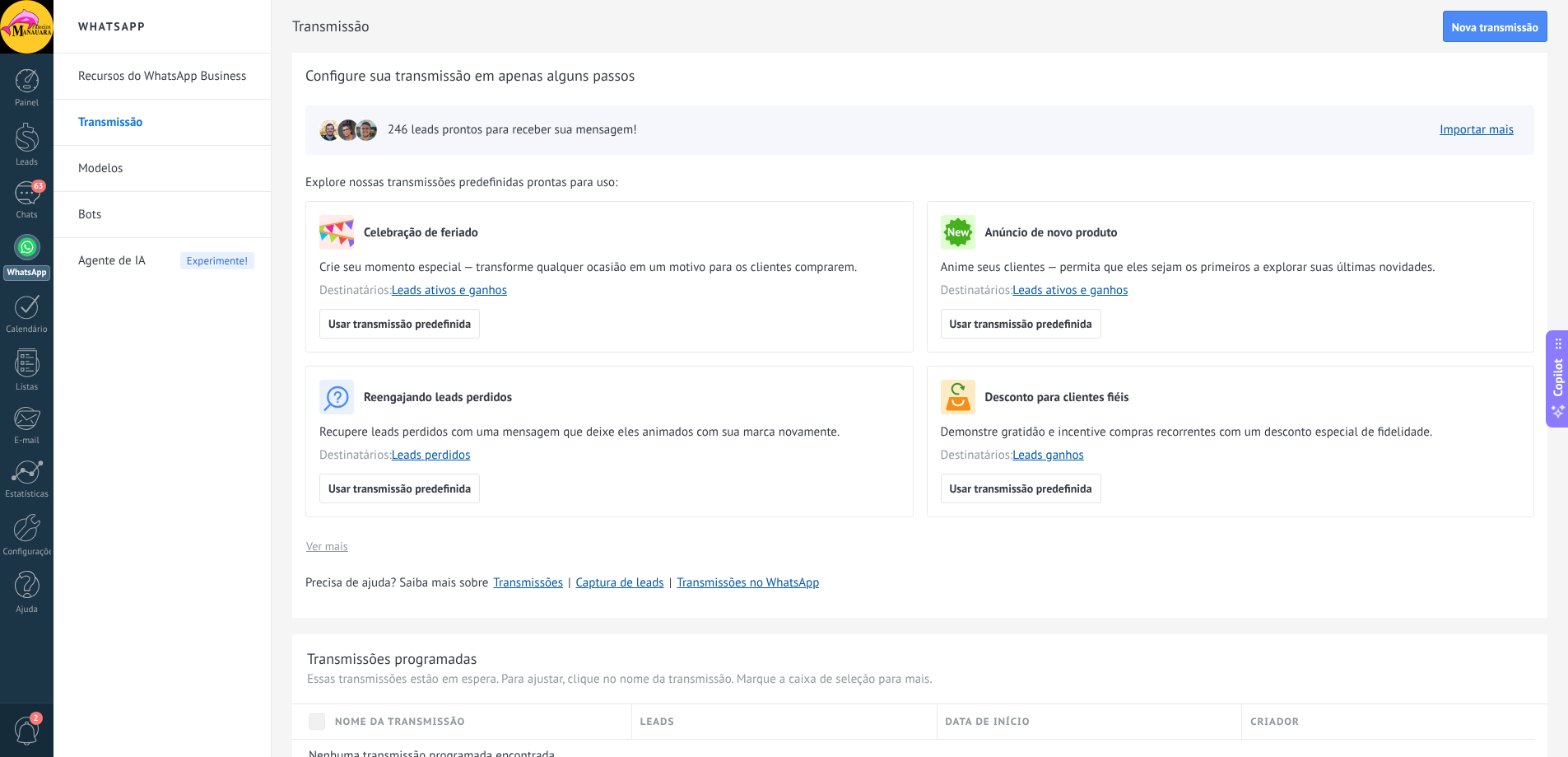
click at [917, 359] on div "Celebração de feriado Crie seu momento especial — transforme qualquer ocasião e…" at bounding box center [926, 365] width 1242 height 329
click at [919, 355] on div "Celebração de feriado Crie seu momento especial — transforme qualquer ocasião e…" at bounding box center [926, 365] width 1242 height 329
click at [882, 138] on div "246 leads prontos para receber sua mensagem! Importar mais" at bounding box center [919, 129] width 1229 height 49
click at [1208, 135] on div "246 leads prontos para receber sua mensagem! Importar mais" at bounding box center [919, 129] width 1229 height 49
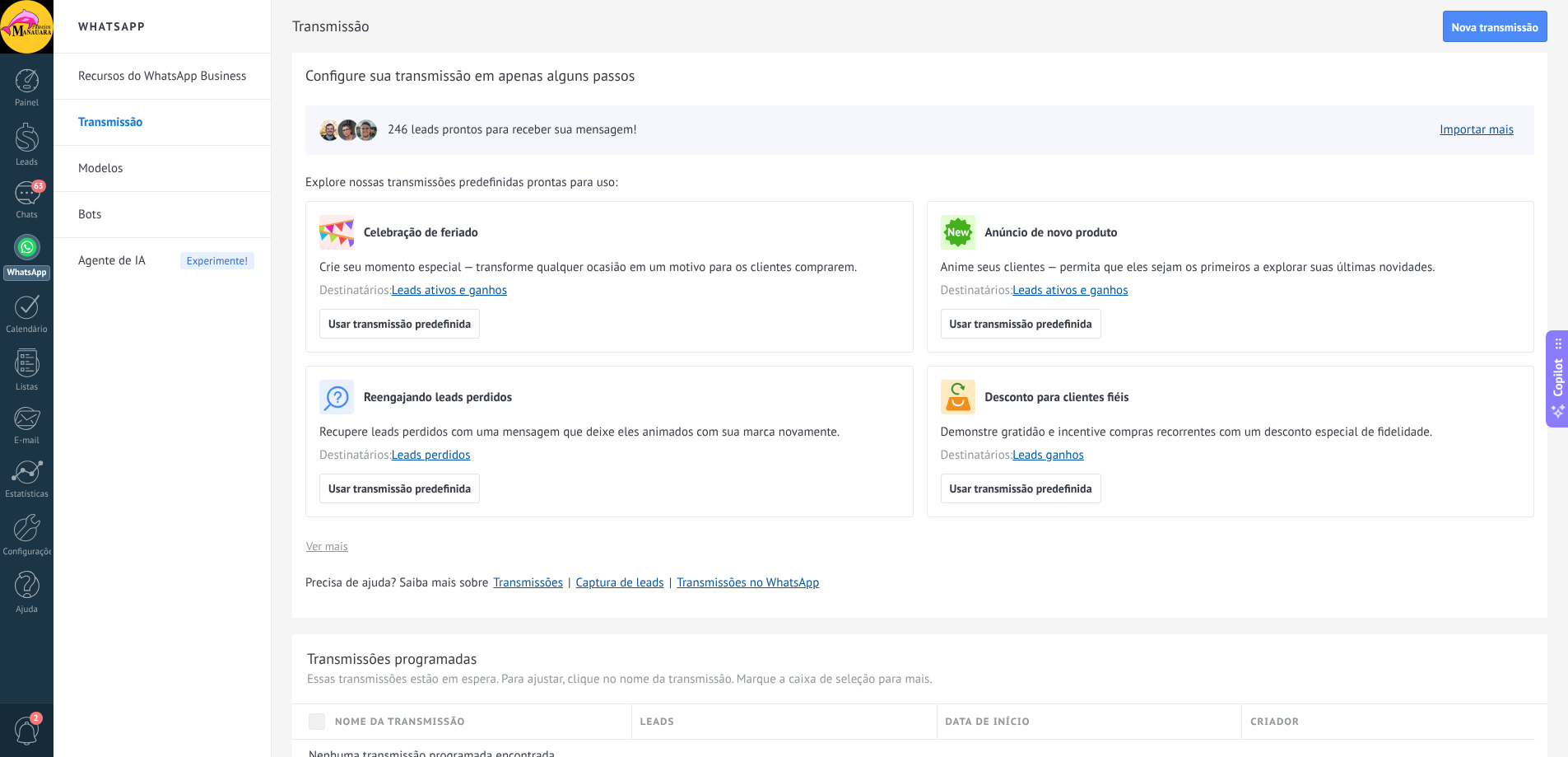
click at [689, 85] on div "Configure sua transmissão em apenas alguns passos 246 leads prontos para recebe…" at bounding box center [919, 335] width 1256 height 565
click at [25, 29] on div at bounding box center [27, 27] width 54 height 54
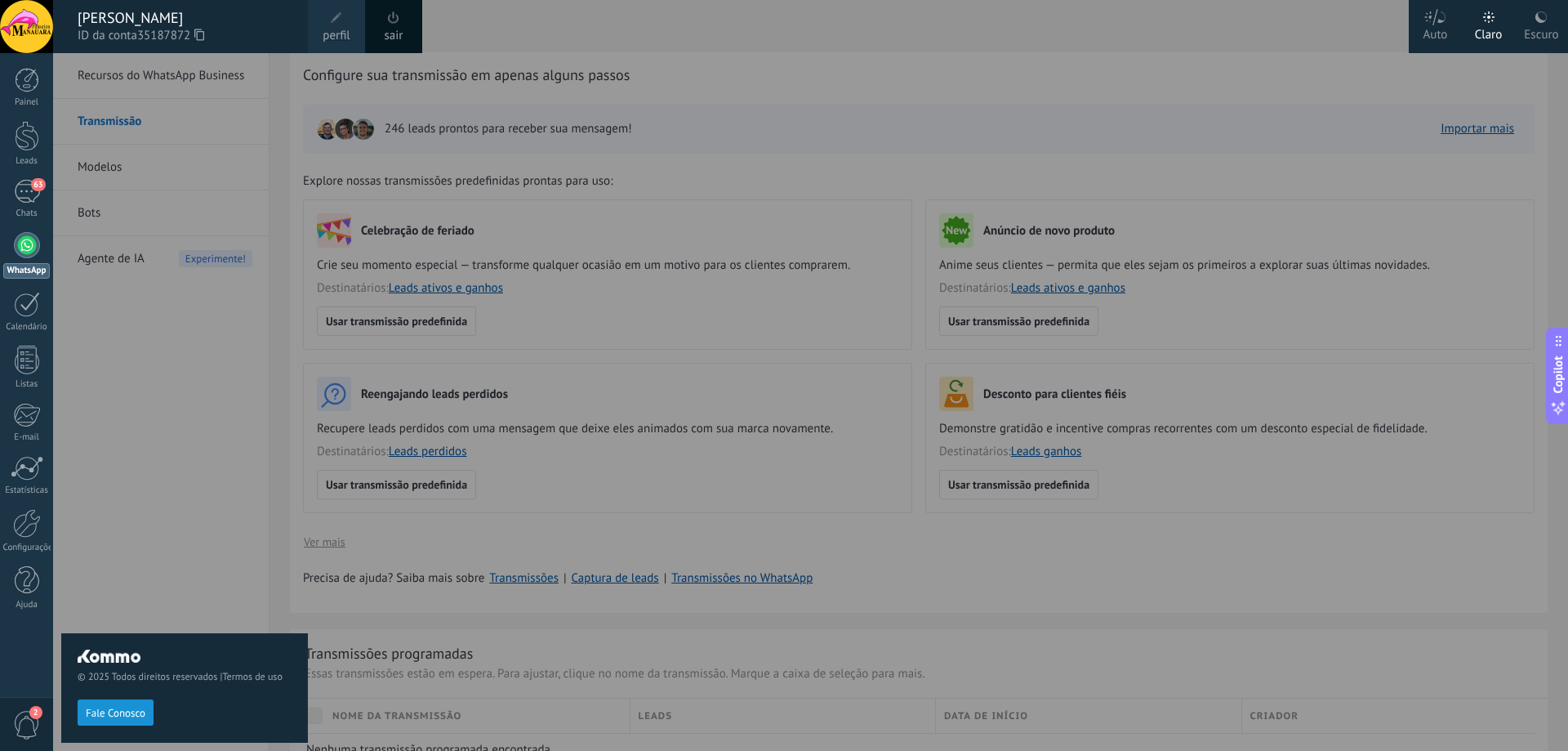
click at [388, 26] on span at bounding box center [393, 18] width 18 height 18
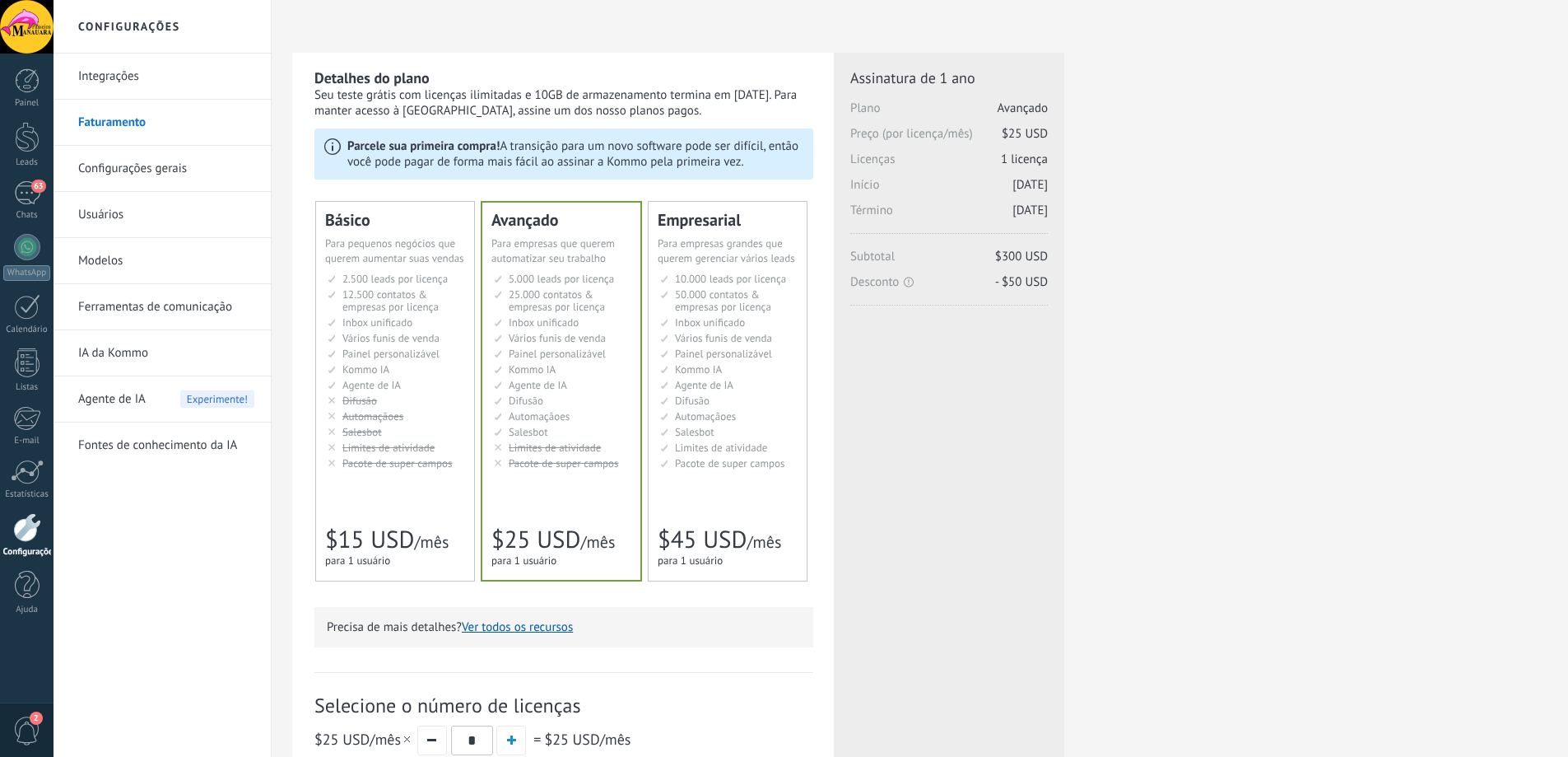
click at [21, 539] on div at bounding box center [27, 528] width 28 height 29
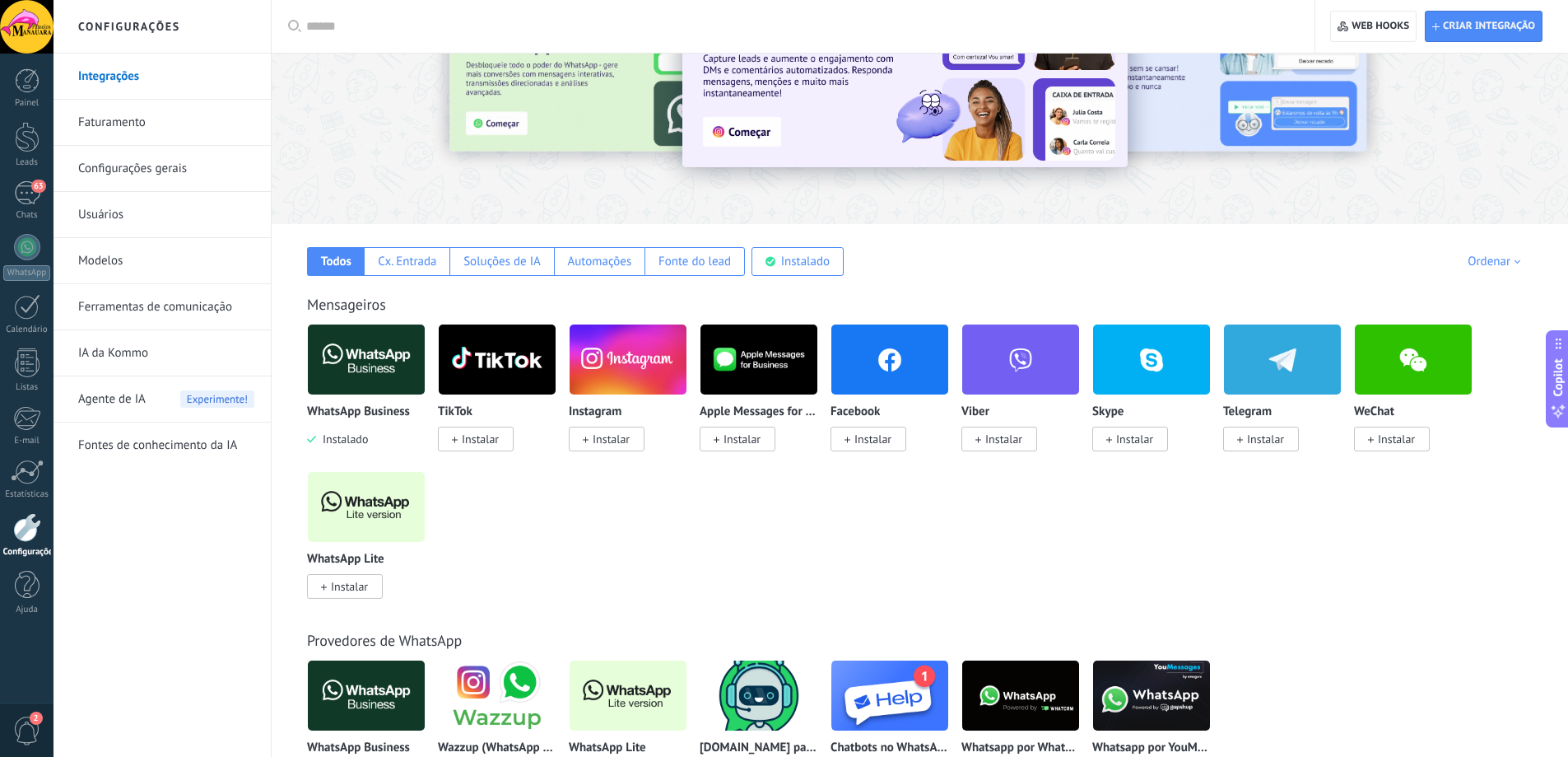
scroll to position [247, 0]
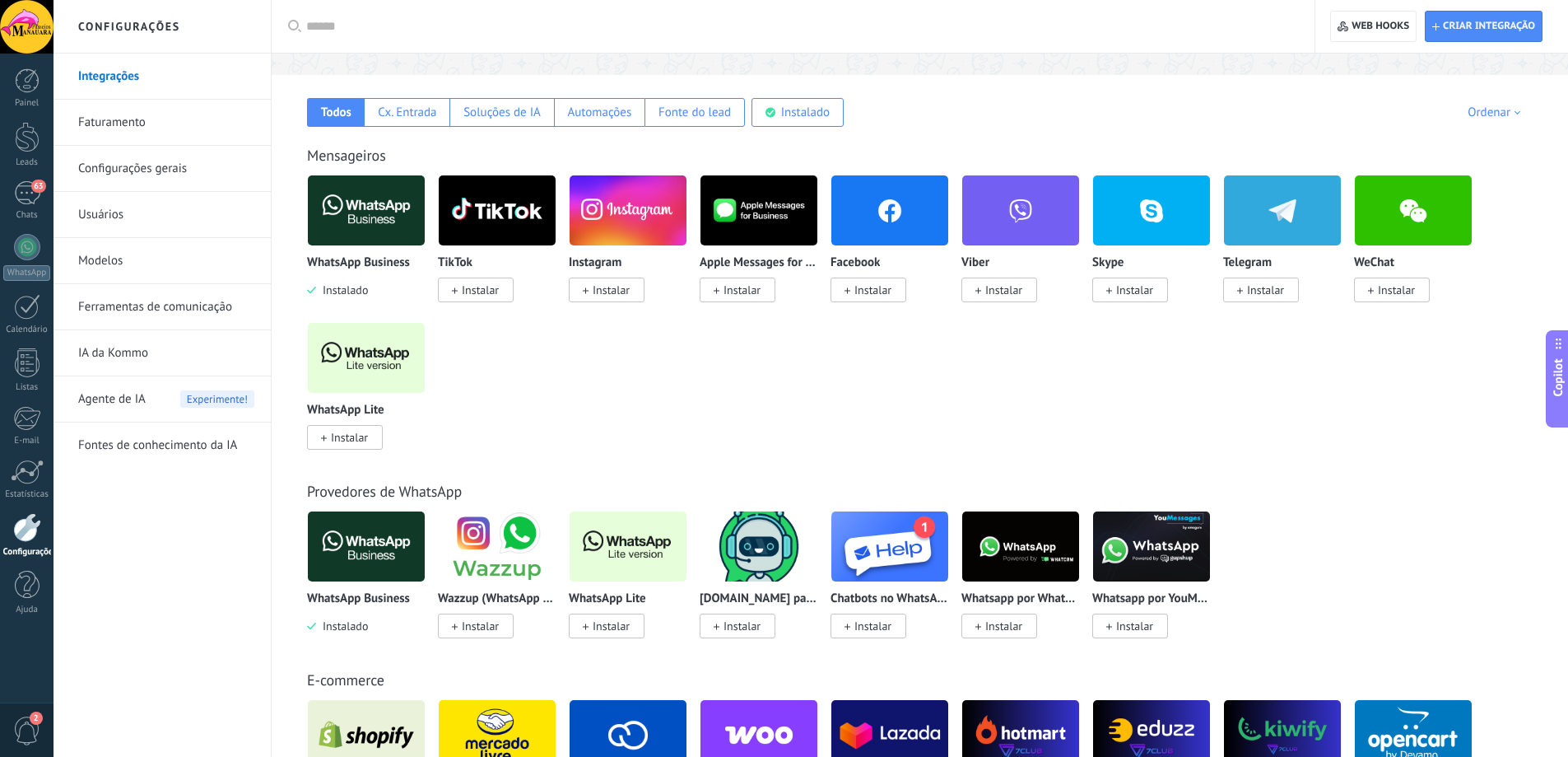
click at [338, 628] on span "Instalado" at bounding box center [342, 626] width 52 height 15
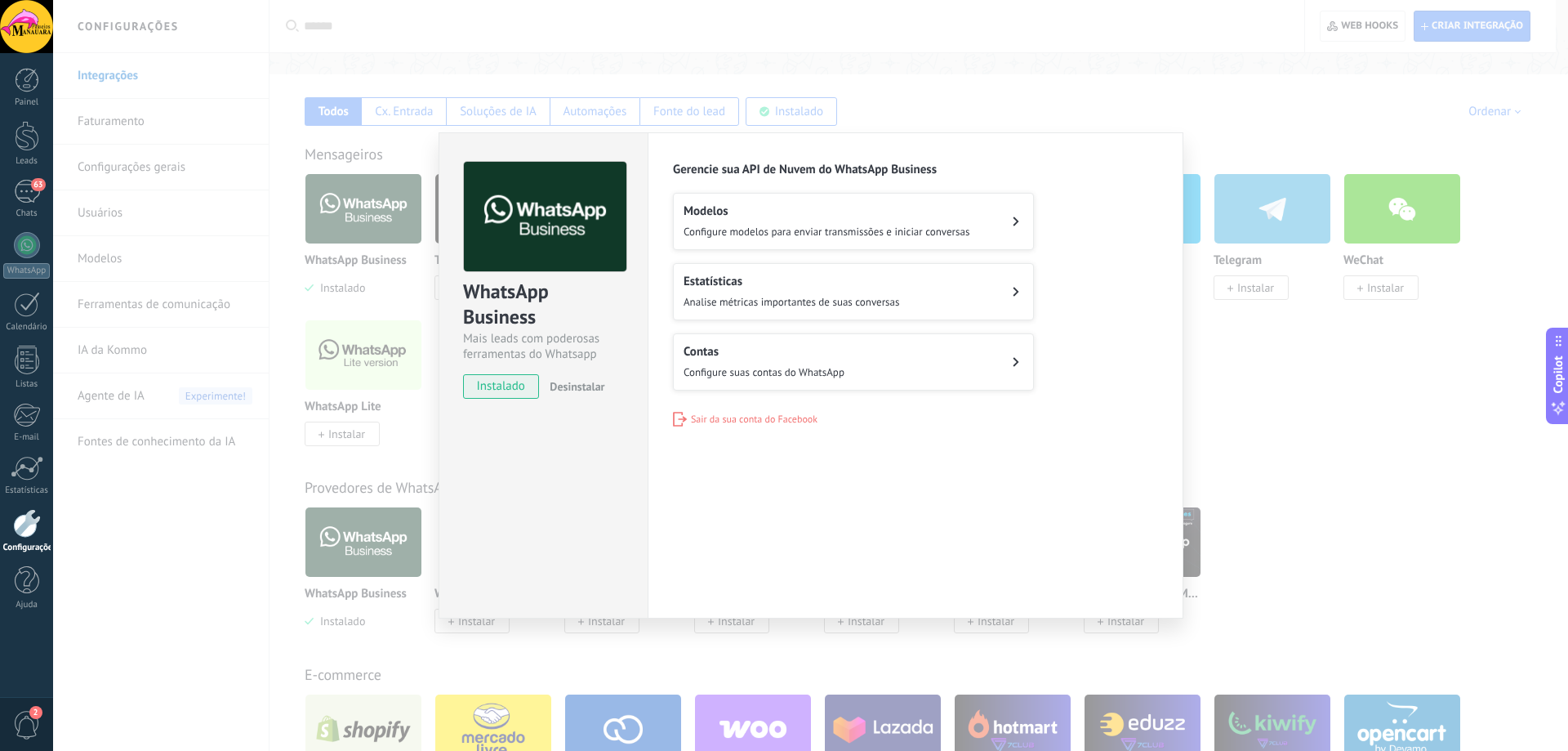
click at [572, 386] on span "Desinstalar" at bounding box center [577, 386] width 55 height 15
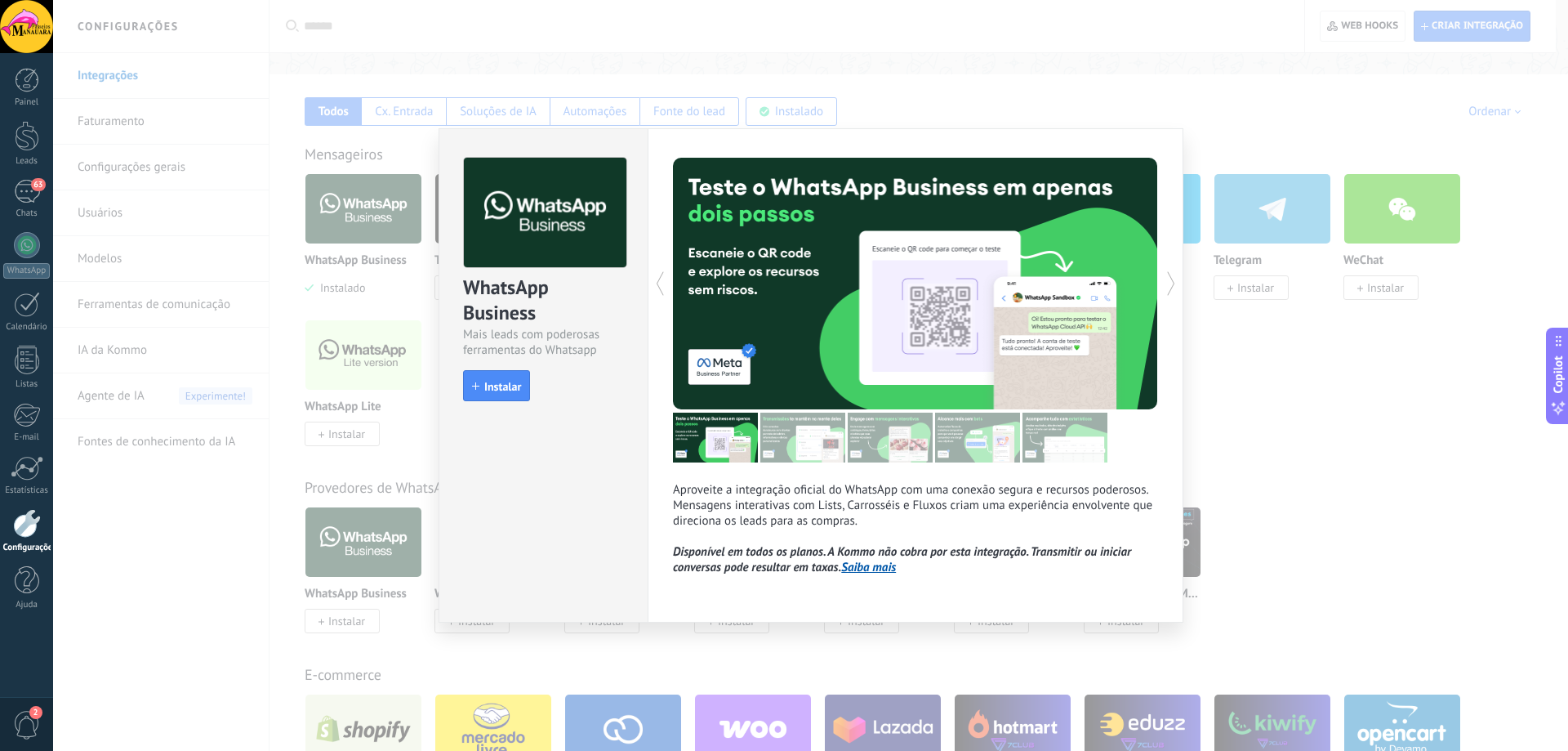
click at [1246, 369] on div "WhatsApp Business Mais leads com poderosas ferramentas do Whatsapp install Inst…" at bounding box center [810, 376] width 1515 height 751
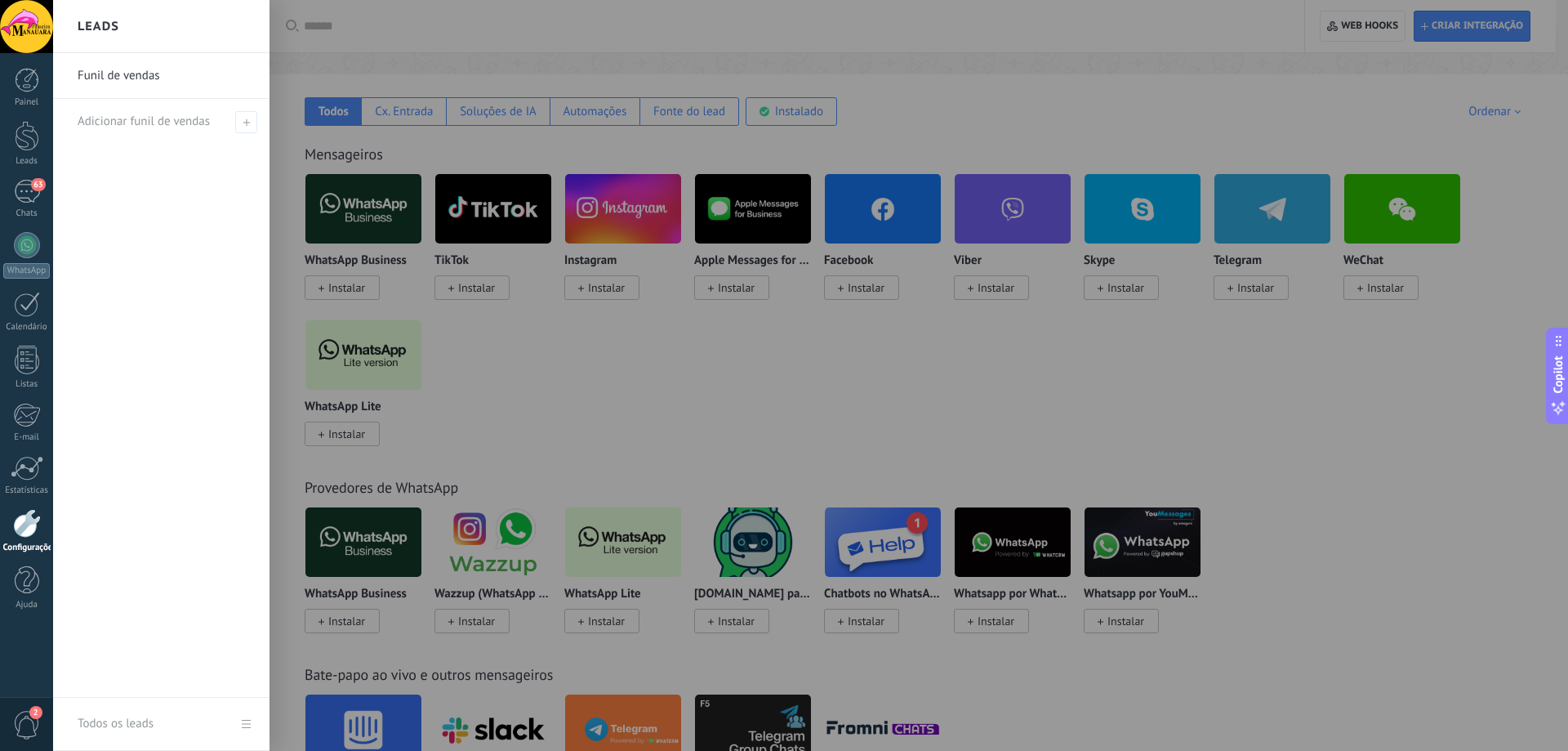
click at [34, 37] on div at bounding box center [27, 27] width 53 height 53
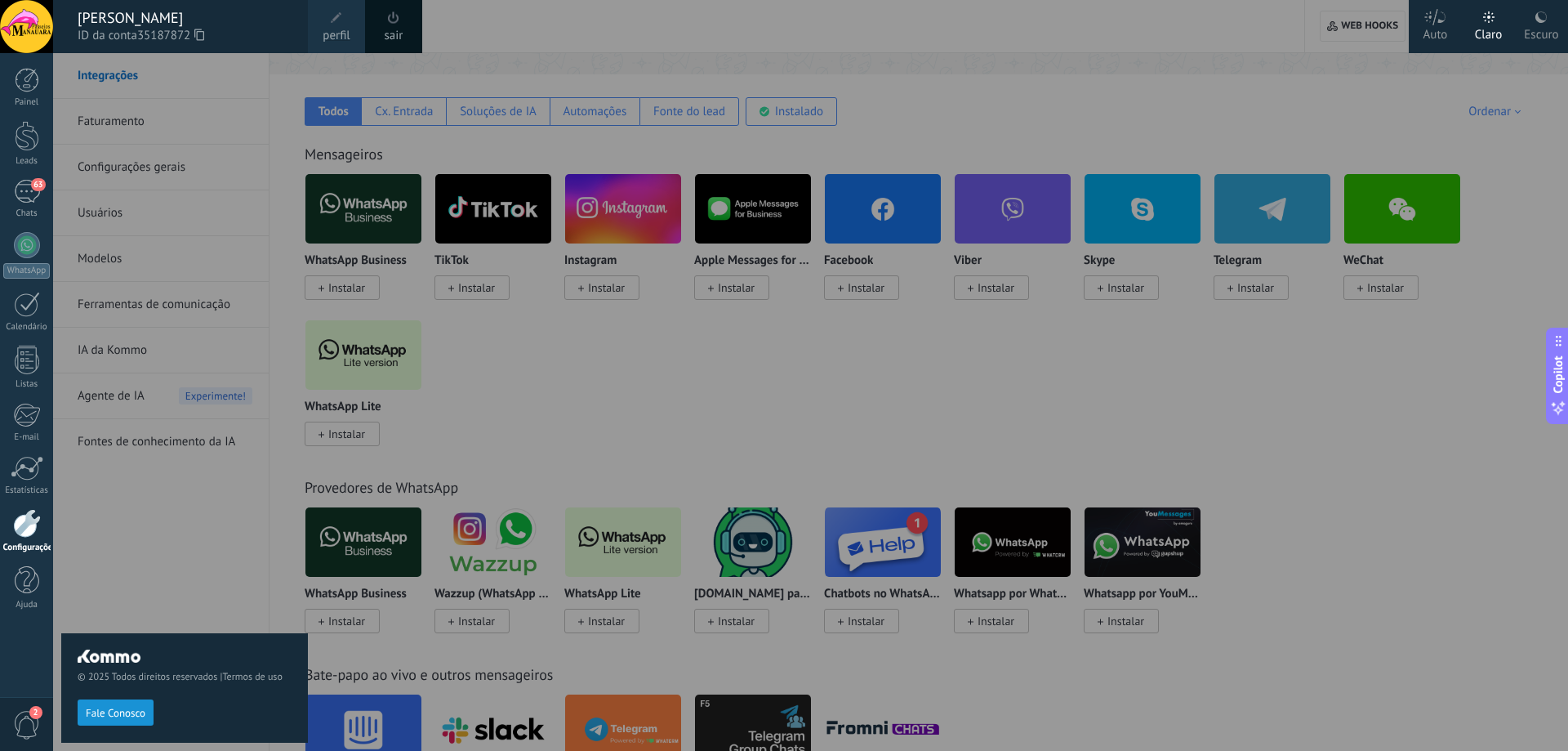
click at [394, 36] on link "sair" at bounding box center [393, 35] width 19 height 18
